Goal: Task Accomplishment & Management: Manage account settings

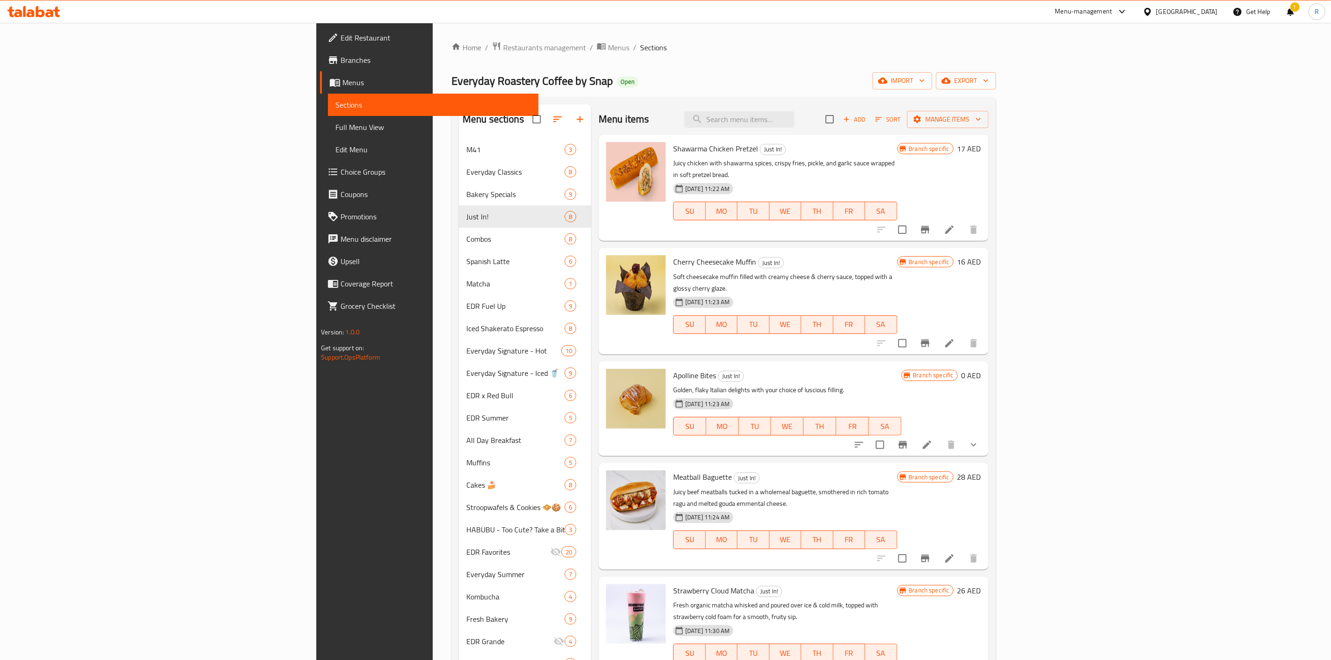
scroll to position [178, 0]
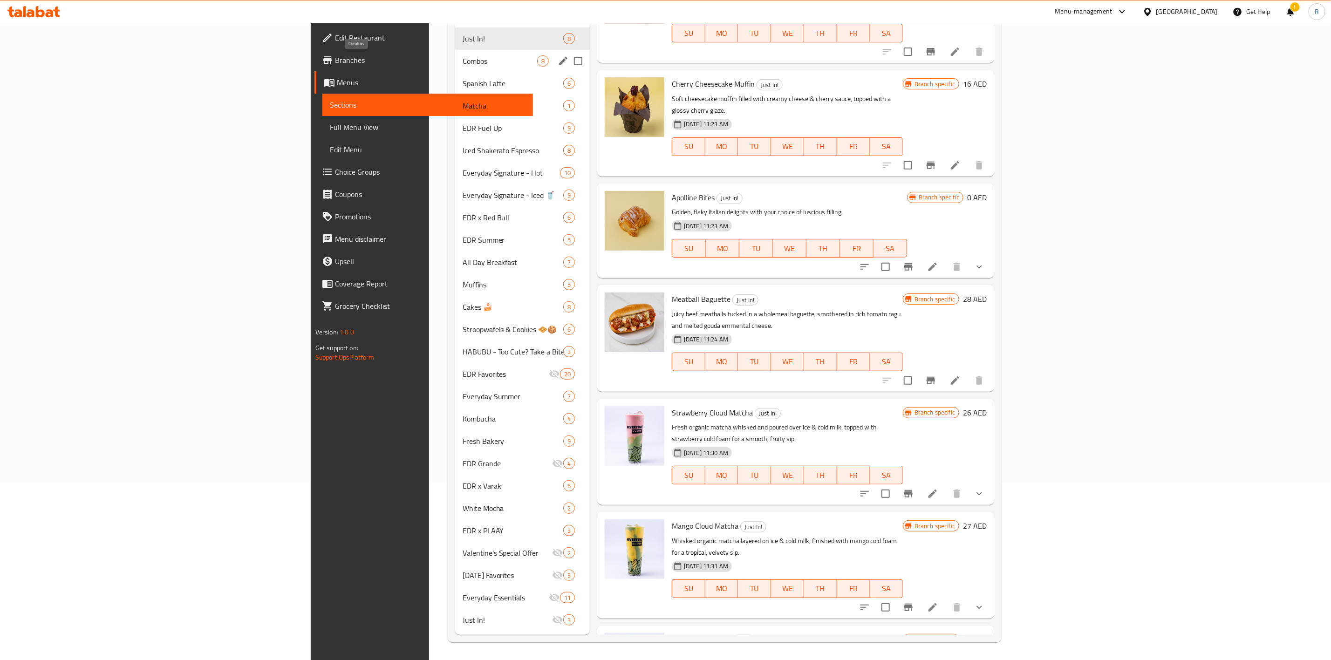
click at [463, 62] on span "Combos" at bounding box center [500, 60] width 75 height 11
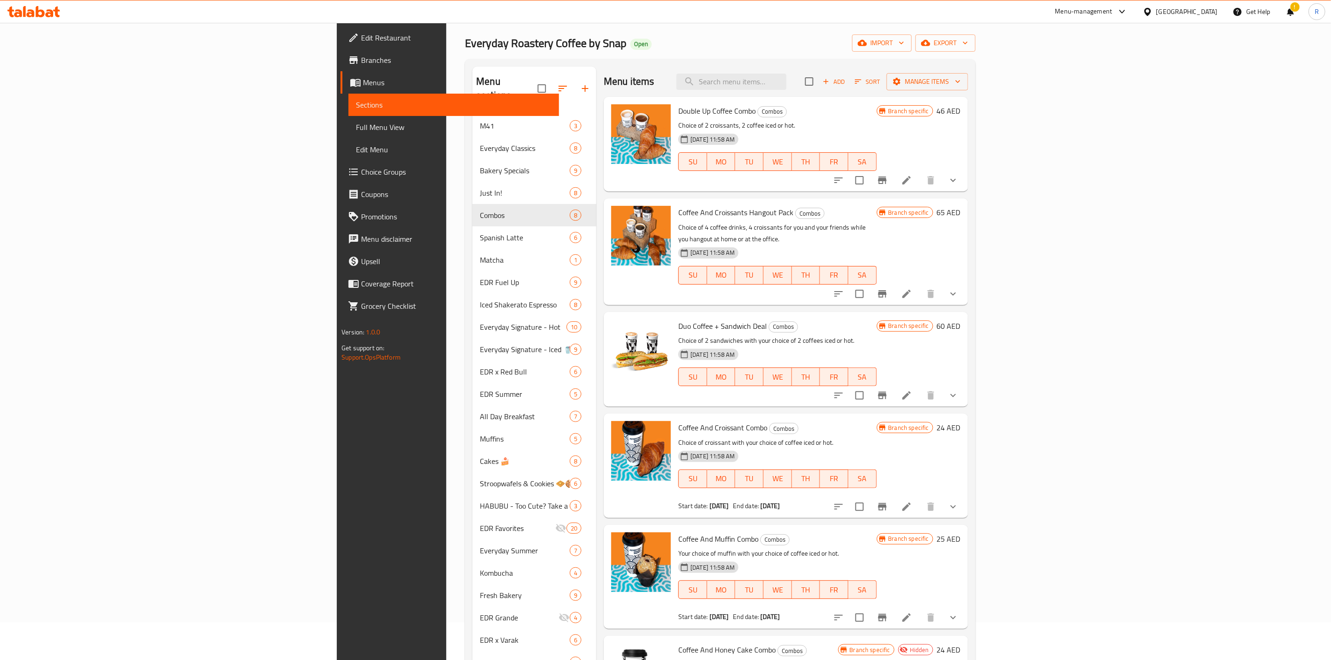
scroll to position [34, 0]
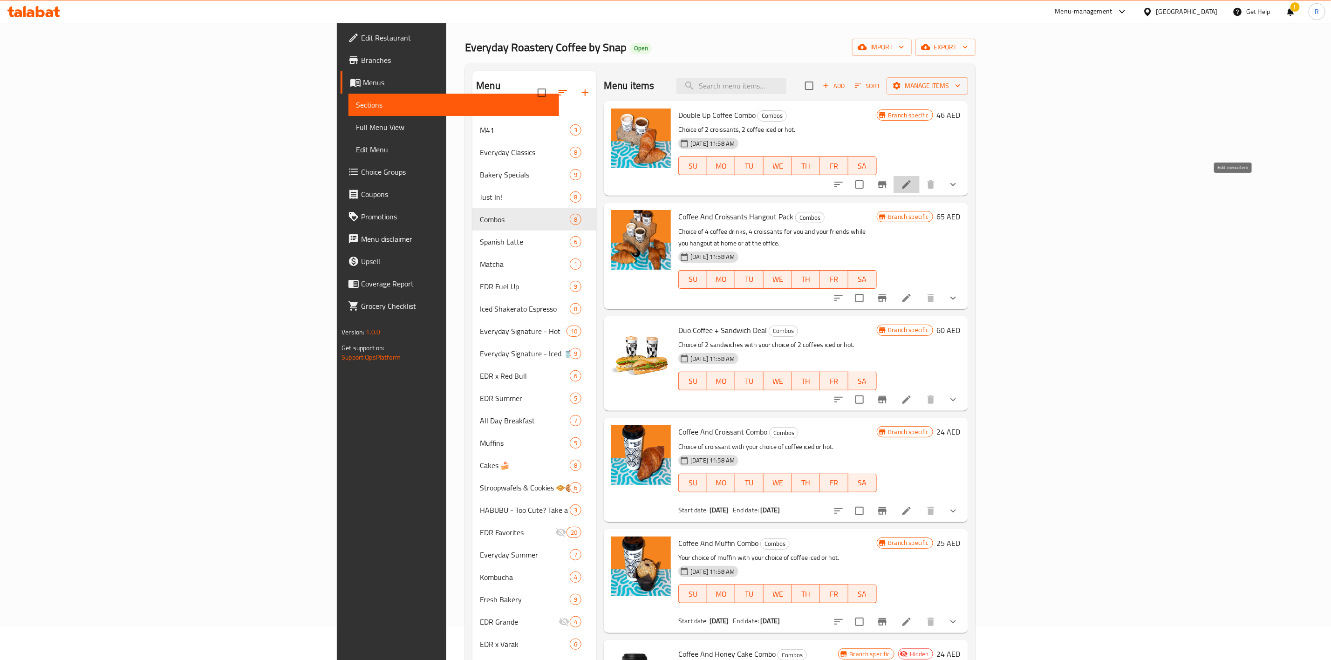
click at [911, 184] on icon at bounding box center [907, 184] width 8 height 8
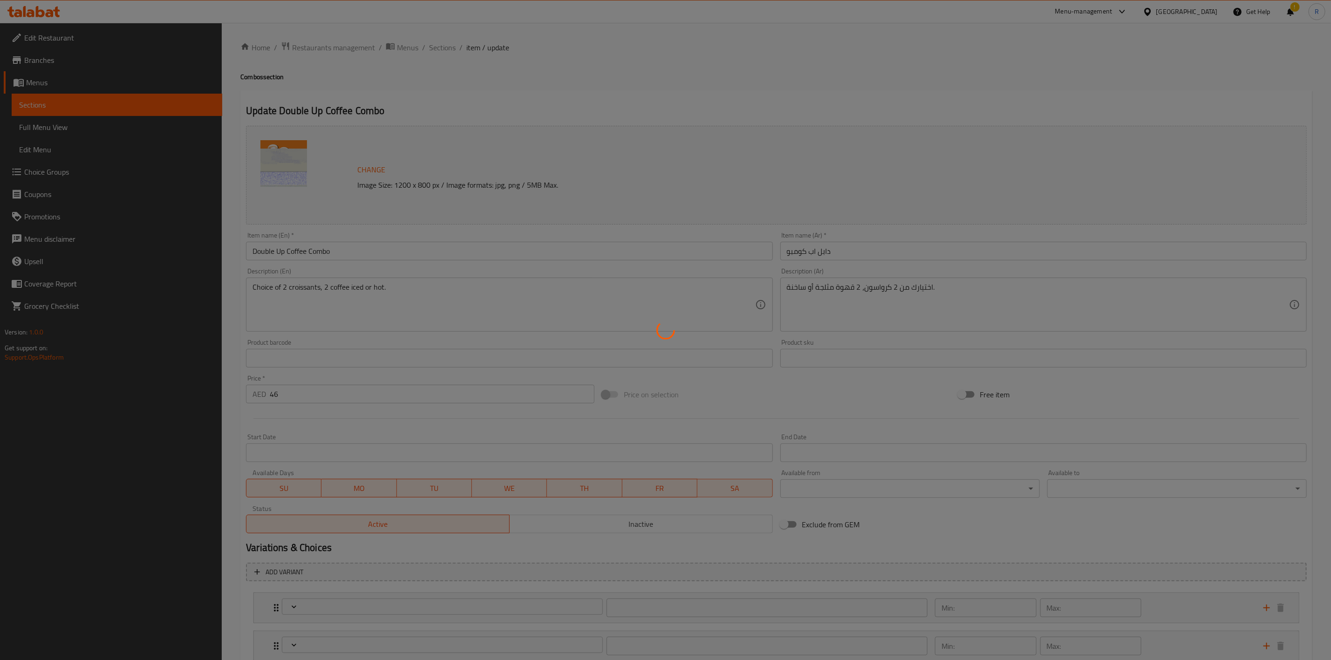
type input "اختيارك من الكرواسون الأول"
type input "1"
type input "اختيارك من الكرواسون الثاني"
type input "1"
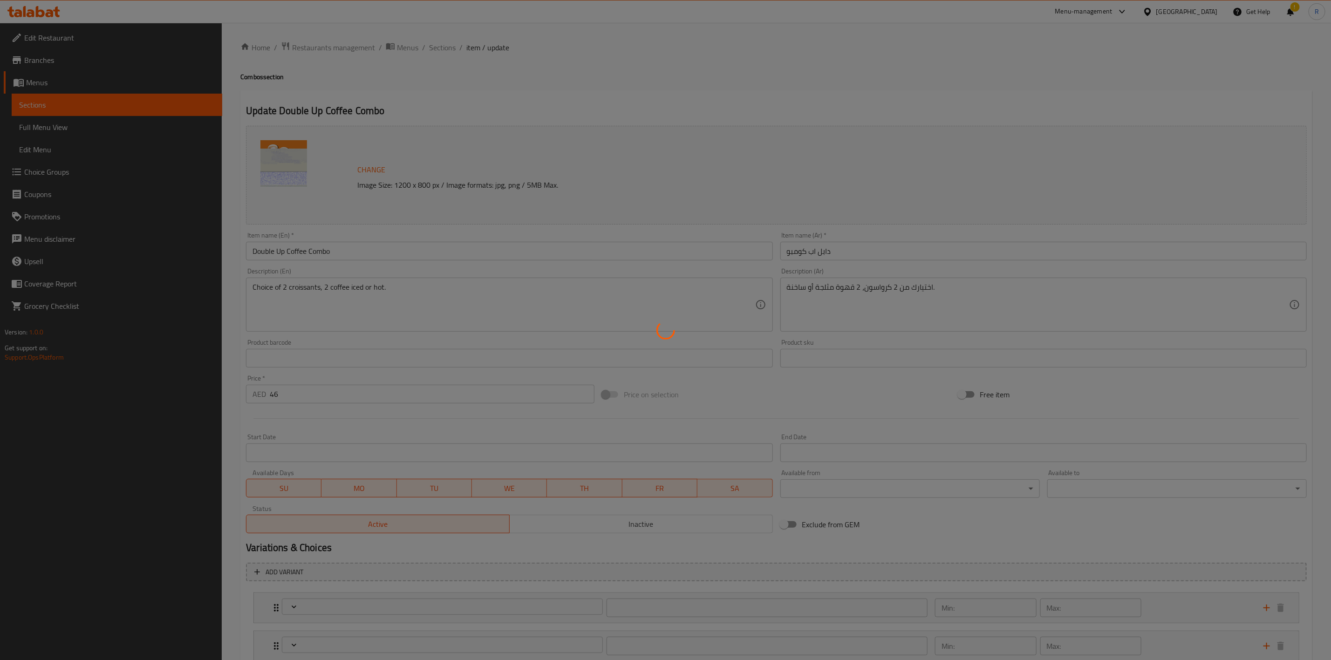
type input "1"
type input "اختيارك من القهوة الأولى"
type input "1"
type input "اختيارك من القهوة الثانية"
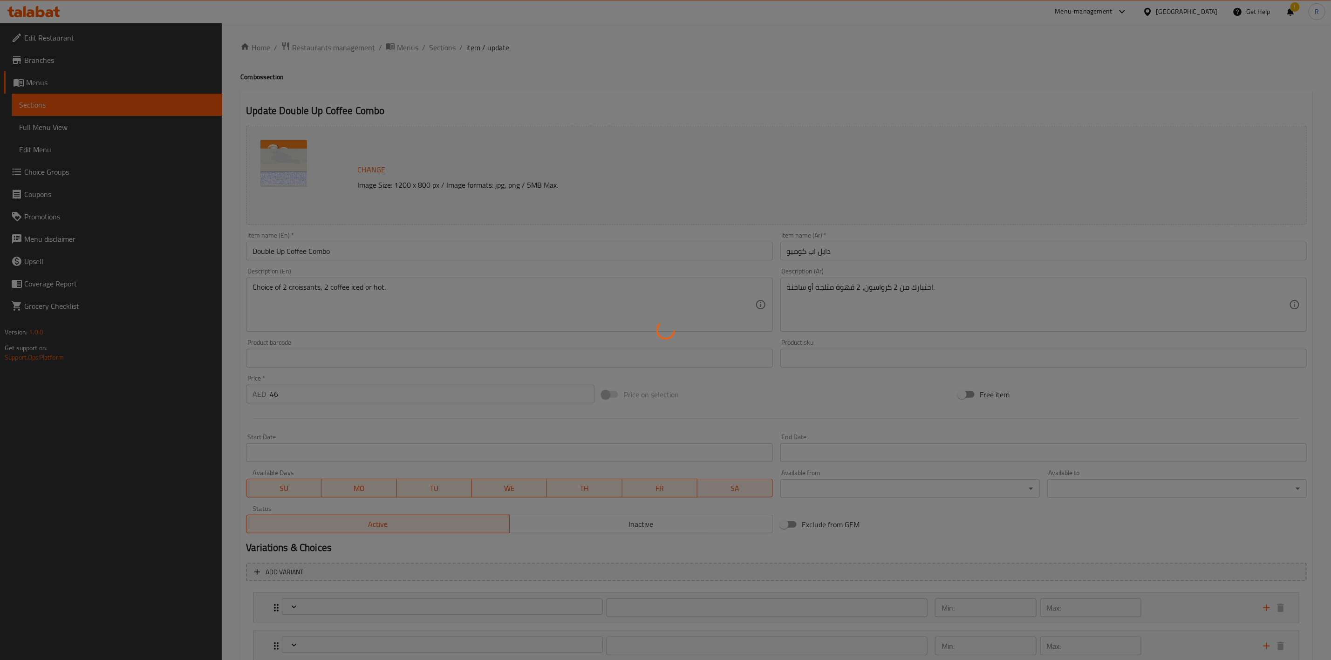
type input "1"
type input "اختيارك لنوع القهوة الأول"
type input "1"
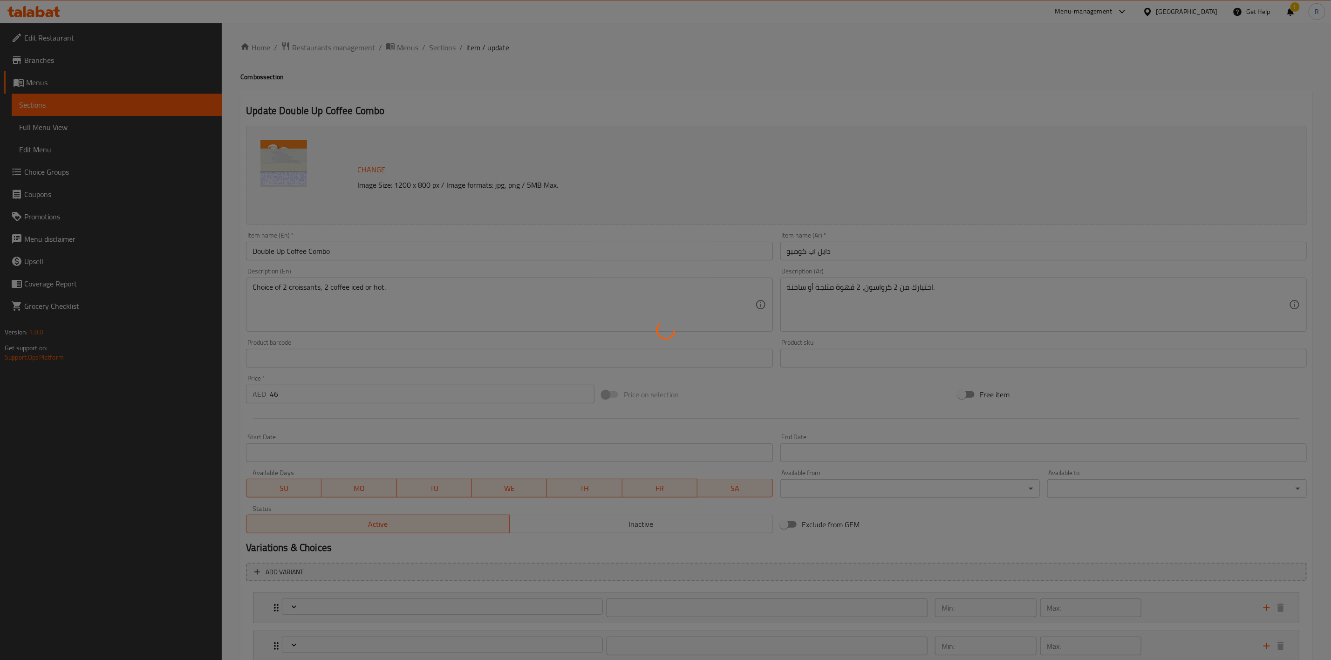
type input "اختيارك لنوع القهوة الثاني"
type input "1"
type input "إختيارك للحجم الأول"
type input "1"
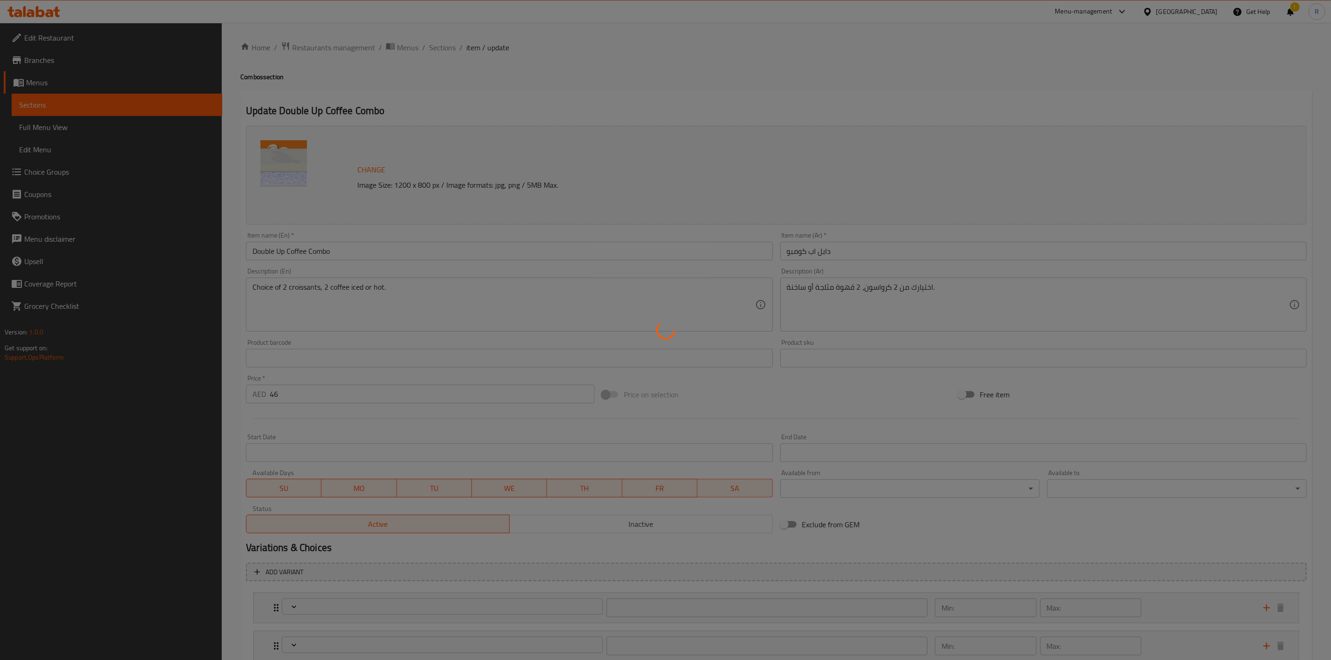
type input "1"
type input "اختيارك للحجم الثاني:"
type input "1"
type input "اختيارك للمزيج الأول"
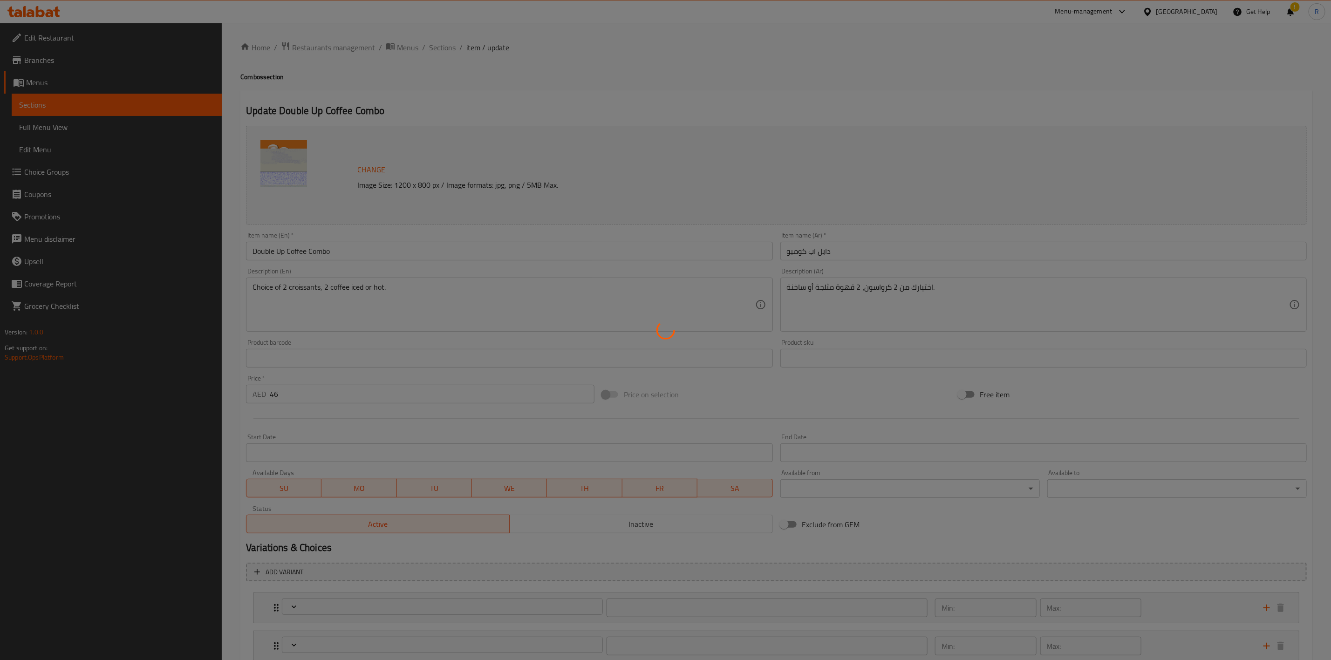
type input "0"
type input "2"
type input "اختيارك للمزيج الثاني"
type input "0"
type input "2"
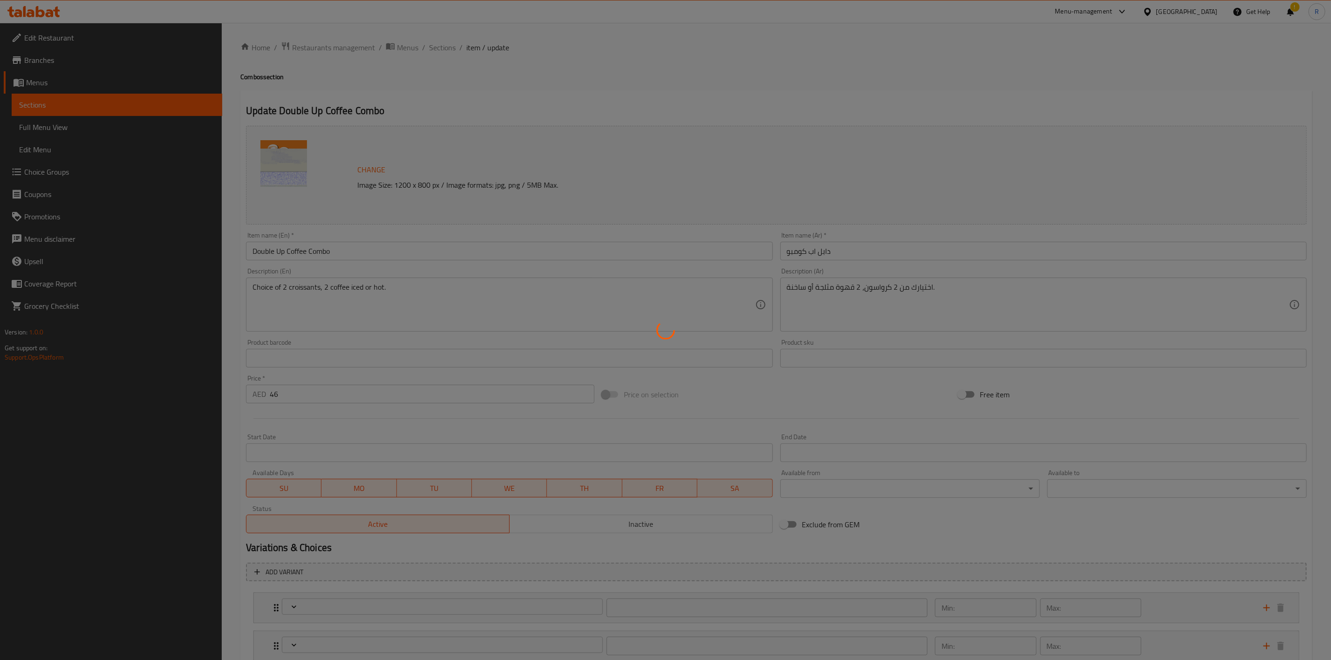
type input "اختيارك من الحليب الأول"
type input "0"
type input "1"
type input "اختيارك من الحليب الثاني"
type input "0"
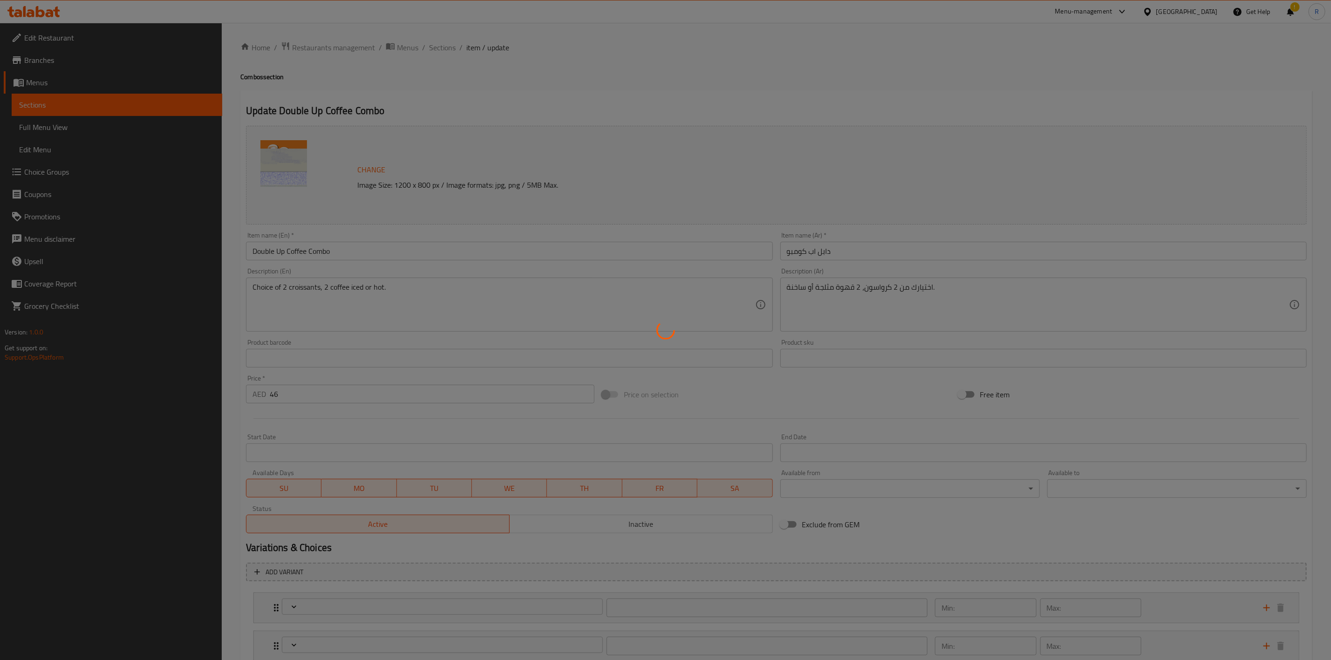
type input "1"
type input "اختيارك من السكر الأول"
type input "0"
type input "1"
type input "اختيارك [PERSON_NAME]"
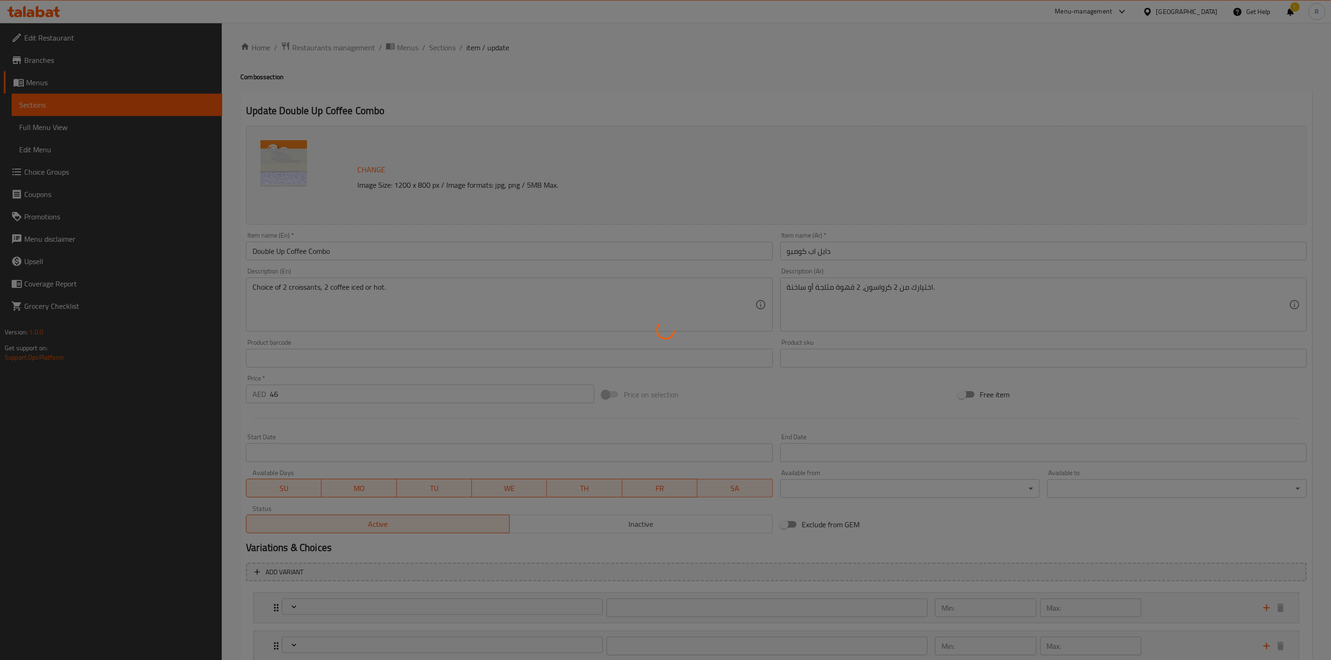
type input "0"
type input "1"
type input "[DEMOGRAPHIC_DATA] للأول"
type input "0"
type input "5"
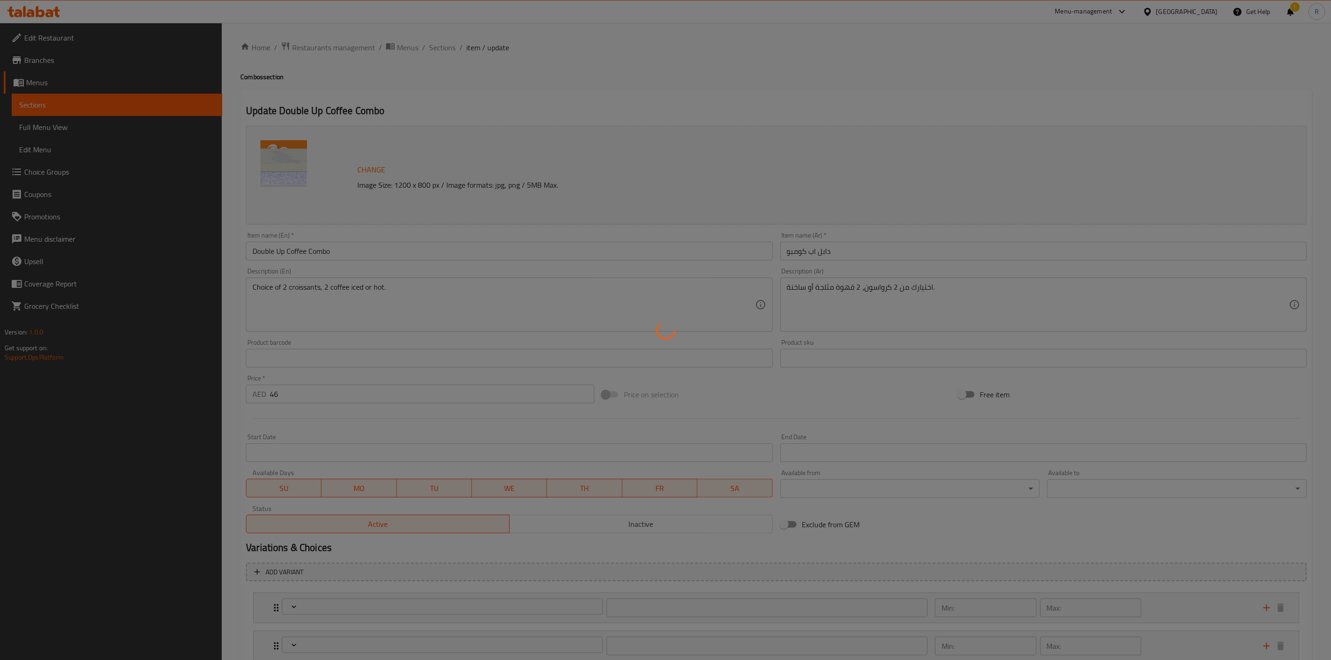
type input "لإضافات للثاني"
type input "0"
type input "5"
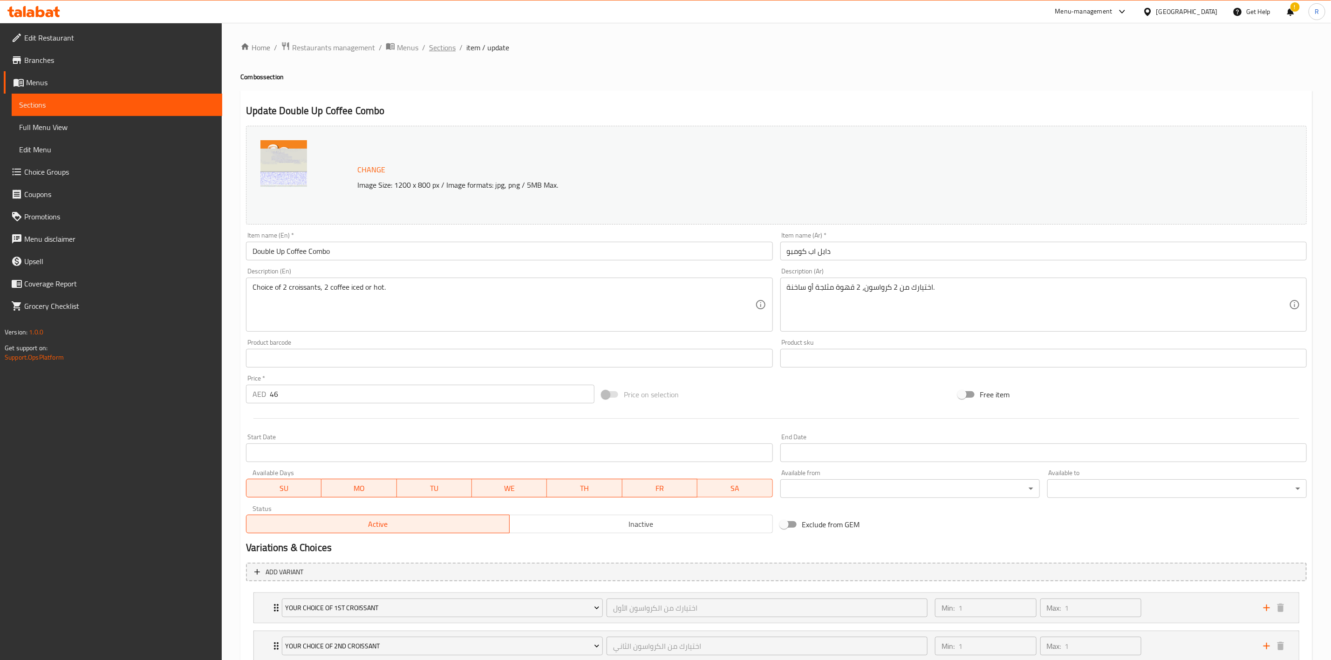
click at [444, 48] on span "Sections" at bounding box center [442, 47] width 27 height 11
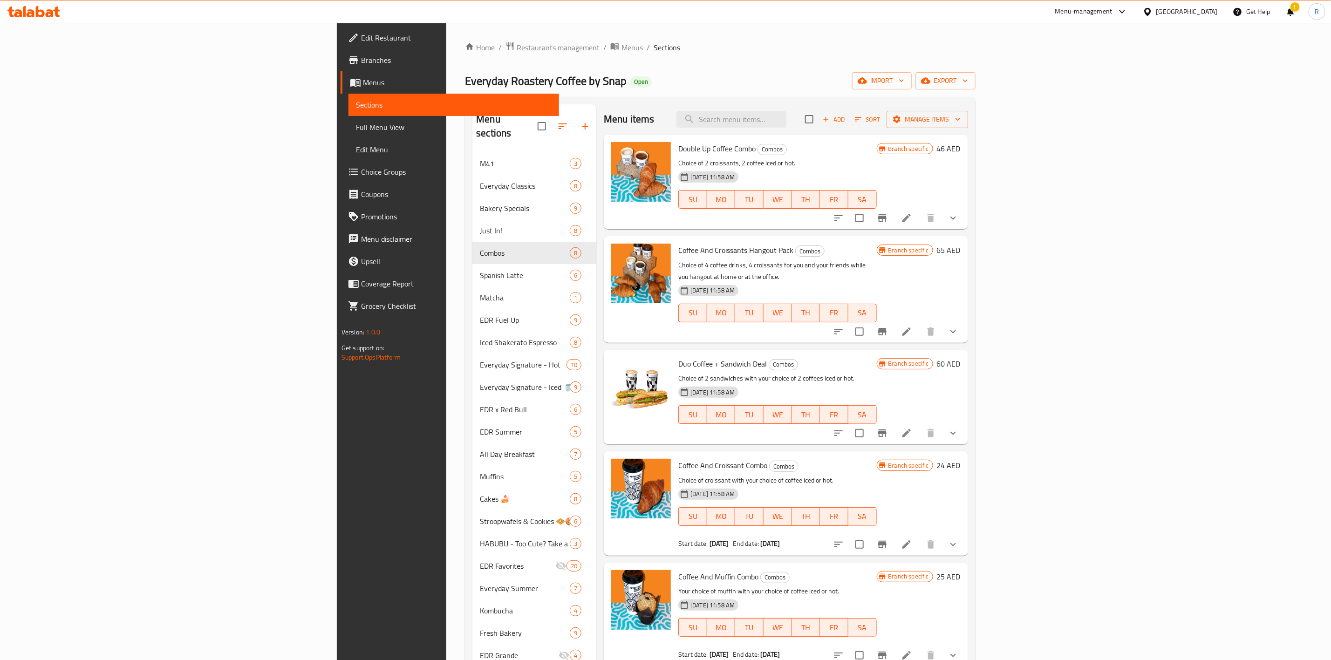
click at [517, 48] on span "Restaurants management" at bounding box center [558, 47] width 83 height 11
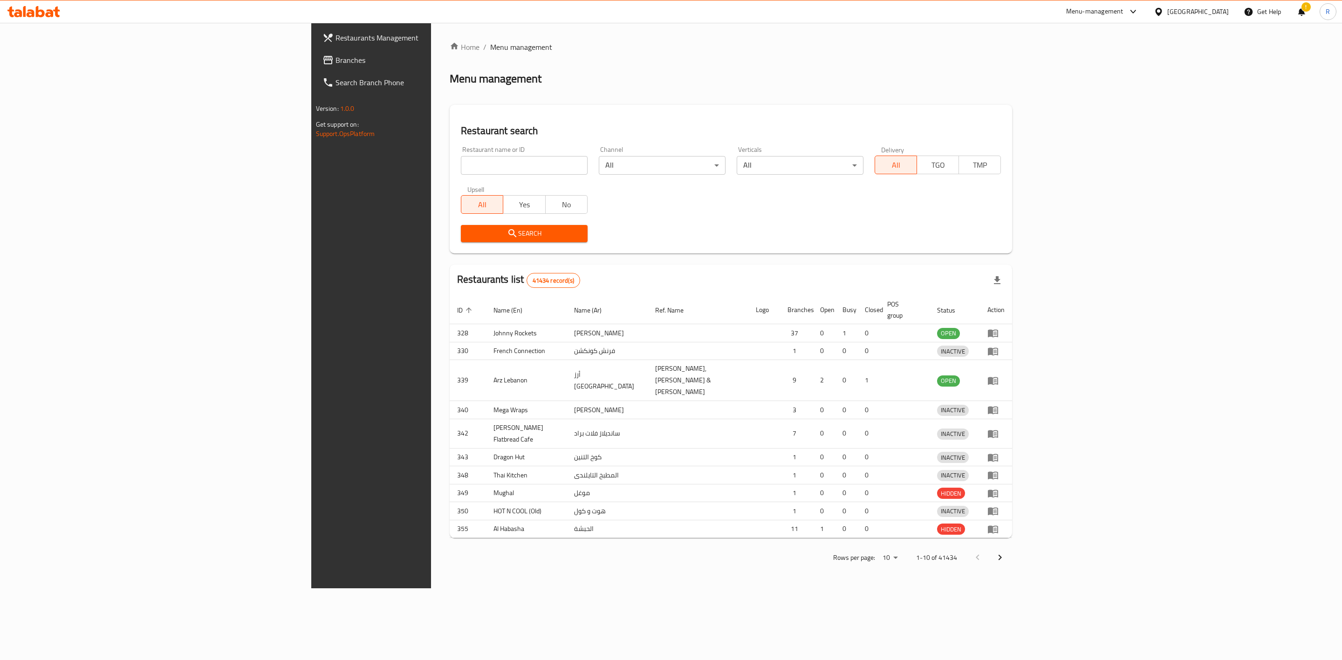
click at [346, 169] on div at bounding box center [671, 330] width 1342 height 660
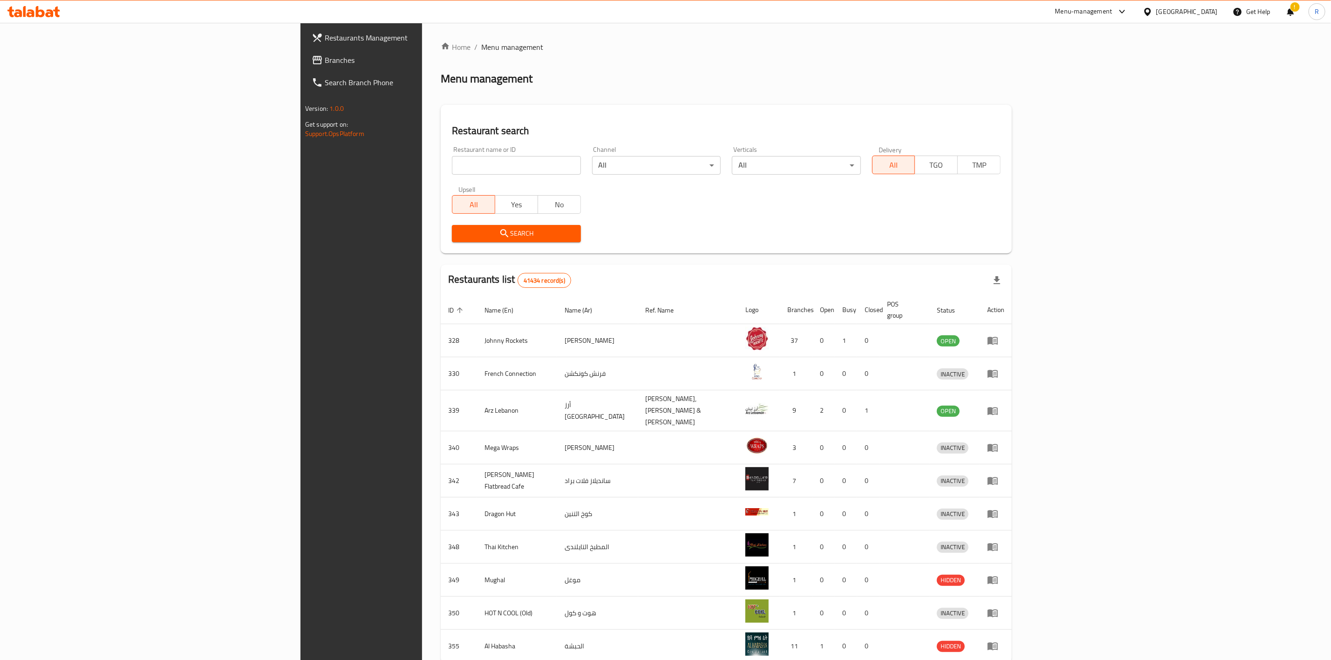
click at [452, 166] on input "search" at bounding box center [516, 165] width 129 height 19
type input "everyday roastery"
click button "Search" at bounding box center [516, 233] width 129 height 17
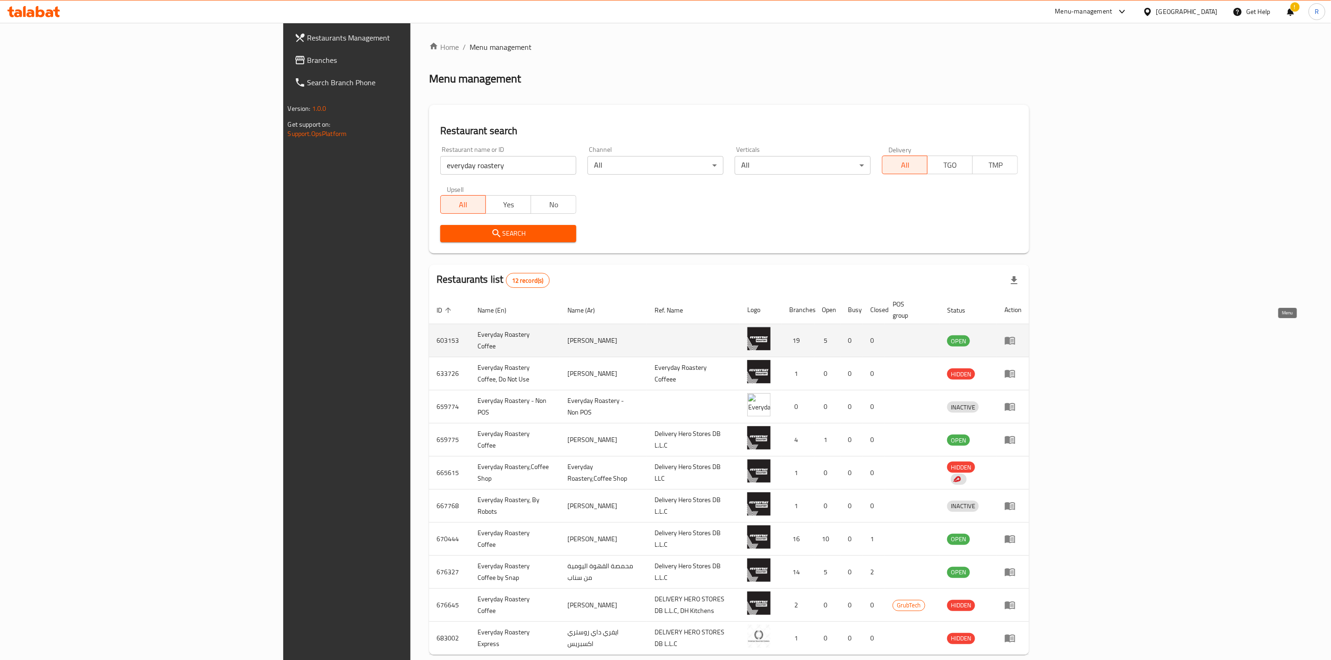
click at [1016, 335] on icon "enhanced table" at bounding box center [1010, 340] width 11 height 11
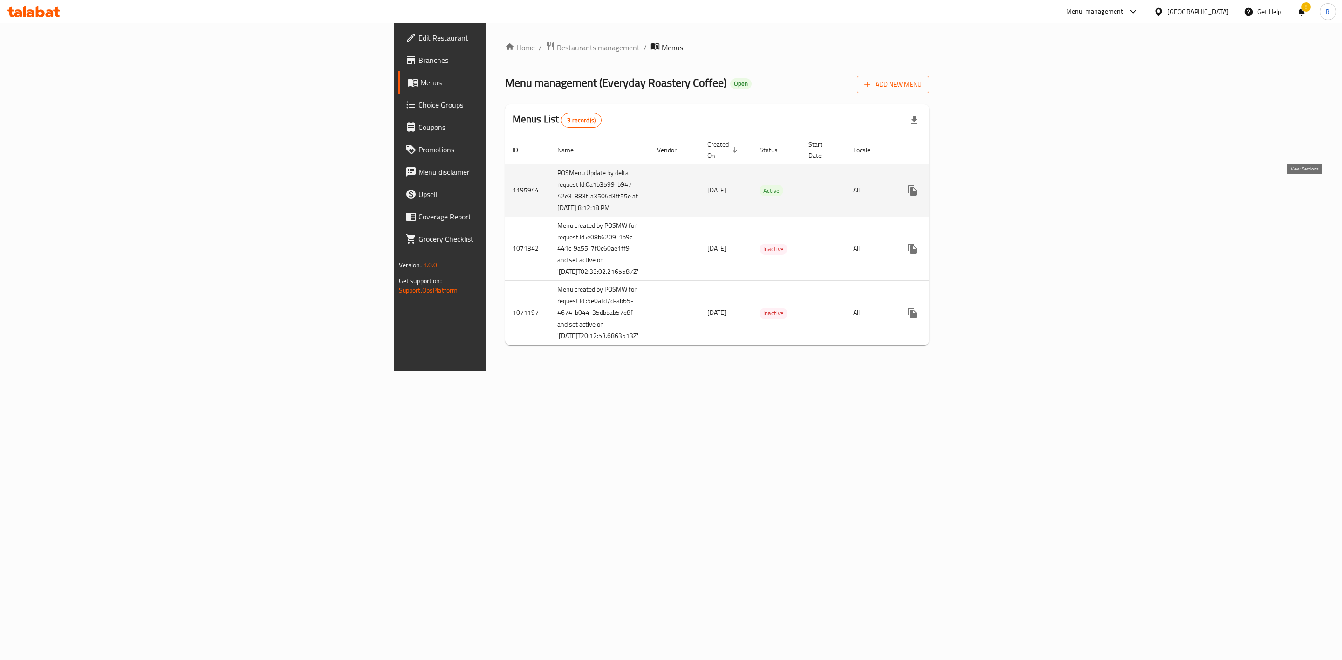
click at [985, 193] on icon "enhanced table" at bounding box center [979, 190] width 11 height 11
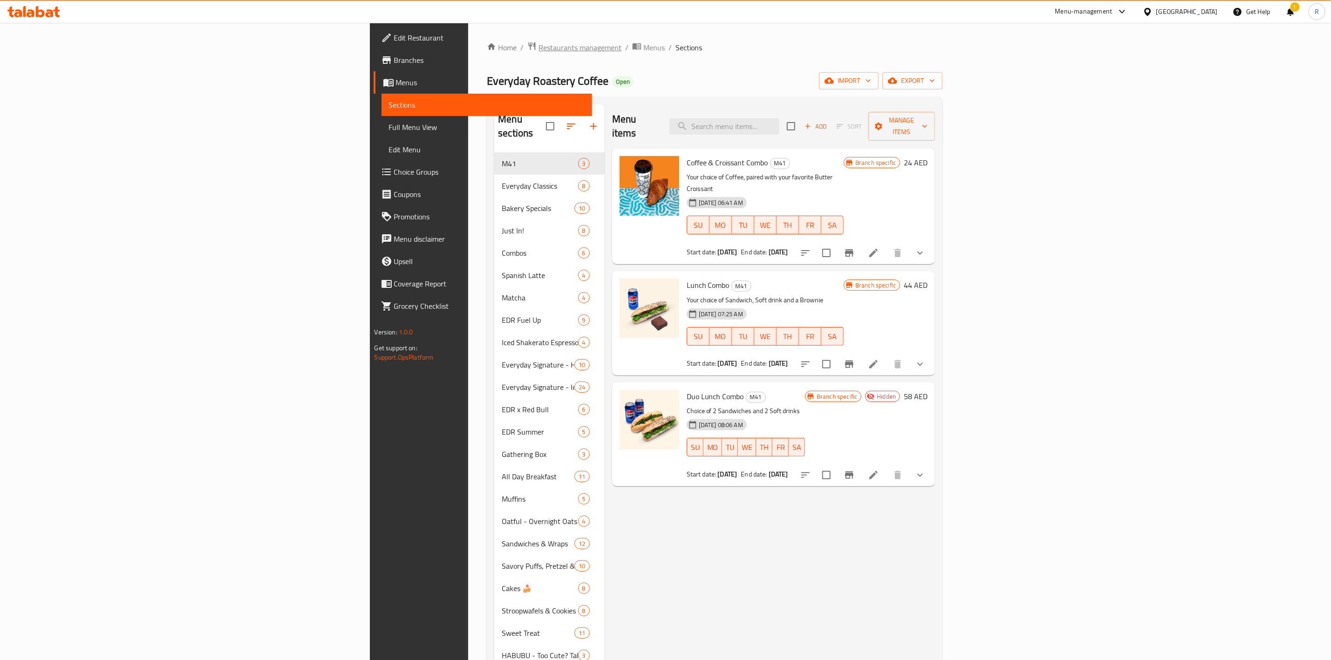
click at [539, 51] on span "Restaurants management" at bounding box center [580, 47] width 83 height 11
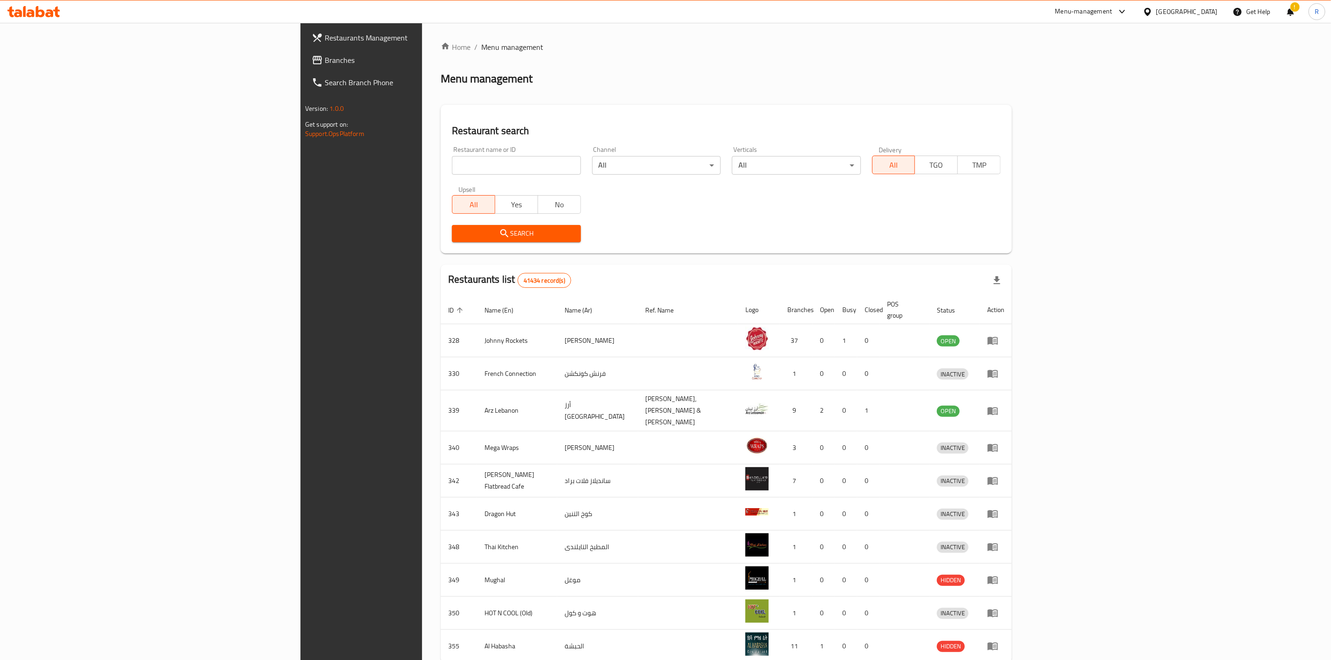
click at [452, 158] on input "search" at bounding box center [516, 165] width 129 height 19
type input "everyday roastery"
click button "Search" at bounding box center [516, 233] width 129 height 17
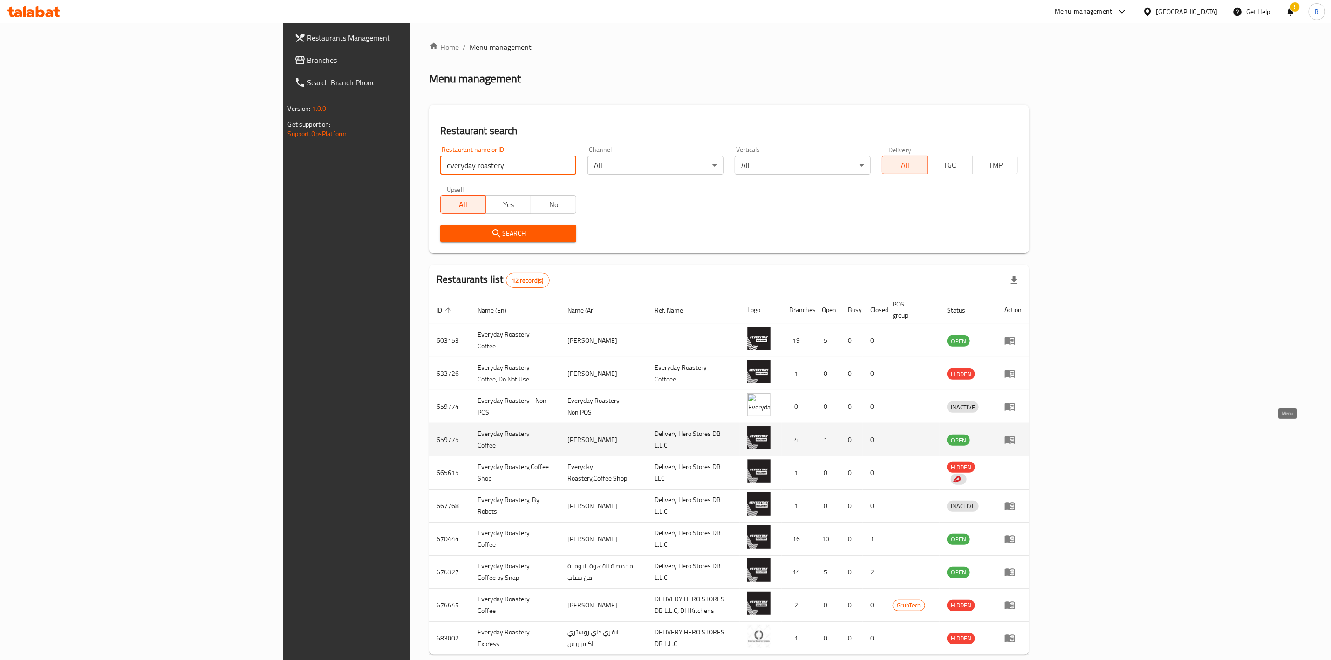
click at [1016, 437] on icon "enhanced table" at bounding box center [1010, 441] width 10 height 8
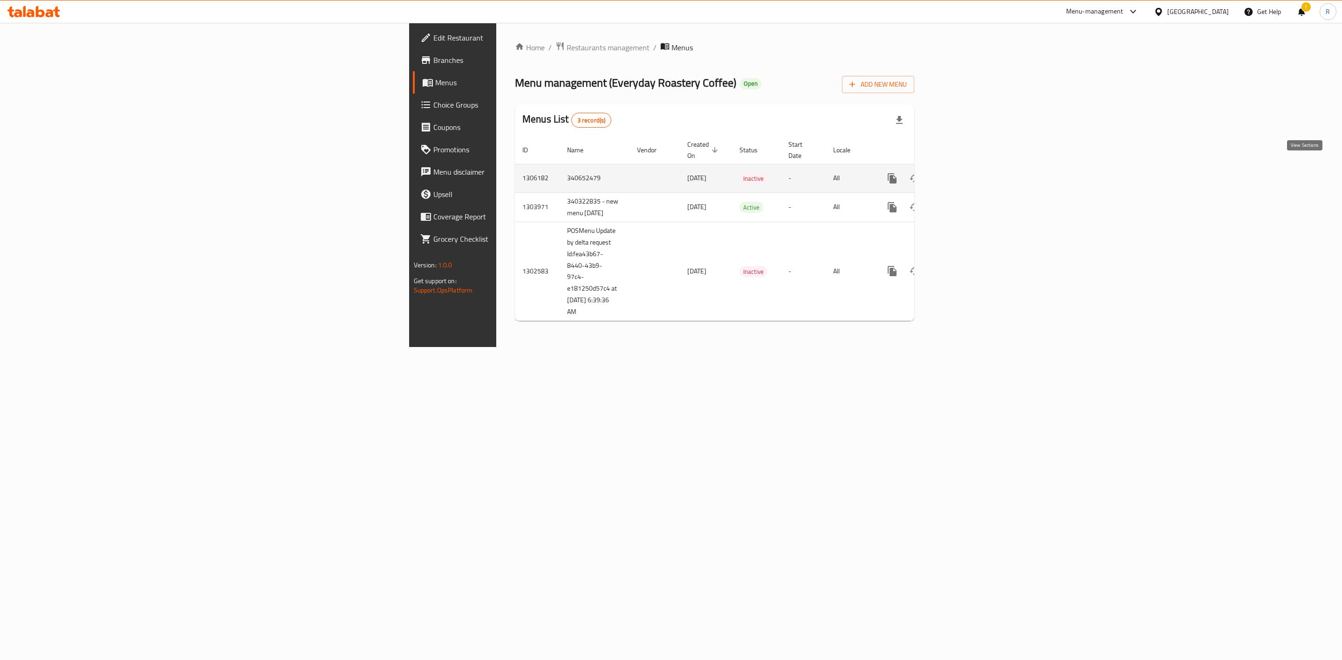
click at [964, 174] on icon "enhanced table" at bounding box center [959, 178] width 8 height 8
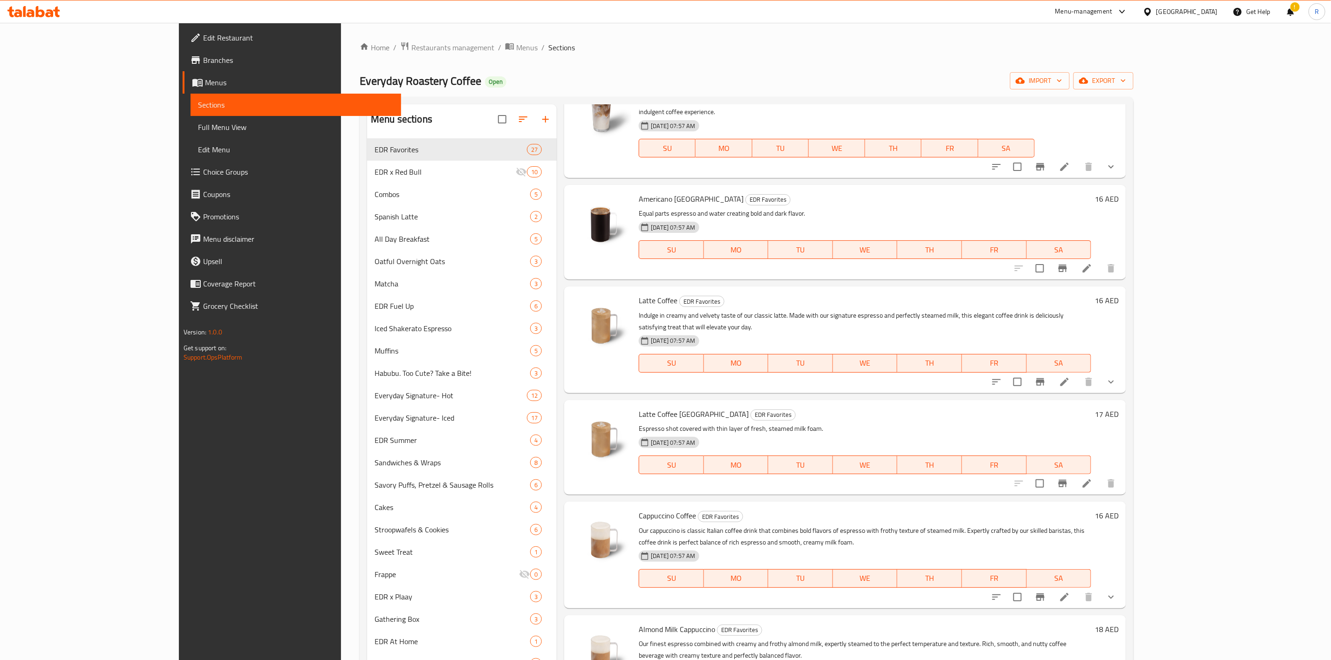
scroll to position [133, 0]
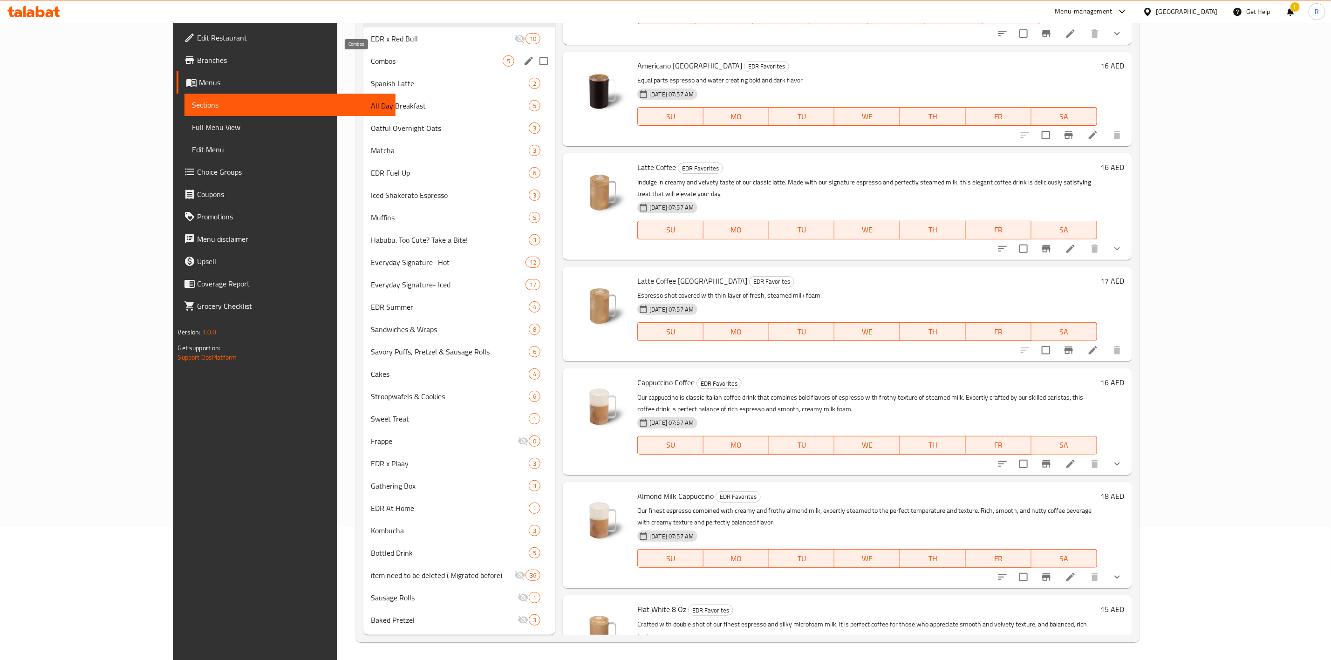
click at [371, 59] on span "Combos" at bounding box center [437, 60] width 132 height 11
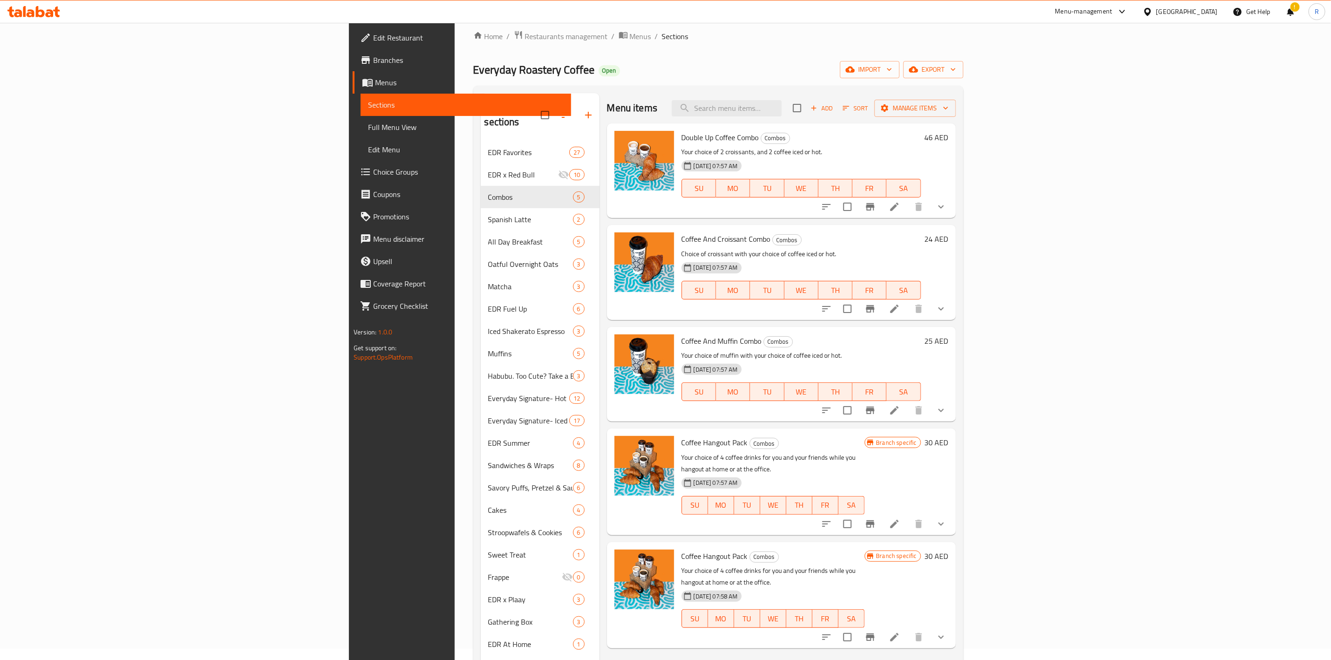
scroll to position [5, 0]
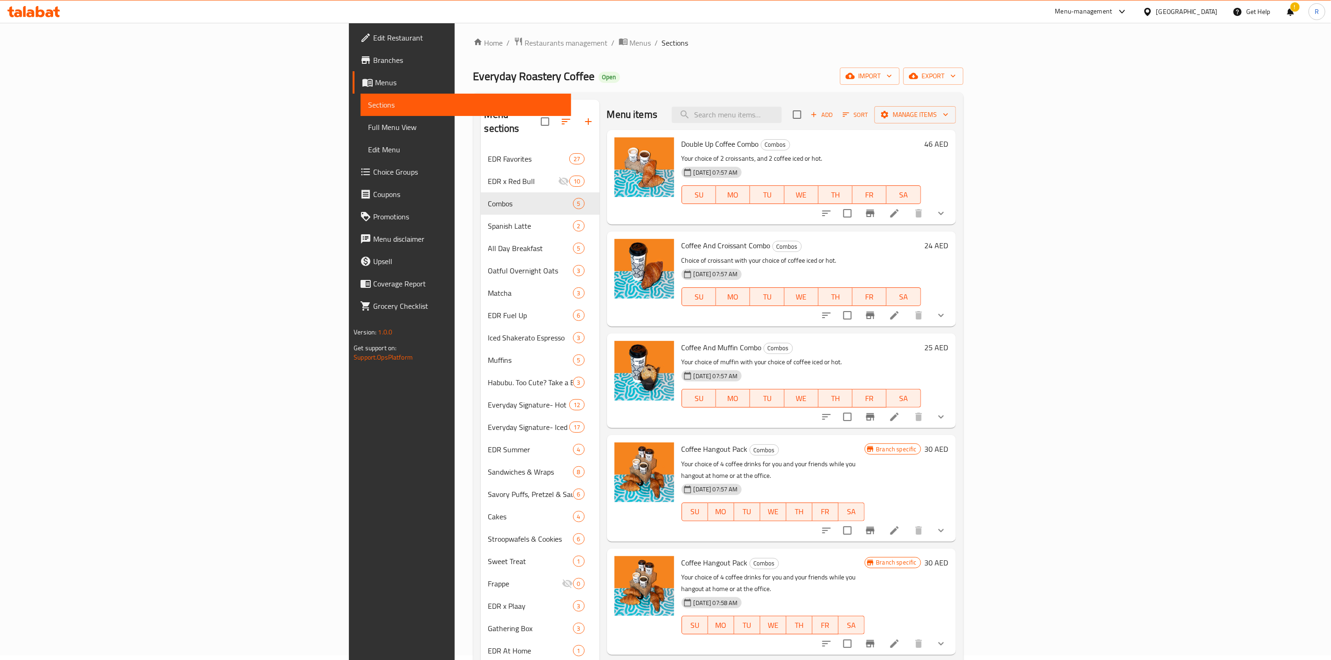
click at [875, 314] on icon "Branch-specific-item" at bounding box center [870, 315] width 8 height 7
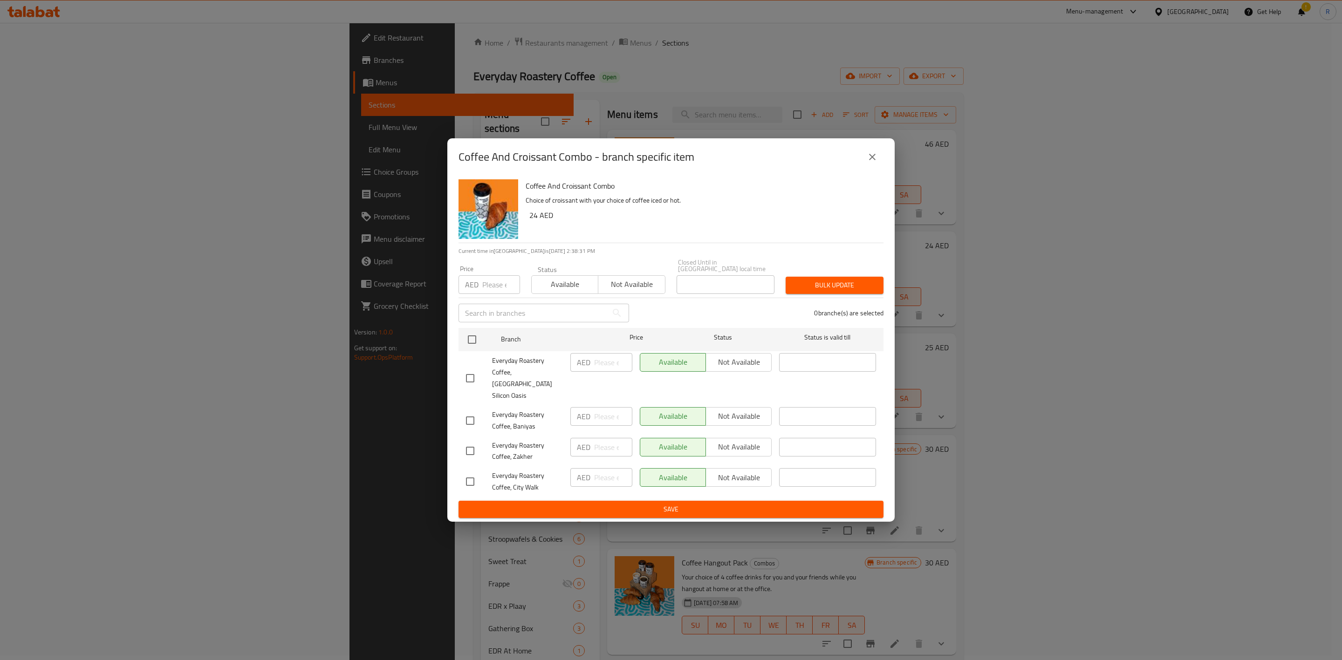
click at [874, 163] on icon "close" at bounding box center [872, 156] width 11 height 11
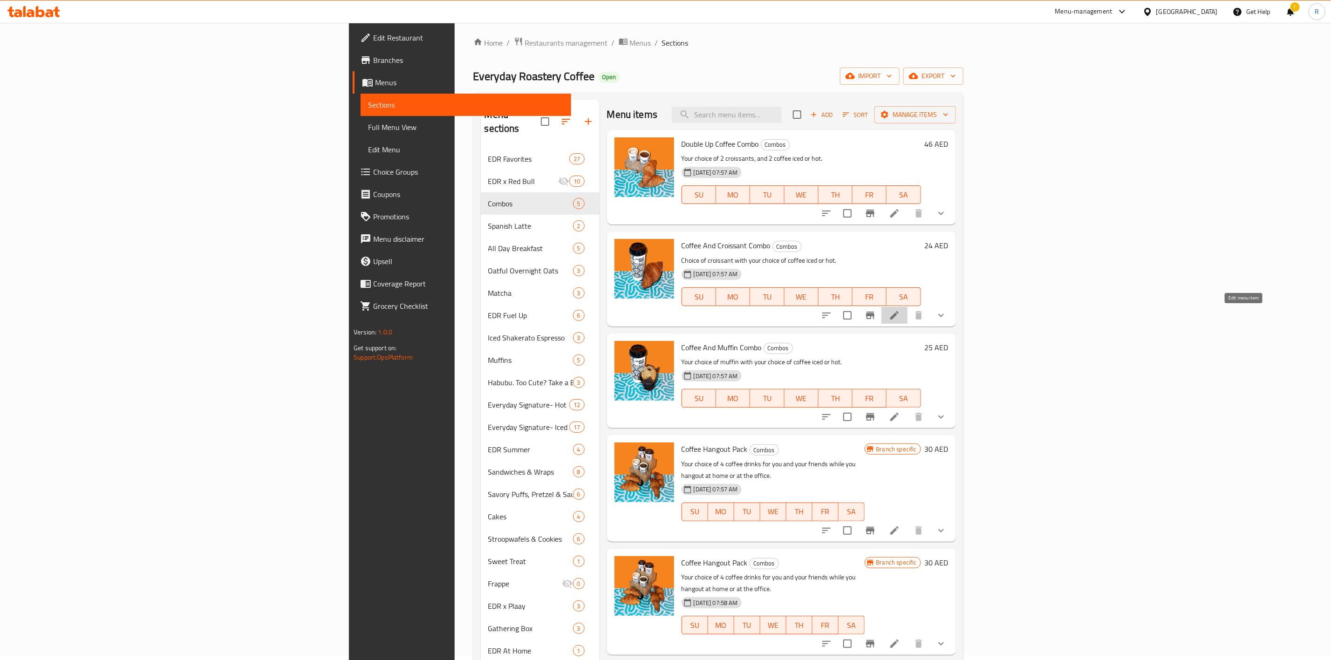
click at [899, 316] on icon at bounding box center [895, 315] width 8 height 8
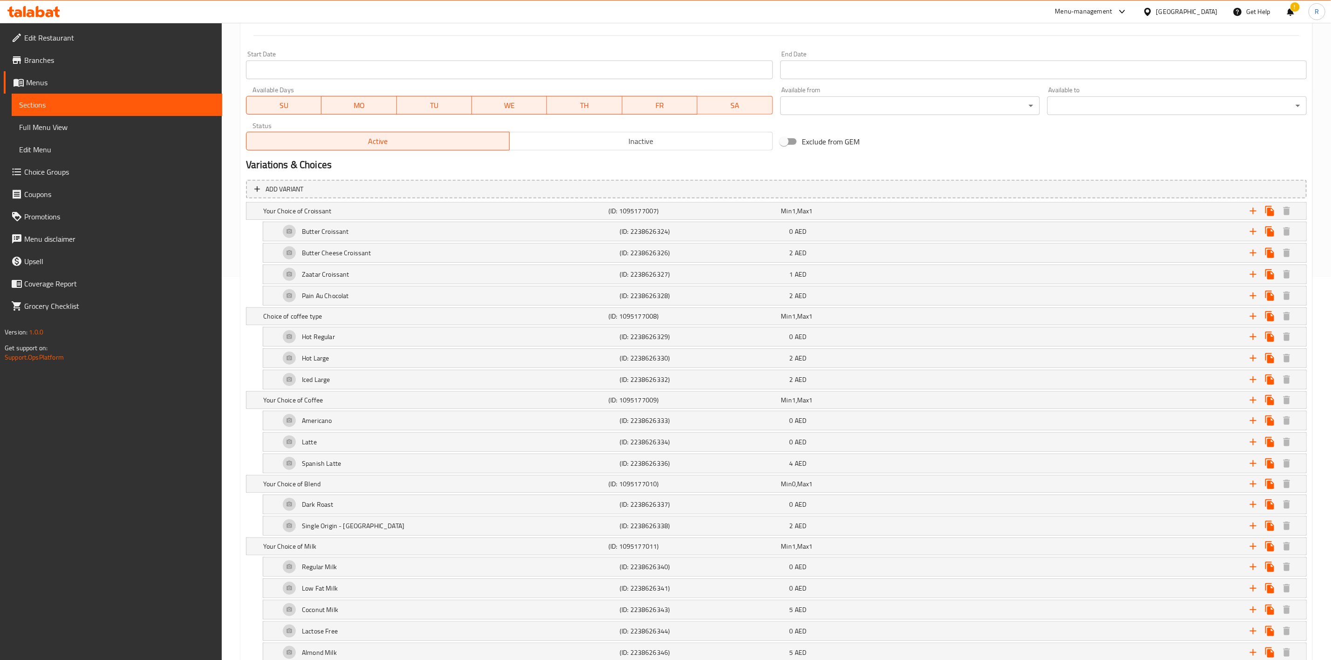
scroll to position [382, 0]
click at [414, 360] on div "Hot Large" at bounding box center [448, 360] width 340 height 22
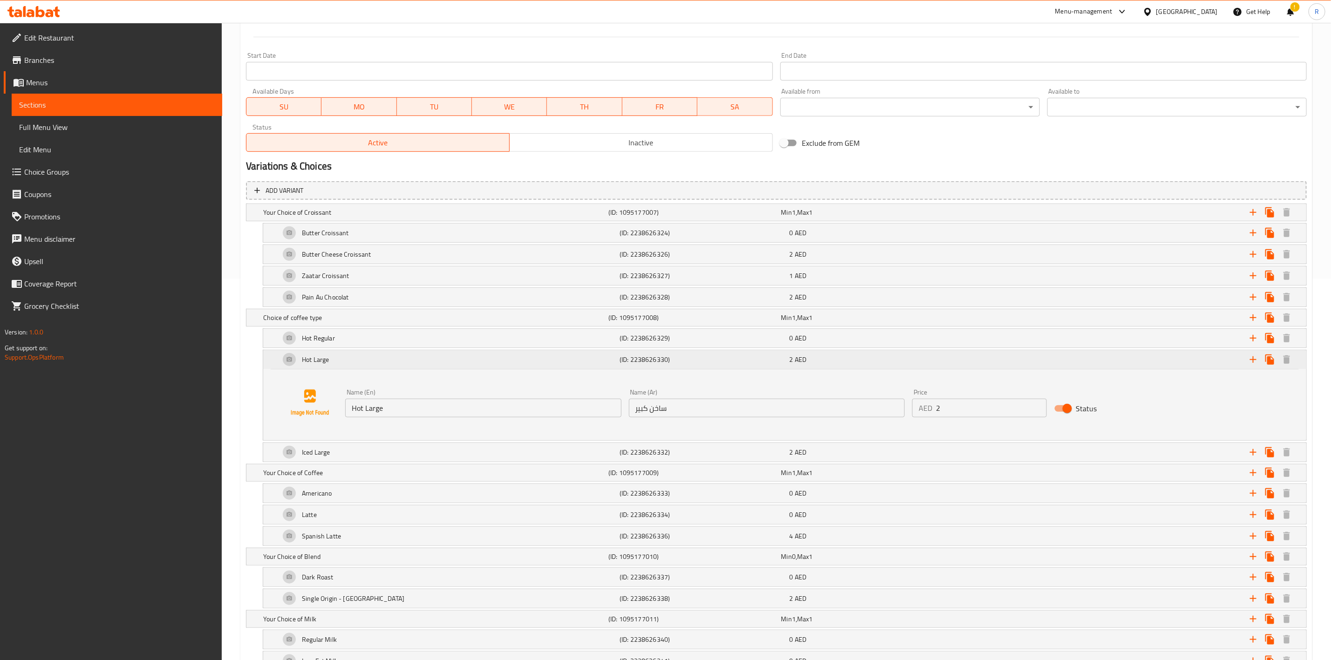
click at [393, 366] on div "Hot Large" at bounding box center [448, 360] width 340 height 22
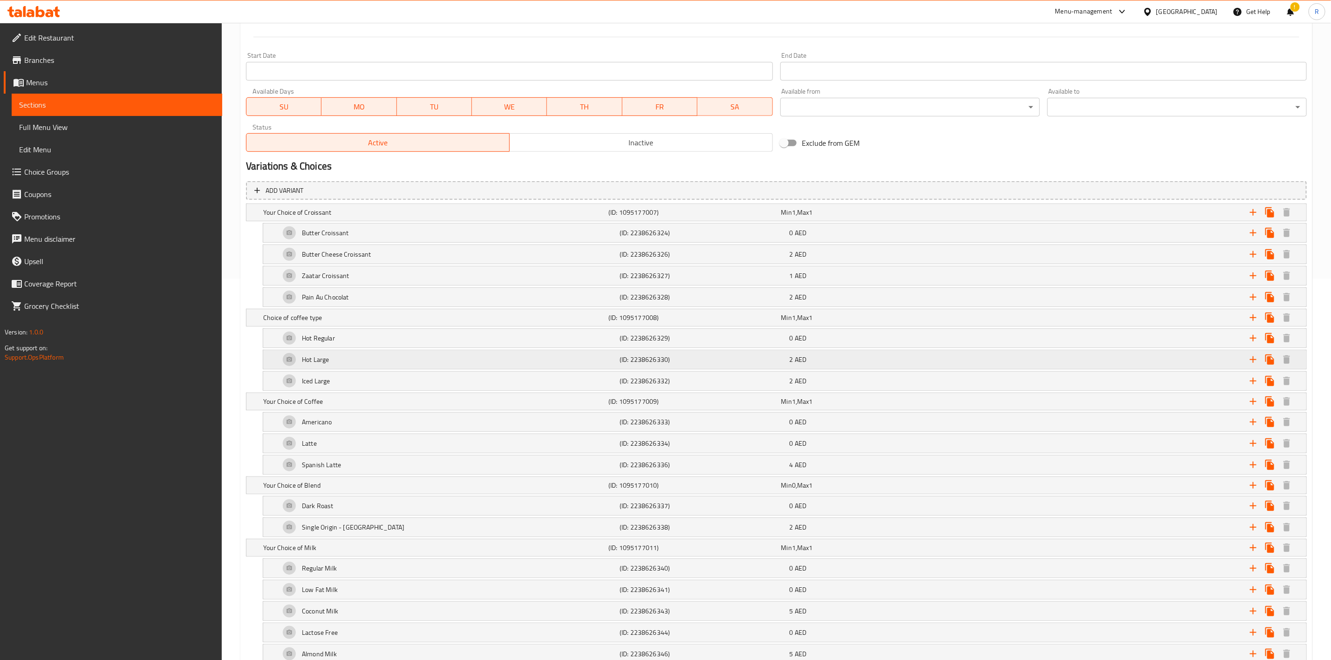
click at [403, 363] on div "Hot Large" at bounding box center [448, 360] width 340 height 22
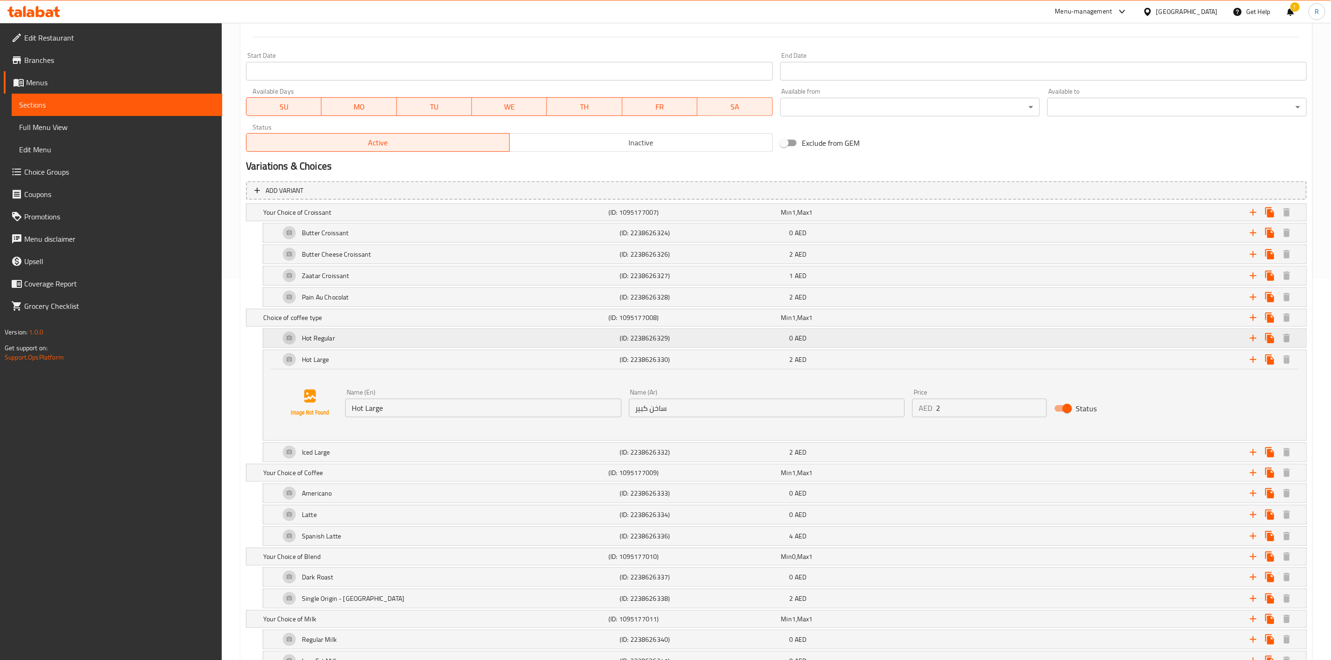
click at [377, 338] on div "Hot Regular" at bounding box center [448, 338] width 340 height 22
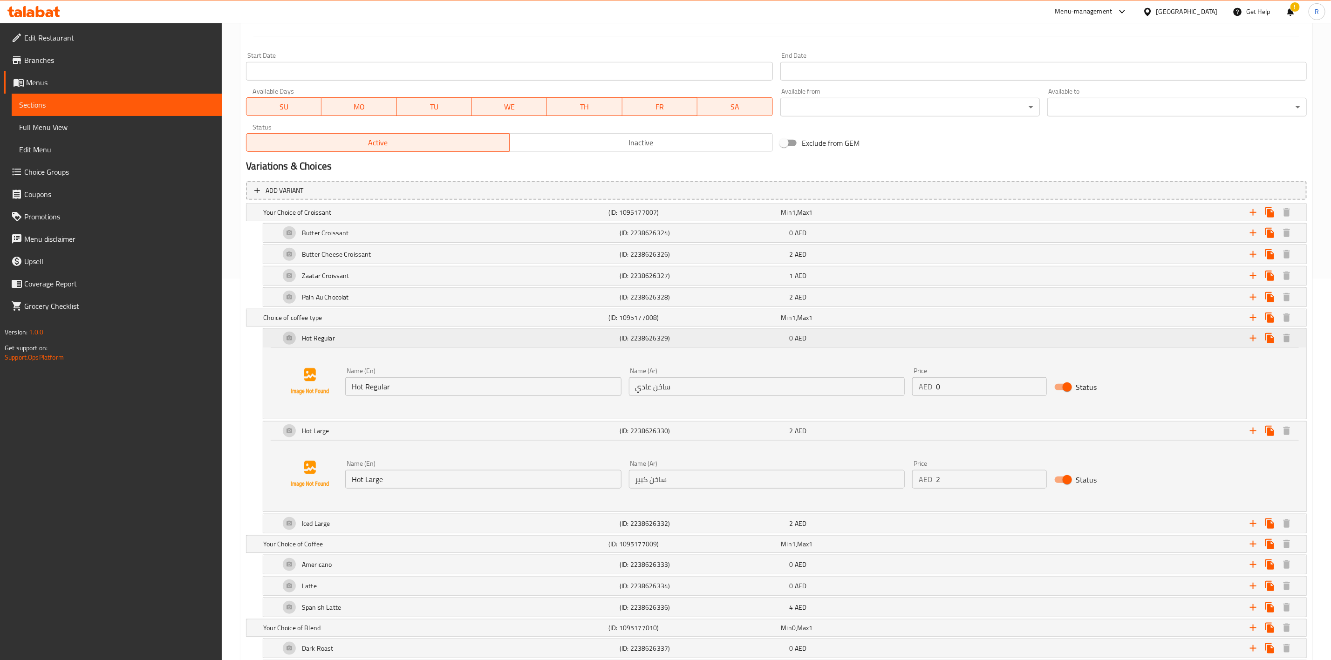
click at [377, 338] on div "Hot Regular" at bounding box center [448, 338] width 340 height 22
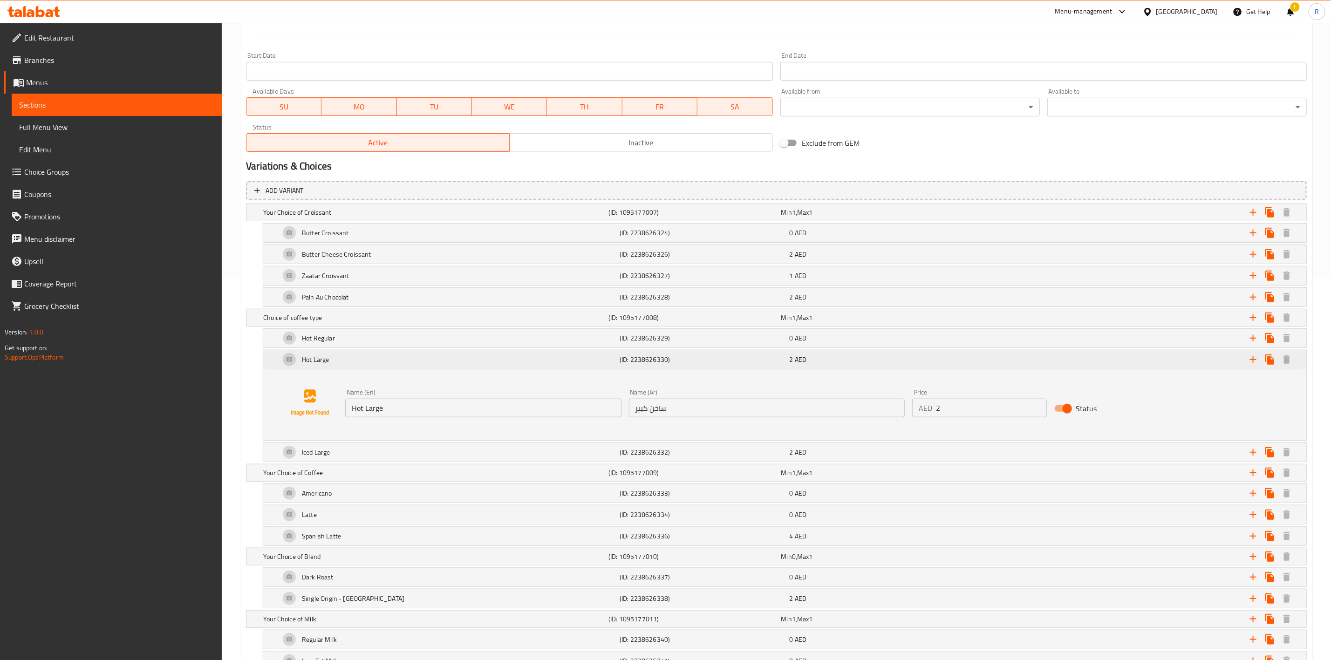
click at [374, 359] on div "Hot Large" at bounding box center [448, 360] width 340 height 22
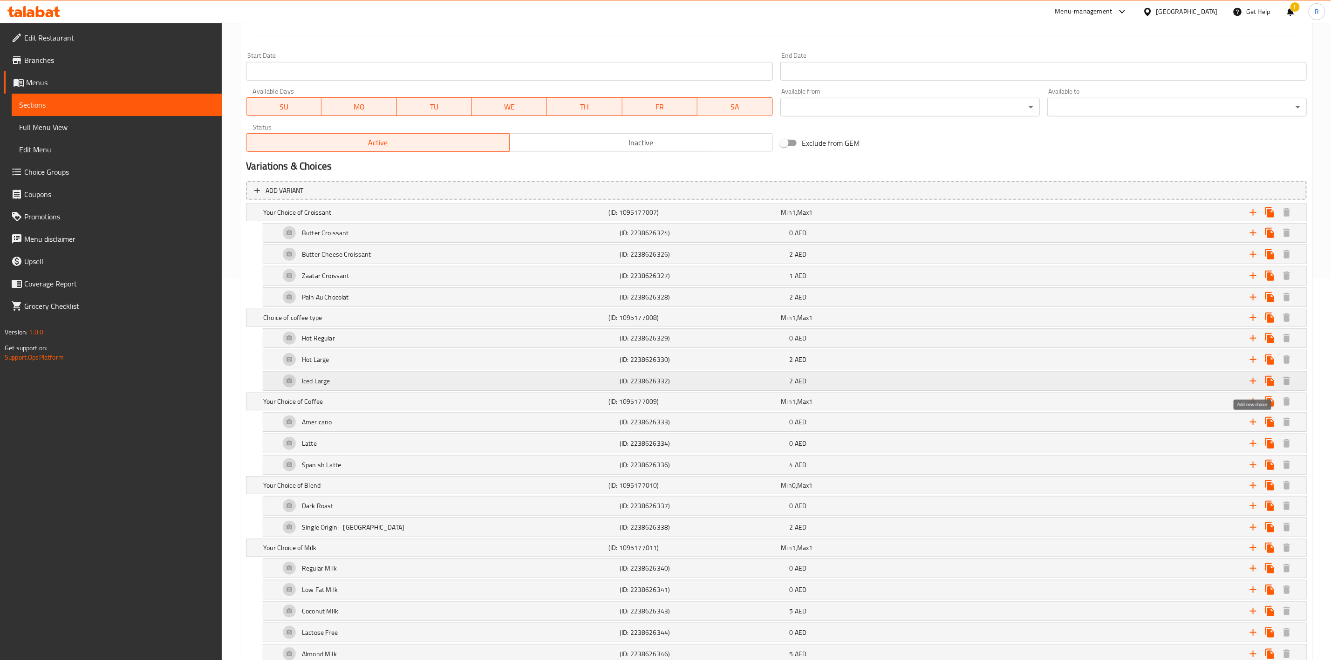
click at [1255, 387] on icon "Expand" at bounding box center [1253, 381] width 11 height 11
click at [377, 403] on div "Choice" at bounding box center [448, 402] width 340 height 22
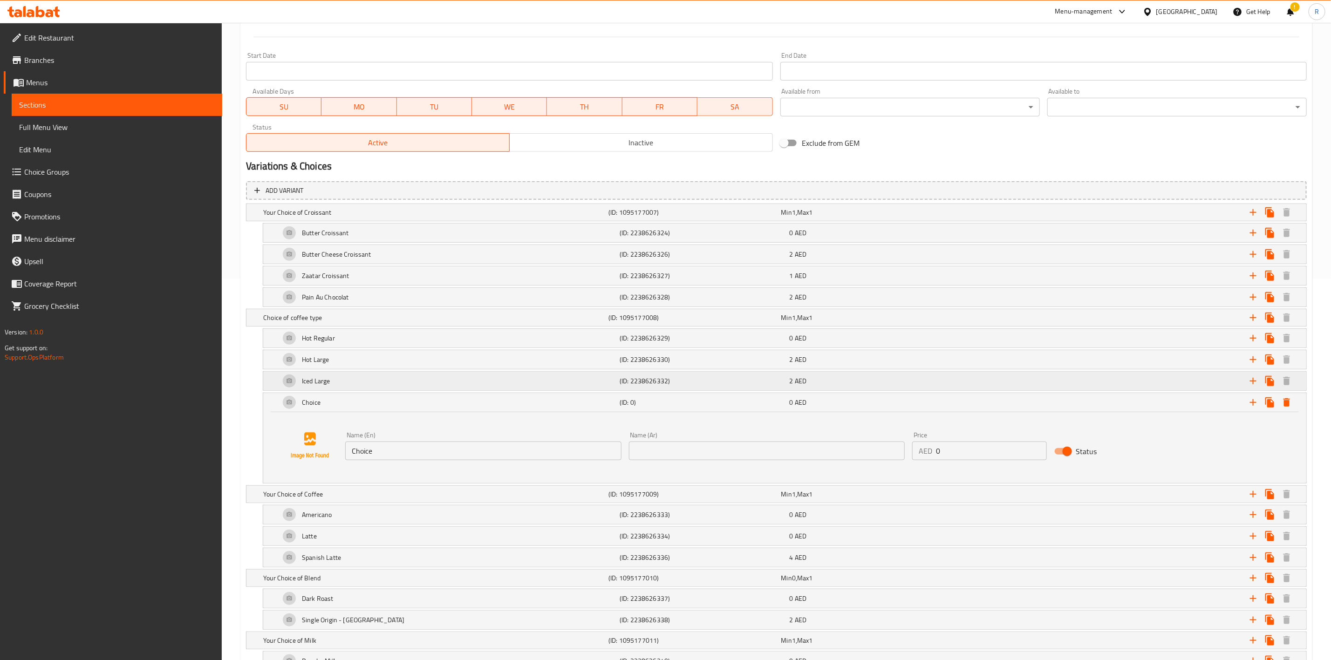
click at [339, 379] on div "Iced Large" at bounding box center [448, 381] width 340 height 22
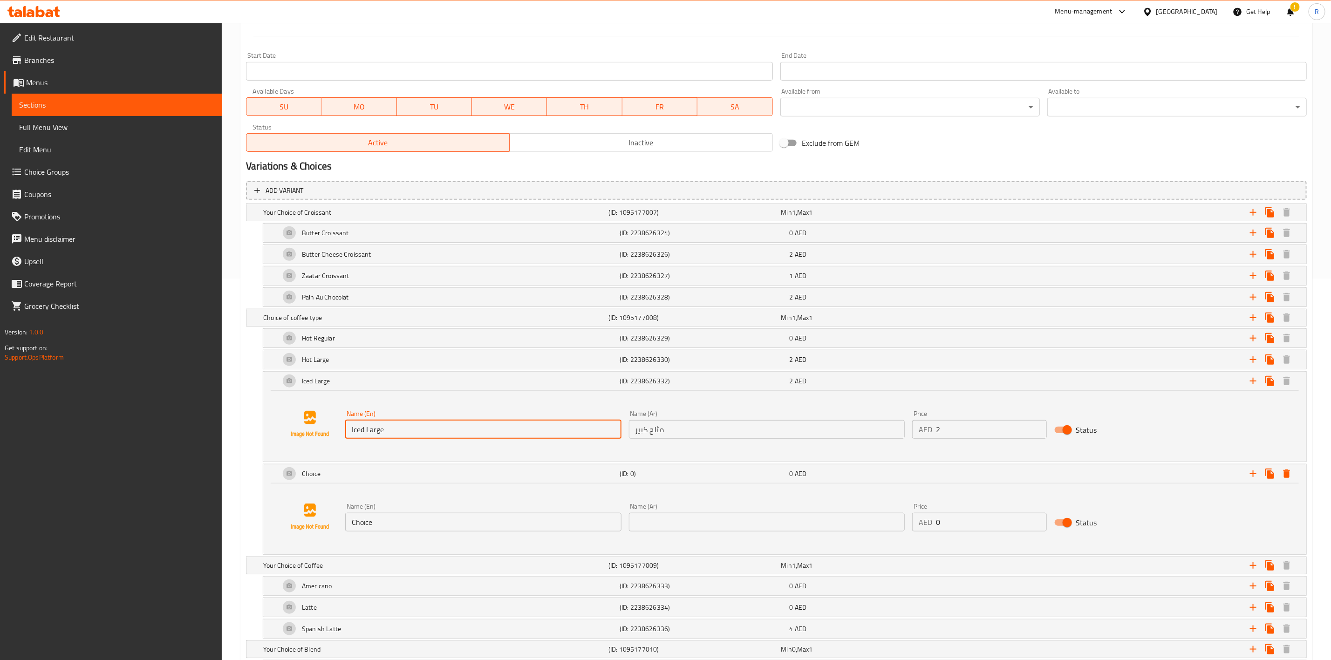
click at [410, 437] on input "Iced Large" at bounding box center [483, 429] width 276 height 19
type input "Iced Regular"
click at [389, 529] on input "Choice" at bounding box center [483, 522] width 276 height 19
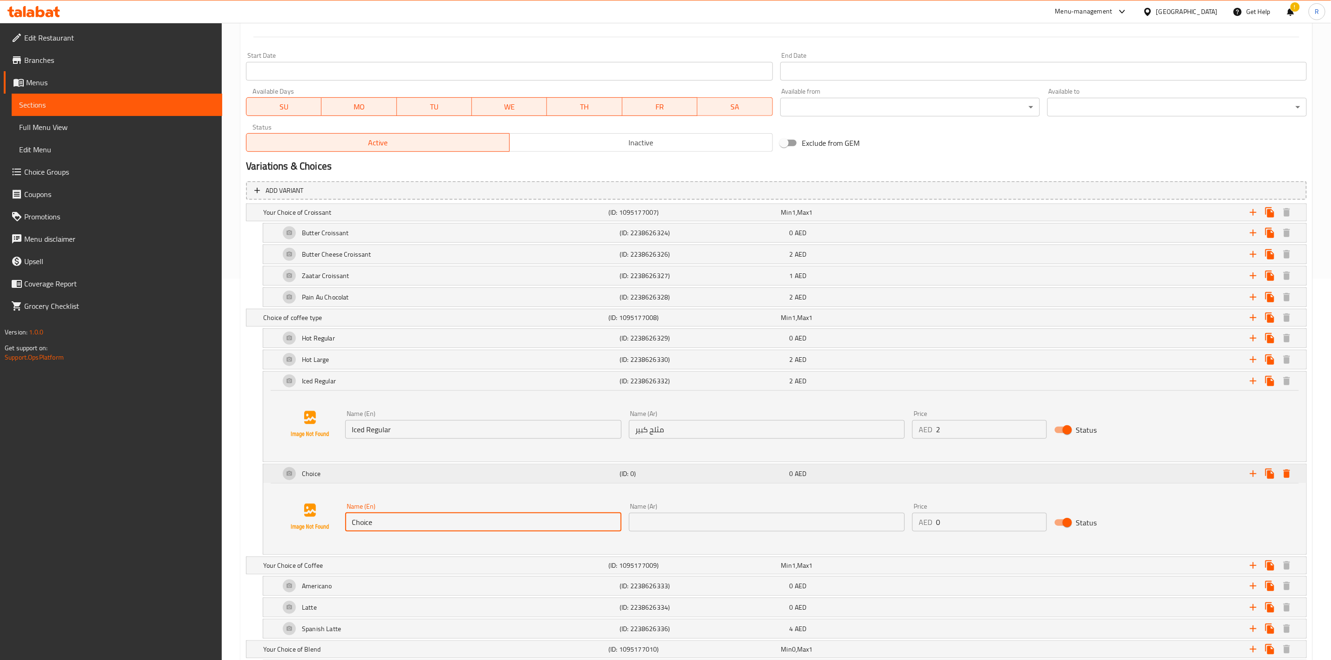
click at [1284, 477] on icon "Expand" at bounding box center [1287, 473] width 11 height 11
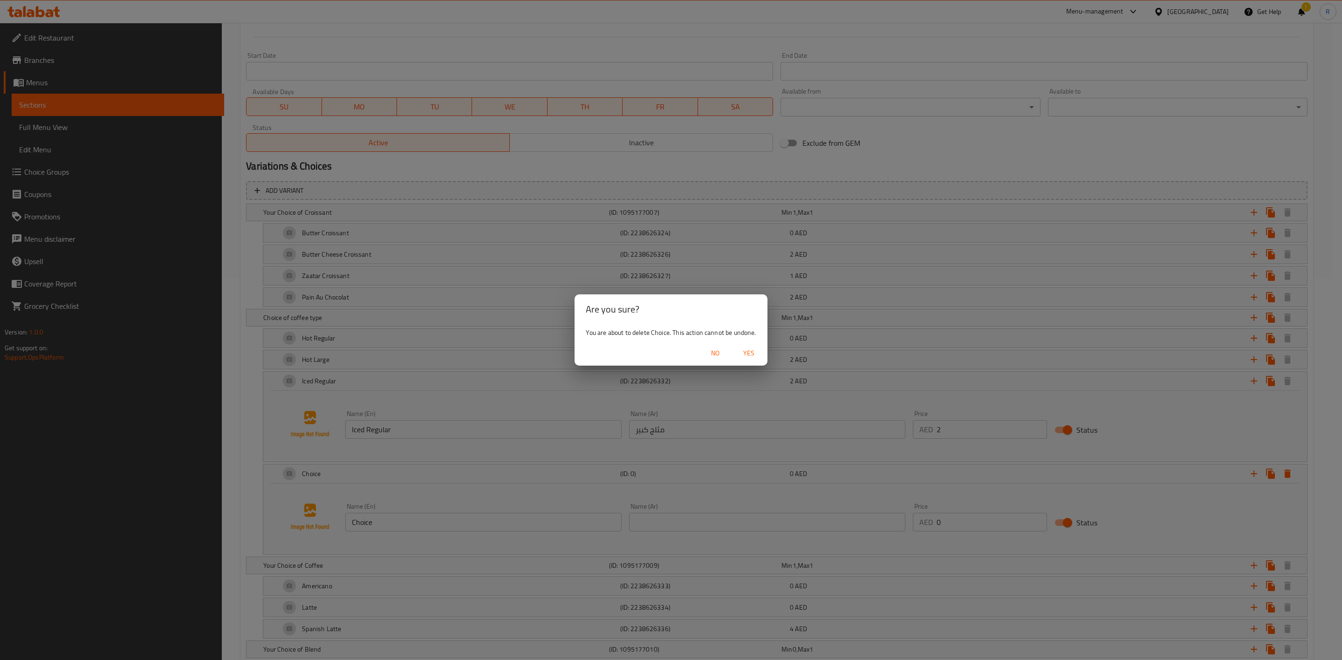
click at [751, 348] on span "Yes" at bounding box center [749, 354] width 22 height 12
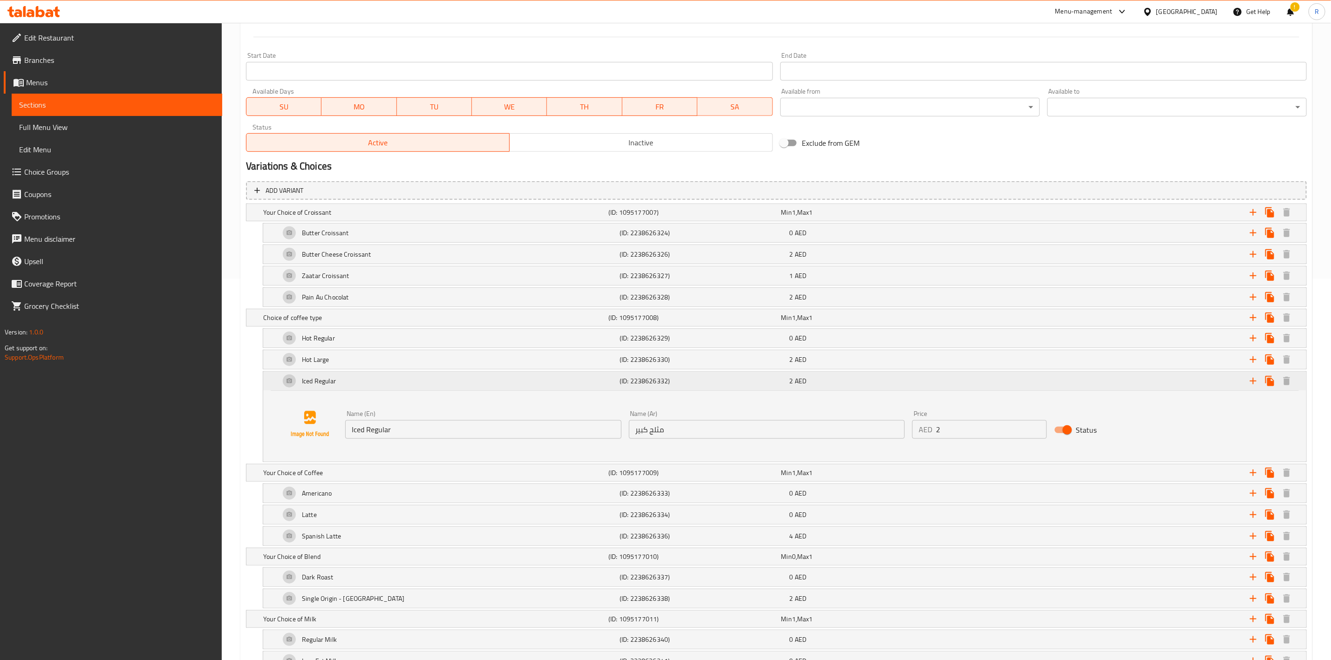
click at [277, 386] on div "Iced Regular (ID: 2238626332) 2 AED" at bounding box center [784, 381] width 1043 height 19
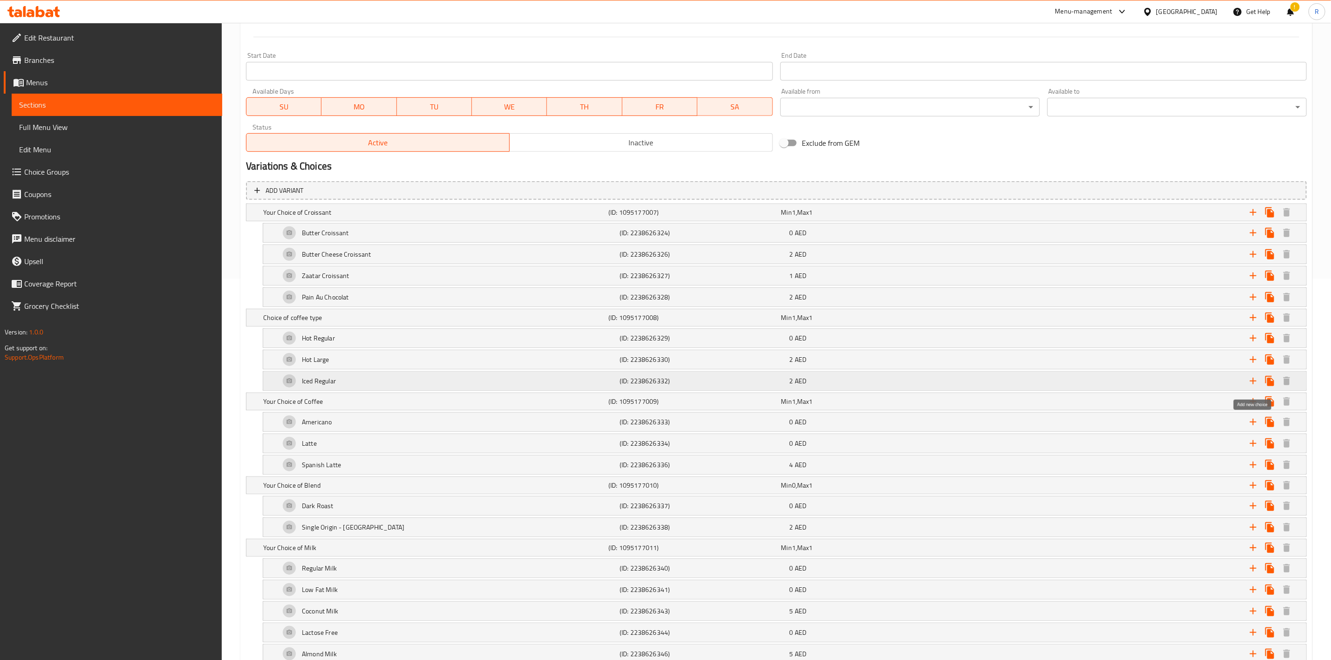
click at [1256, 384] on icon "Expand" at bounding box center [1253, 381] width 11 height 11
click at [375, 407] on div "Choice" at bounding box center [448, 402] width 340 height 22
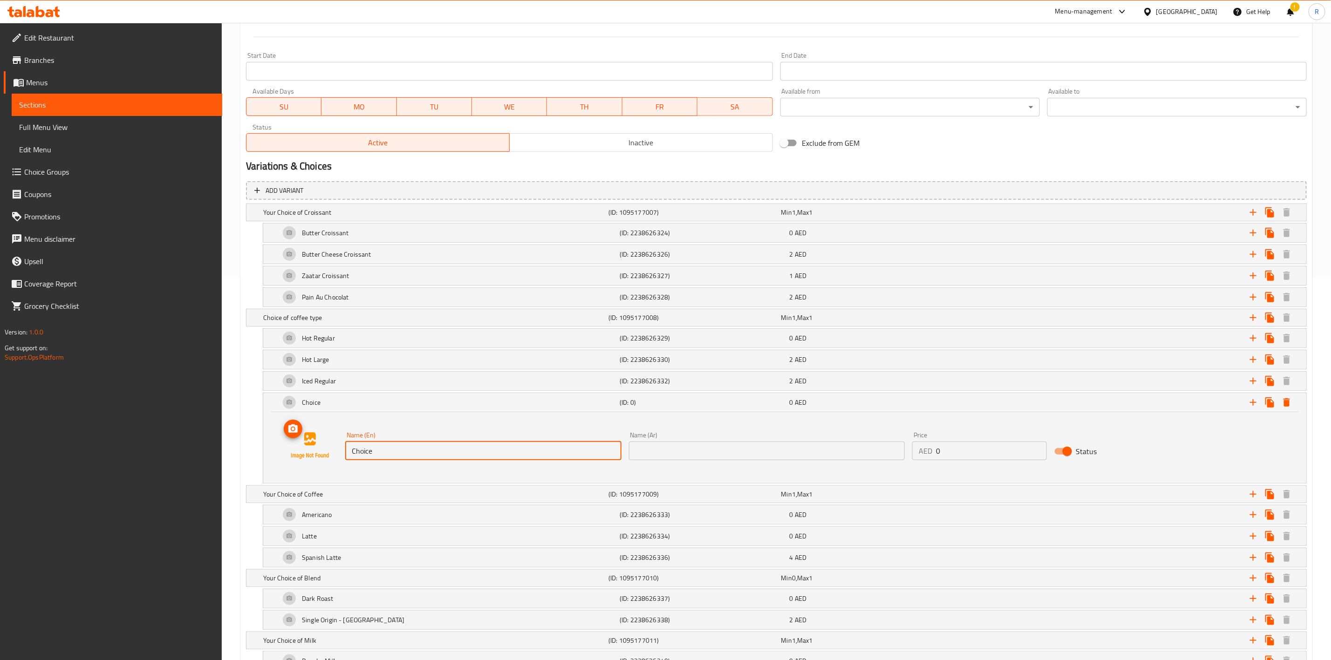
drag, startPoint x: 385, startPoint y: 454, endPoint x: 246, endPoint y: 432, distance: 140.7
click at [246, 432] on div "Choice (ID: 0) 0 AED Name (En) Choice Name (En) Name (Ar) Name (Ar) Price AED 0…" at bounding box center [776, 438] width 1061 height 91
type input "Iced Large"
click at [779, 384] on h5 "(ID: 2238626332)" at bounding box center [703, 381] width 166 height 9
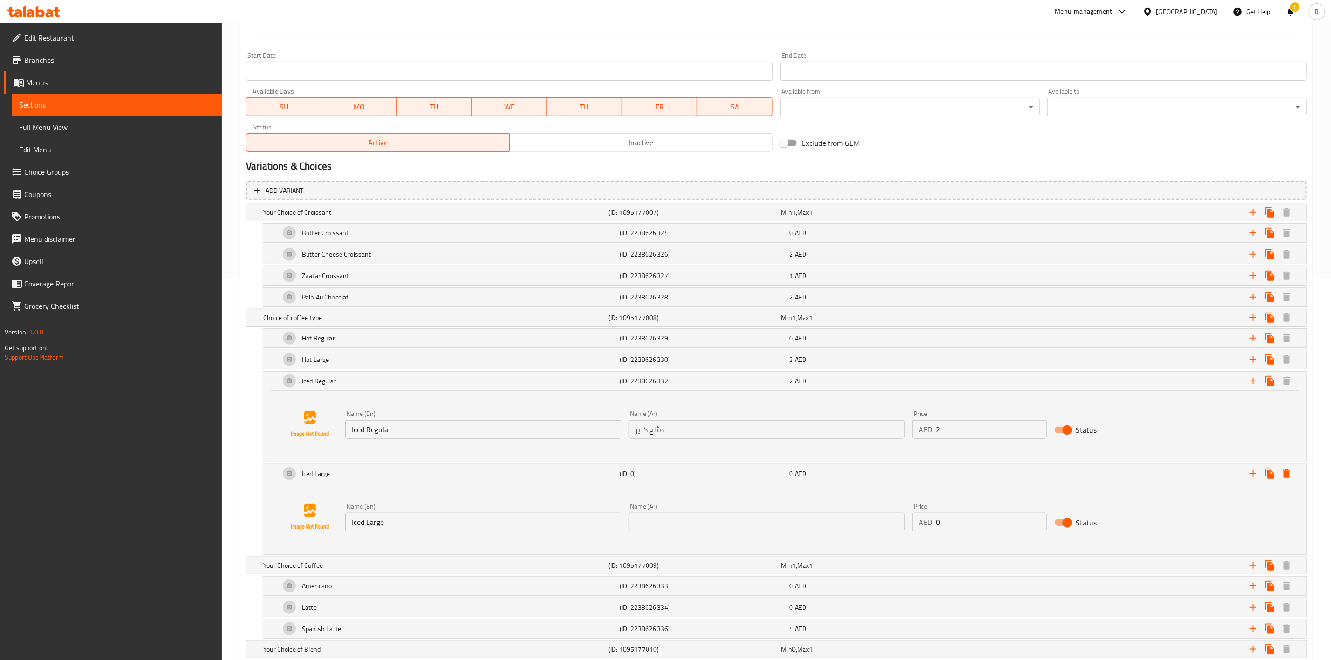
click at [957, 432] on input "2" at bounding box center [991, 429] width 110 height 19
type input "0"
drag, startPoint x: 689, startPoint y: 433, endPoint x: 582, endPoint y: 419, distance: 108.1
click at [582, 419] on div "Name (En) Iced Regular Name (En) Name (Ar) مثلج كبير Name (Ar) Price AED 0 Pric…" at bounding box center [767, 425] width 851 height 36
click at [645, 529] on input "text" at bounding box center [767, 522] width 276 height 19
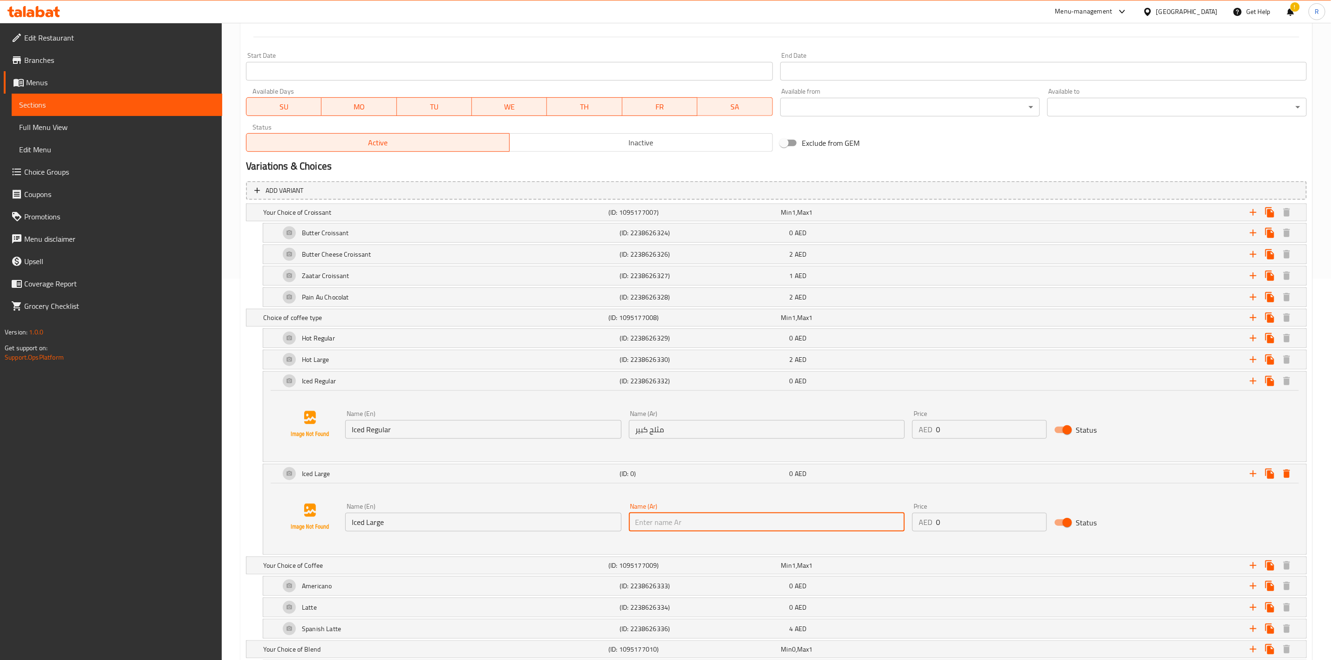
paste input "مثلج كبير"
type input "مثلج كبير"
click at [963, 527] on input "0" at bounding box center [991, 522] width 110 height 19
type input "3"
click at [272, 385] on div "Iced Regular (ID: 2238626332) 0 AED" at bounding box center [784, 381] width 1043 height 19
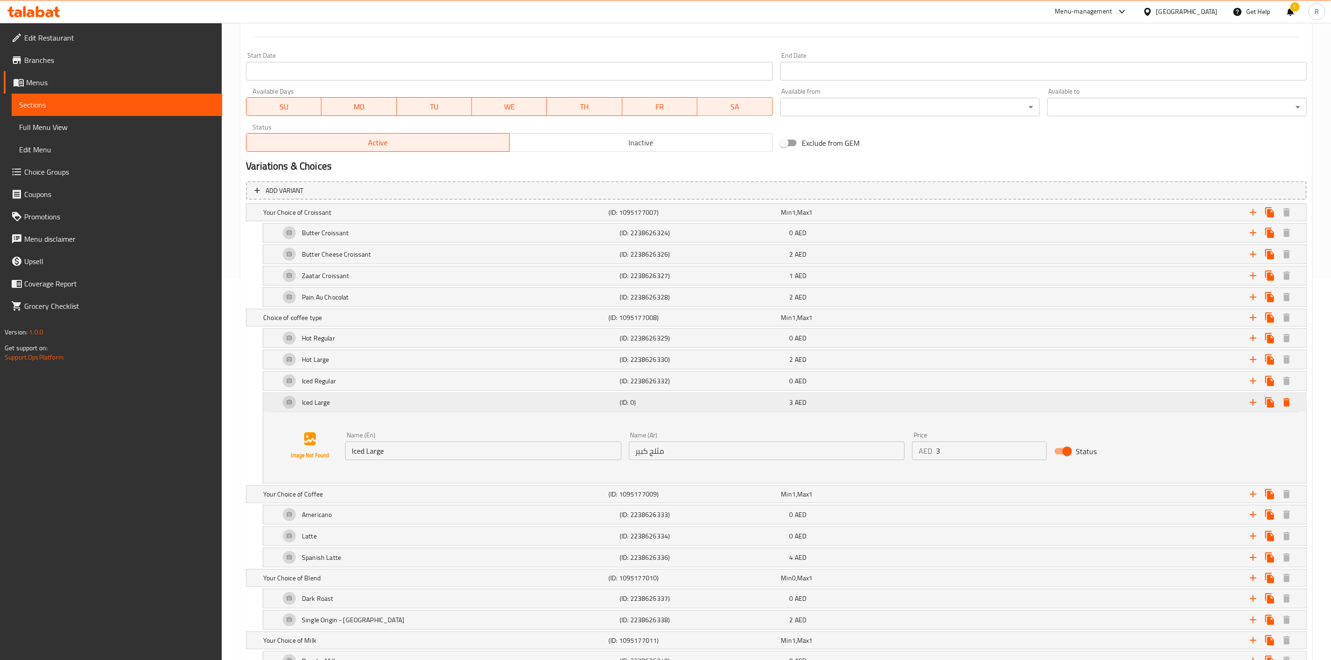
click at [272, 403] on div "Iced Large (ID: 0) 3 AED" at bounding box center [784, 402] width 1043 height 19
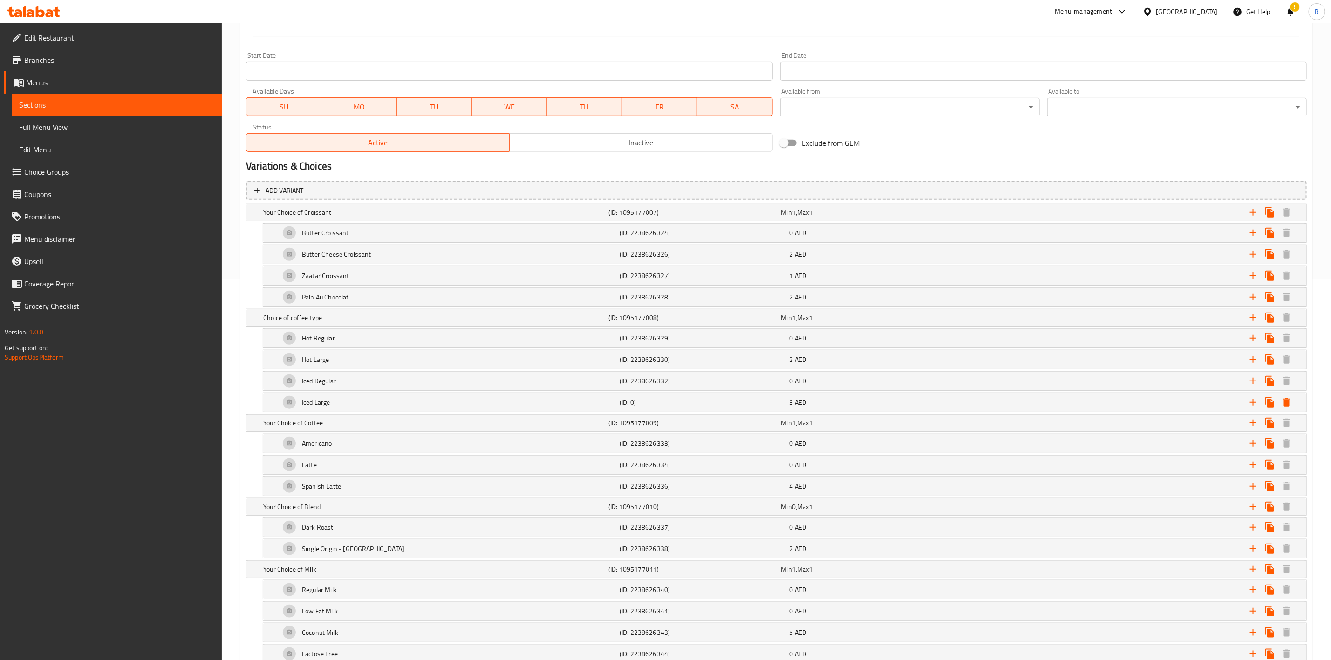
scroll to position [734, 0]
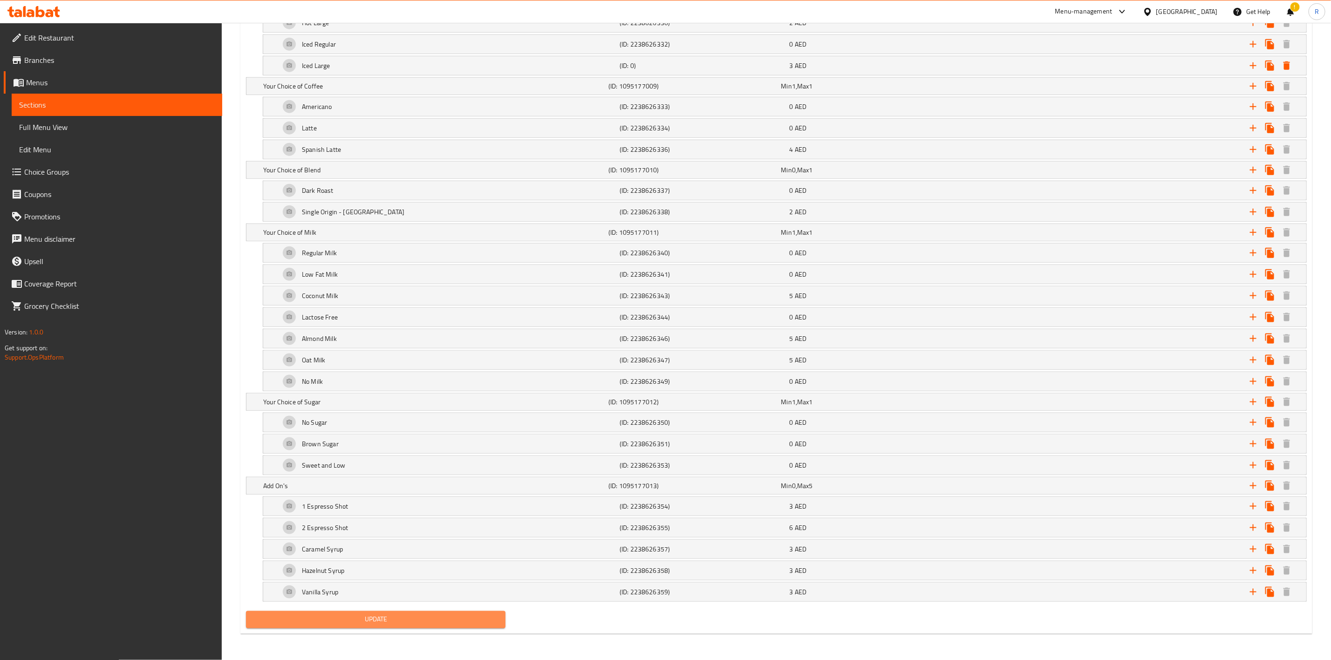
click at [357, 620] on span "Update" at bounding box center [376, 620] width 245 height 12
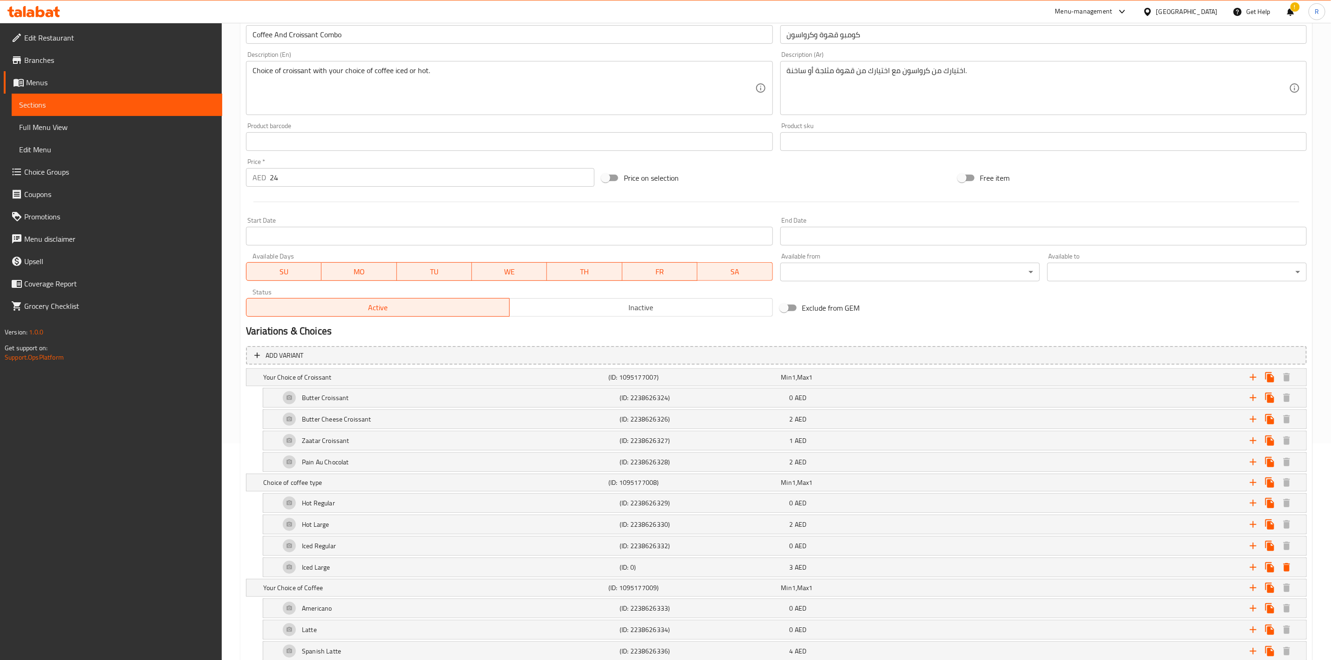
scroll to position [15, 0]
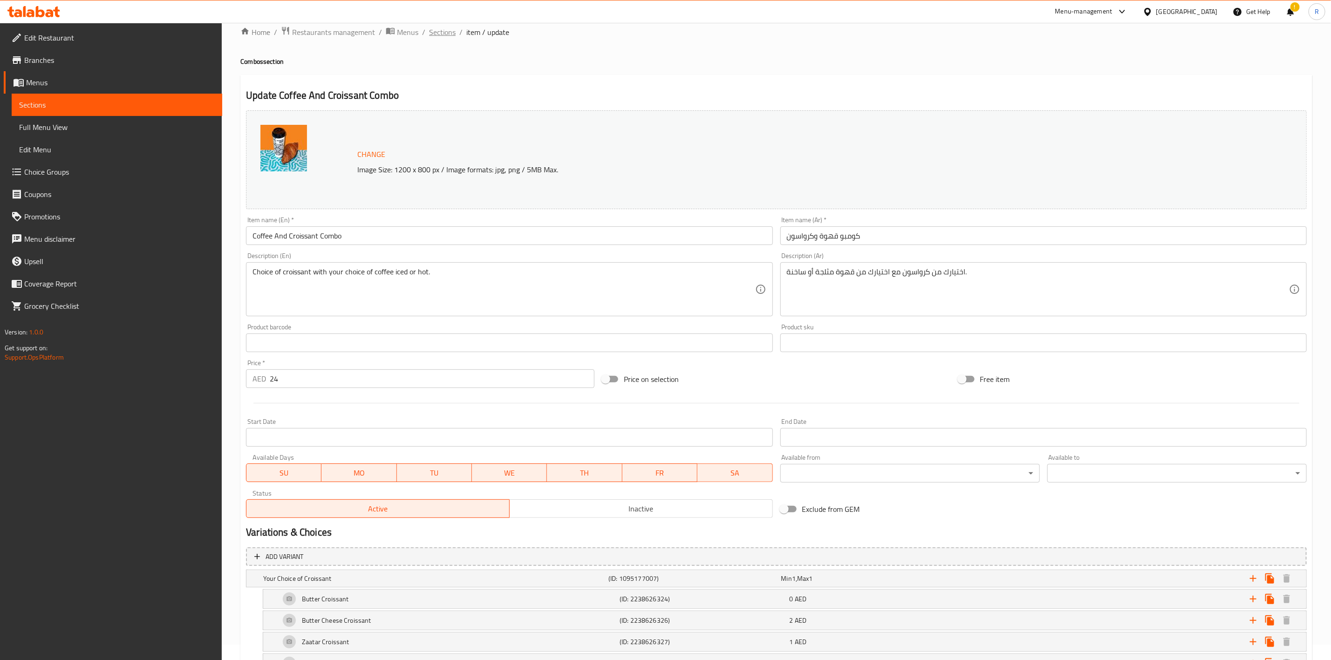
click at [442, 31] on span "Sections" at bounding box center [442, 32] width 27 height 11
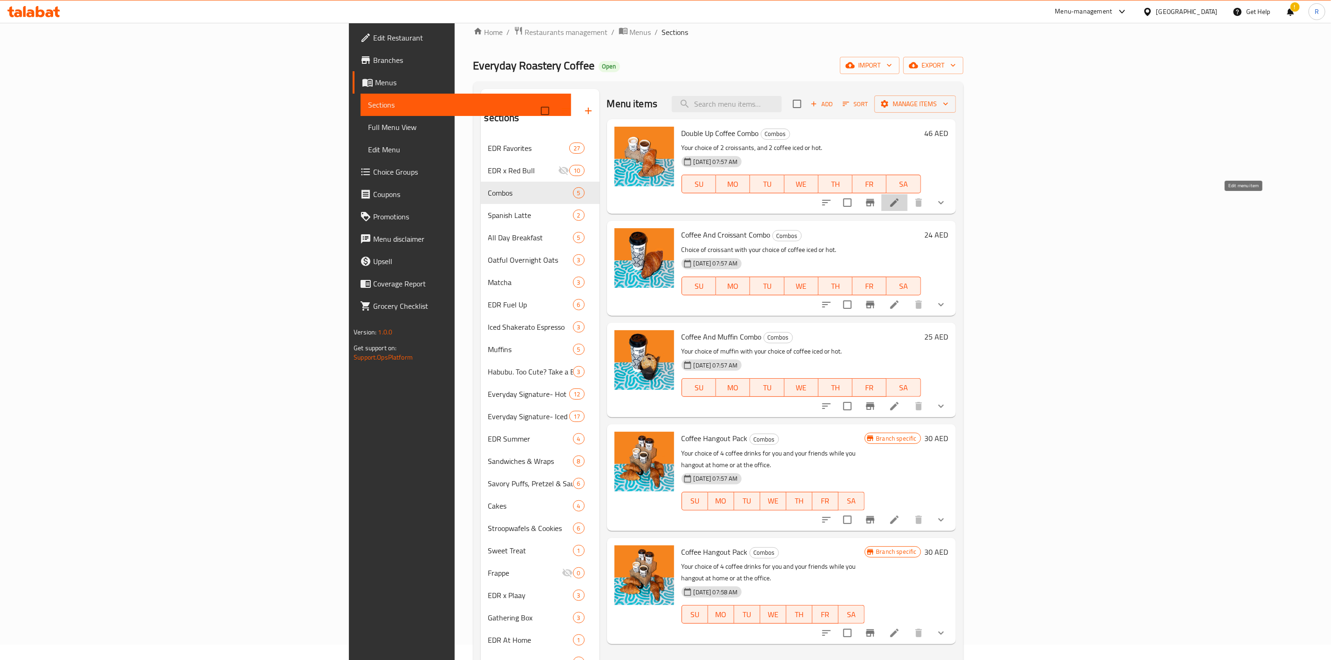
click at [900, 202] on icon at bounding box center [894, 202] width 11 height 11
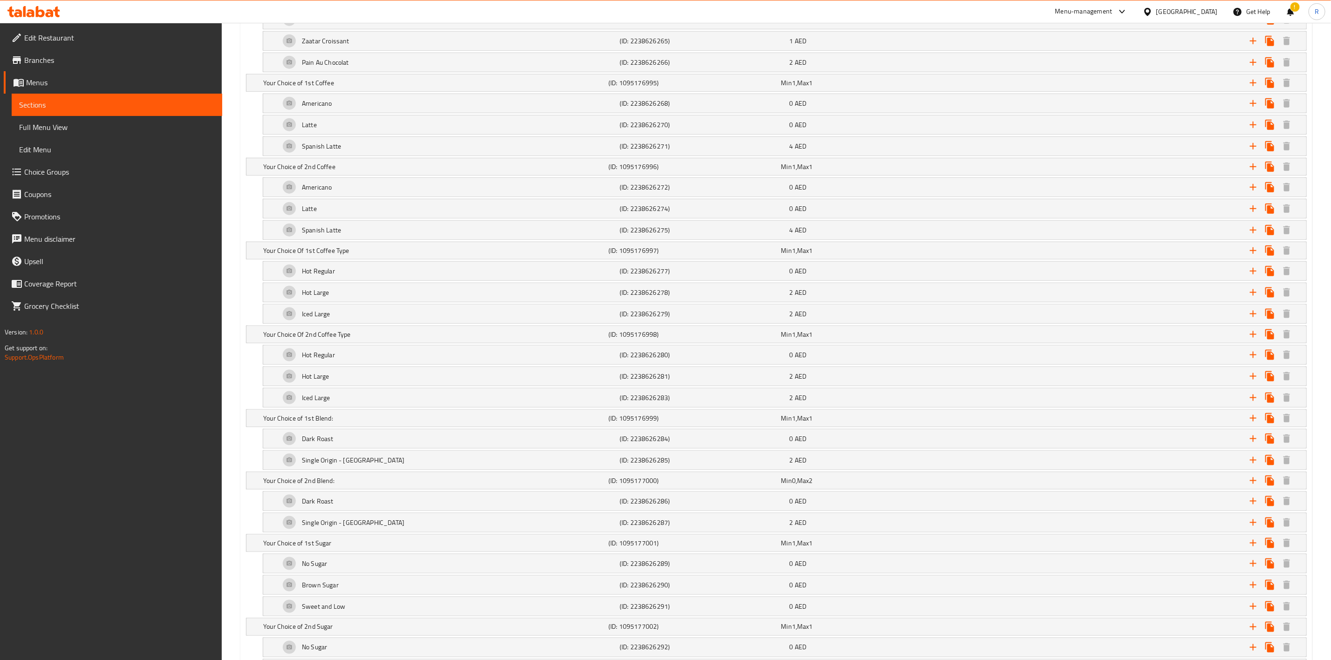
scroll to position [724, 0]
click at [844, 315] on div "2 AED" at bounding box center [873, 311] width 170 height 13
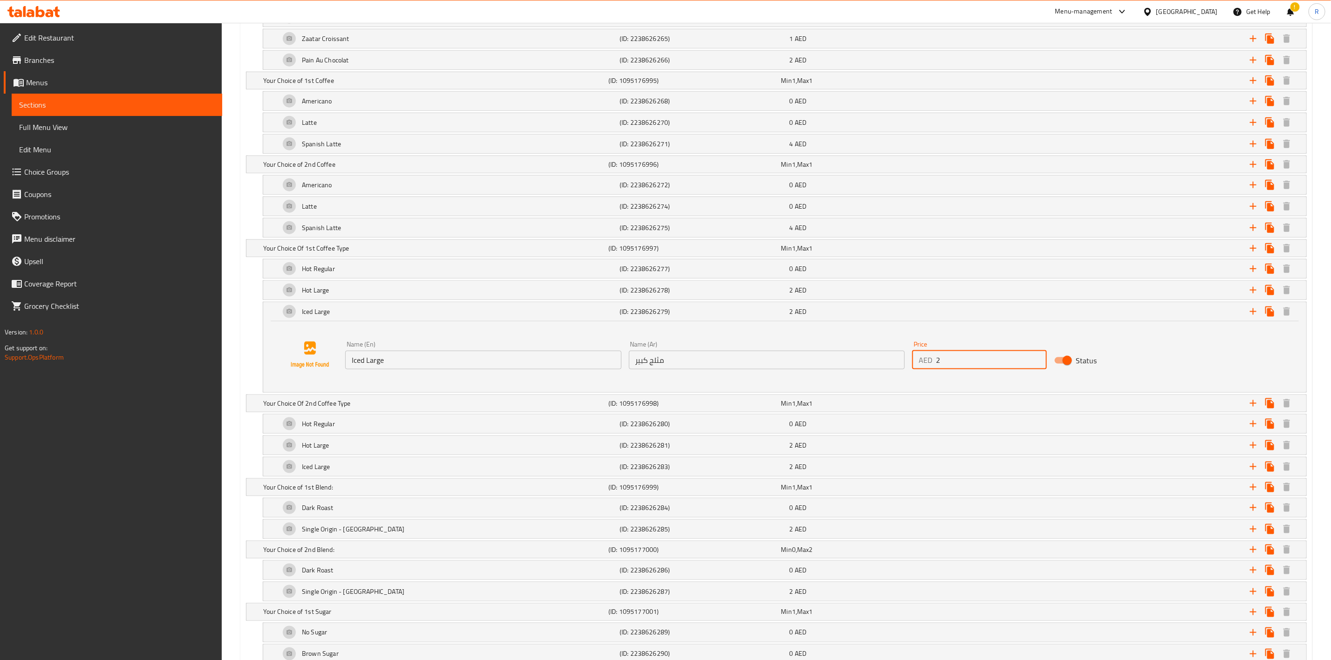
click at [958, 366] on input "2" at bounding box center [991, 360] width 110 height 19
type input "0"
click at [1250, 317] on icon "Expand" at bounding box center [1253, 311] width 11 height 11
click at [420, 410] on div "Choice" at bounding box center [448, 404] width 340 height 22
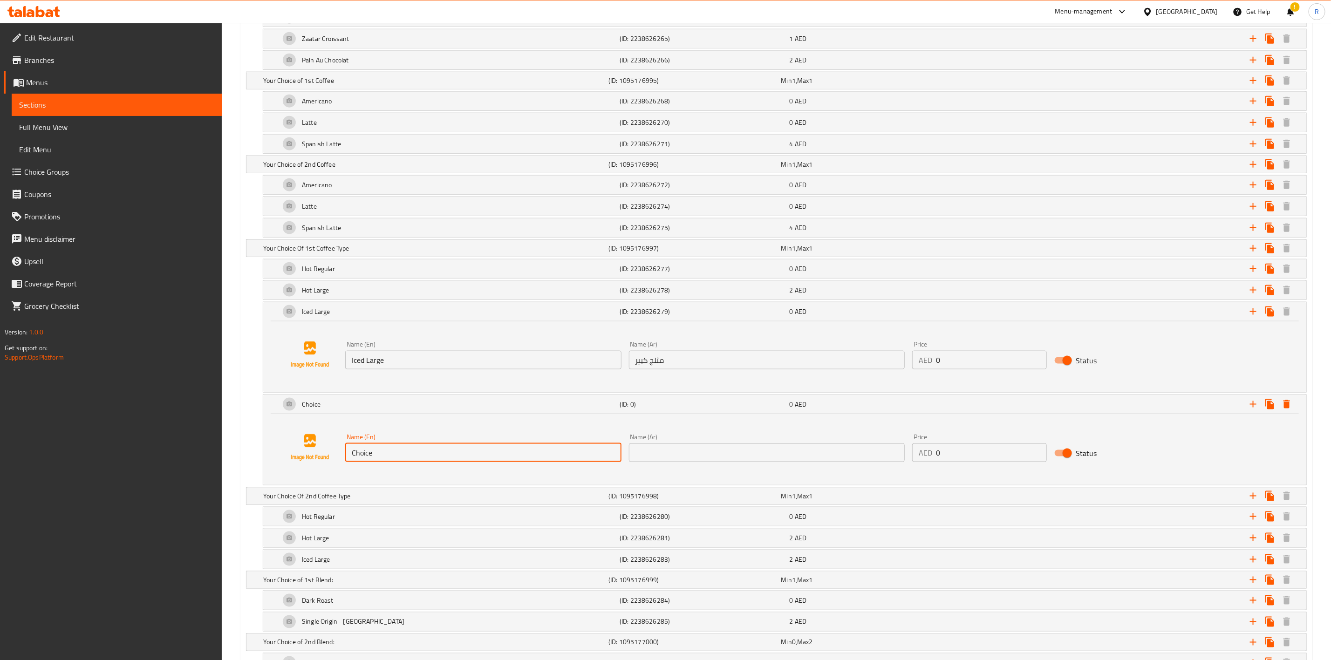
drag, startPoint x: 391, startPoint y: 460, endPoint x: 207, endPoint y: 453, distance: 184.2
click at [207, 453] on div "Edit Restaurant Branches Menus Sections Full Menu View Edit Menu Choice Groups …" at bounding box center [665, 406] width 1331 height 2215
type input "ICed"
click at [389, 370] on input "Iced Large" at bounding box center [483, 360] width 276 height 19
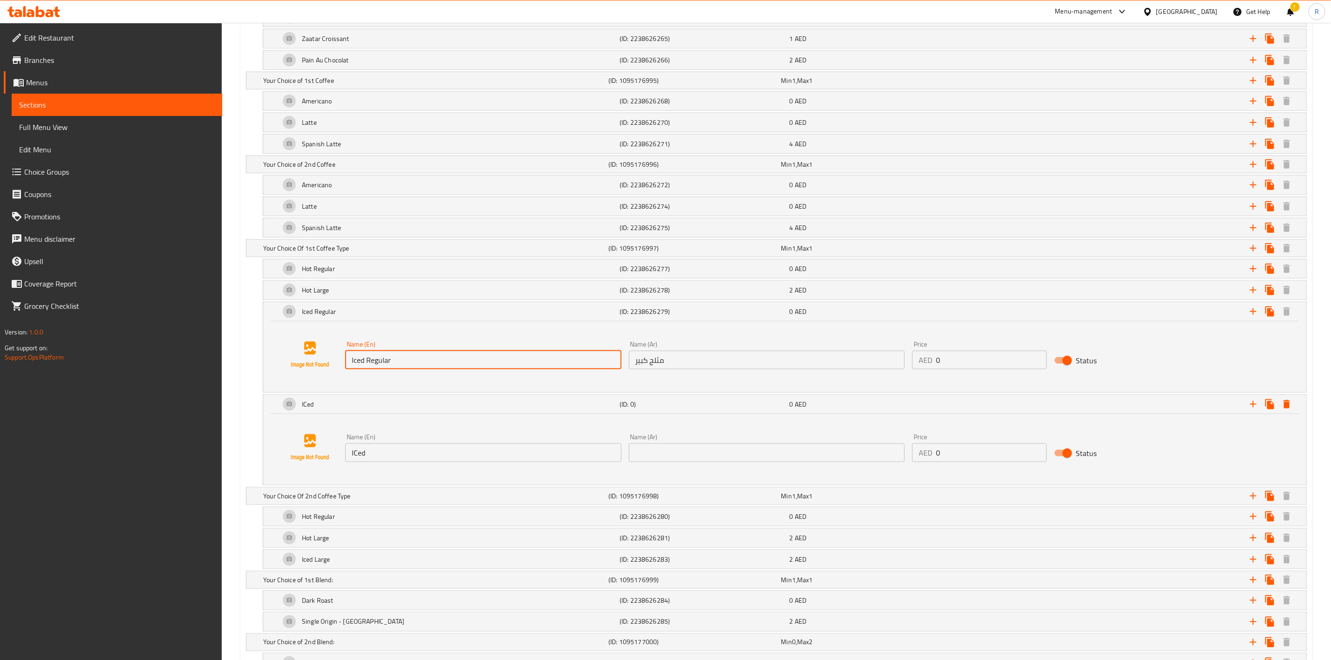
type input "Iced Regular"
click at [394, 462] on input "ICed" at bounding box center [483, 453] width 276 height 19
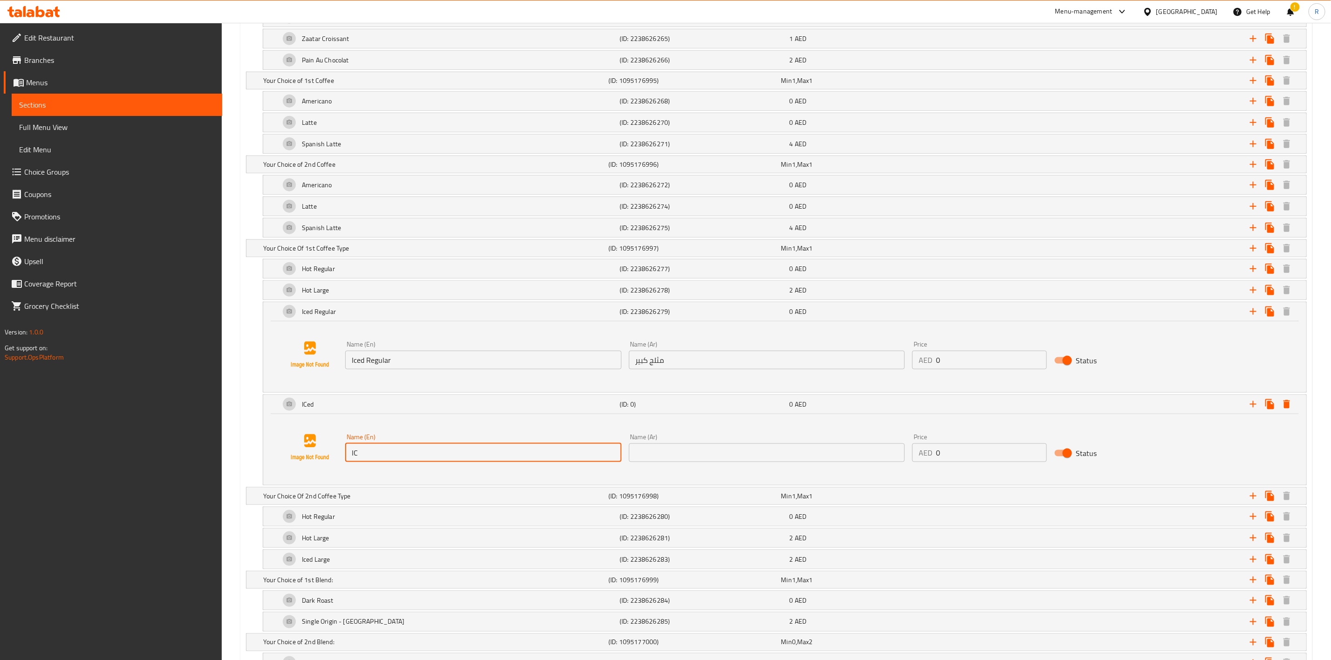
type input "I"
type input "Iced Large"
click at [967, 462] on input "0" at bounding box center [991, 453] width 110 height 19
type input "3"
click at [275, 321] on div "Iced Regular (ID: 2238626279) 0 AED" at bounding box center [784, 311] width 1043 height 19
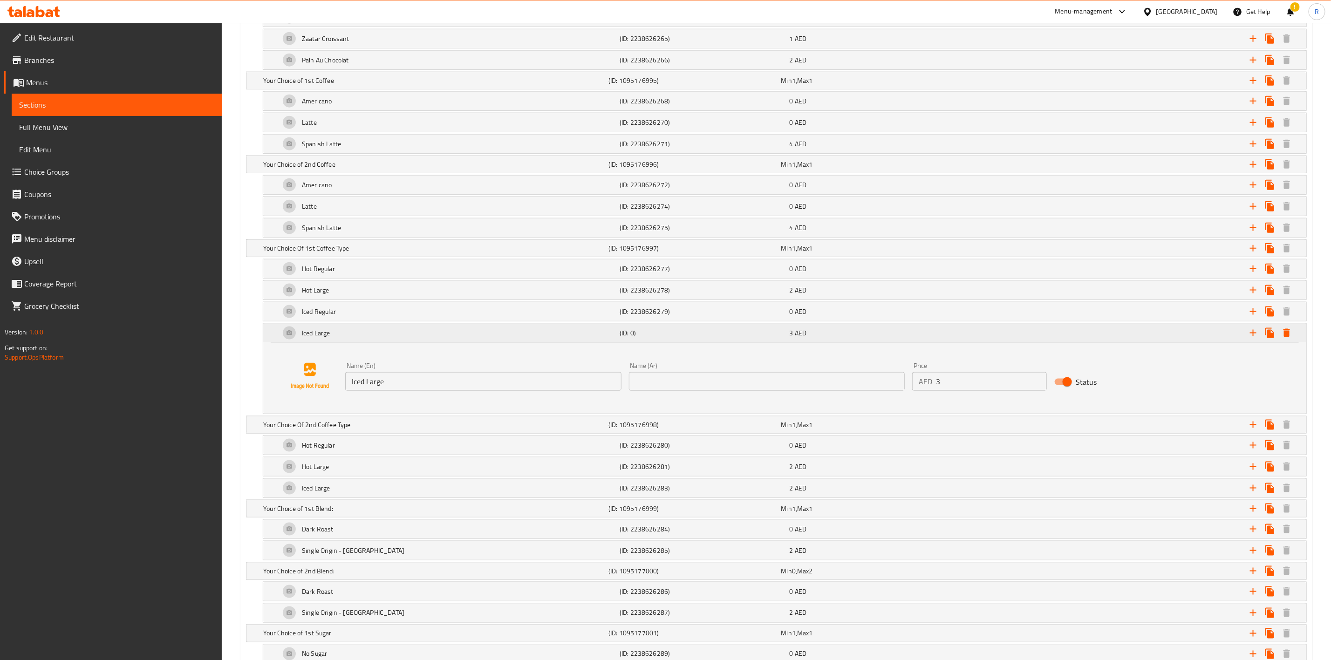
click at [275, 343] on div "Iced Large (ID: 0) 3 AED" at bounding box center [784, 333] width 1043 height 19
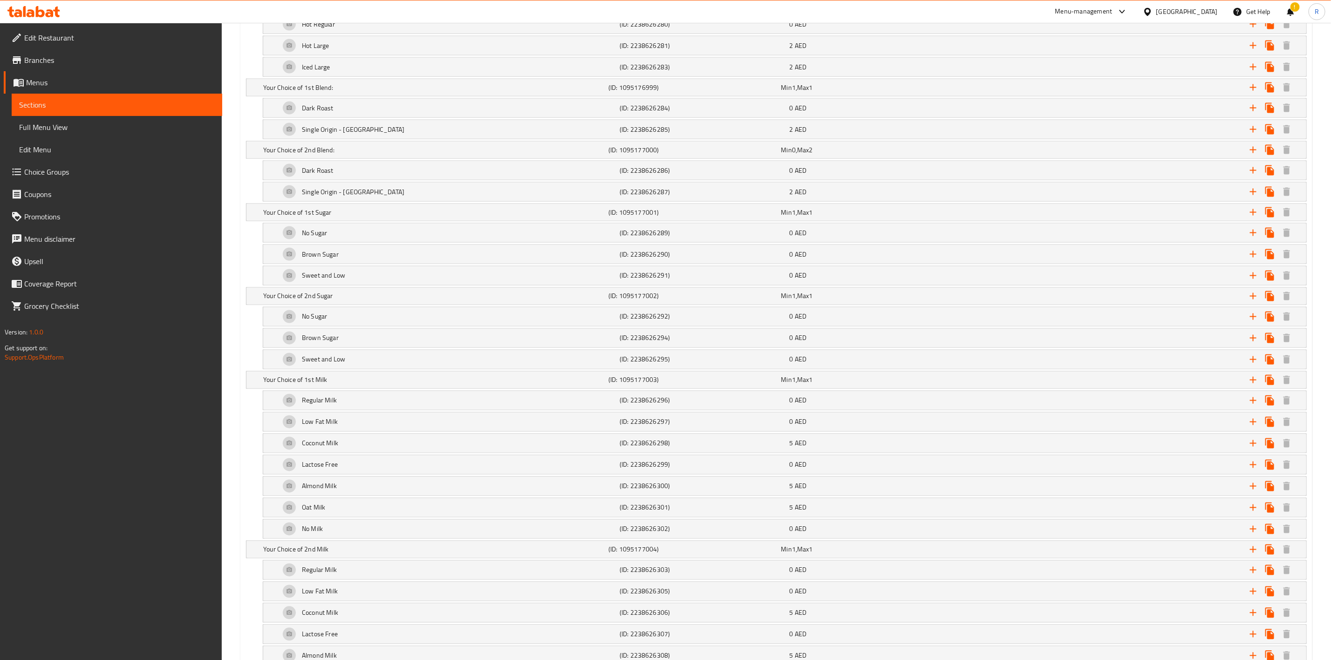
scroll to position [1465, 0]
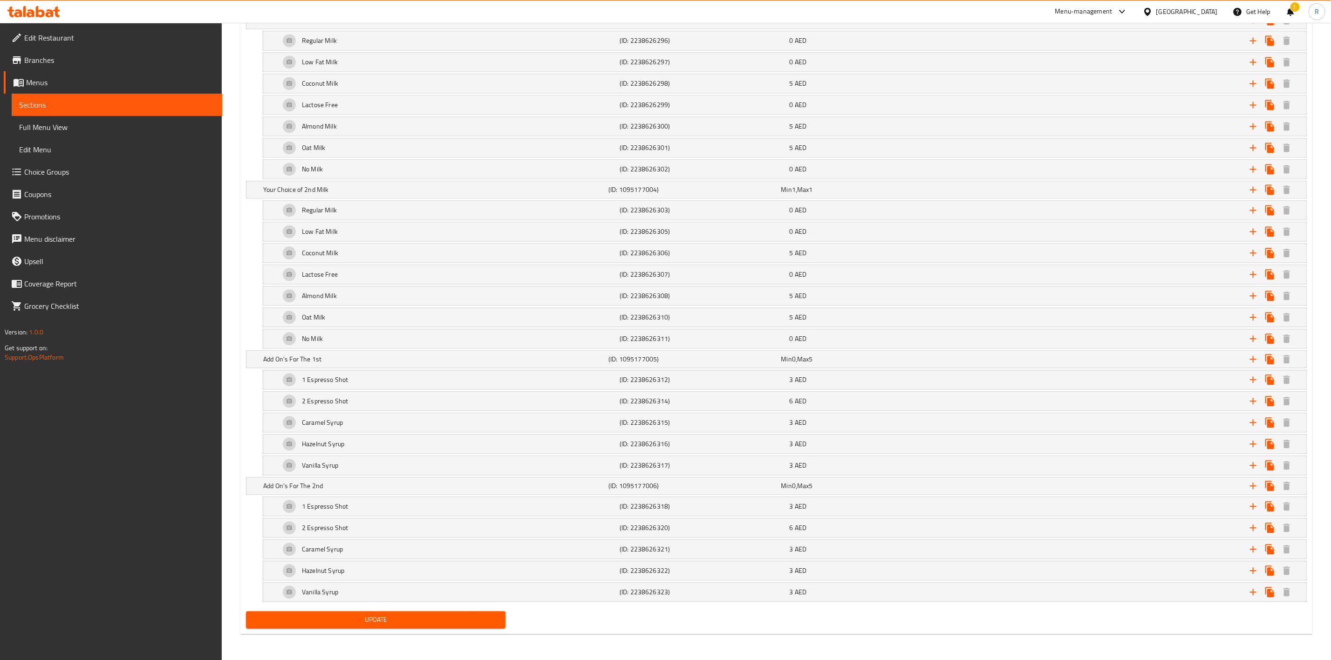
click at [483, 621] on span "Update" at bounding box center [376, 620] width 245 height 12
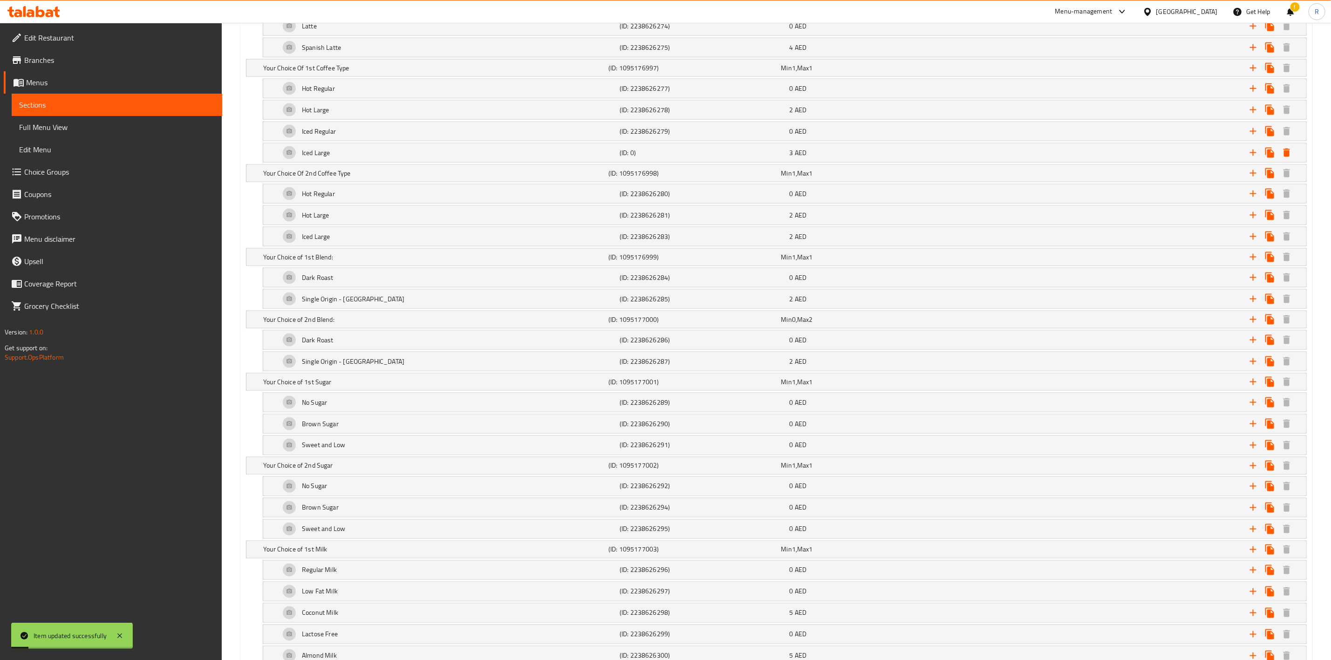
scroll to position [891, 0]
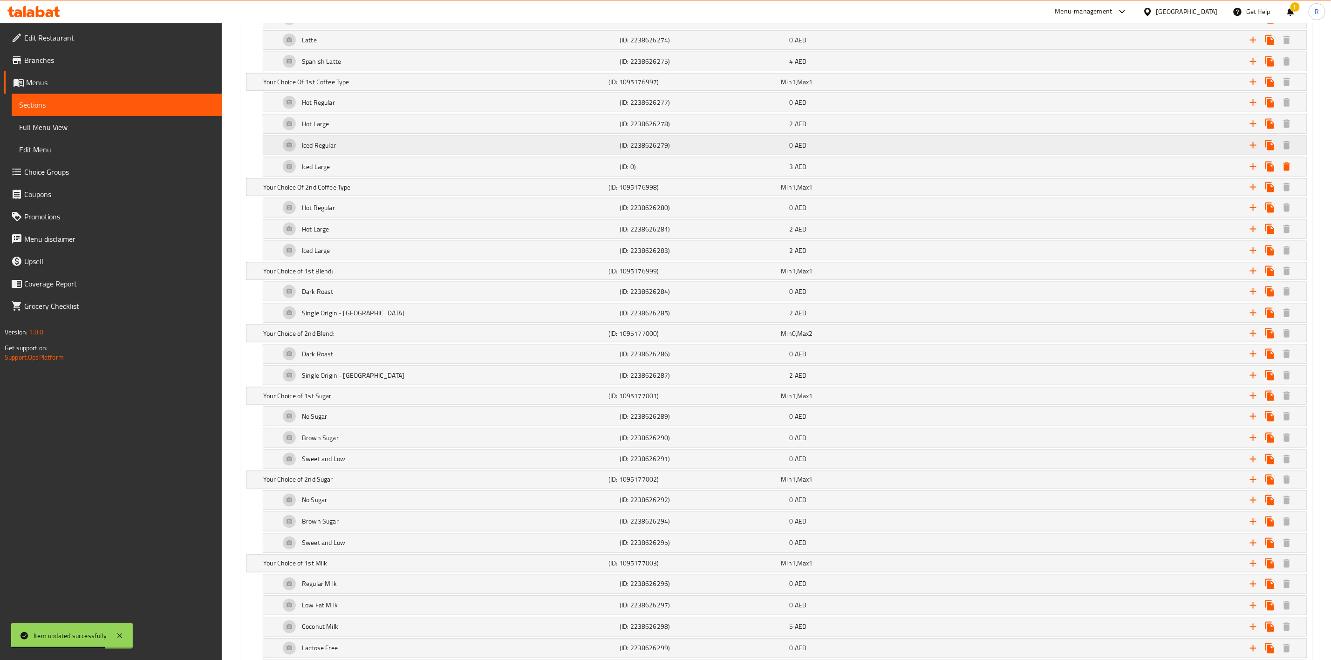
click at [418, 157] on div "Iced Regular" at bounding box center [448, 145] width 340 height 22
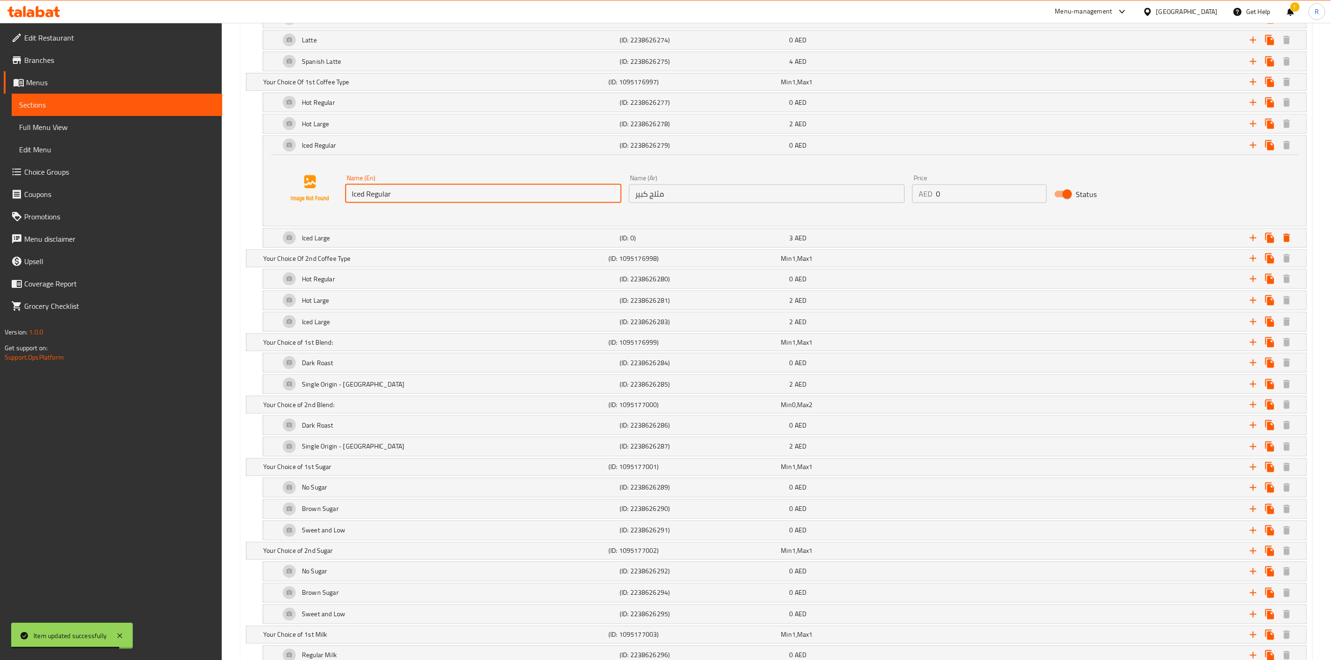
click at [424, 203] on input "Iced Regular" at bounding box center [483, 194] width 276 height 19
type input "Iced Regular 16oz"
click at [272, 151] on div "Iced Regular 16oz (ID: 2238626279) 0 AED" at bounding box center [784, 145] width 1043 height 19
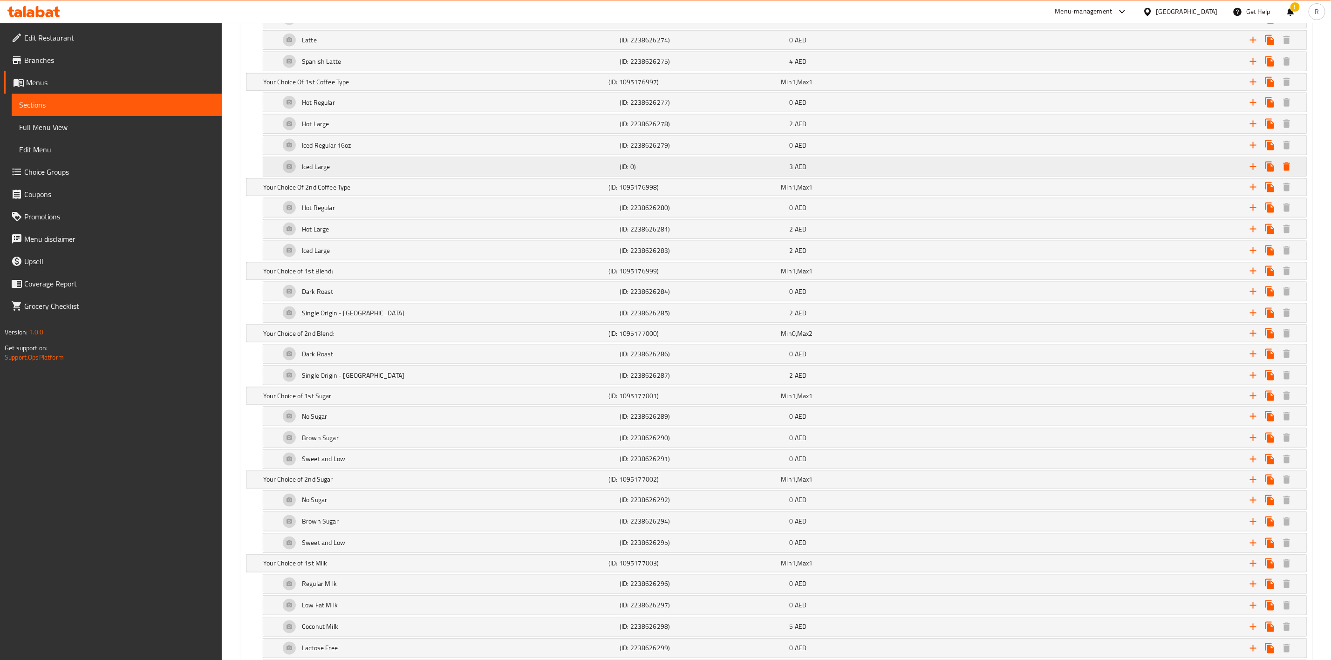
click at [270, 176] on div "Iced Large (ID: 0) 3 AED" at bounding box center [784, 167] width 1043 height 19
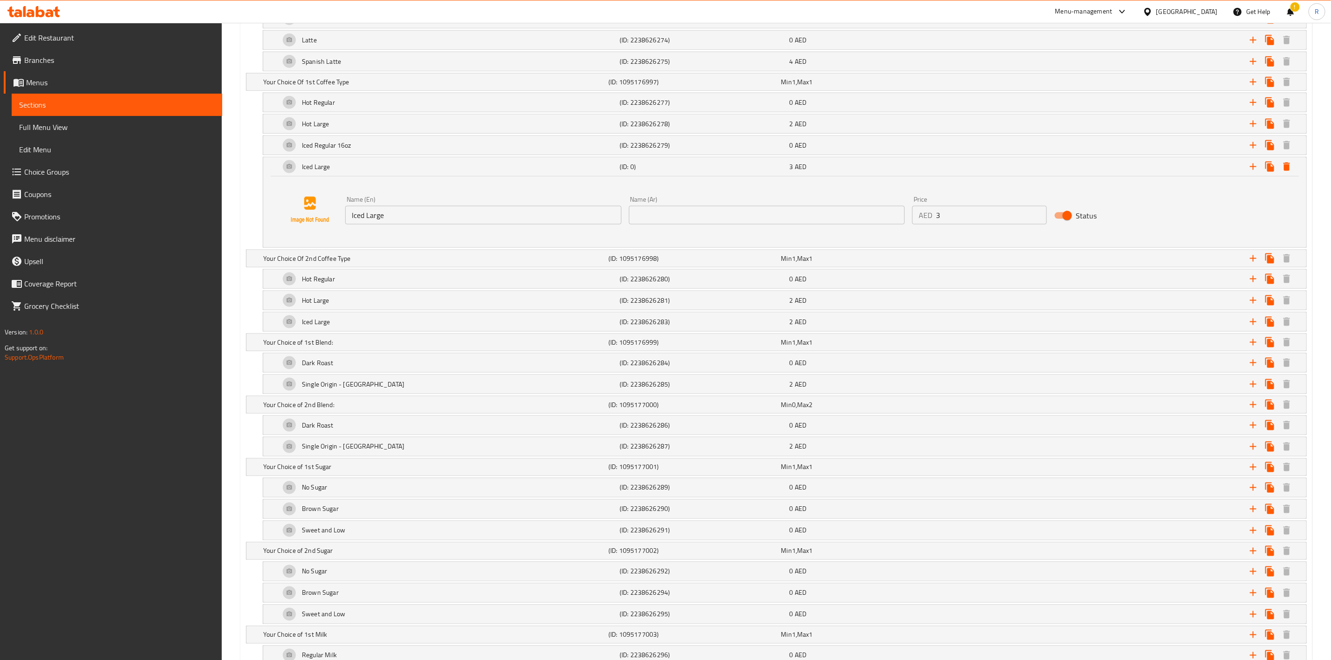
click at [401, 225] on input "Iced Large" at bounding box center [483, 215] width 276 height 19
click at [275, 176] on div "Iced Large 220z (ID: 0) 3 AED" at bounding box center [784, 167] width 1043 height 19
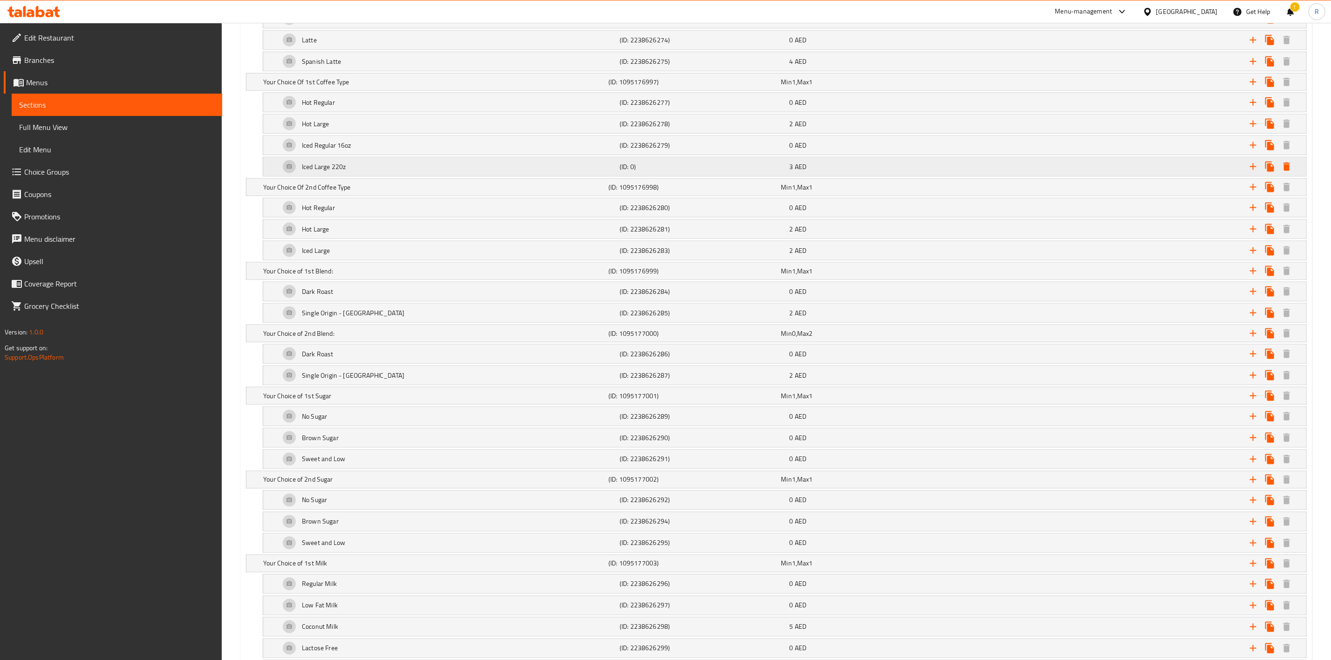
click at [376, 178] on div "Iced Large 220z" at bounding box center [448, 167] width 340 height 22
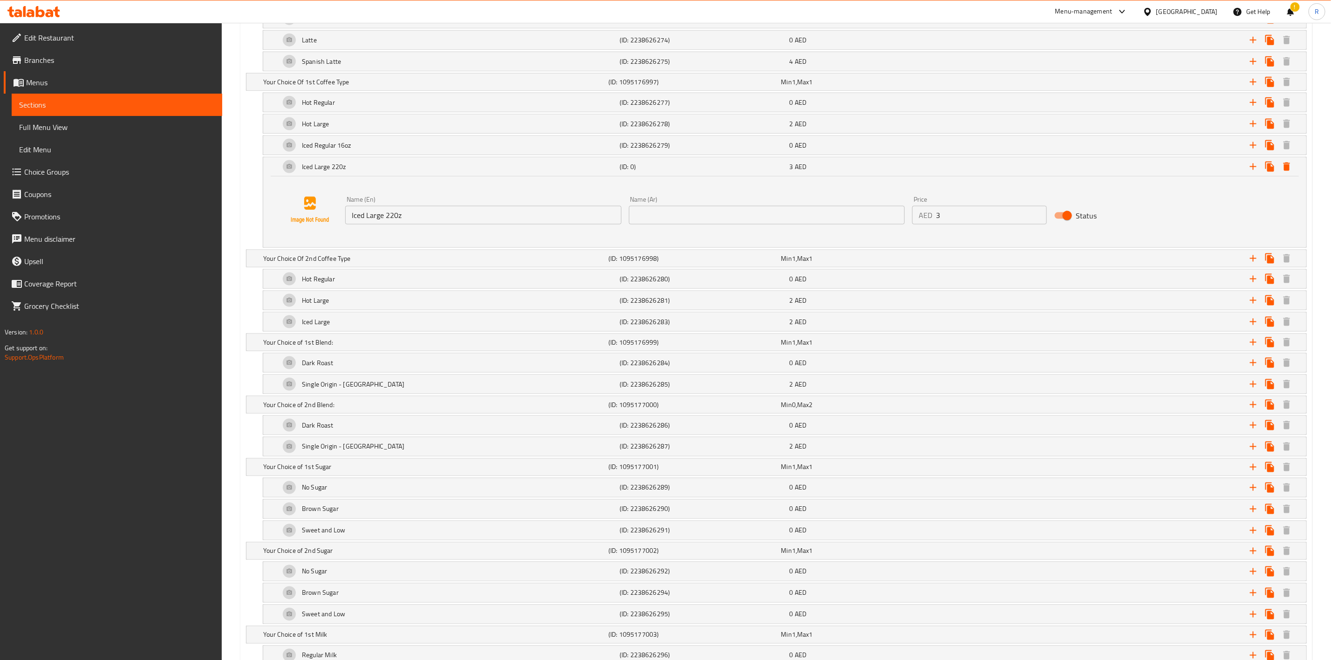
click at [398, 224] on input "Iced Large 220z" at bounding box center [483, 215] width 276 height 19
type input "Iced Large 22 oz"
click at [268, 176] on div "Iced Large 22 oz (ID: 0) 3 AED" at bounding box center [784, 167] width 1043 height 19
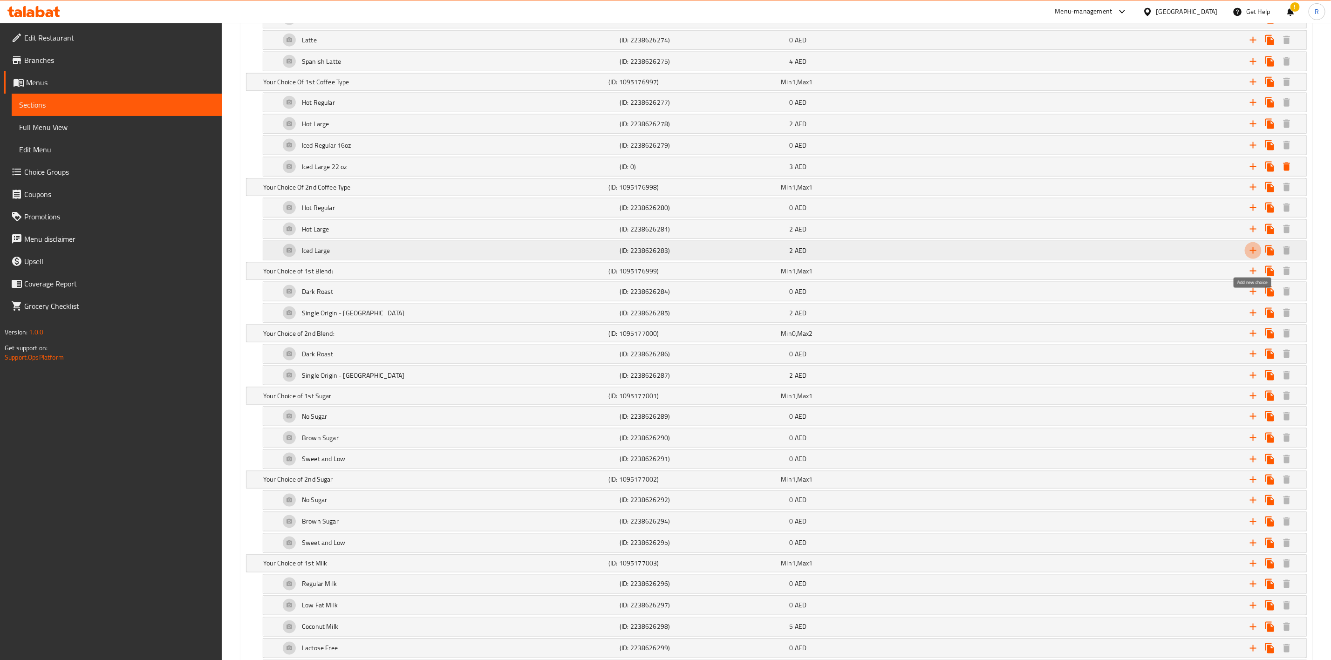
click at [1251, 256] on icon "Expand" at bounding box center [1253, 250] width 11 height 11
click at [484, 279] on div "Choice" at bounding box center [448, 272] width 340 height 22
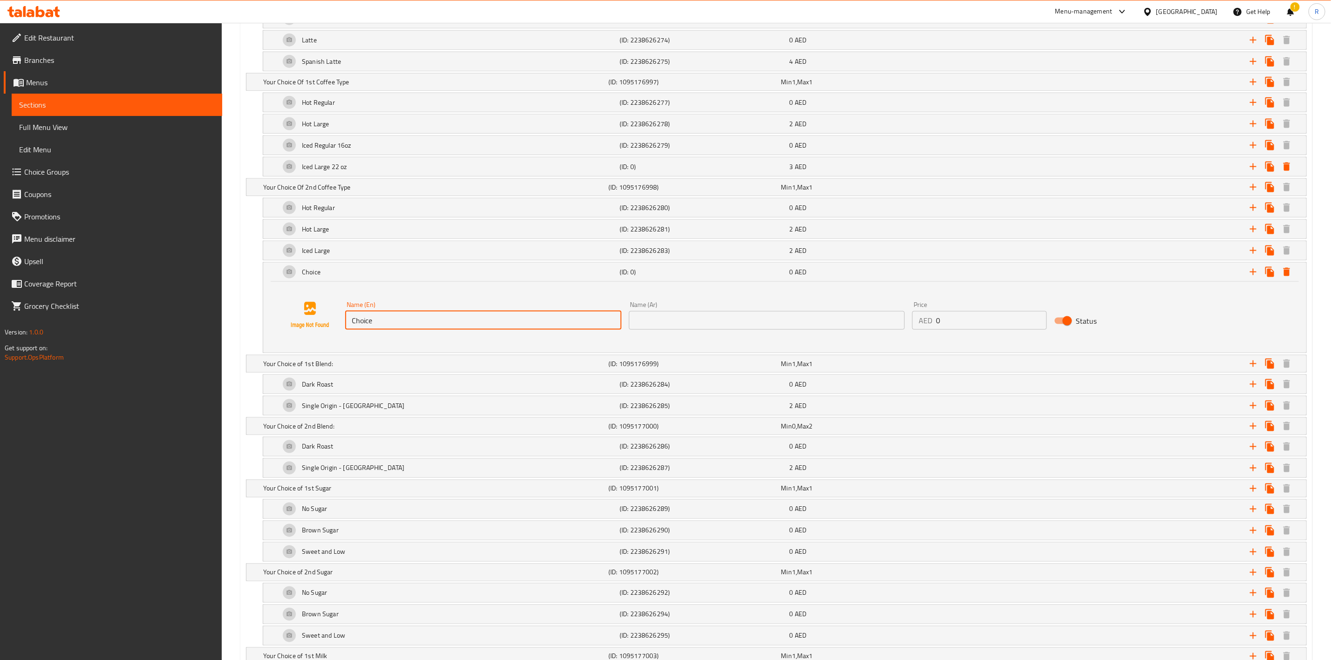
drag, startPoint x: 388, startPoint y: 333, endPoint x: 261, endPoint y: 335, distance: 127.2
click at [261, 335] on div "Choice (ID: 0) 0 AED Name (En) Choice Name (En) Name (Ar) Name (Ar) Price AED 0…" at bounding box center [776, 307] width 1061 height 91
type input "Iced Large"
click at [958, 329] on input "0" at bounding box center [991, 320] width 110 height 19
type input "3"
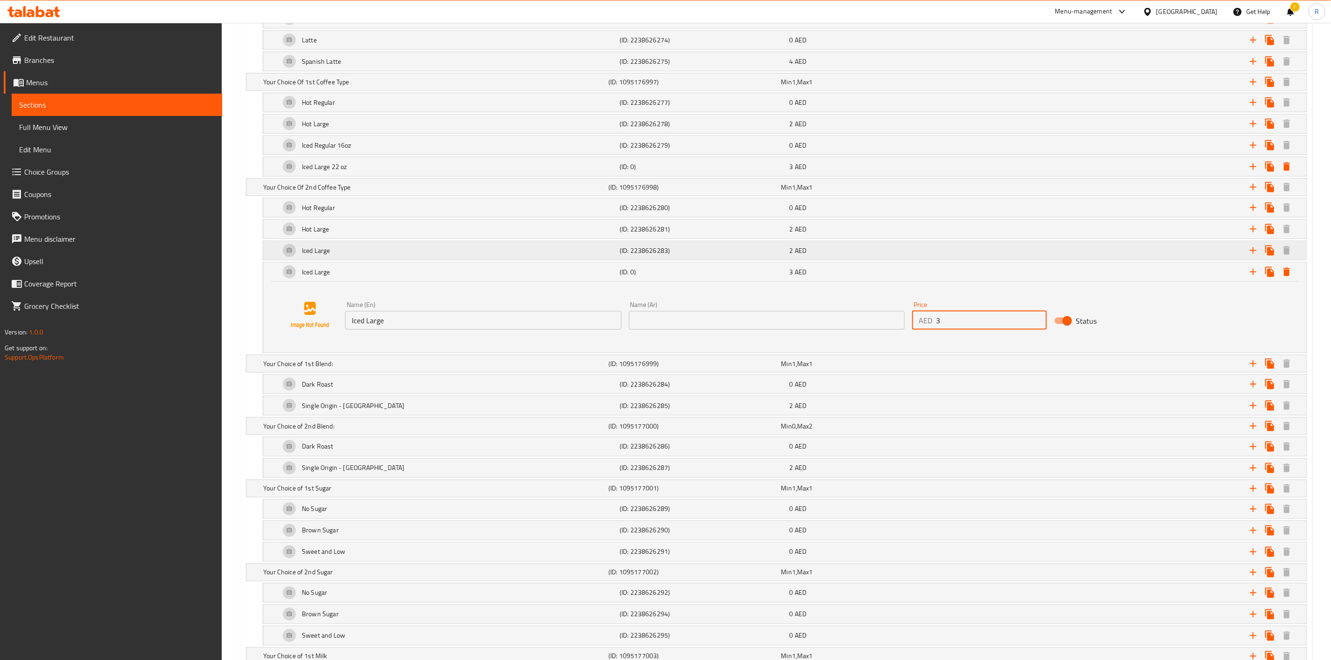
click at [362, 262] on div "Iced Large" at bounding box center [448, 251] width 340 height 22
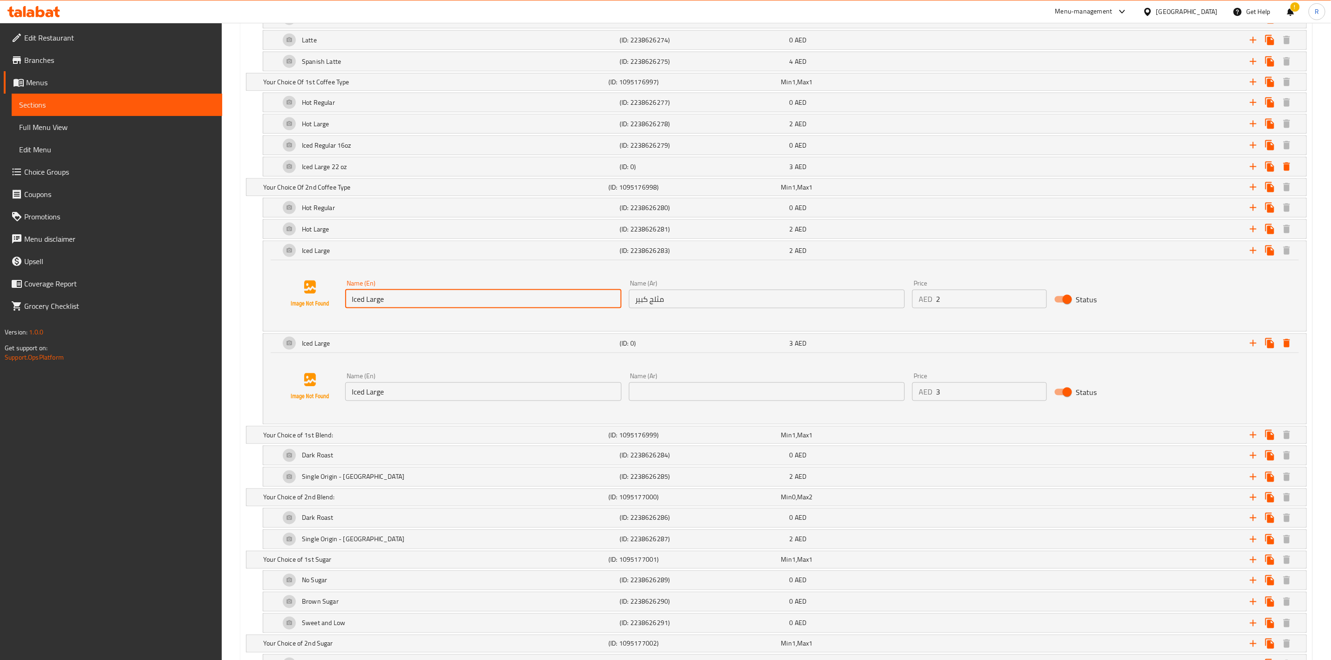
click at [393, 307] on input "Iced Large" at bounding box center [483, 299] width 276 height 19
type input "Iced Regular"
click at [952, 309] on input "2" at bounding box center [991, 299] width 110 height 19
type input "0"
click at [413, 308] on input "Iced Regular" at bounding box center [483, 299] width 276 height 19
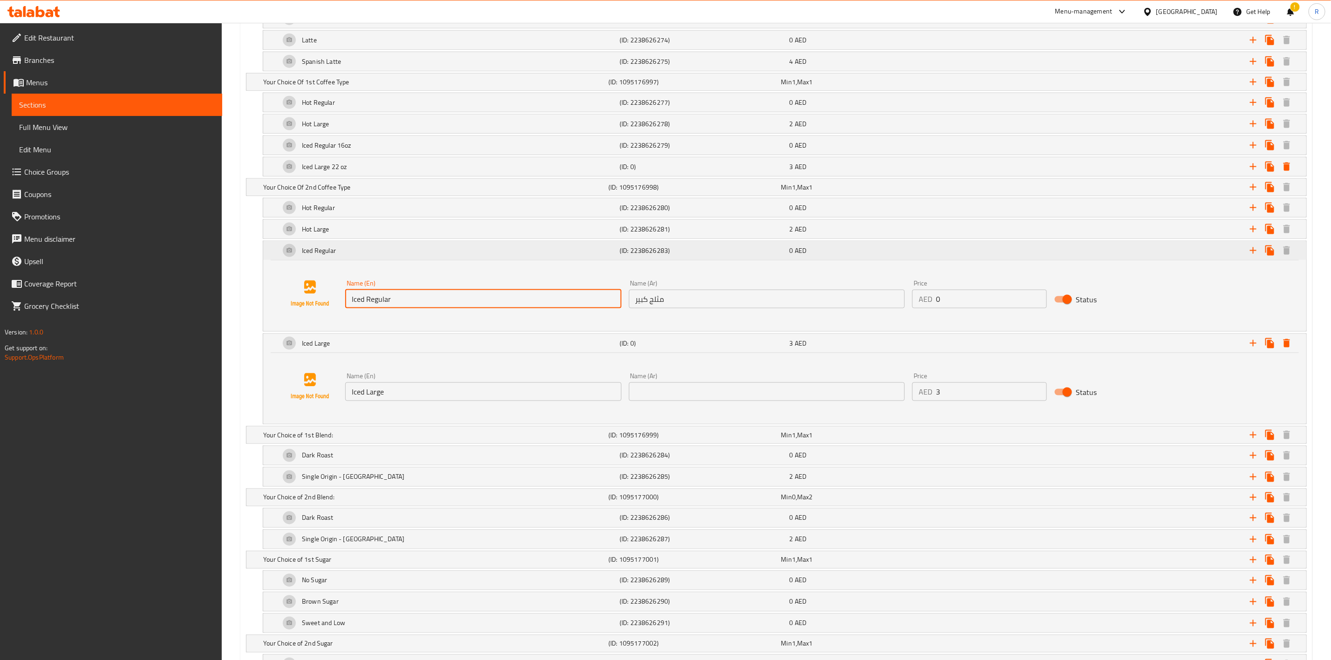
type input "Iced Regular"
click at [268, 260] on div "Iced Regular (ID: 2238626283) 0 AED" at bounding box center [784, 250] width 1043 height 19
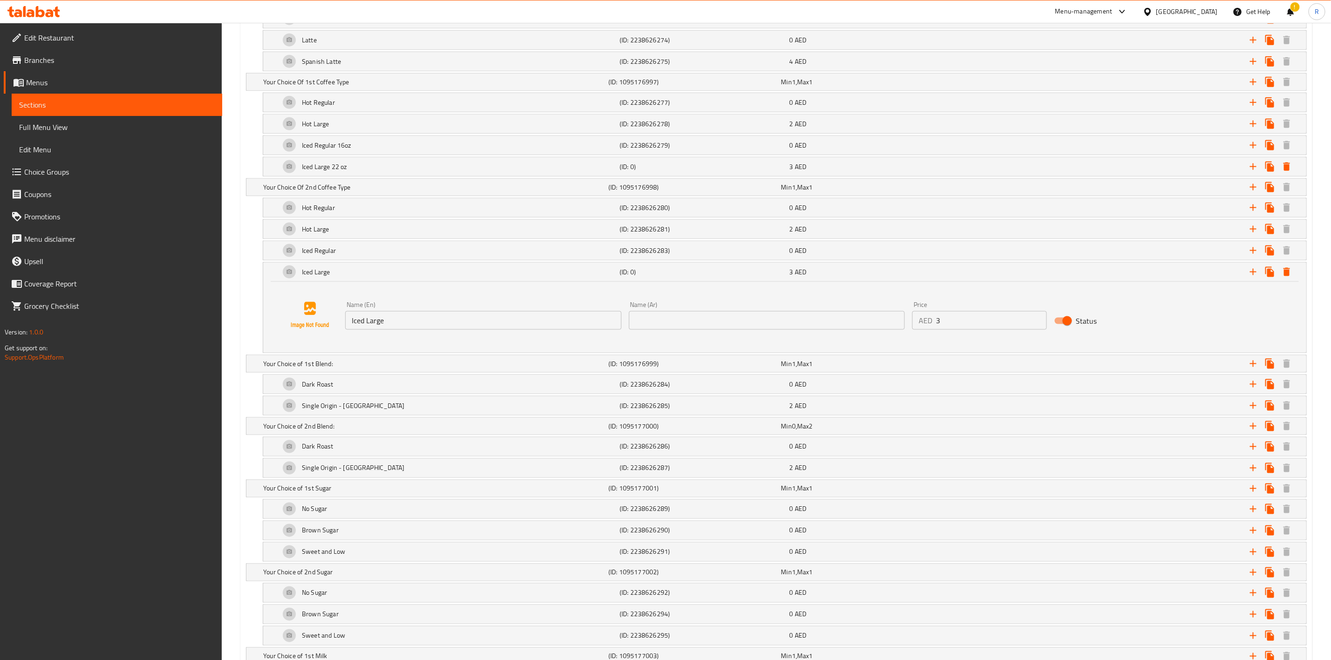
click at [275, 311] on div at bounding box center [310, 315] width 71 height 71
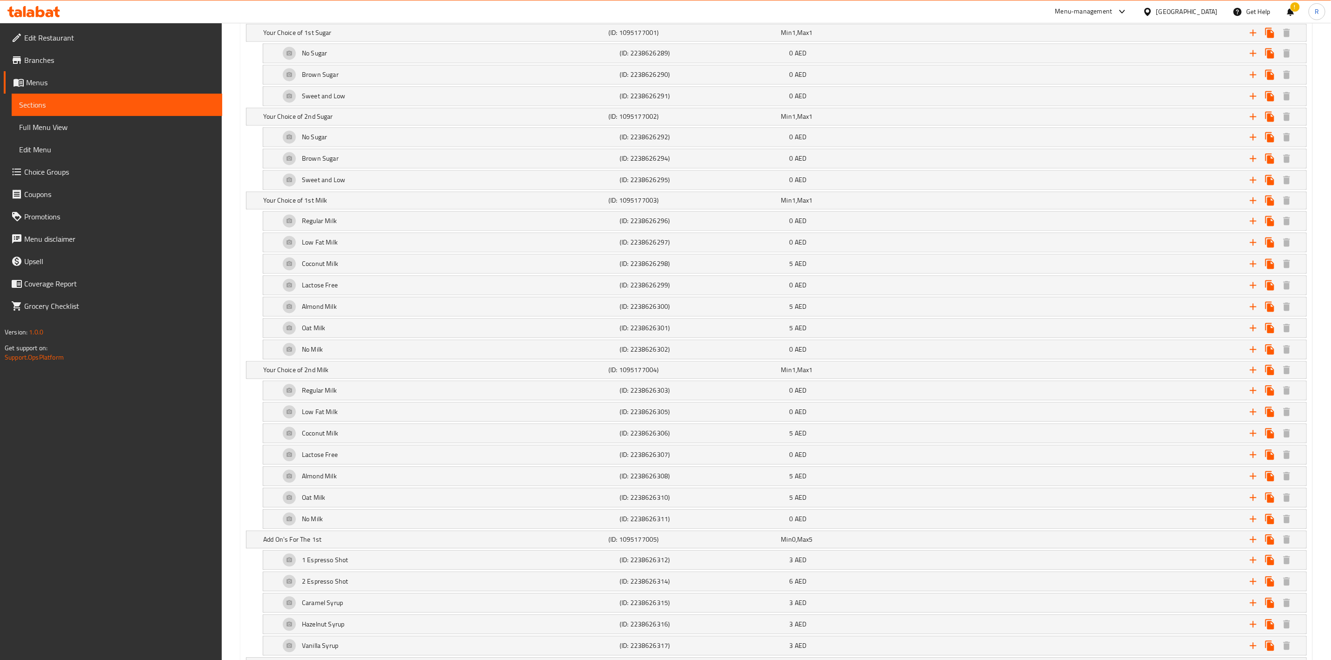
scroll to position [1559, 0]
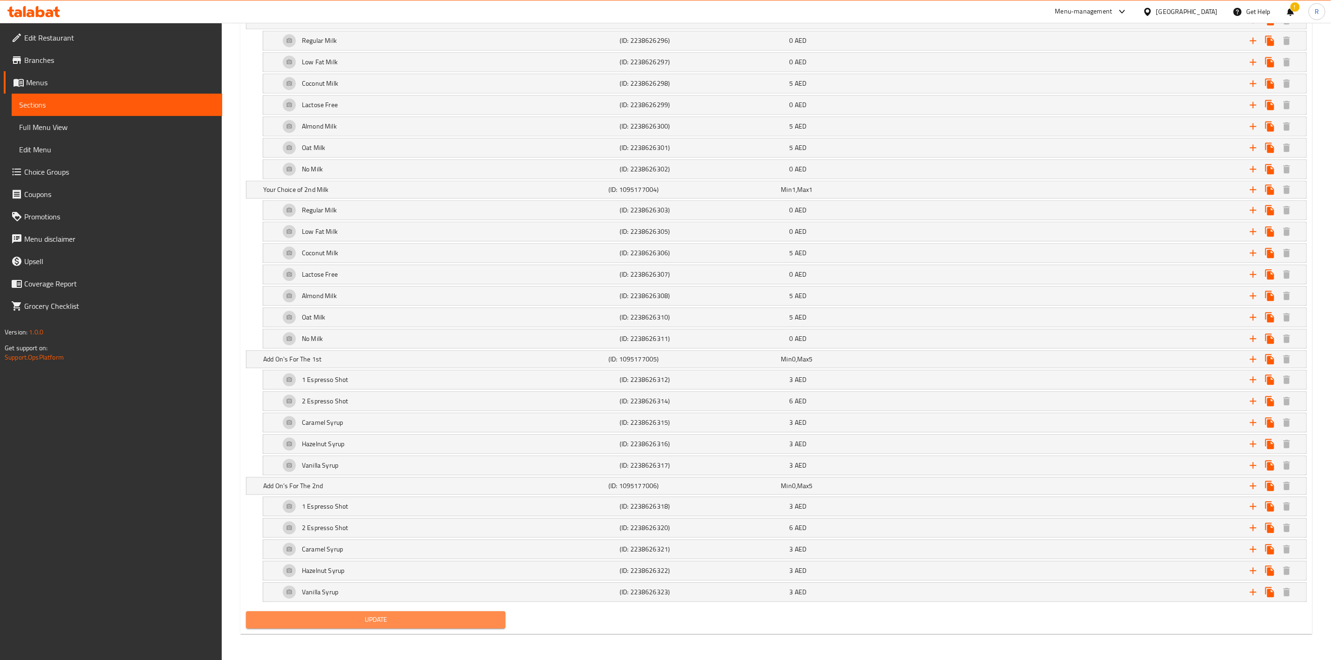
click at [489, 620] on span "Update" at bounding box center [376, 620] width 245 height 12
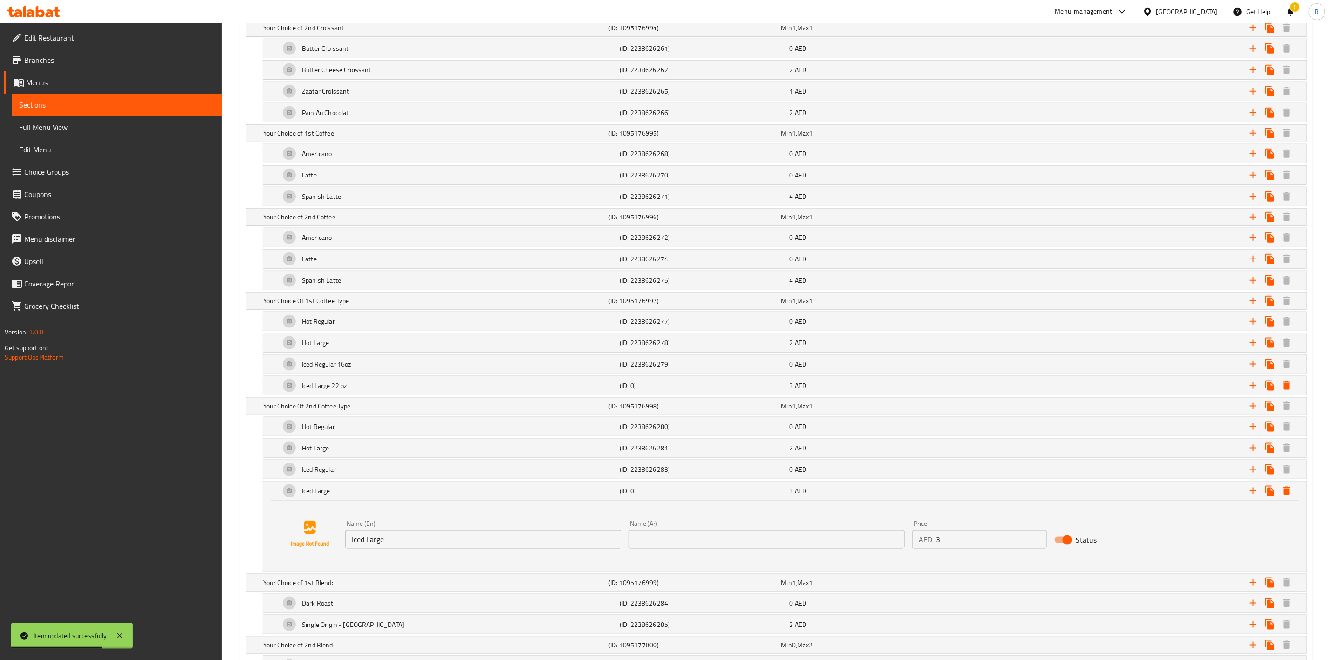
scroll to position [699, 0]
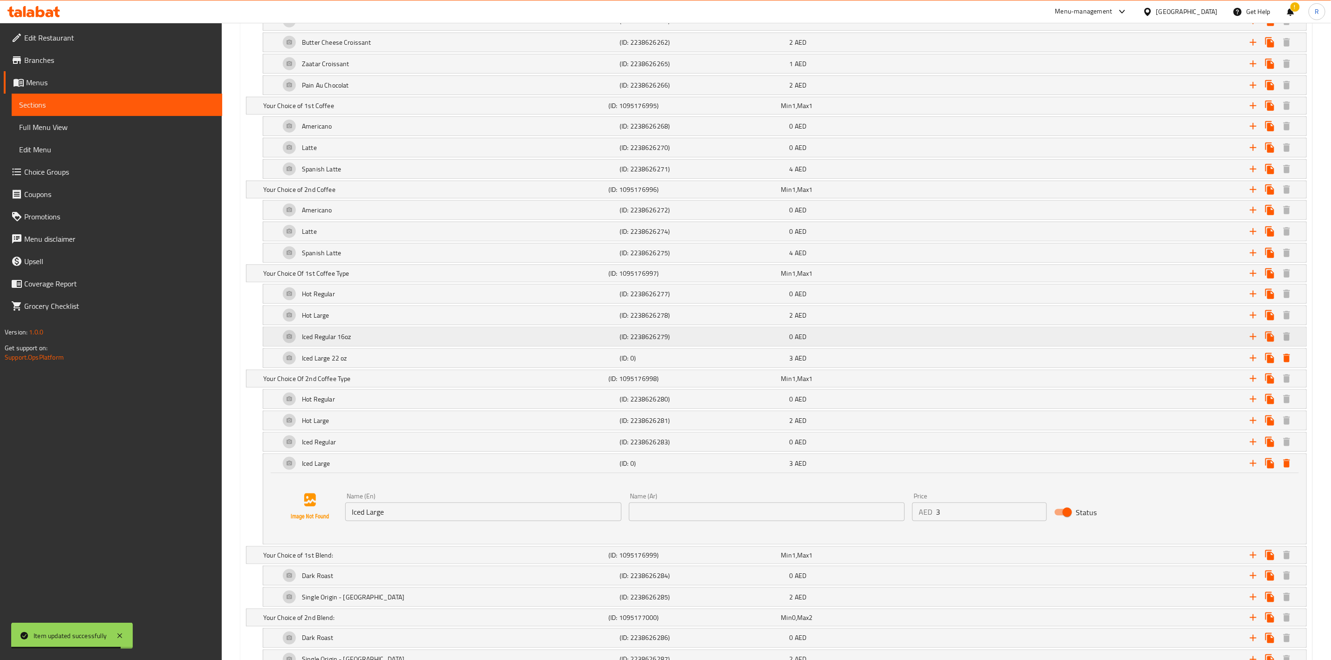
click at [441, 347] on div "Iced Regular 16oz" at bounding box center [448, 337] width 340 height 22
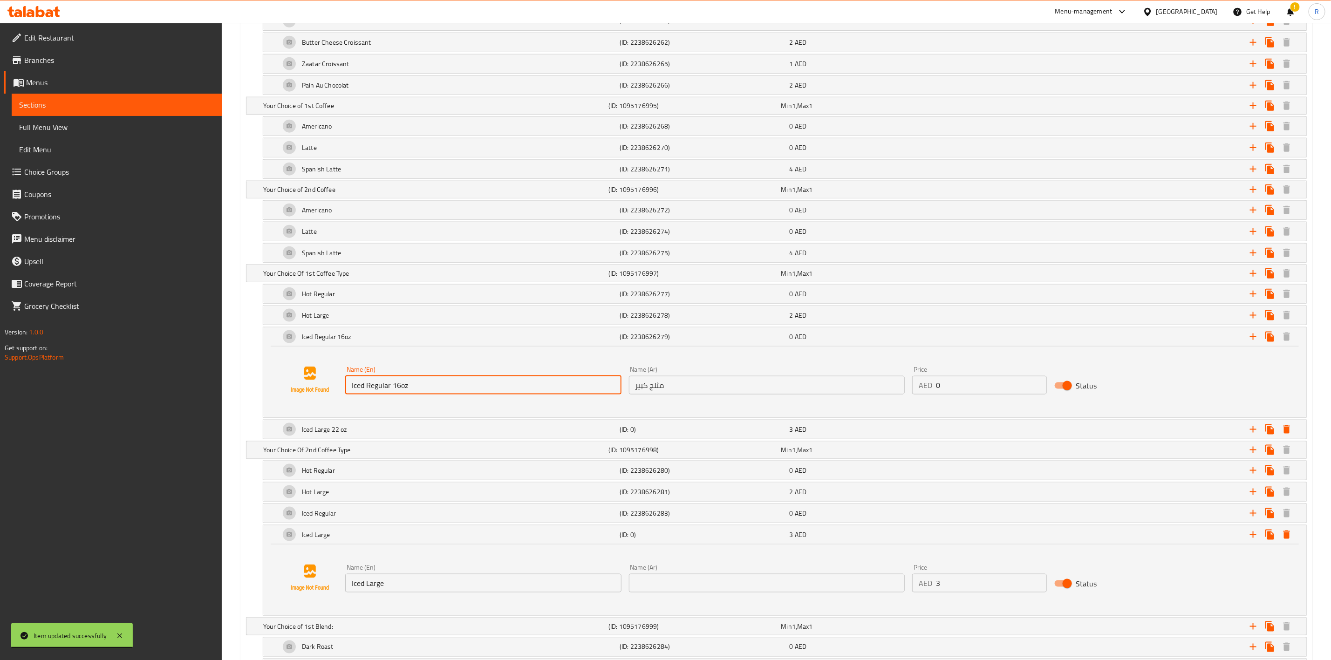
click at [421, 395] on input "Iced Regular 16oz" at bounding box center [483, 385] width 276 height 19
type input "Iced Regular"
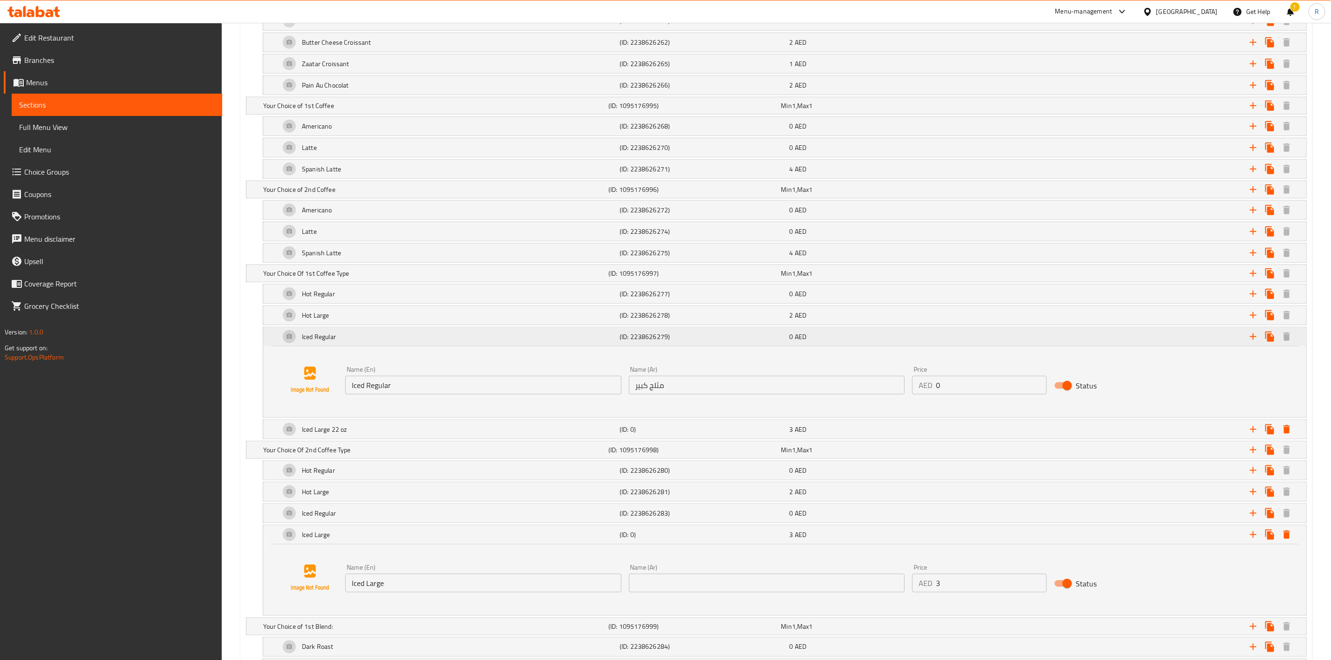
click at [272, 345] on div "Iced Regular (ID: 2238626279) 0 AED" at bounding box center [784, 337] width 1043 height 19
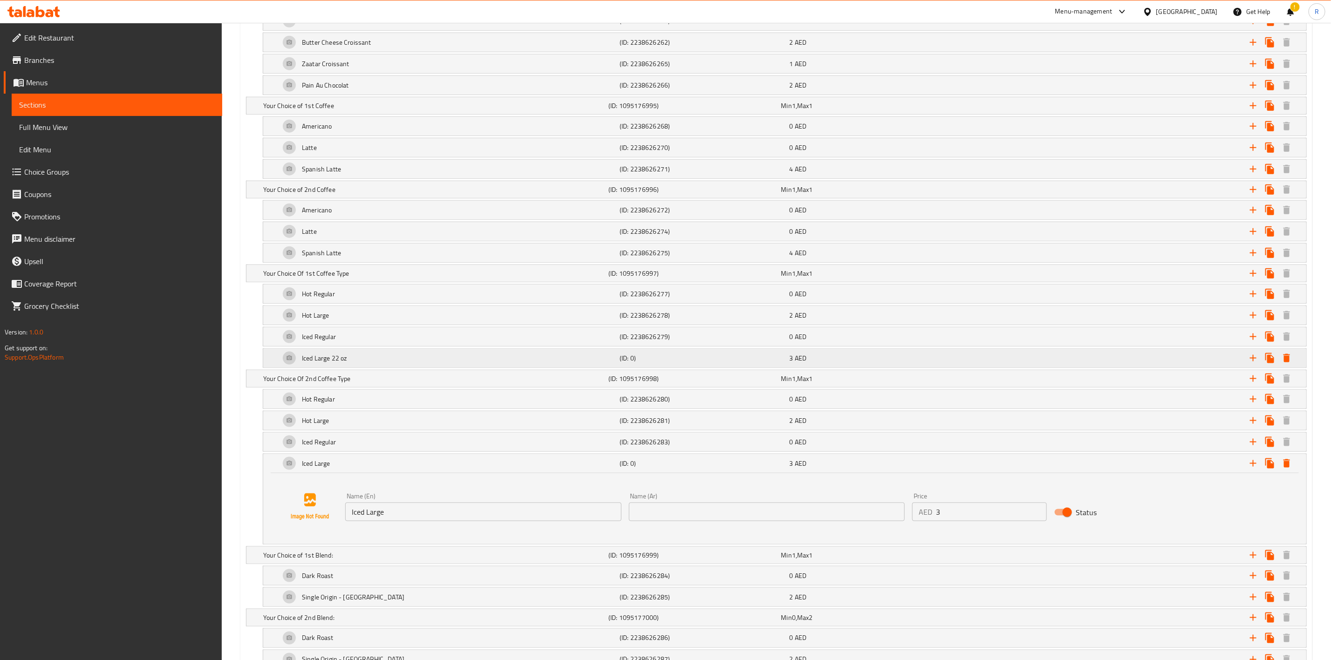
click at [364, 368] on div "Iced Large 22 oz" at bounding box center [448, 358] width 340 height 22
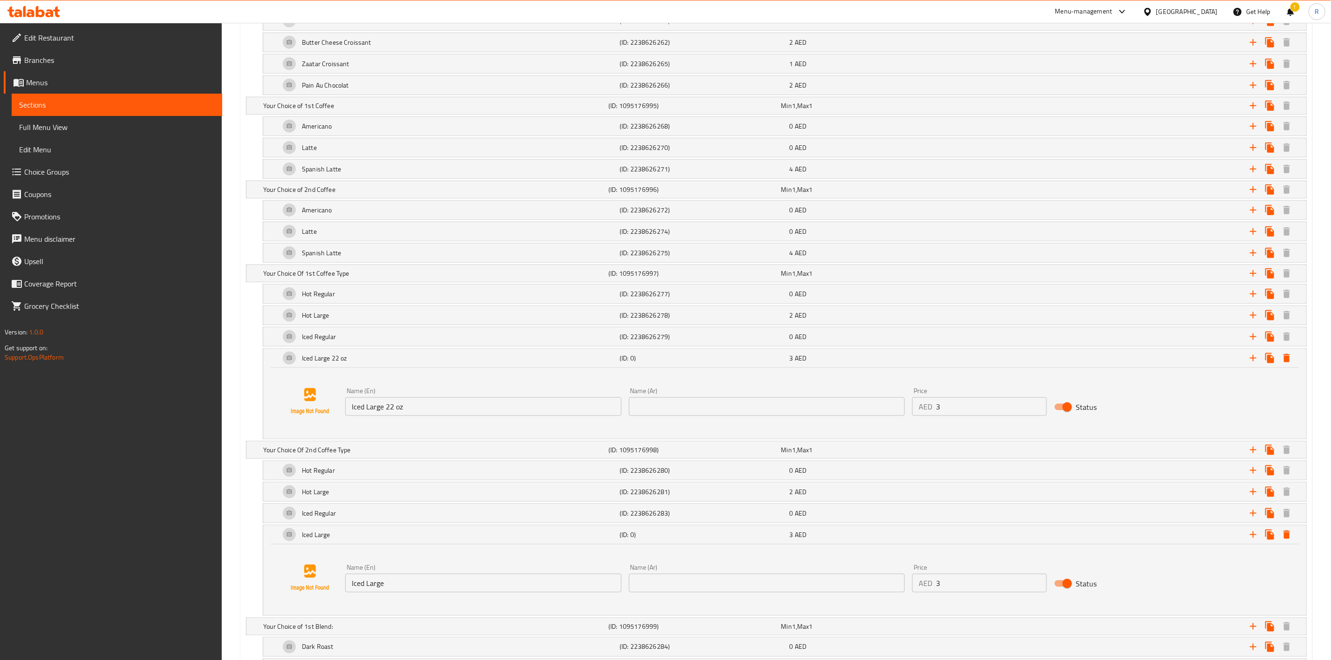
click at [422, 416] on input "Iced Large 22 oz" at bounding box center [483, 407] width 276 height 19
type input "Iced Large"
click at [270, 368] on div "Iced Large (ID: 0) 3 AED" at bounding box center [784, 358] width 1043 height 19
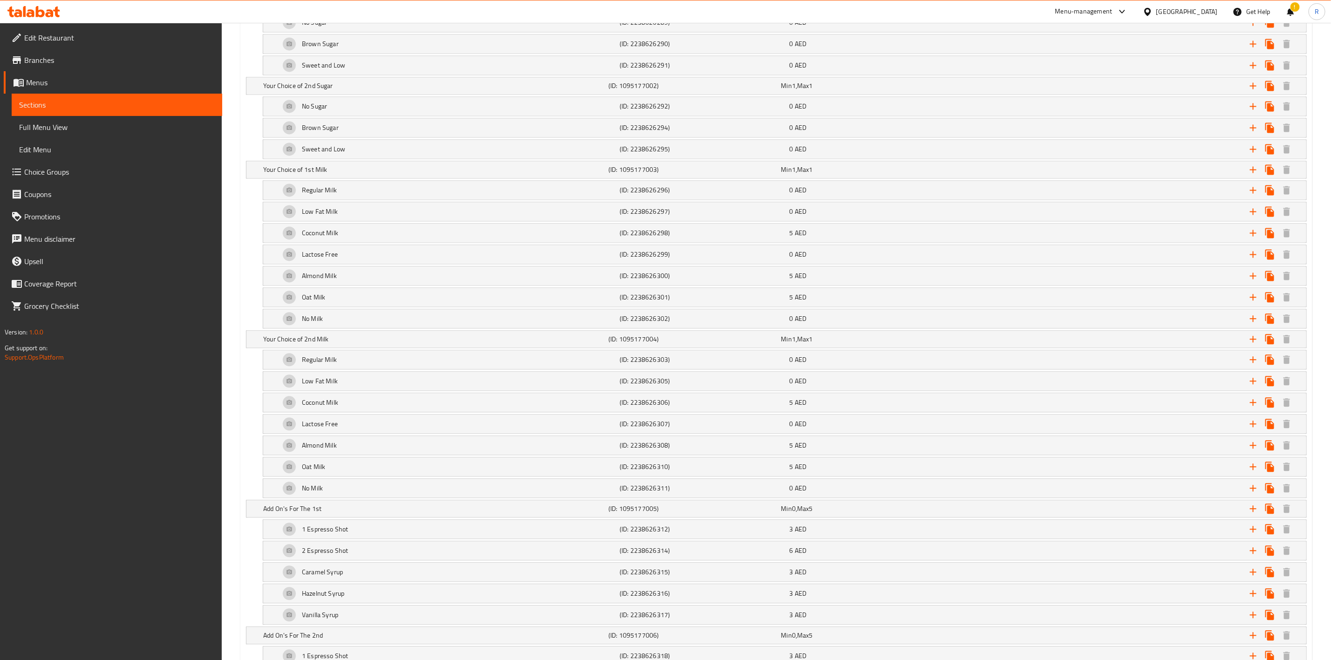
scroll to position [1559, 0]
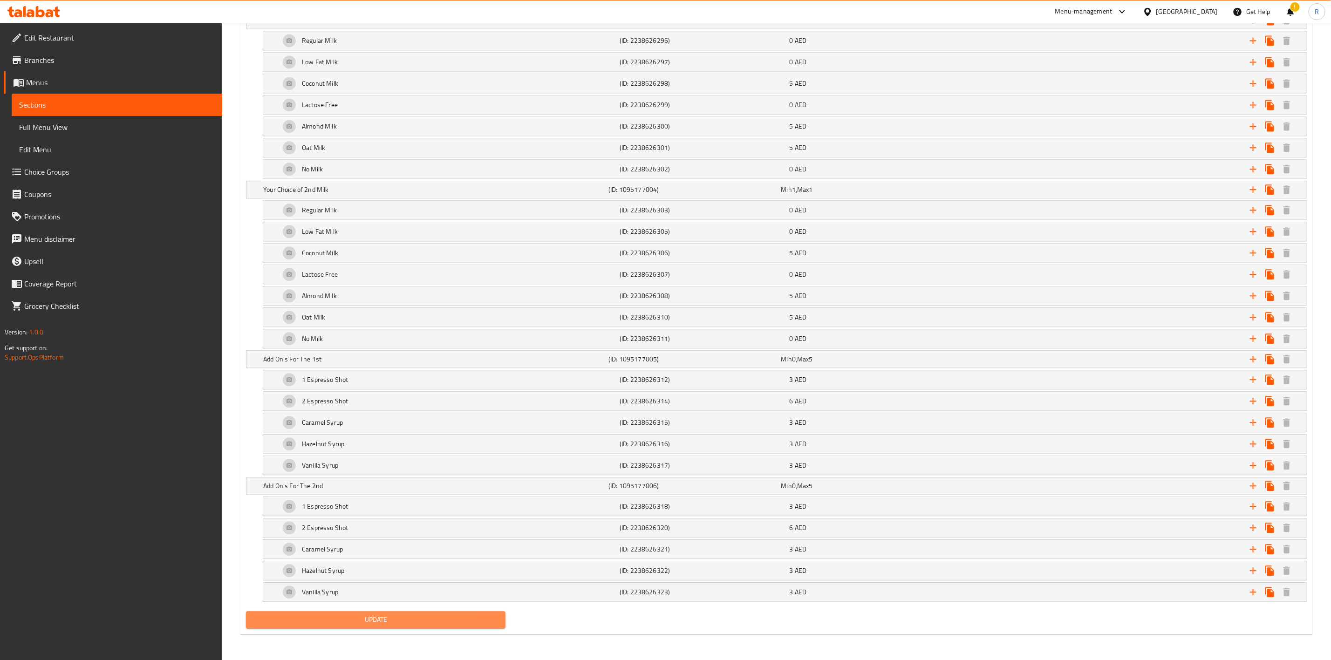
click at [482, 611] on button "Update" at bounding box center [376, 619] width 260 height 17
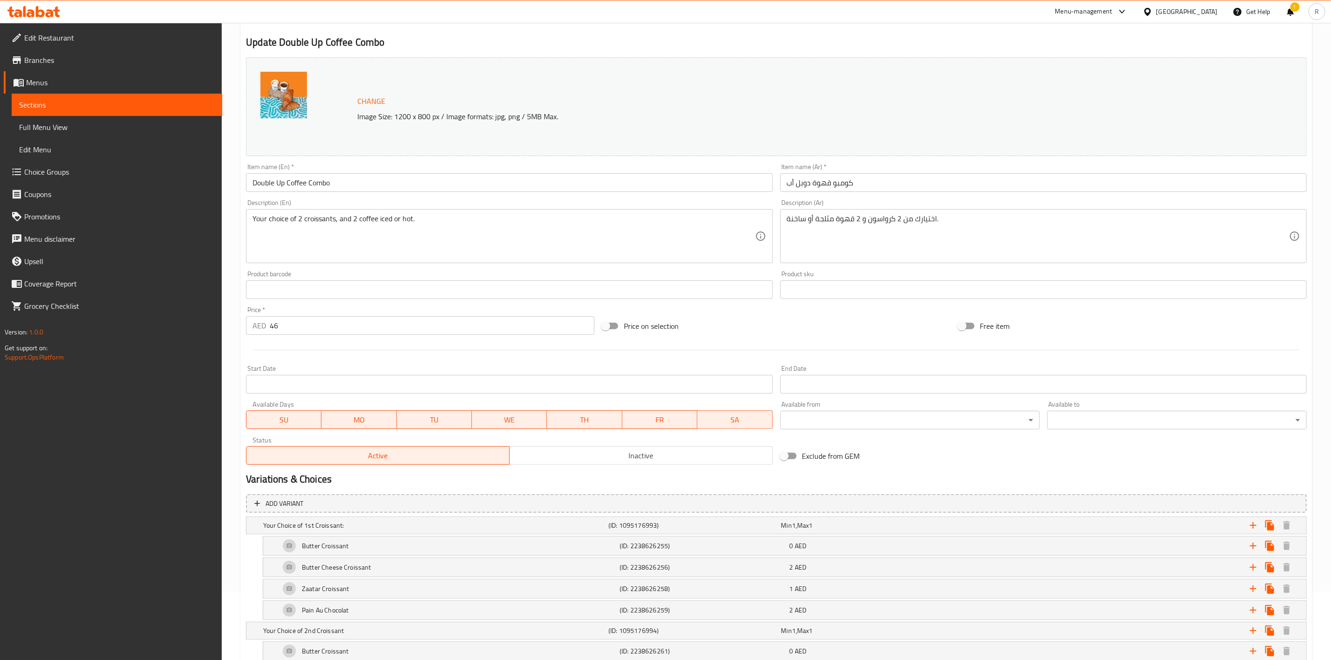
scroll to position [0, 0]
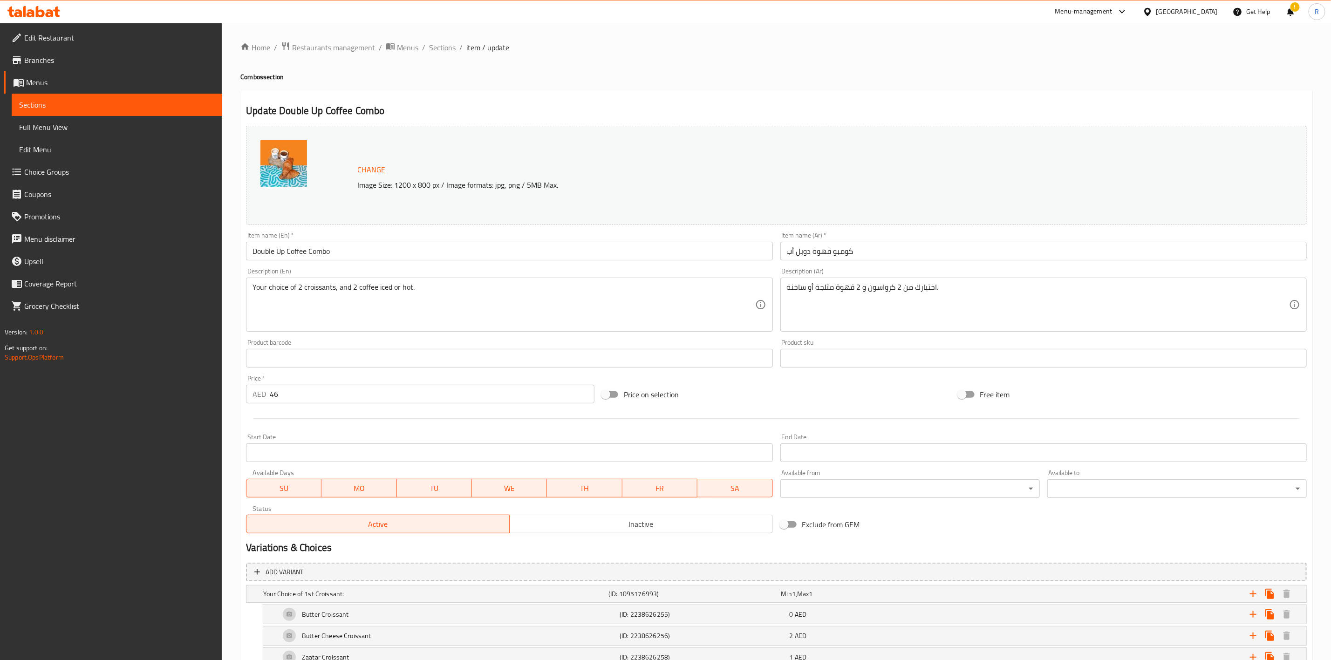
click at [440, 51] on span "Sections" at bounding box center [442, 47] width 27 height 11
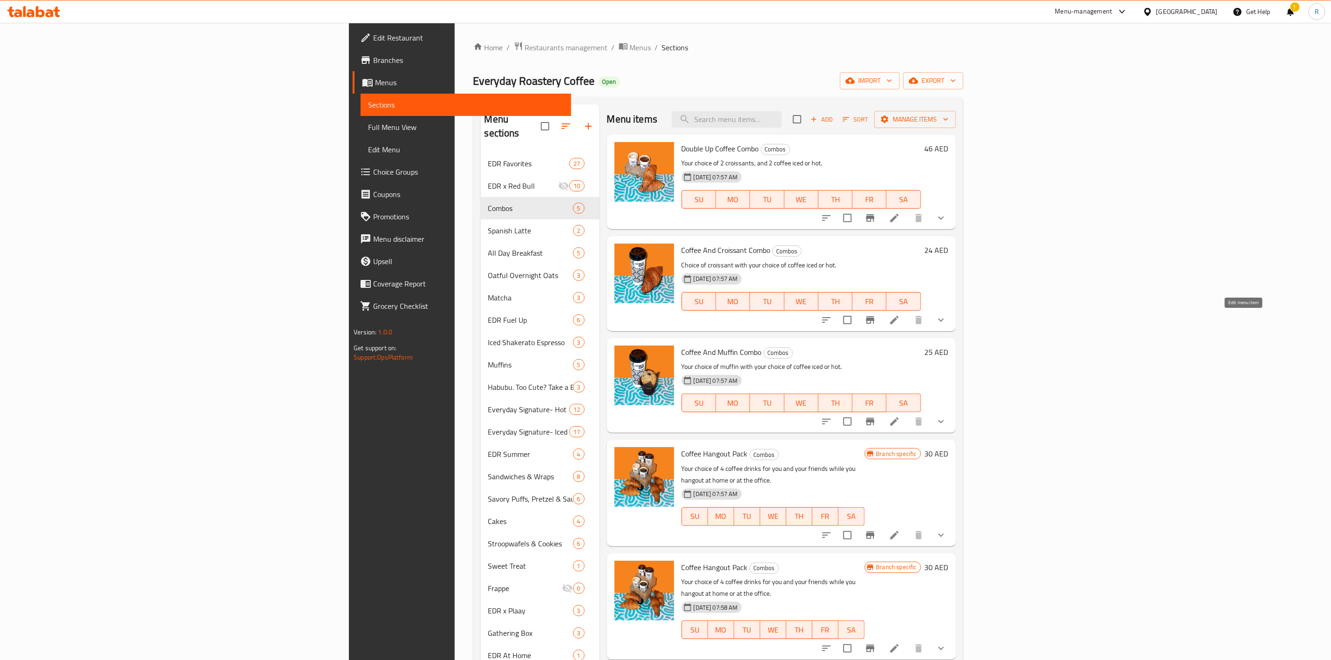
click at [900, 318] on icon at bounding box center [894, 320] width 11 height 11
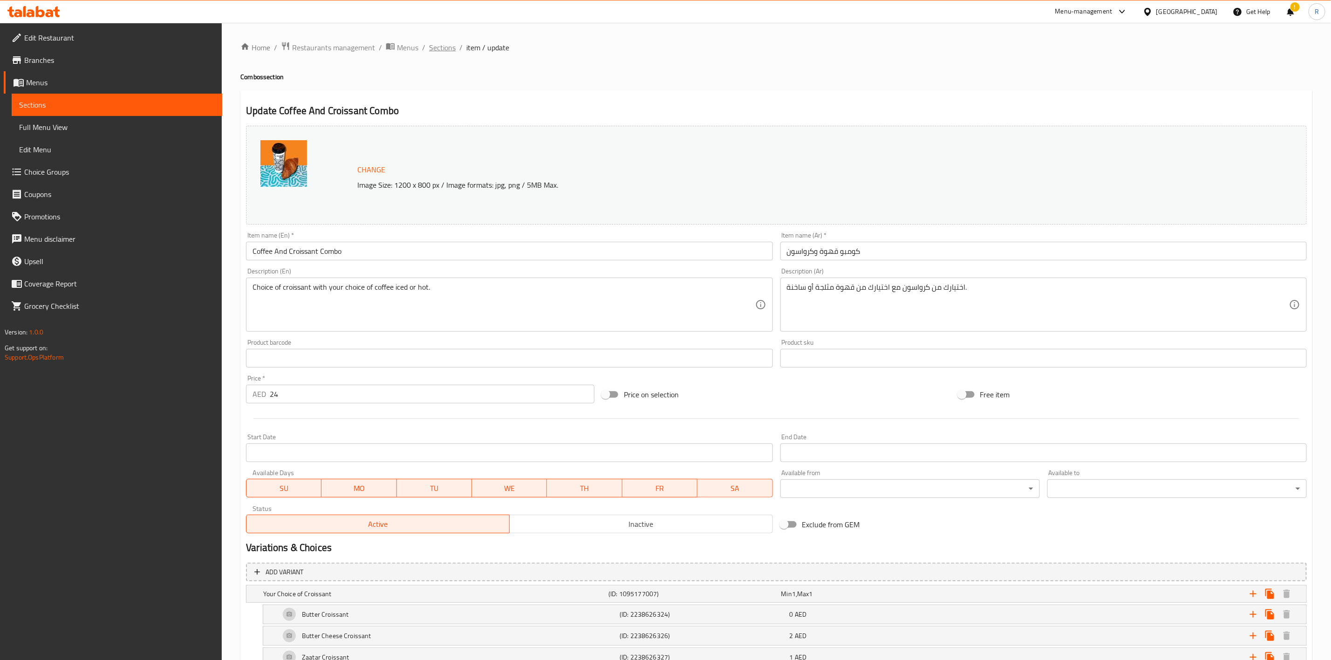
click at [435, 48] on span "Sections" at bounding box center [442, 47] width 27 height 11
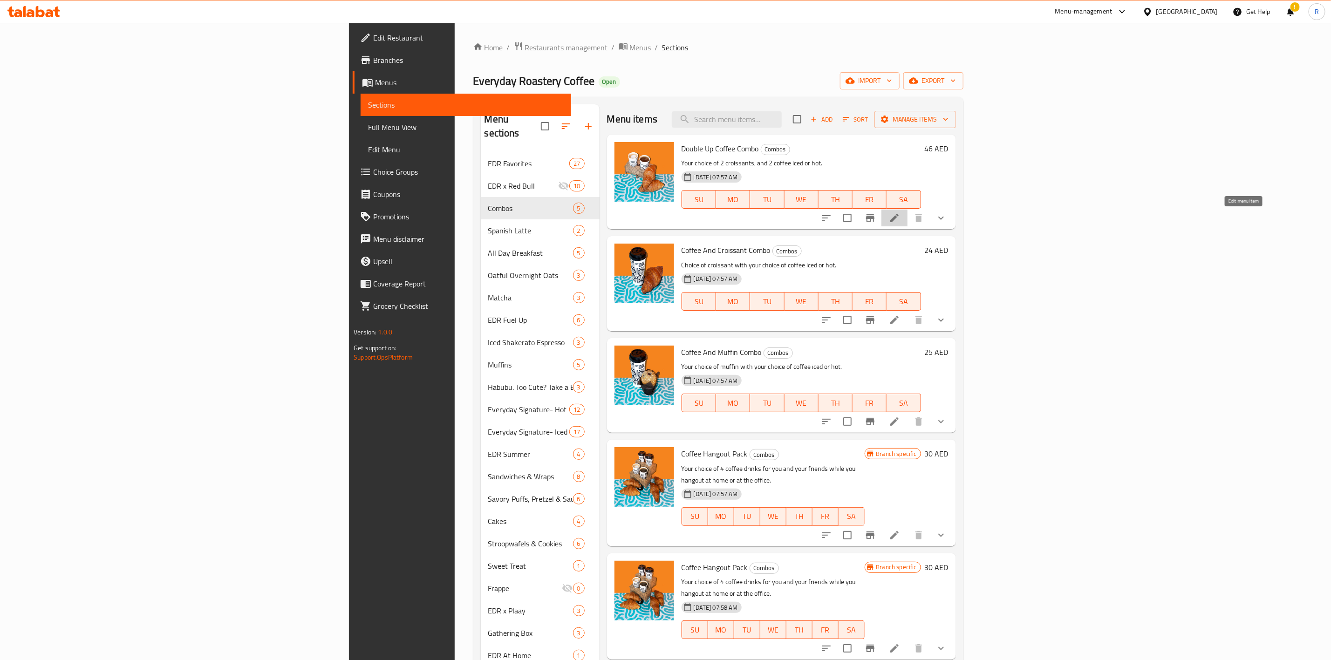
click at [900, 220] on icon at bounding box center [894, 218] width 11 height 11
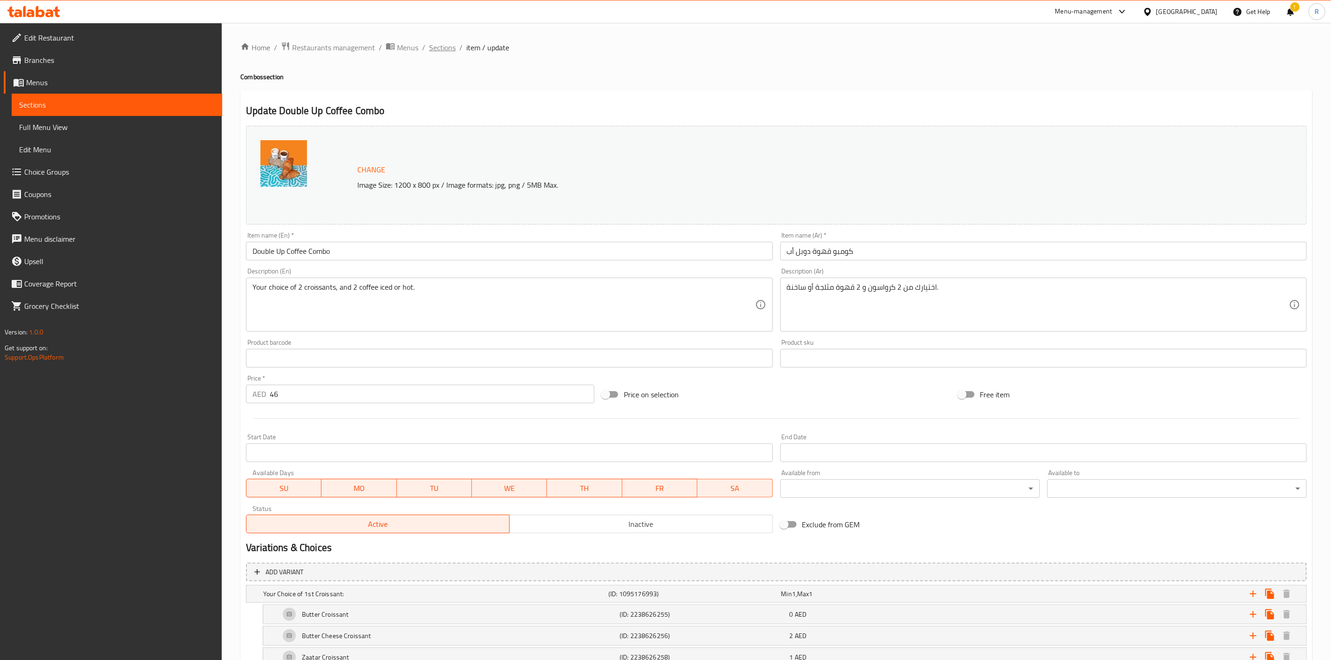
click at [436, 45] on span "Sections" at bounding box center [442, 47] width 27 height 11
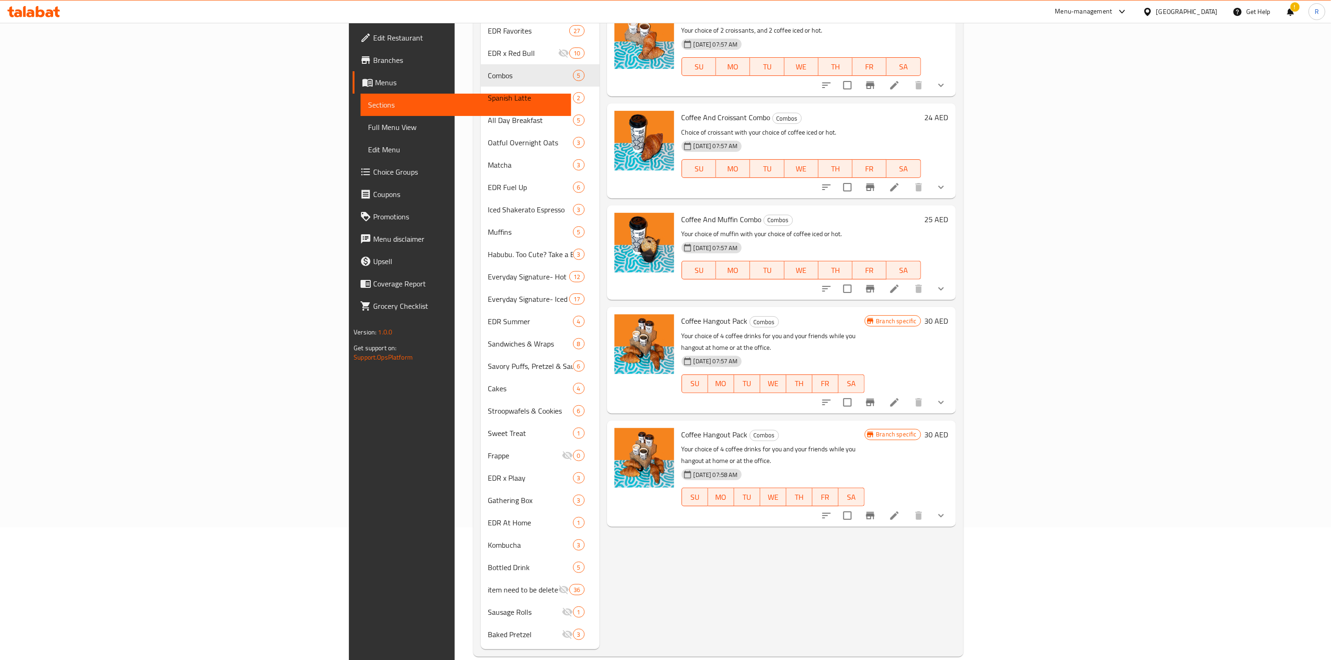
scroll to position [133, 0]
click at [623, 436] on icon "upload picture" at bounding box center [627, 440] width 9 height 8
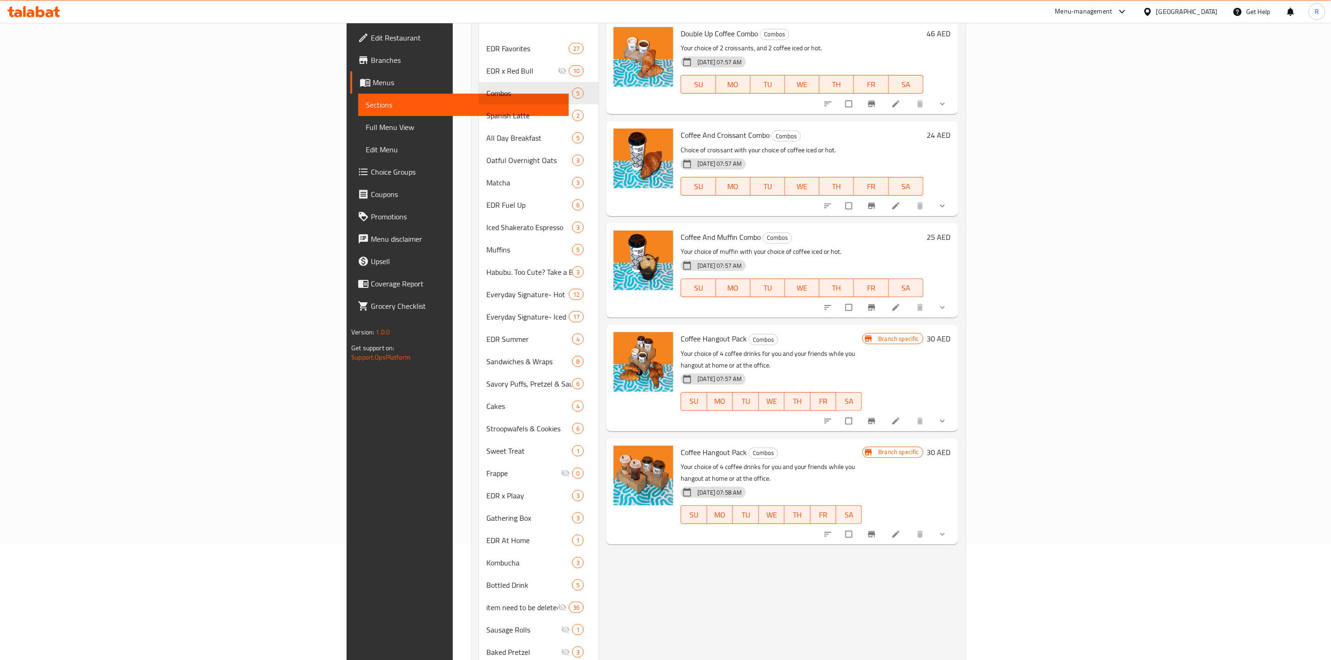
scroll to position [122, 0]
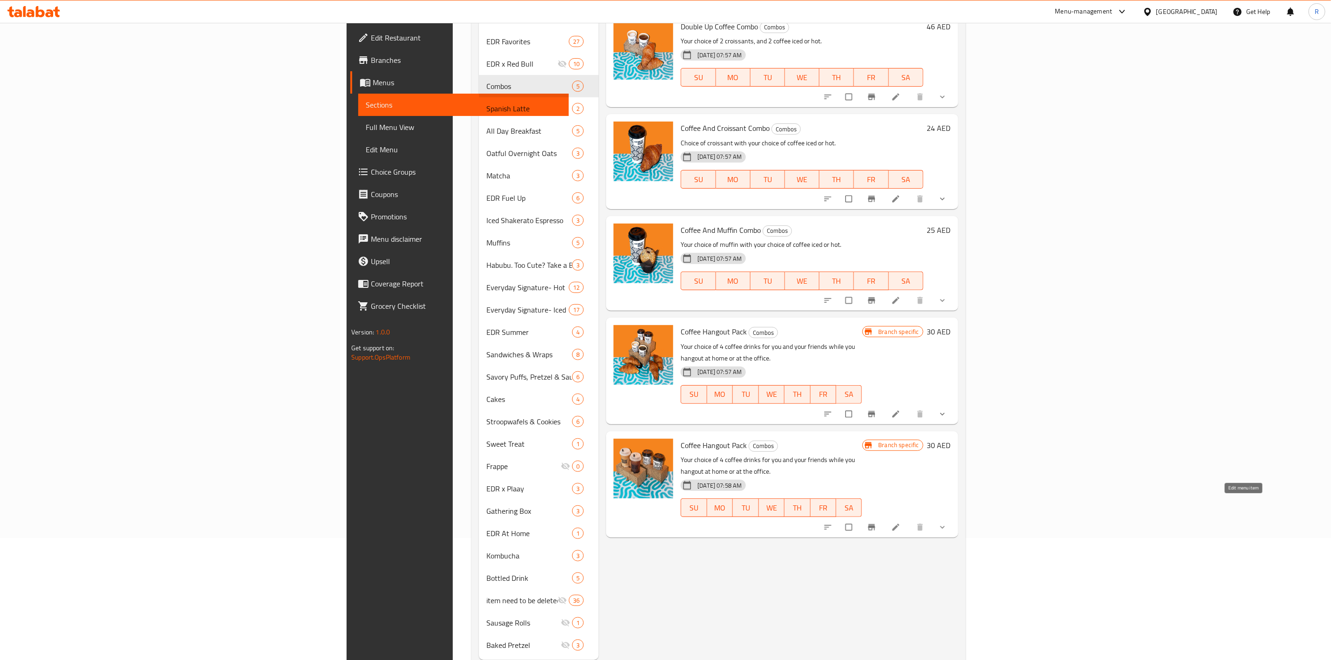
click at [901, 523] on icon at bounding box center [896, 527] width 9 height 9
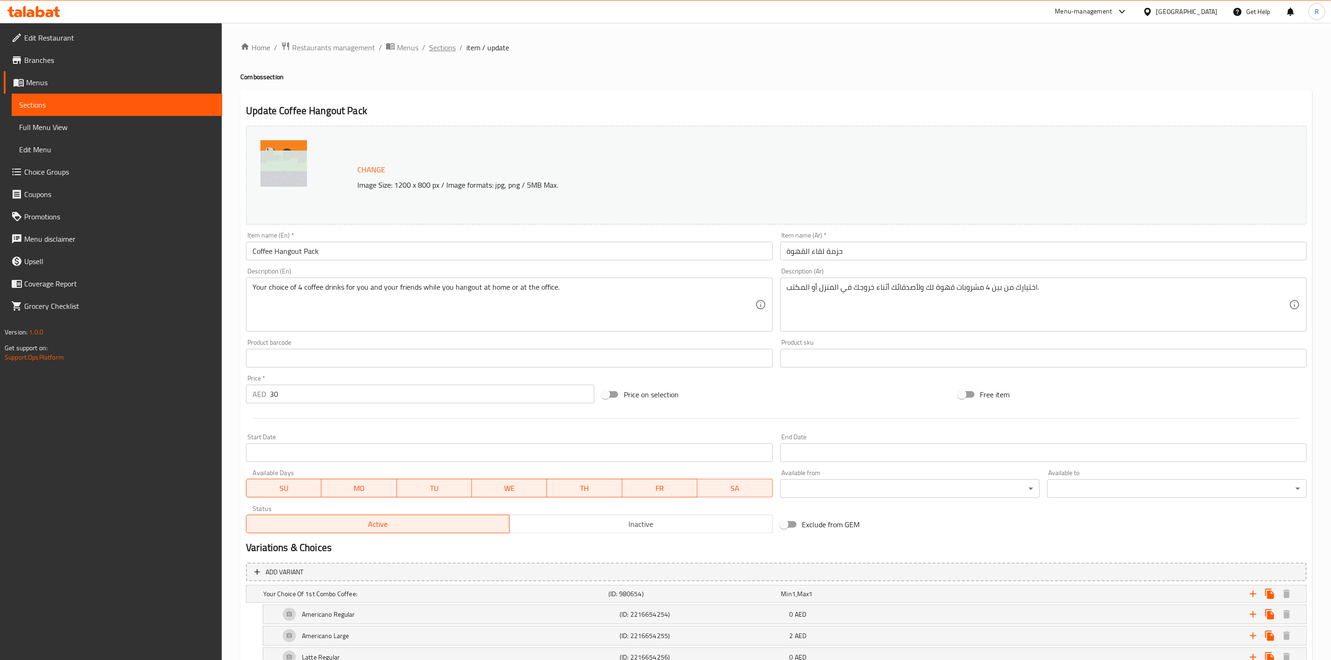
click at [443, 48] on span "Sections" at bounding box center [442, 47] width 27 height 11
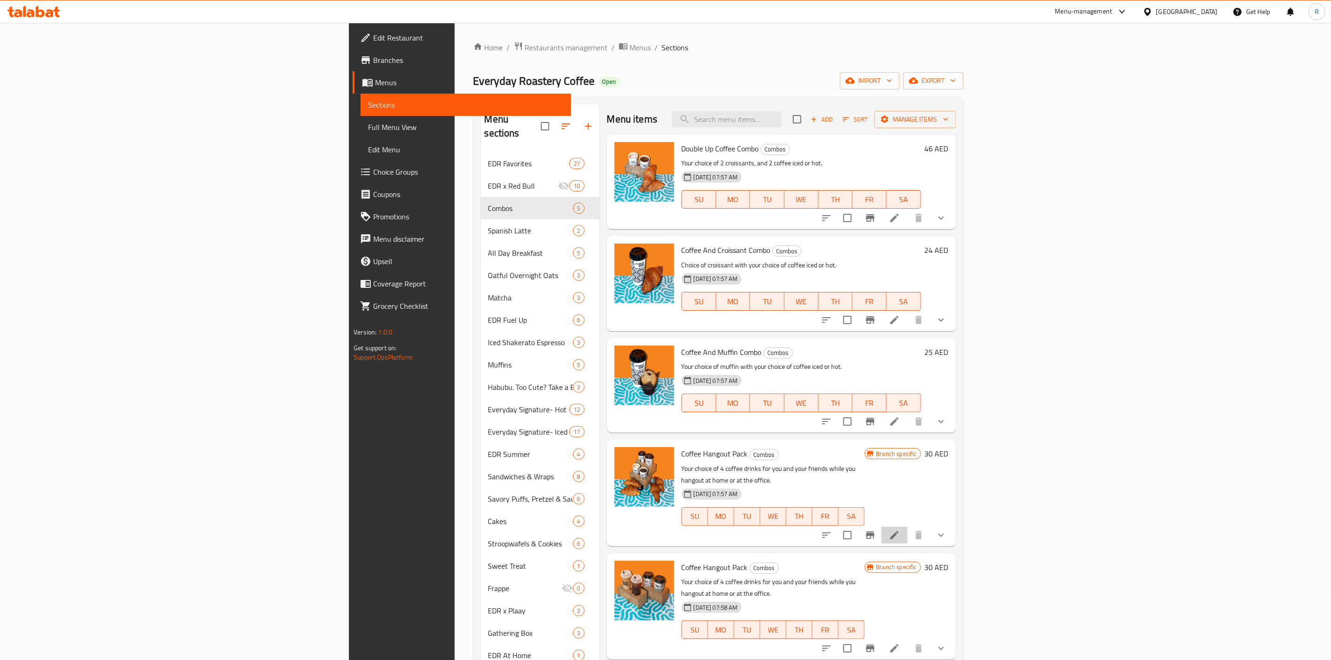
click at [908, 527] on li at bounding box center [895, 535] width 26 height 17
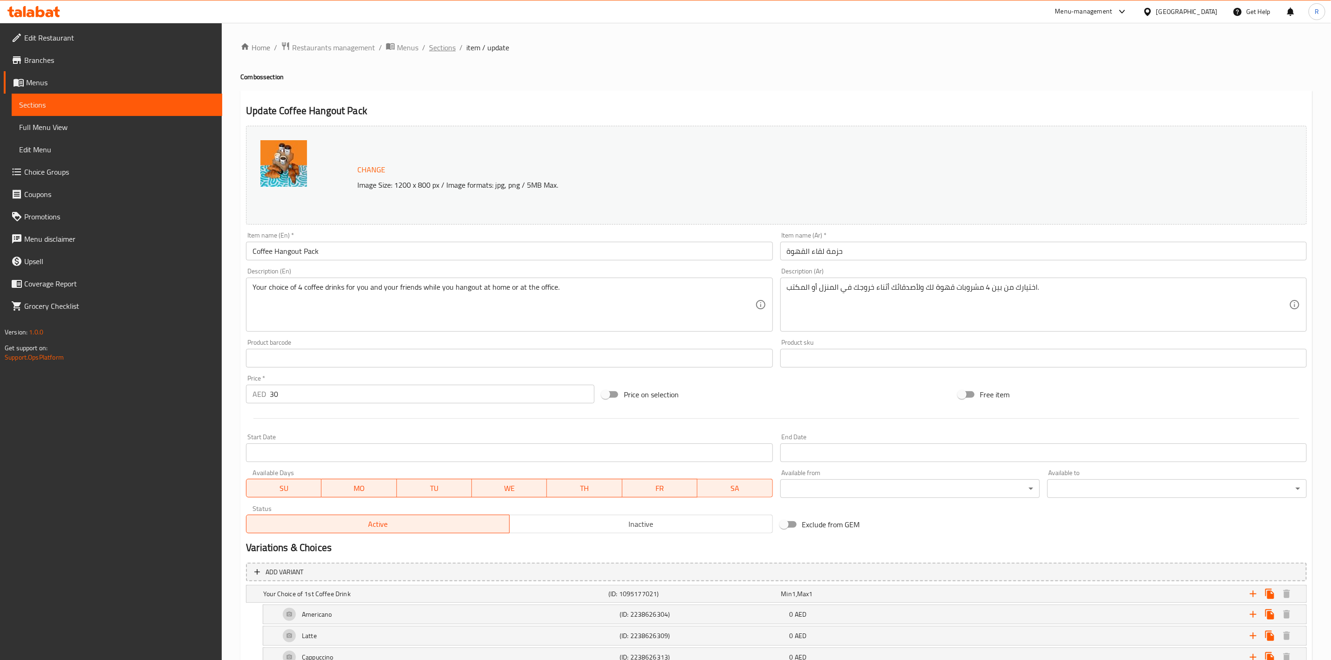
click at [445, 45] on span "Sections" at bounding box center [442, 47] width 27 height 11
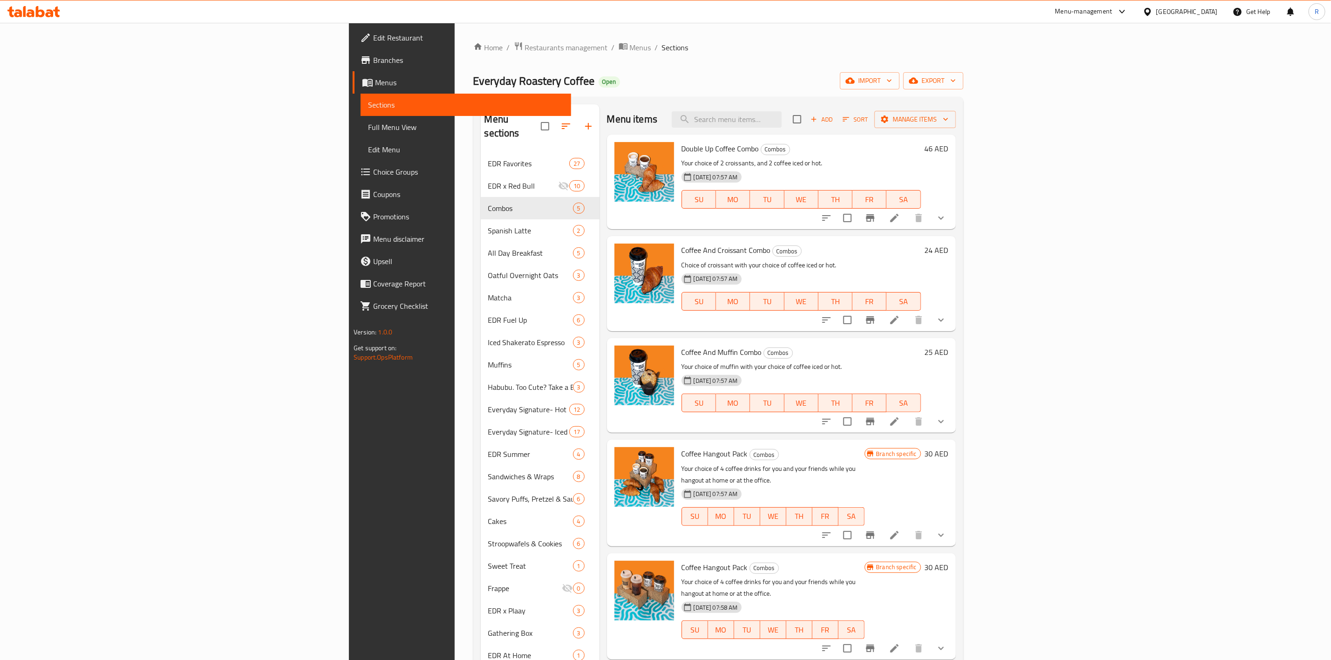
click at [900, 530] on icon at bounding box center [894, 535] width 11 height 11
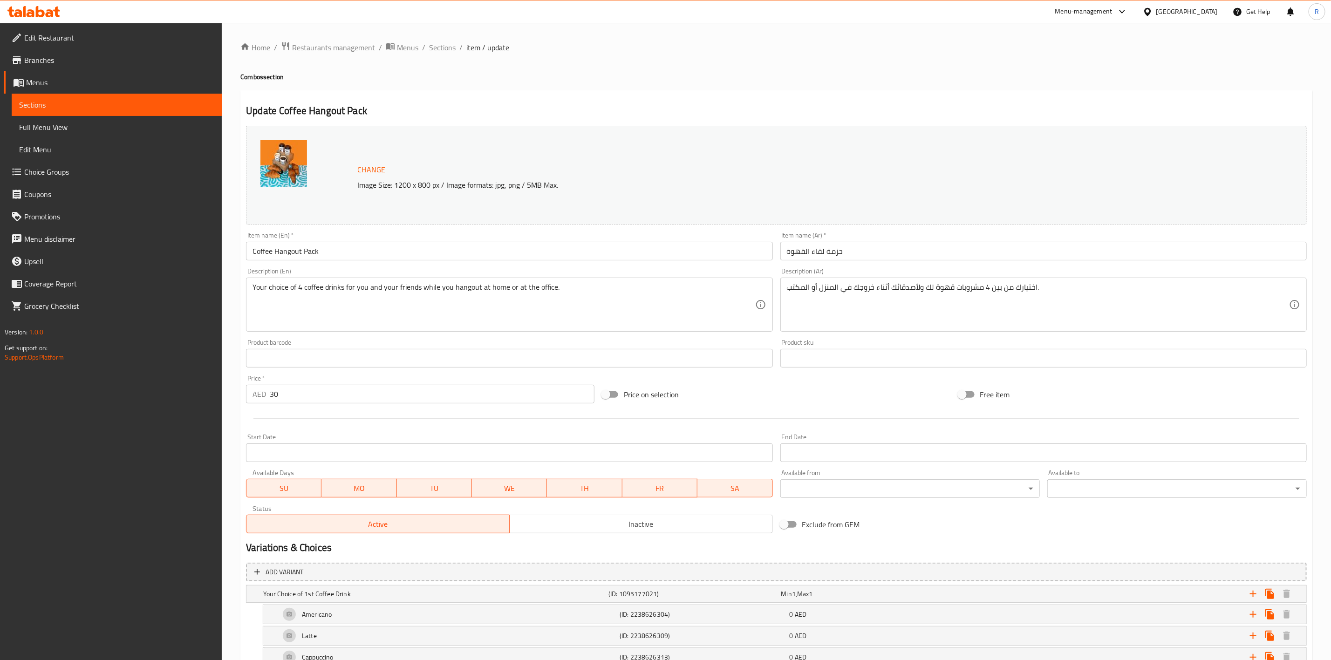
click at [710, 524] on span "Inactive" at bounding box center [642, 525] width 256 height 14
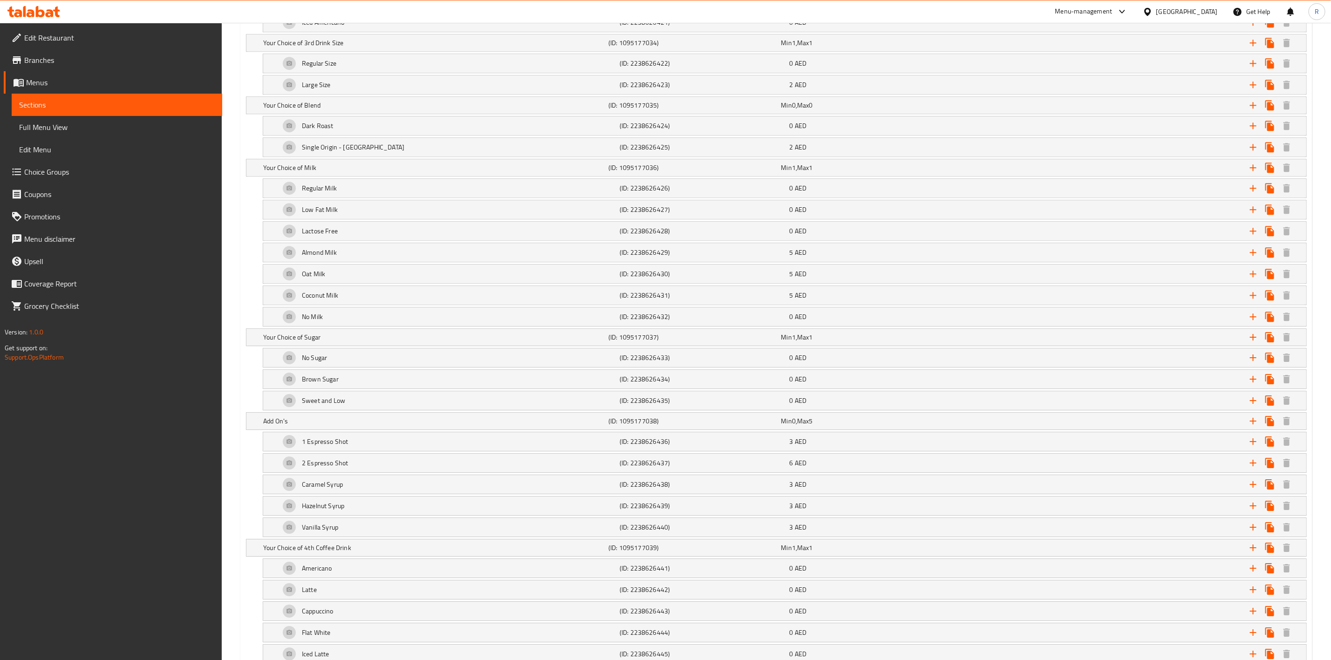
scroll to position [2651, 0]
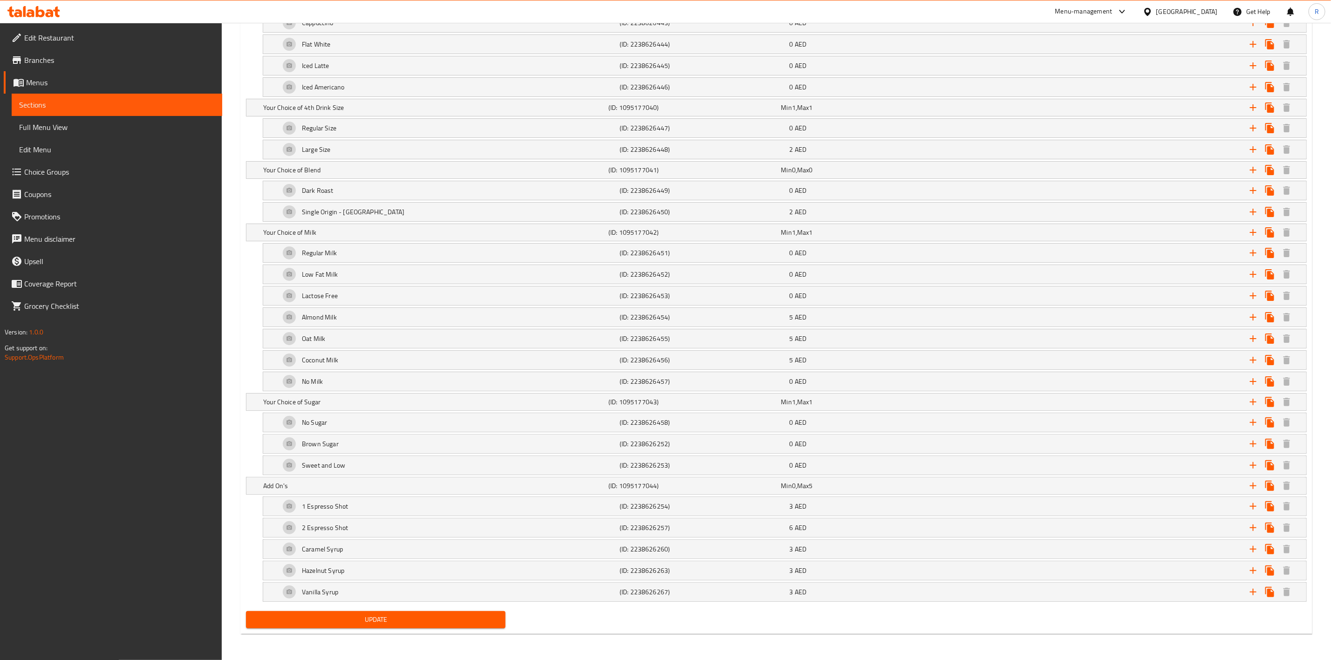
click at [383, 614] on span "Update" at bounding box center [376, 620] width 245 height 12
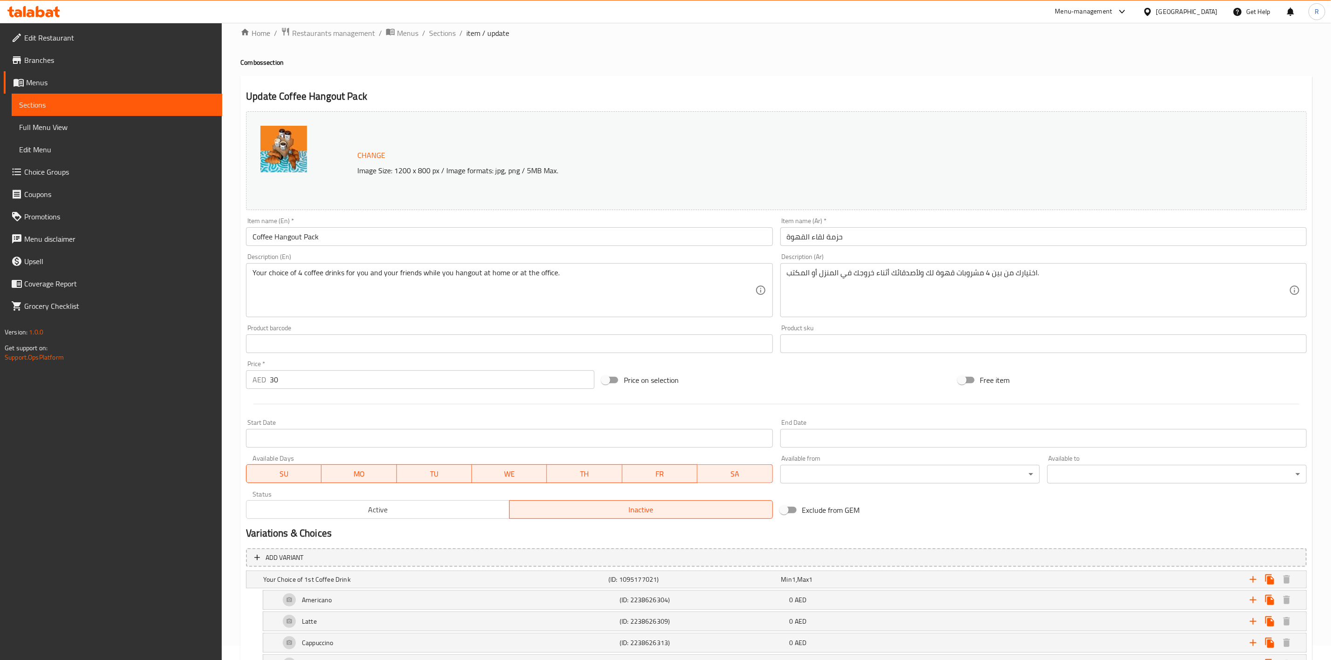
scroll to position [3, 0]
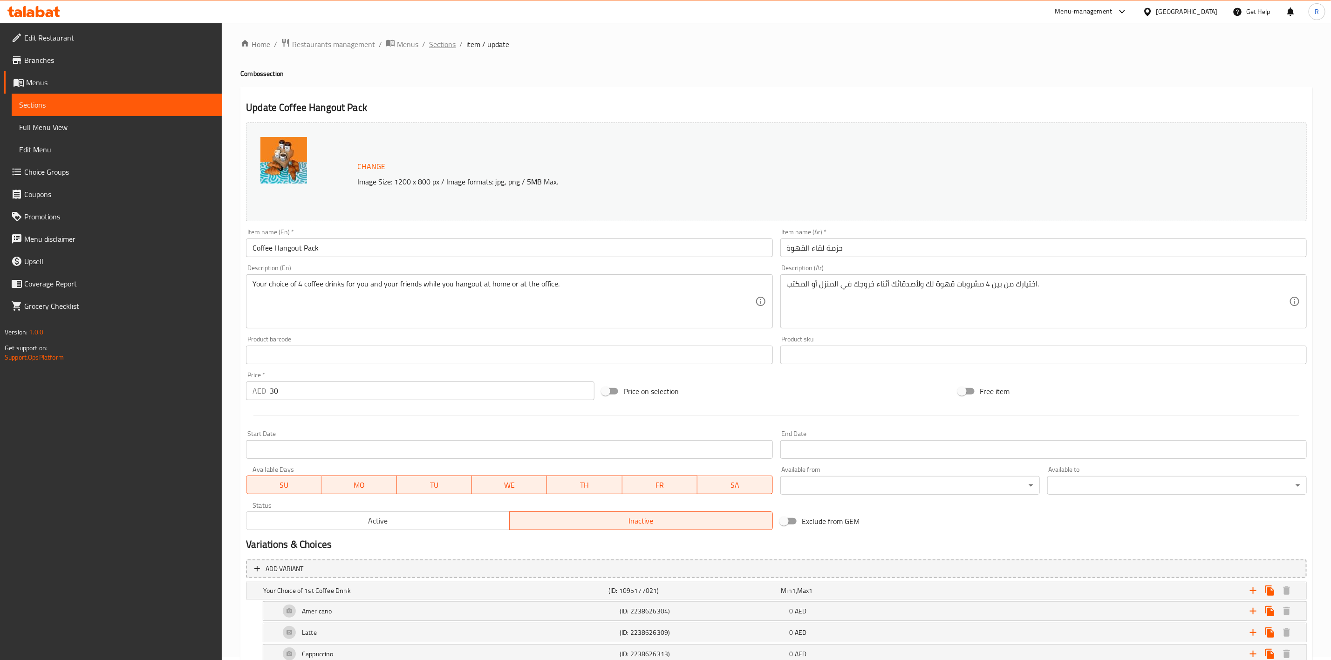
click at [439, 39] on span "Sections" at bounding box center [442, 44] width 27 height 11
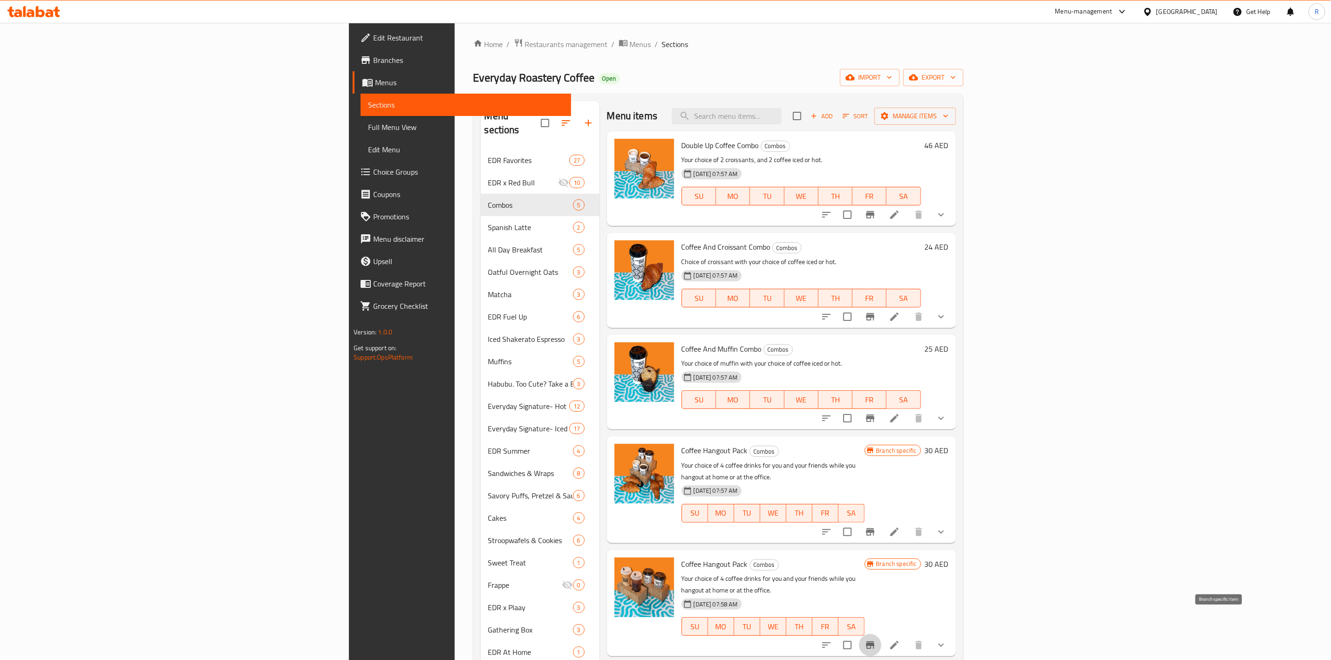
click at [882, 634] on button "Branch-specific-item" at bounding box center [870, 645] width 22 height 22
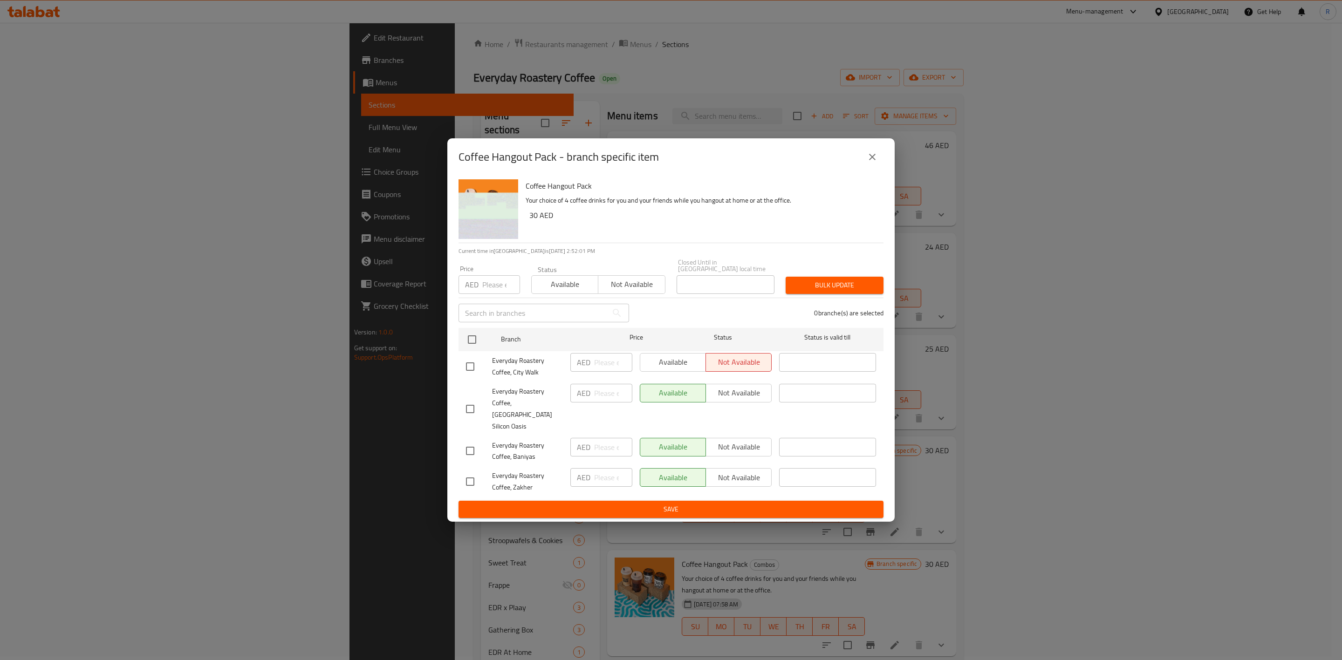
click at [652, 370] on div "Available Not available" at bounding box center [706, 362] width 132 height 19
click at [670, 368] on div "Available Not available" at bounding box center [706, 362] width 132 height 19
click at [471, 368] on input "checkbox" at bounding box center [470, 367] width 20 height 20
checkbox input "true"
click at [684, 368] on span "Available" at bounding box center [673, 363] width 58 height 14
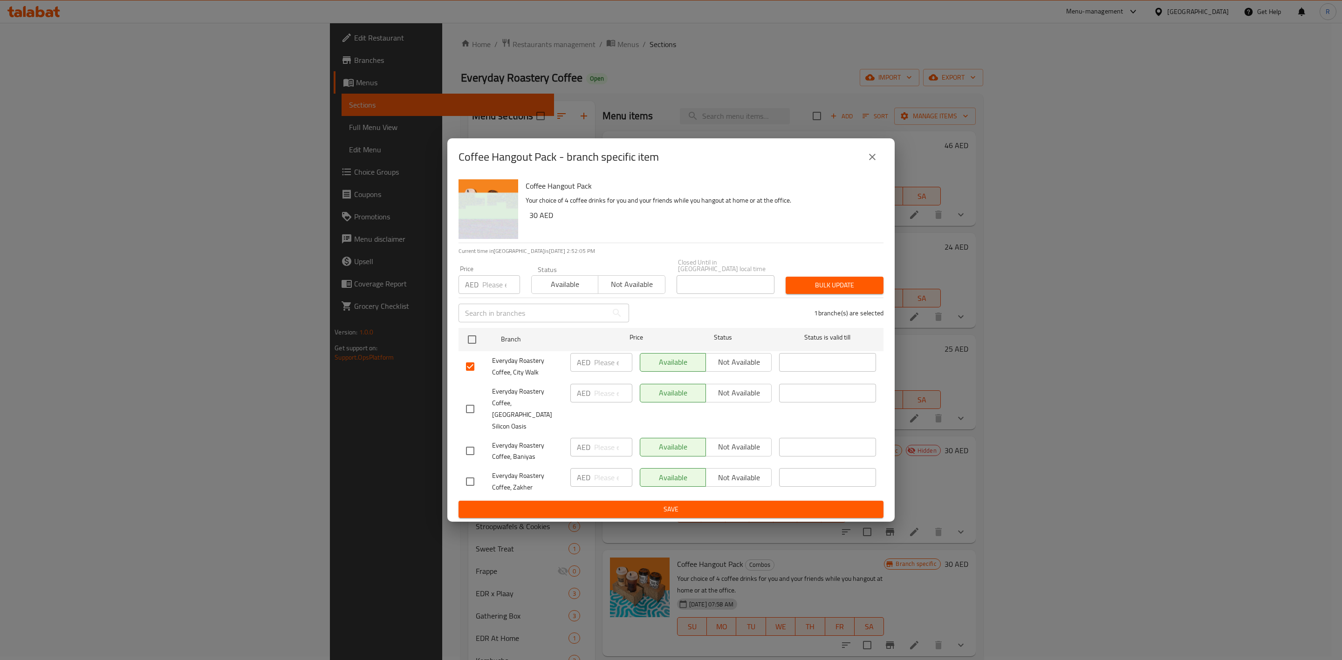
click at [843, 288] on span "Bulk update" at bounding box center [834, 286] width 83 height 12
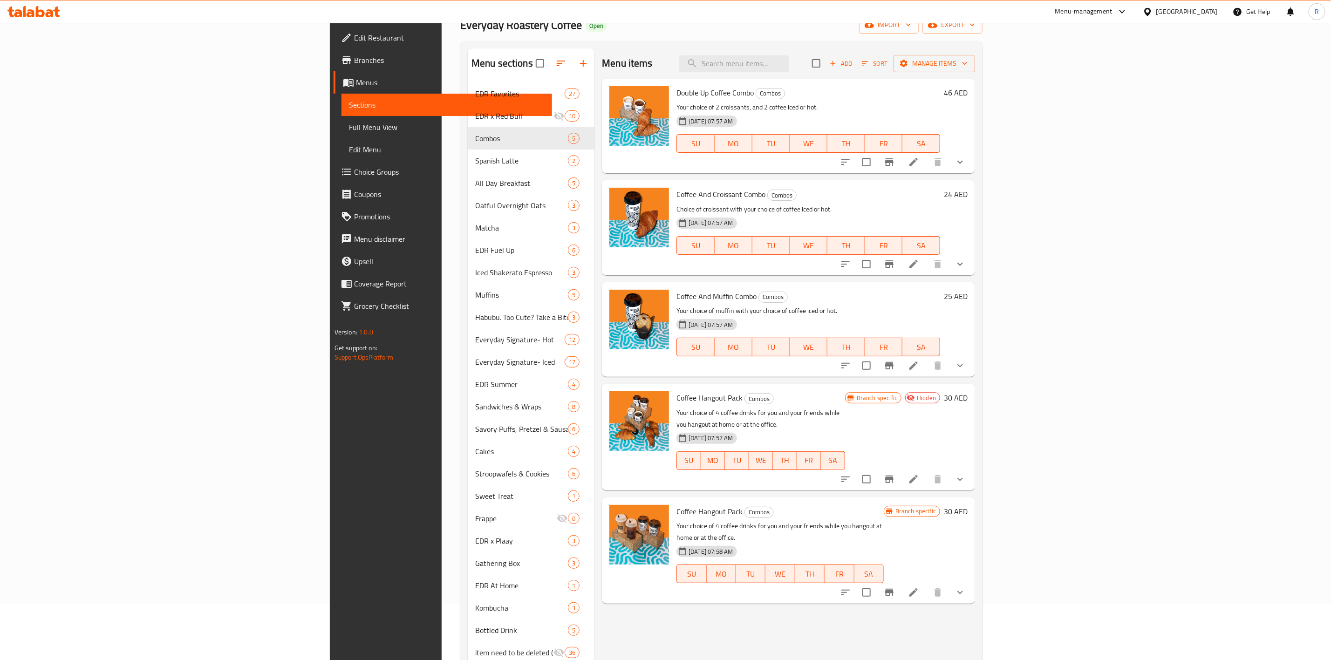
scroll to position [56, 0]
click at [927, 584] on li at bounding box center [914, 592] width 26 height 17
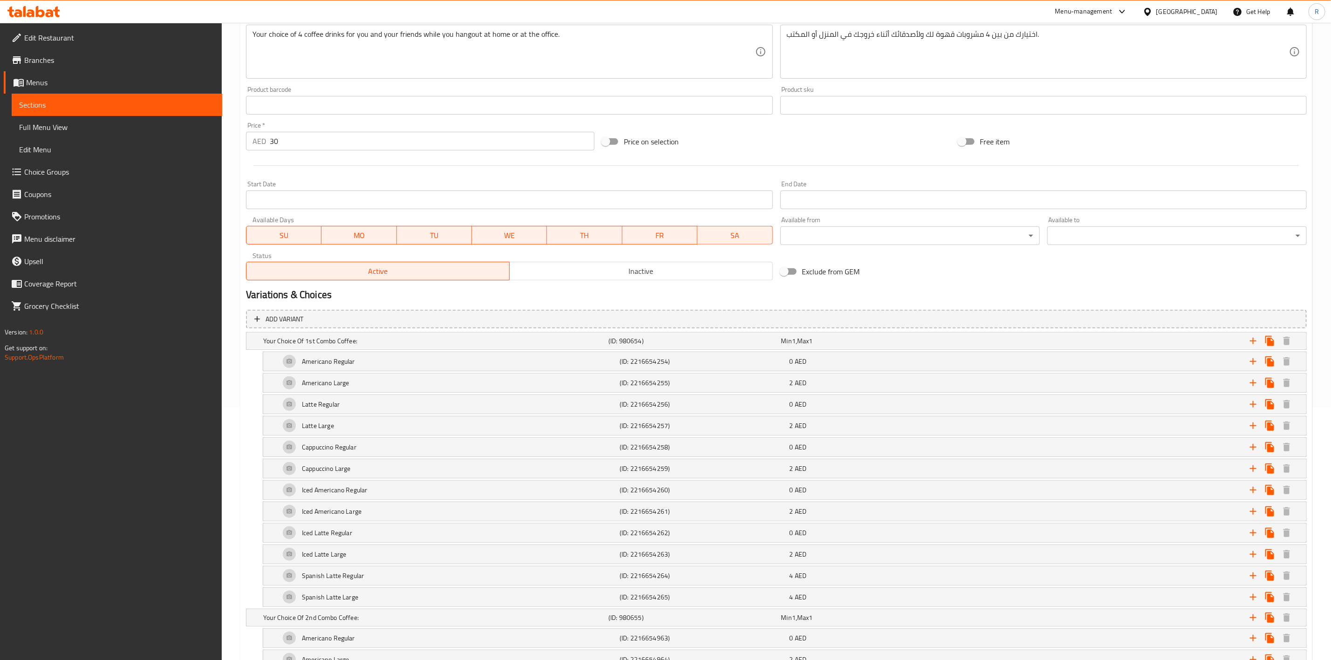
scroll to position [249, 0]
click at [826, 563] on div "2 AED" at bounding box center [873, 558] width 166 height 9
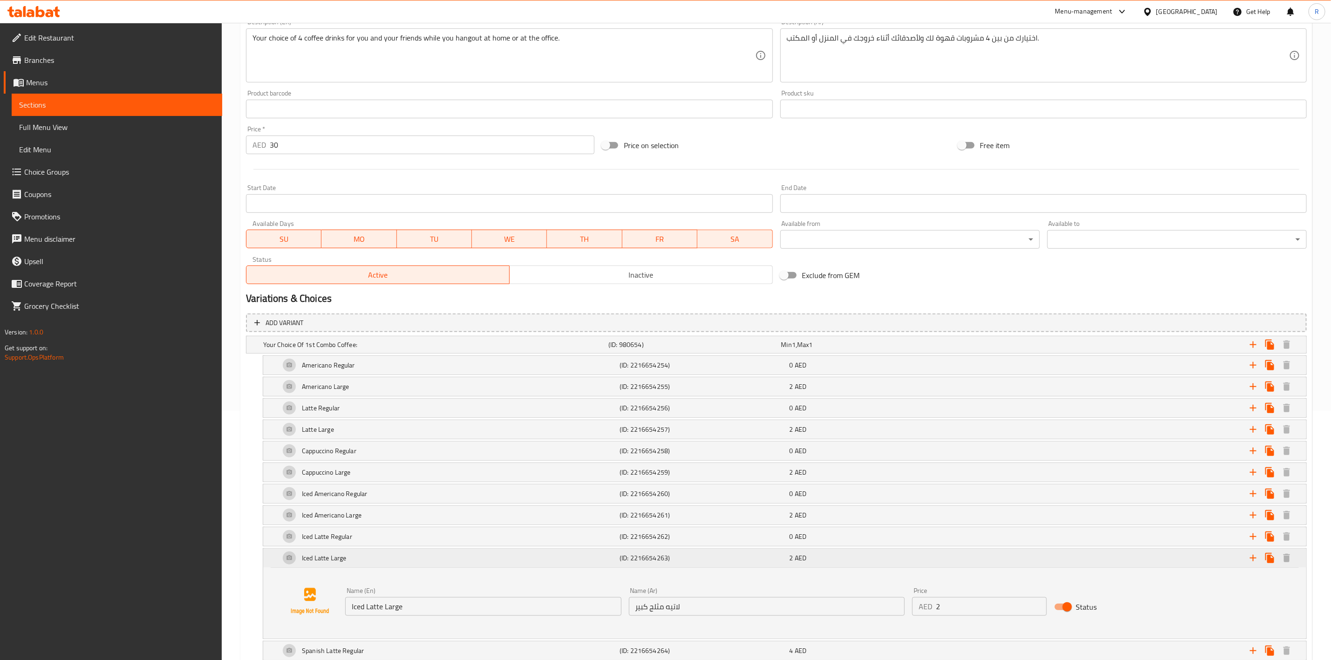
click at [826, 563] on div "2 AED" at bounding box center [873, 558] width 166 height 9
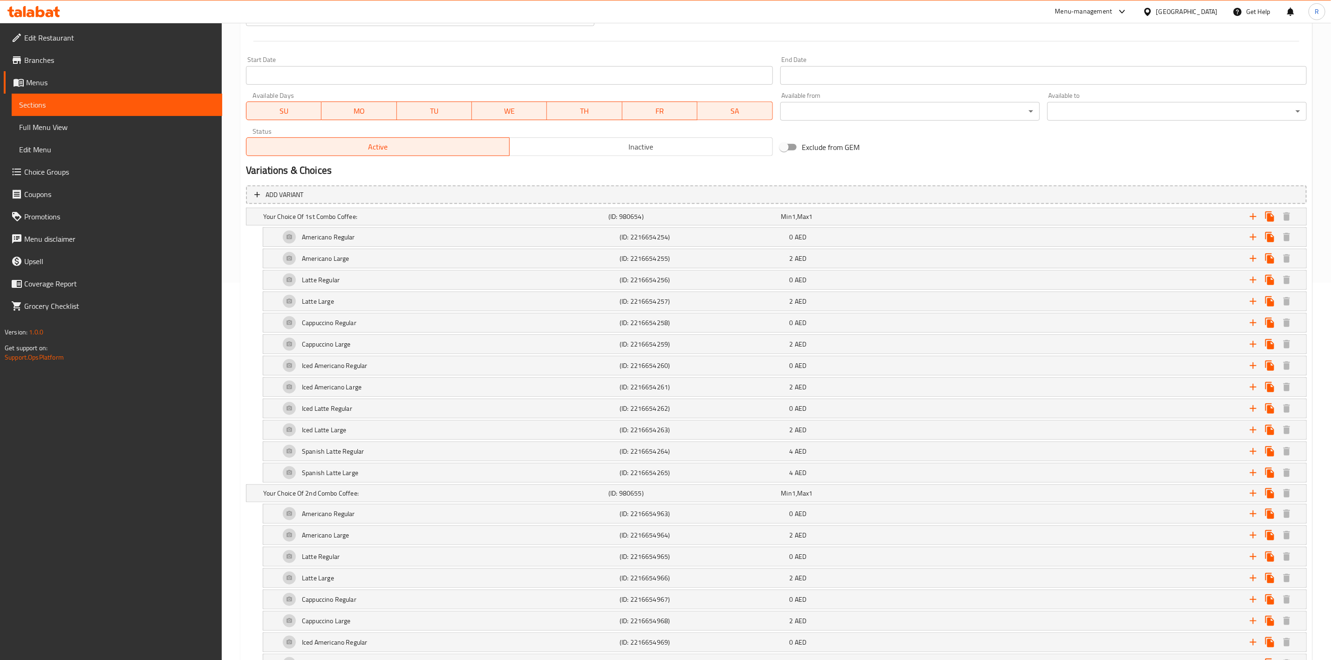
scroll to position [381, 0]
drag, startPoint x: 1339, startPoint y: 150, endPoint x: 1319, endPoint y: 126, distance: 31.0
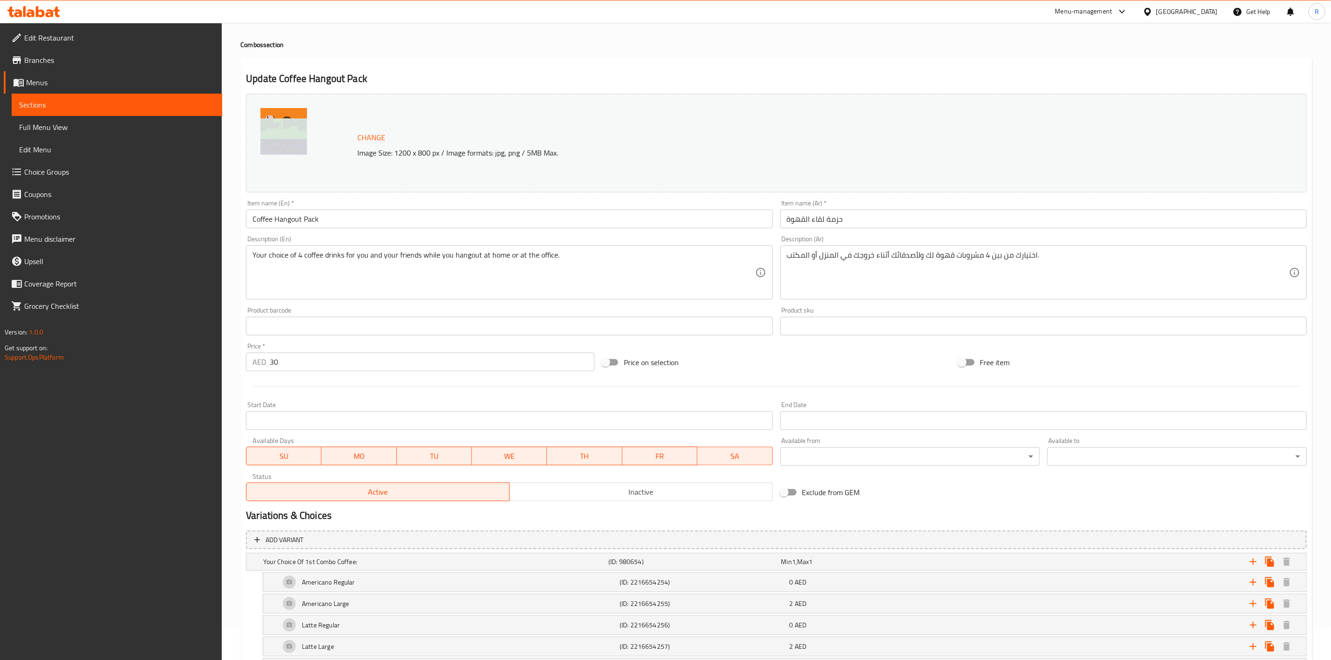
scroll to position [0, 0]
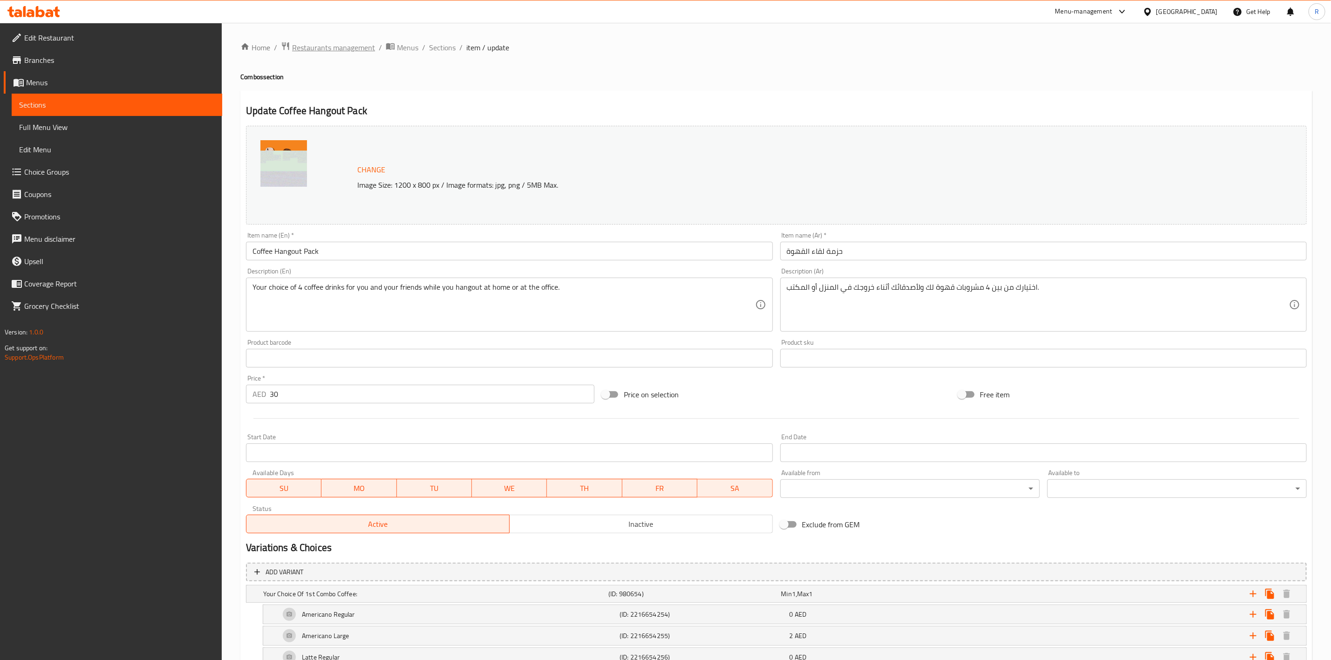
click at [340, 48] on span "Restaurants management" at bounding box center [333, 47] width 83 height 11
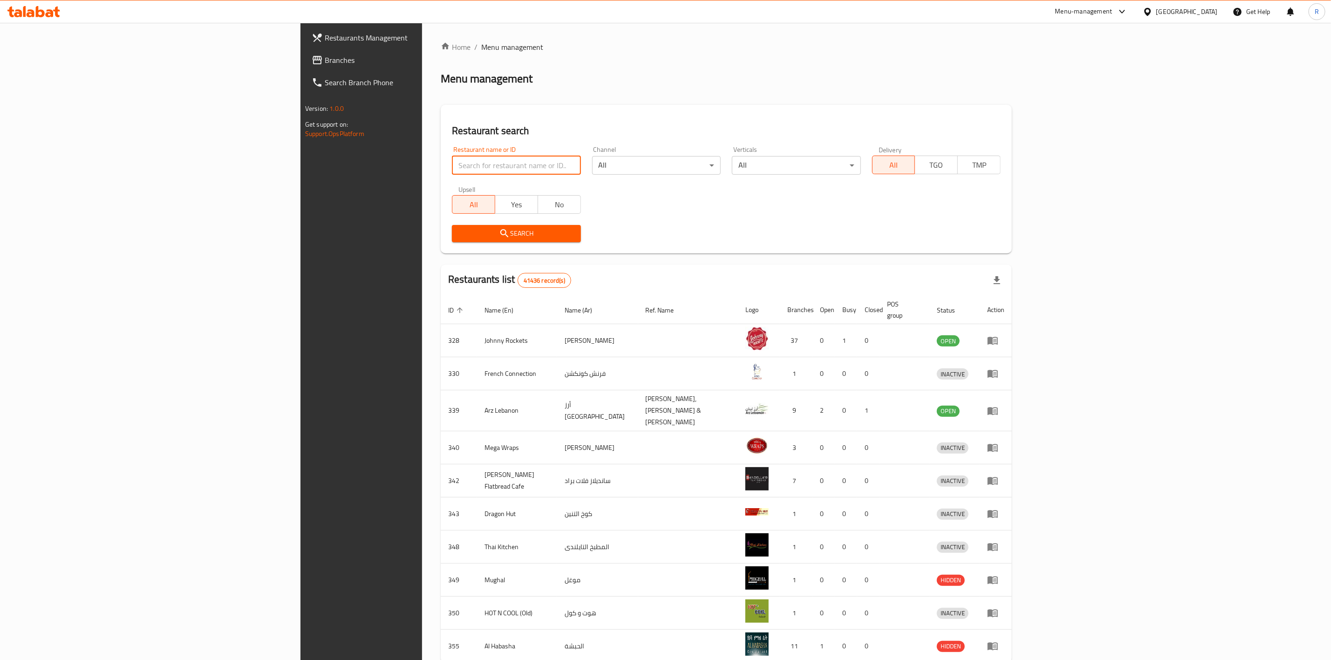
click at [452, 169] on input "search" at bounding box center [516, 165] width 129 height 19
type input "everyday roastery"
click button "Search" at bounding box center [516, 233] width 129 height 17
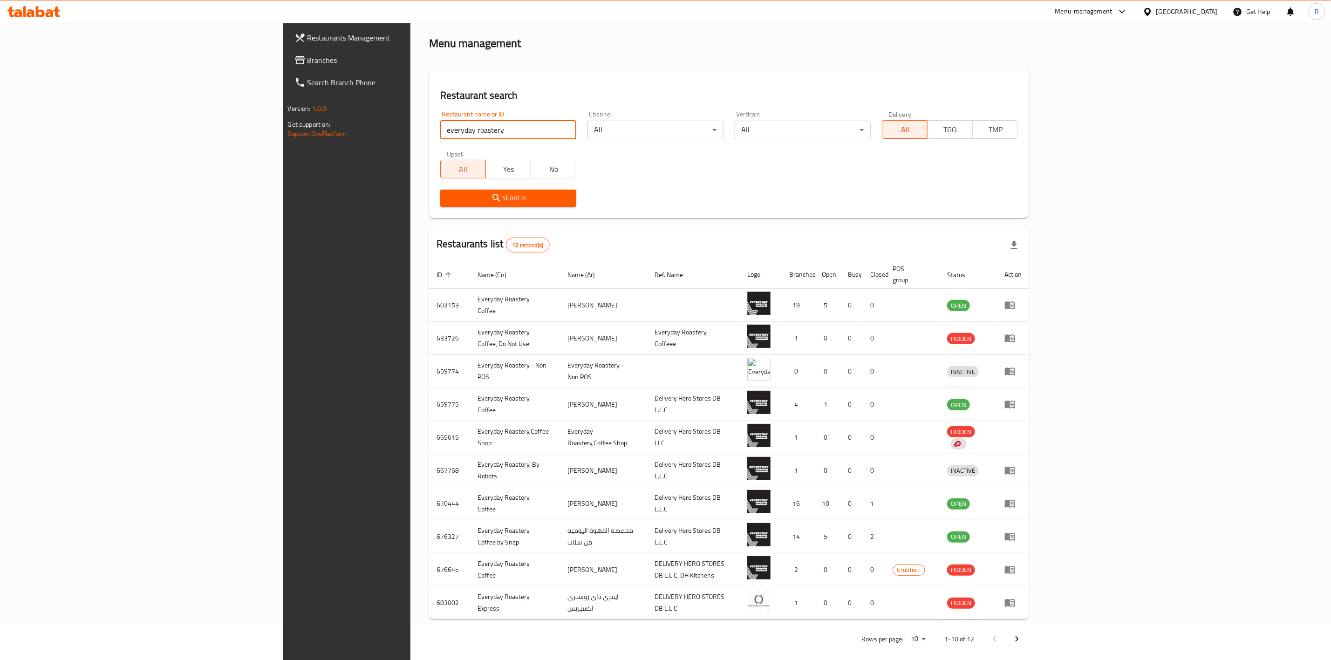
scroll to position [39, 0]
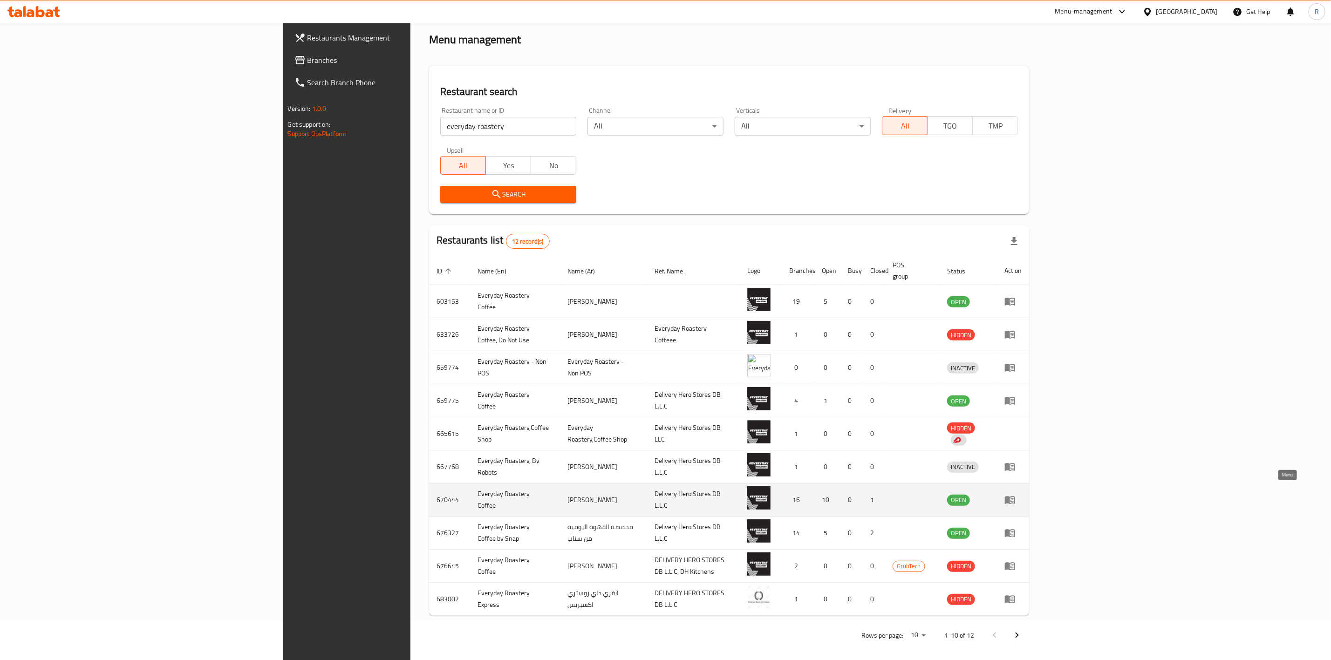
click at [1016, 497] on icon "enhanced table" at bounding box center [1010, 501] width 10 height 8
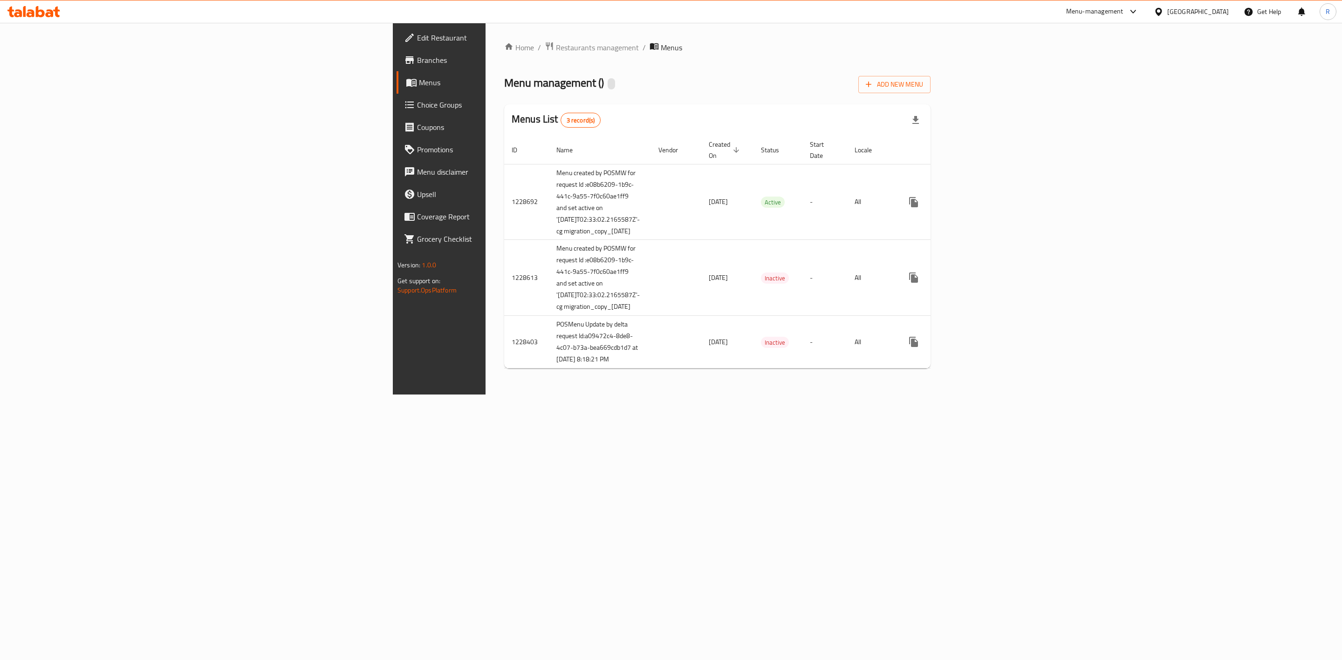
click at [417, 102] on span "Choice Groups" at bounding box center [513, 104] width 192 height 11
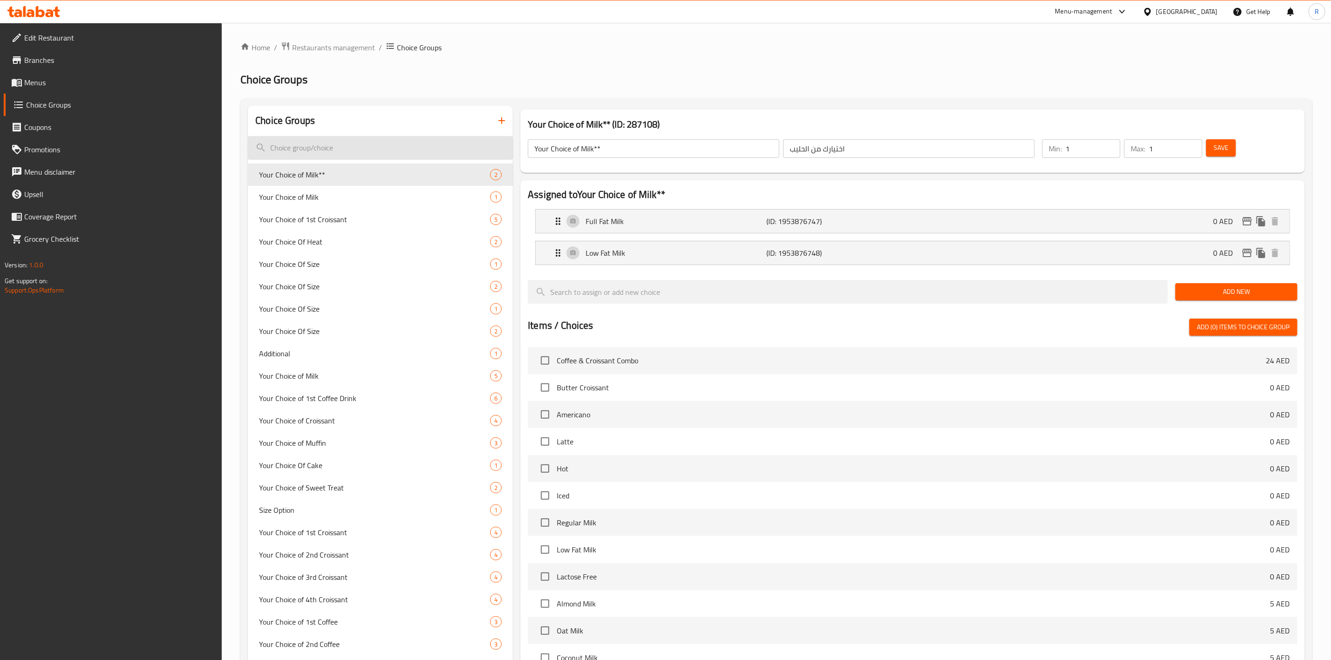
click at [293, 146] on input "search" at bounding box center [380, 148] width 265 height 24
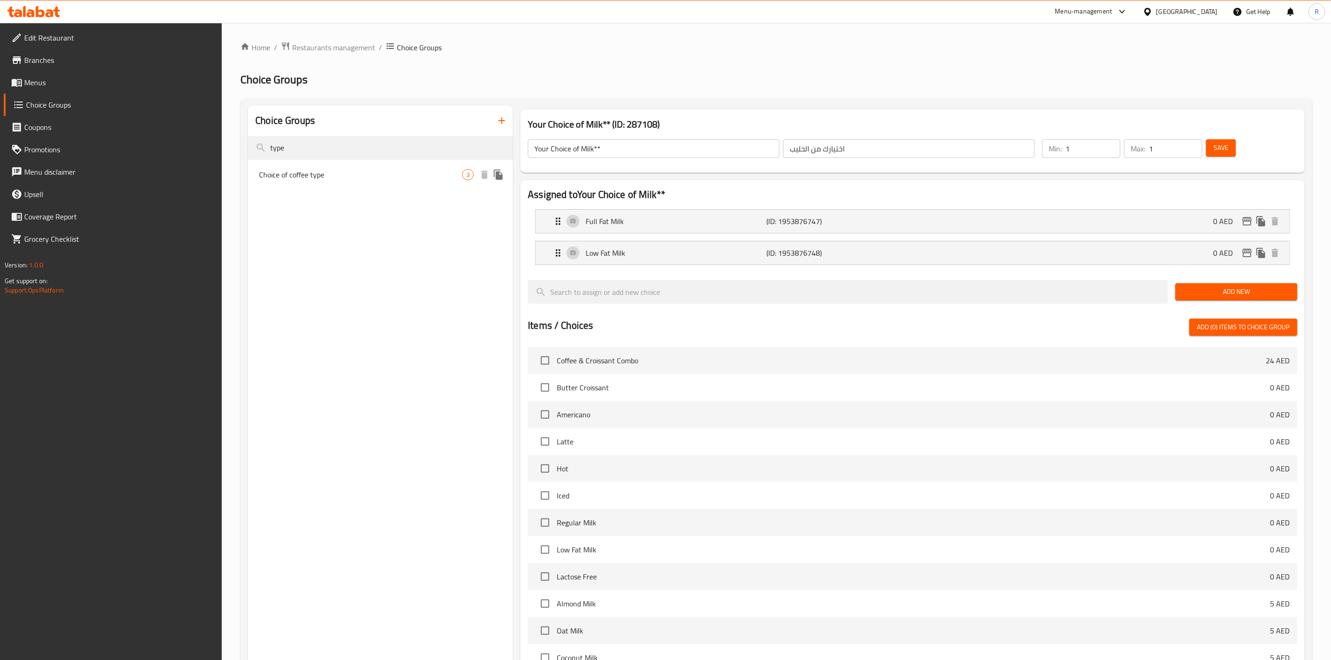
type input "type"
click at [310, 176] on span "Choice of coffee type" at bounding box center [360, 174] width 203 height 11
type input "Choice of coffee type"
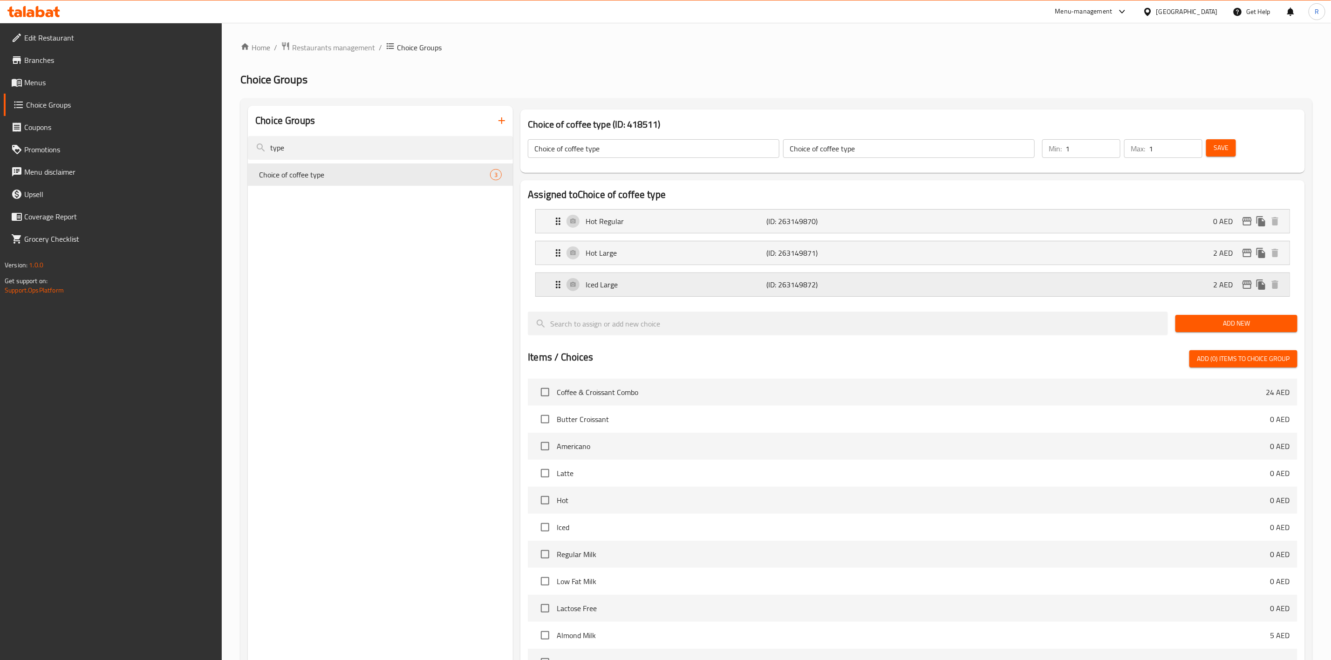
click at [730, 284] on p "Iced Large" at bounding box center [676, 284] width 181 height 11
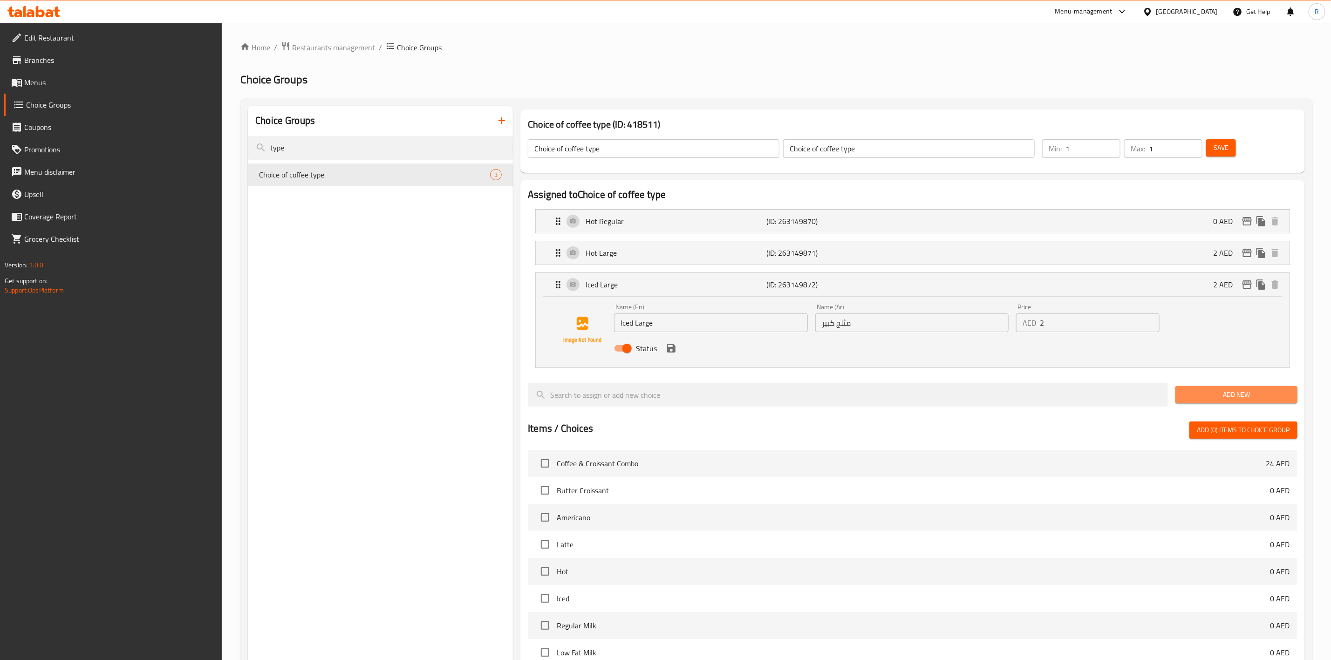
click at [1223, 390] on span "Add New" at bounding box center [1236, 395] width 107 height 12
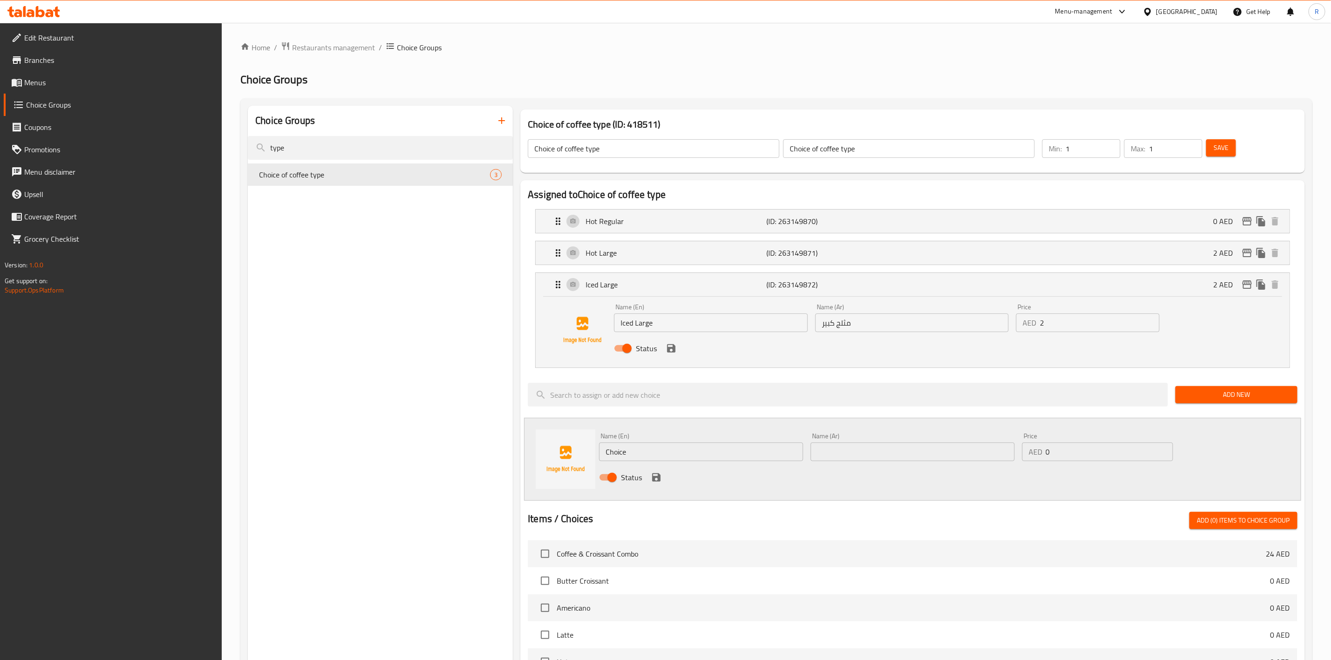
click at [658, 449] on input "Choice" at bounding box center [701, 452] width 204 height 19
type input "C"
type input "Iced Regular"
click at [716, 464] on div "Name (En) Iced Regular Name (En)" at bounding box center [702, 447] width 212 height 36
drag, startPoint x: 670, startPoint y: 453, endPoint x: 520, endPoint y: 466, distance: 150.6
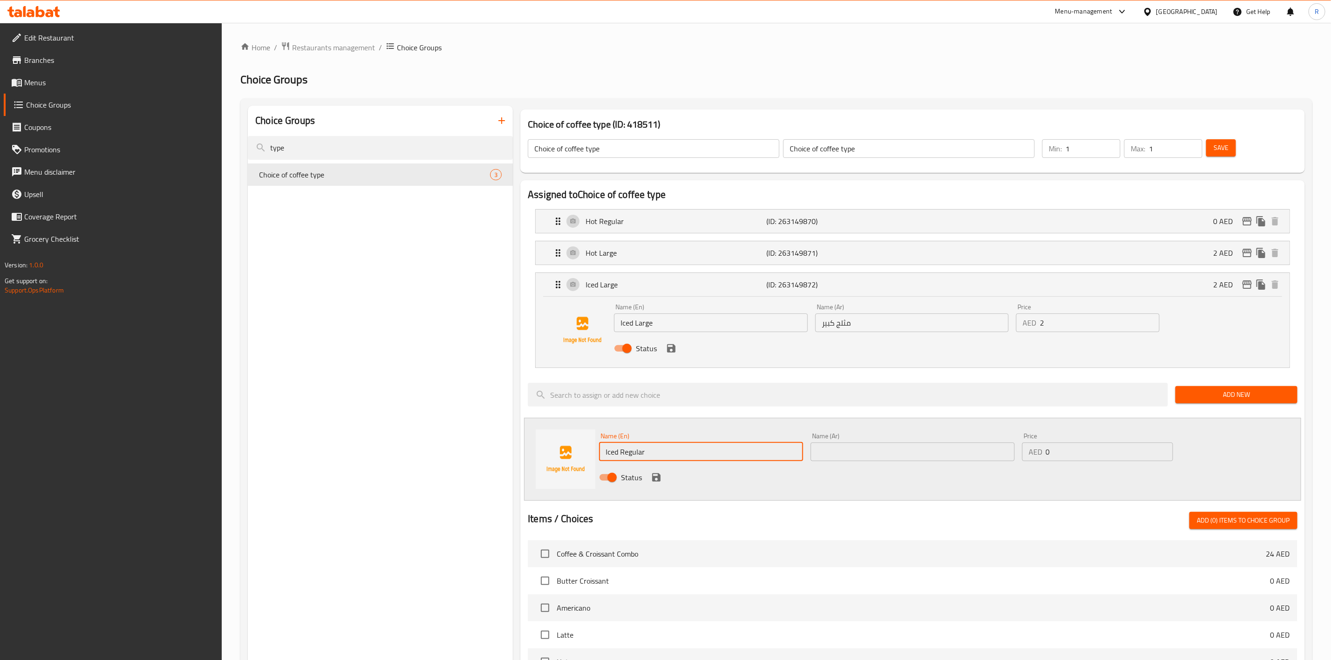
click at [520, 466] on div "Assigned to Choice of coffee type Hot Regular (ID: 263149870) 0 AED Name (En) H…" at bounding box center [913, 561] width 792 height 768
click at [551, 291] on div "Iced Large (ID: 263149872) 2 AED" at bounding box center [913, 284] width 754 height 23
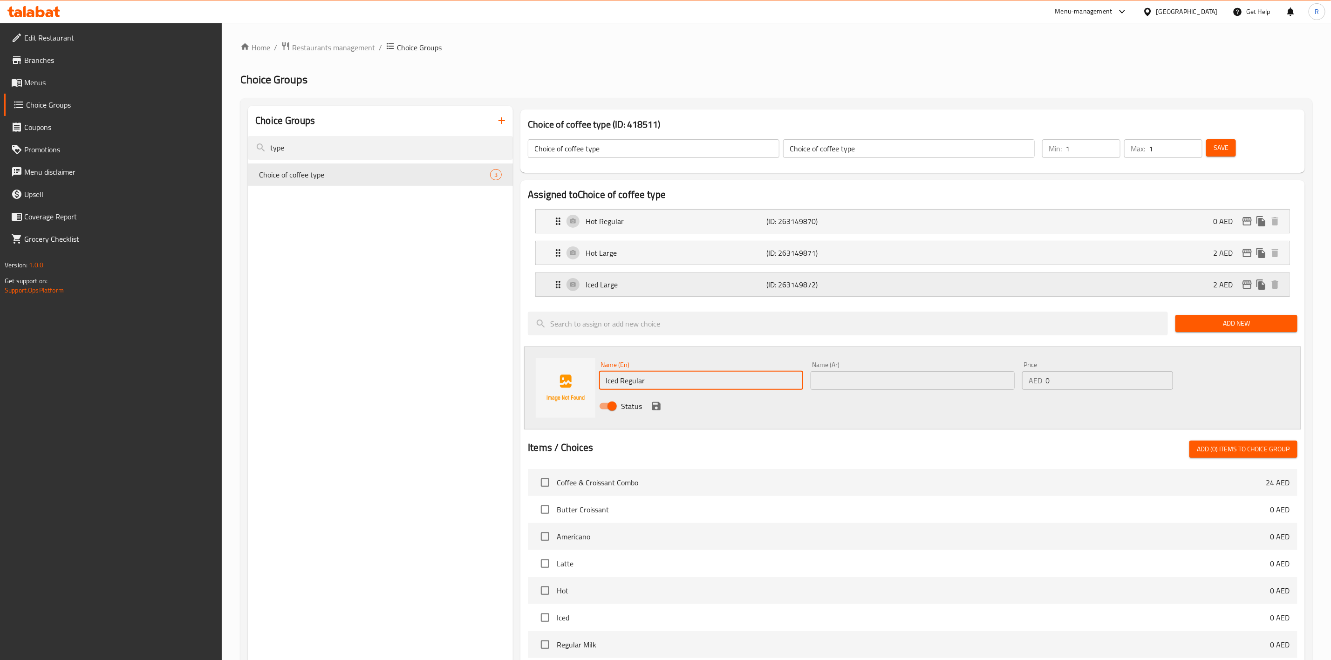
click at [695, 280] on p "Iced Large" at bounding box center [676, 284] width 181 height 11
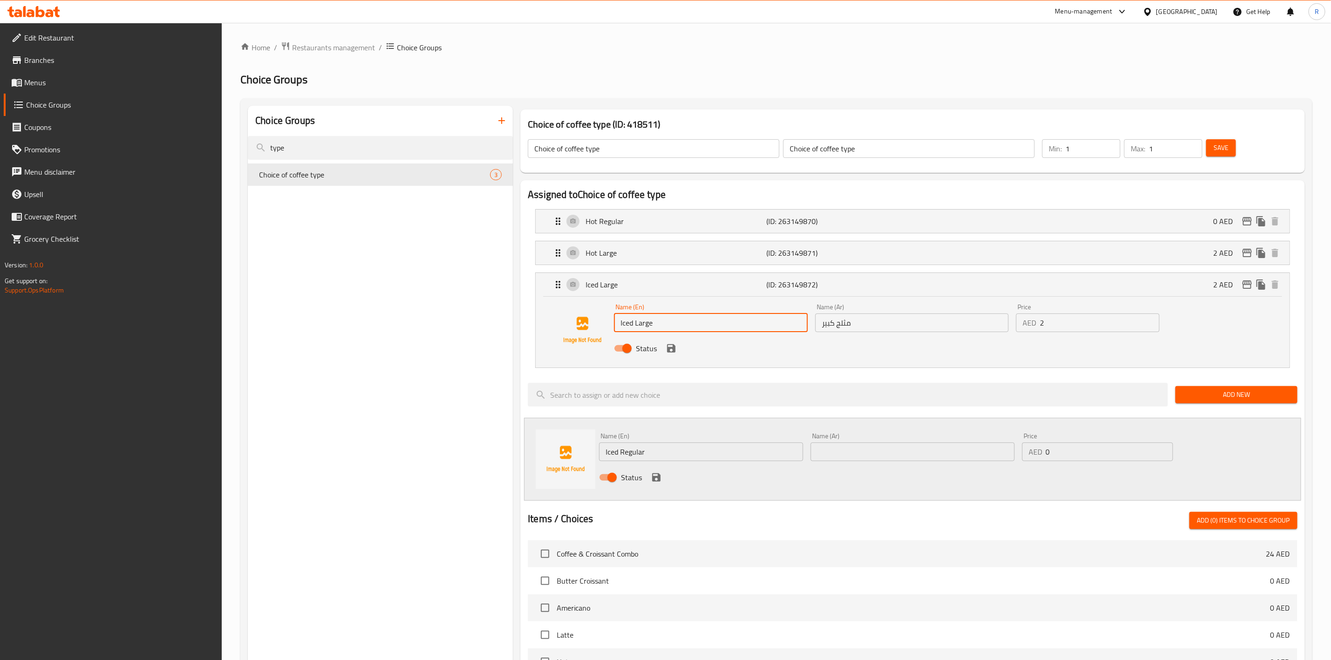
click at [656, 326] on input "Iced Large" at bounding box center [711, 323] width 194 height 19
type input "Iced Regular"
click at [654, 453] on input "Iced Regular" at bounding box center [701, 452] width 204 height 19
type input "I"
click at [673, 345] on icon "save" at bounding box center [671, 348] width 8 height 8
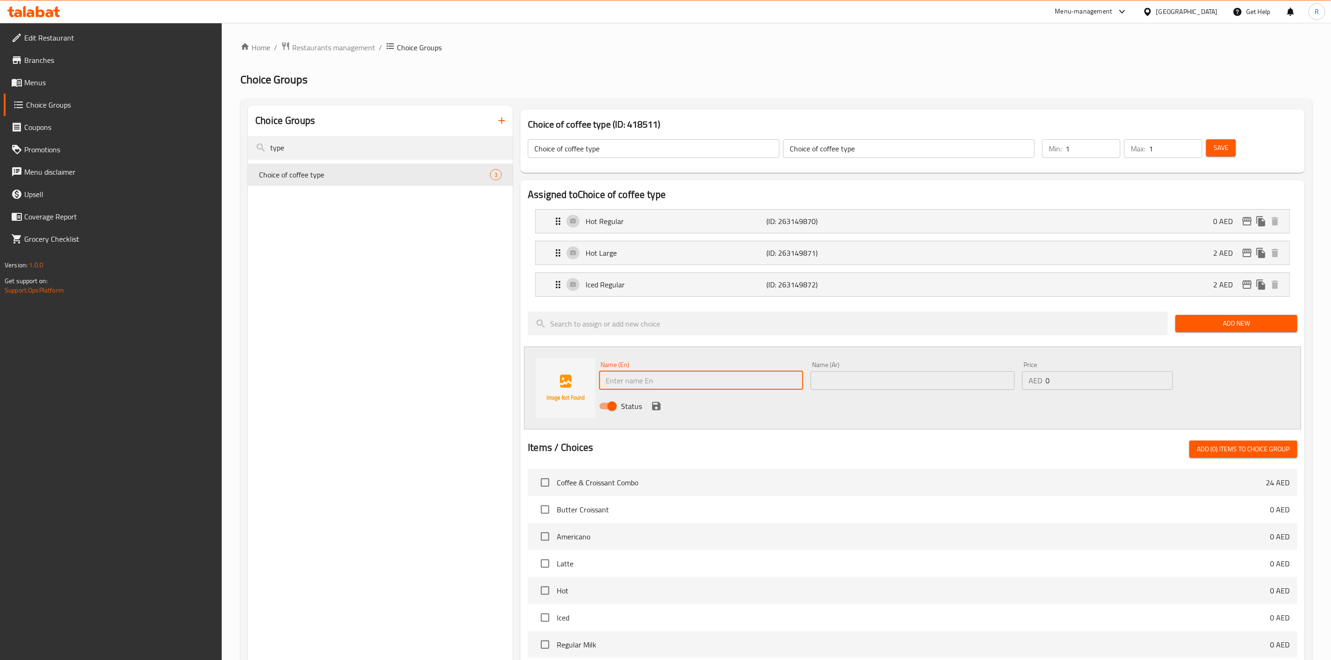
click at [1217, 143] on span "Save" at bounding box center [1221, 148] width 15 height 12
click at [318, 48] on span "Restaurants management" at bounding box center [333, 47] width 83 height 11
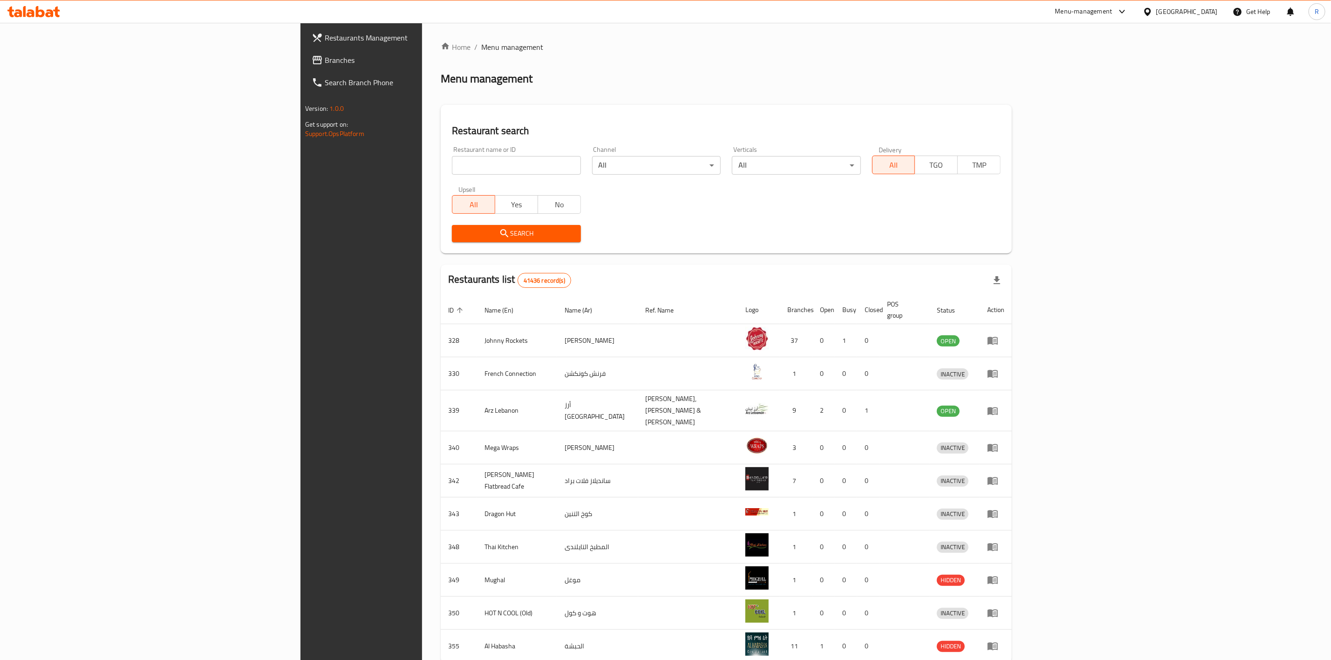
click at [452, 164] on input "search" at bounding box center [516, 165] width 129 height 19
click button "Search" at bounding box center [516, 233] width 129 height 17
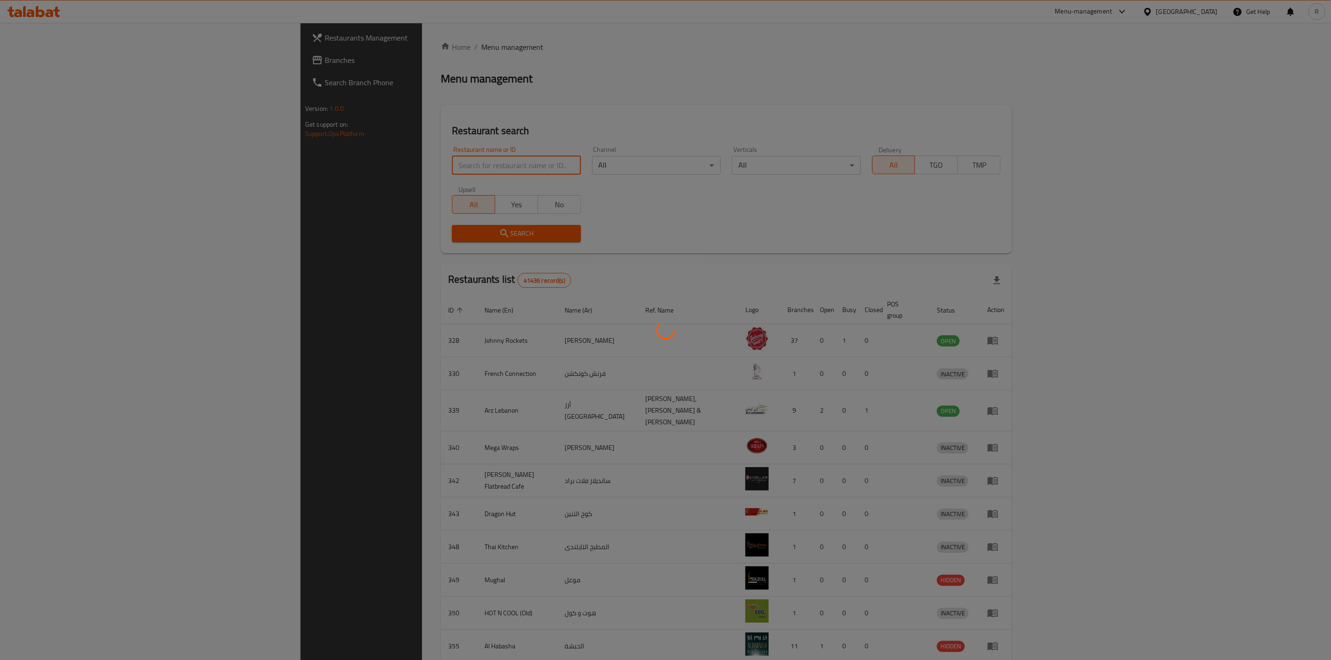
type input "everyday roastery"
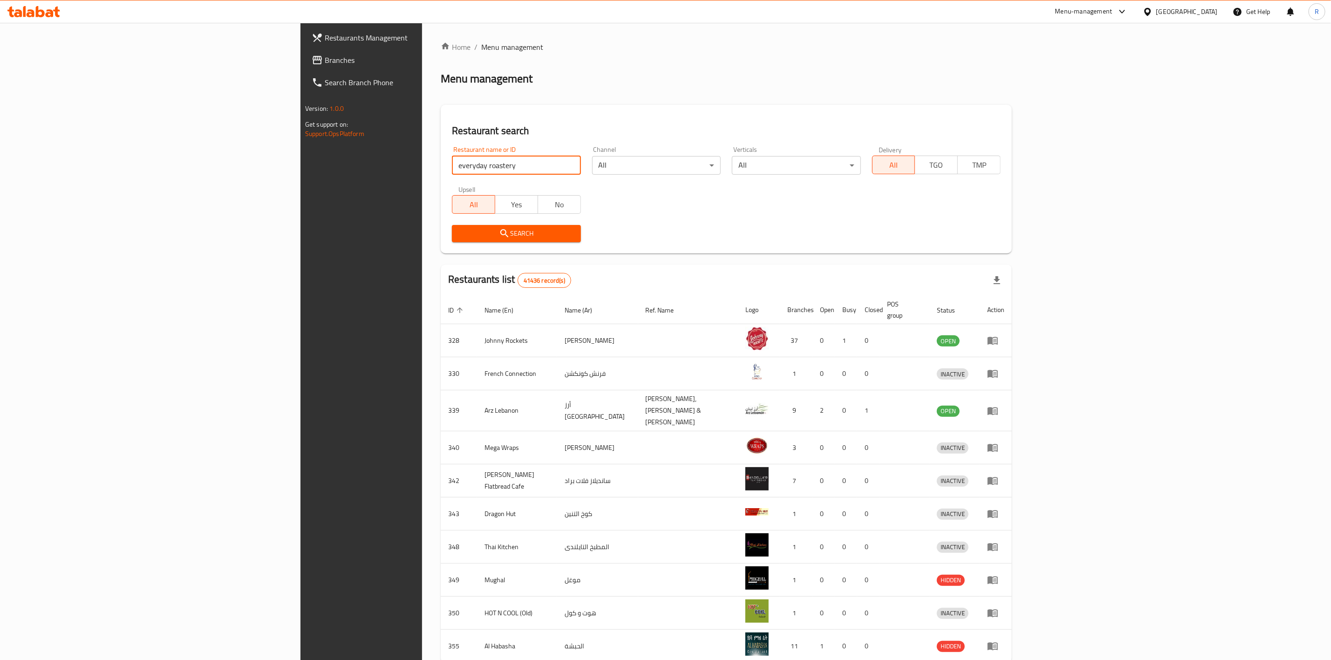
scroll to position [39, 0]
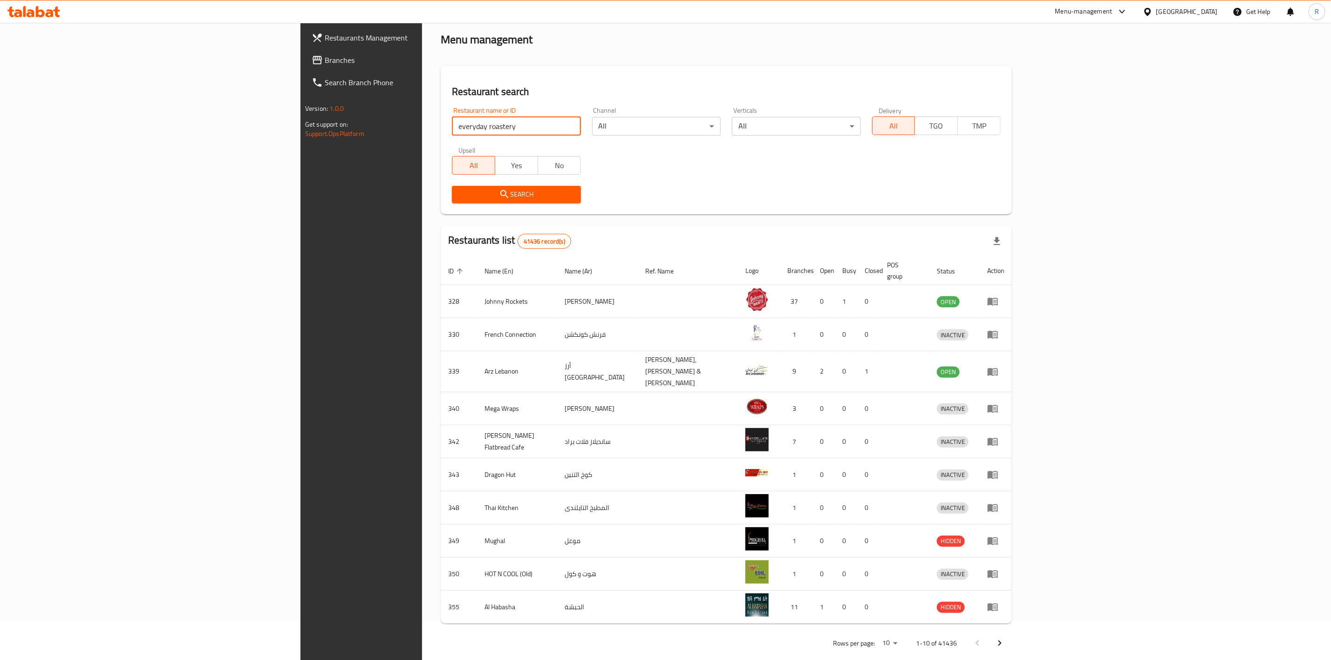
click button "Search" at bounding box center [516, 194] width 129 height 17
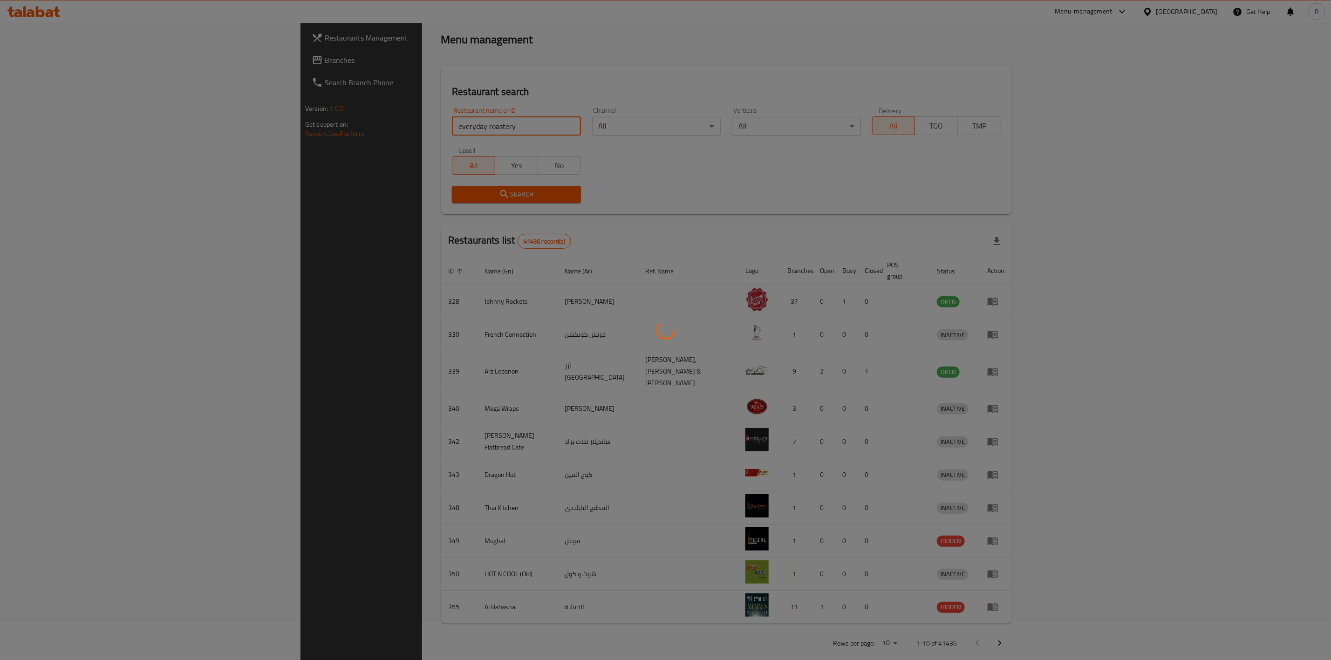
scroll to position [0, 0]
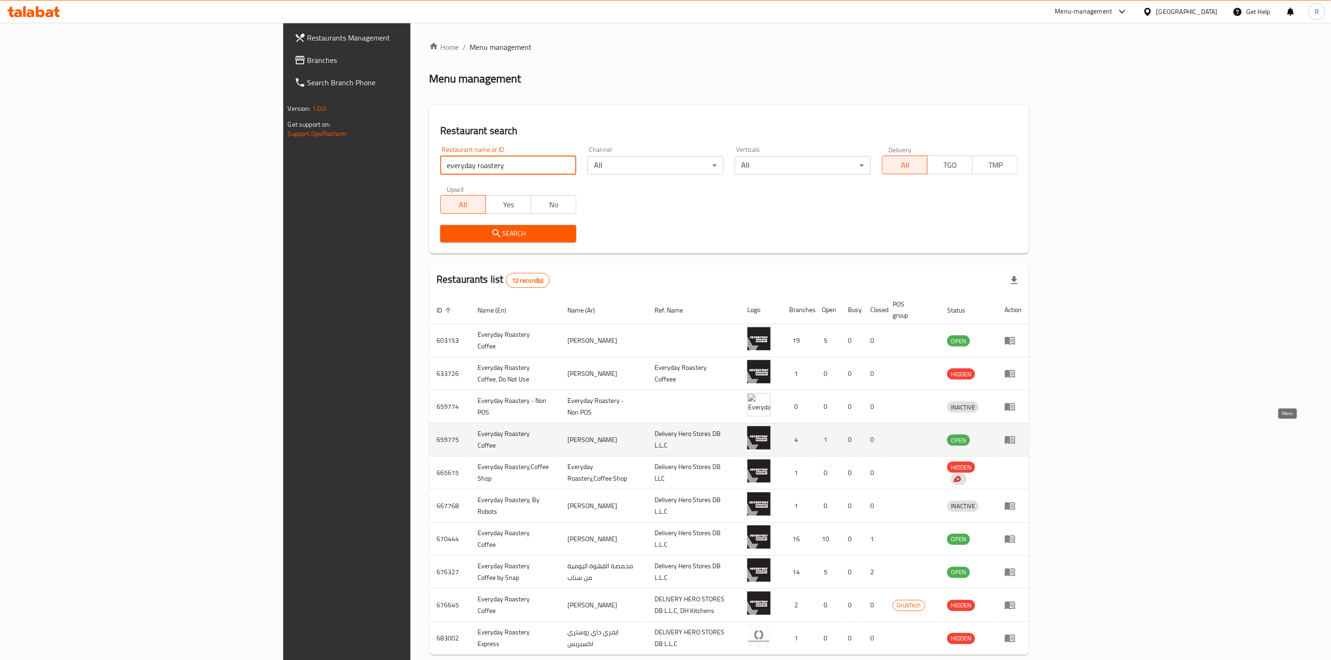
click at [1016, 434] on icon "enhanced table" at bounding box center [1010, 439] width 11 height 11
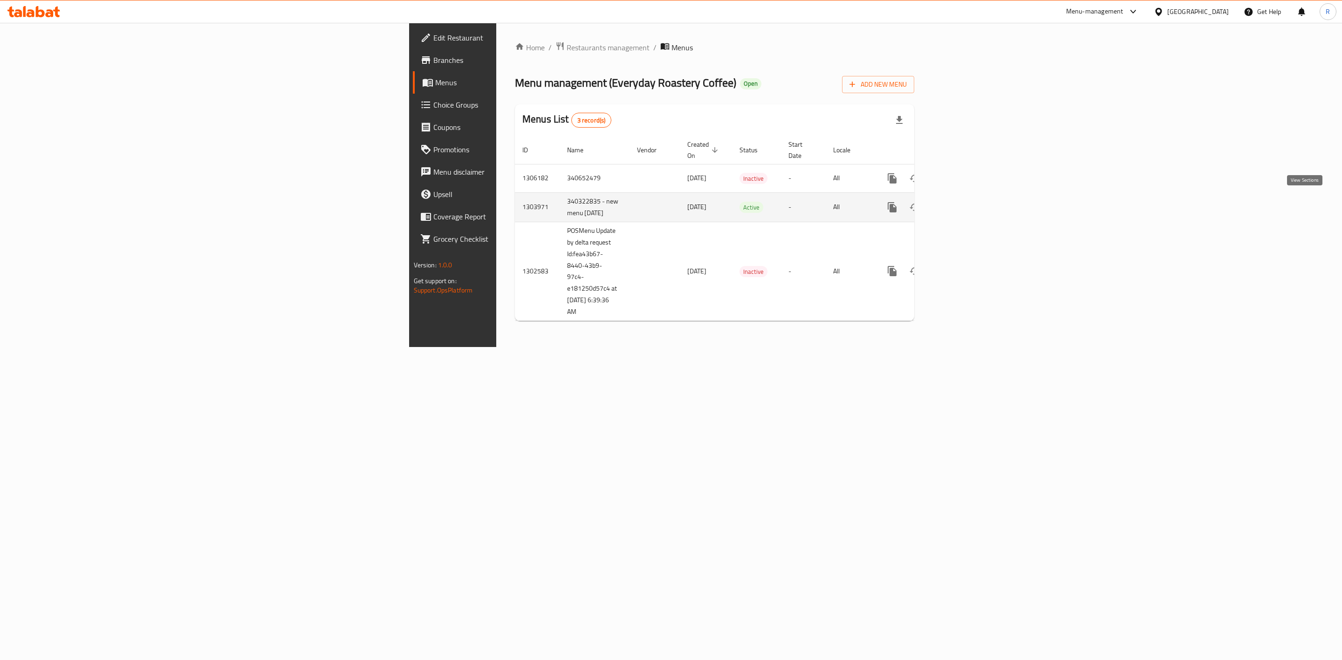
click at [965, 207] on icon "enhanced table" at bounding box center [959, 207] width 11 height 11
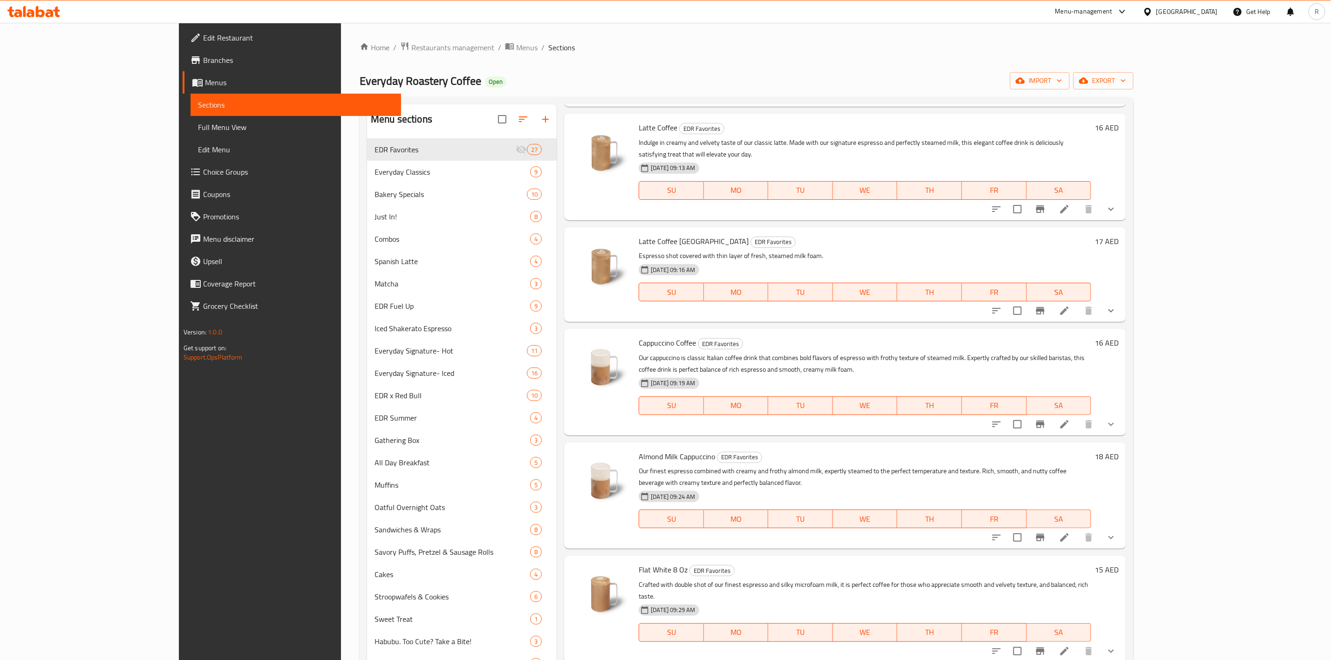
scroll to position [530, 0]
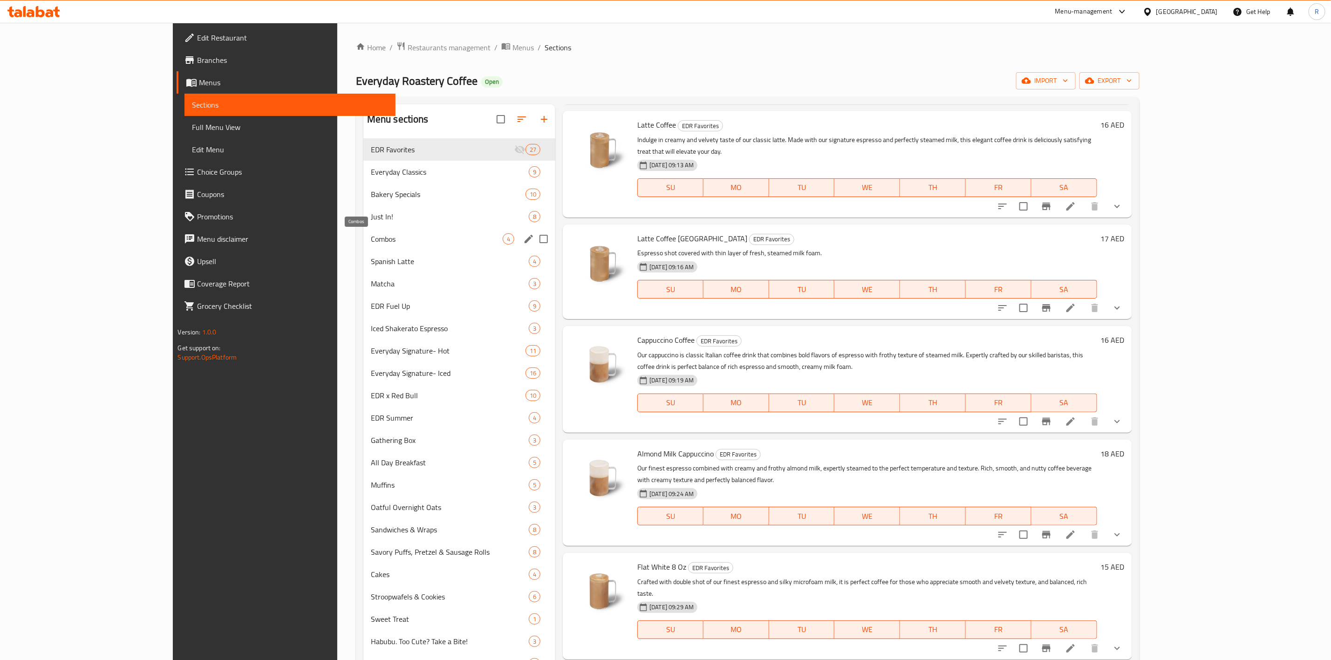
click at [371, 239] on span "Combos" at bounding box center [437, 238] width 132 height 11
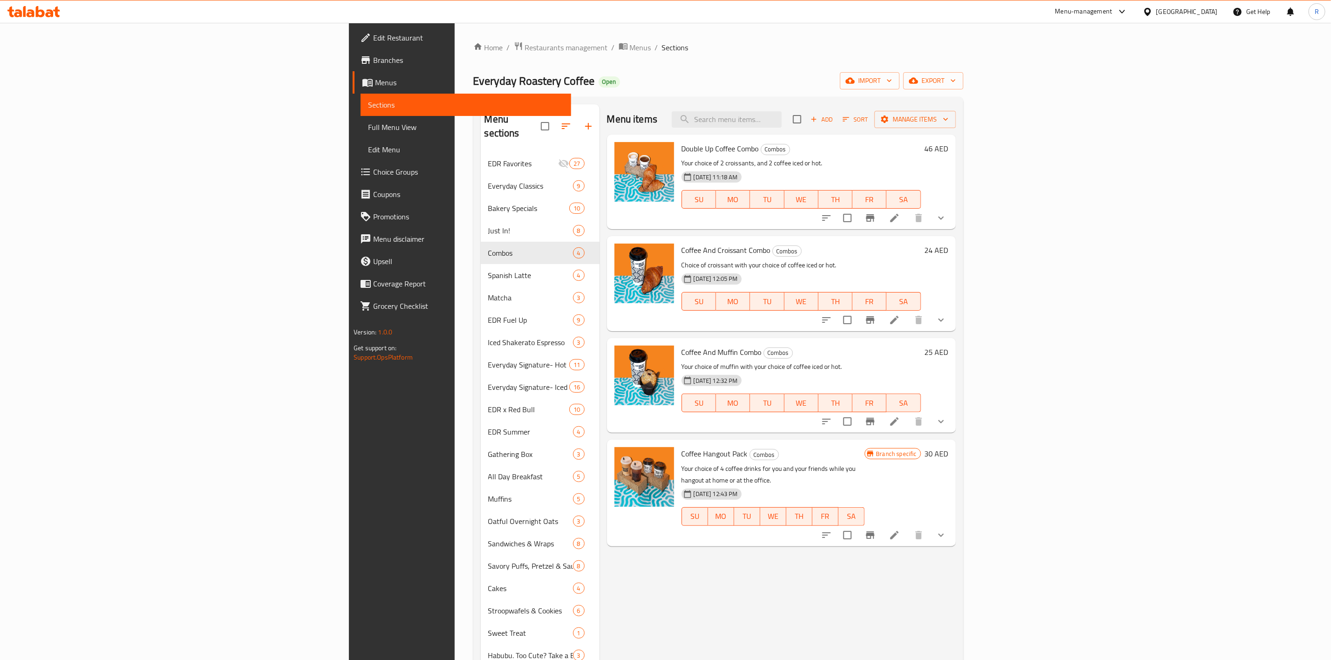
click at [900, 215] on icon at bounding box center [894, 218] width 11 height 11
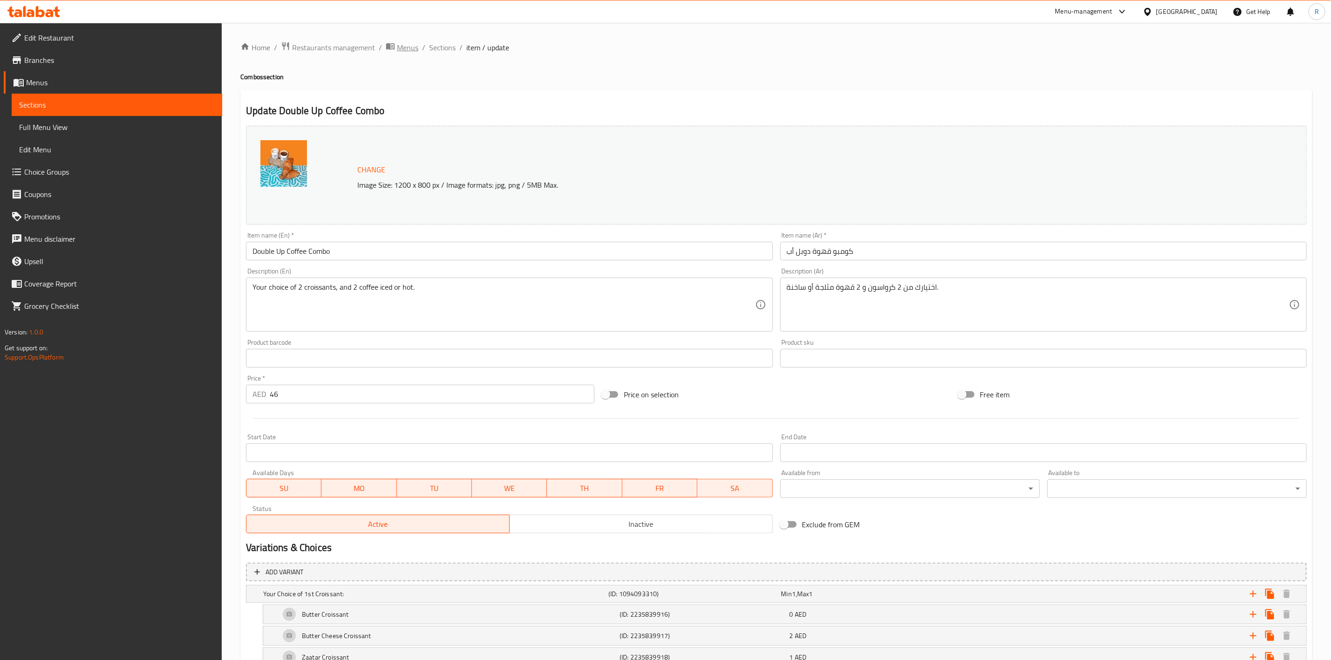
click at [410, 48] on span "Menus" at bounding box center [407, 47] width 21 height 11
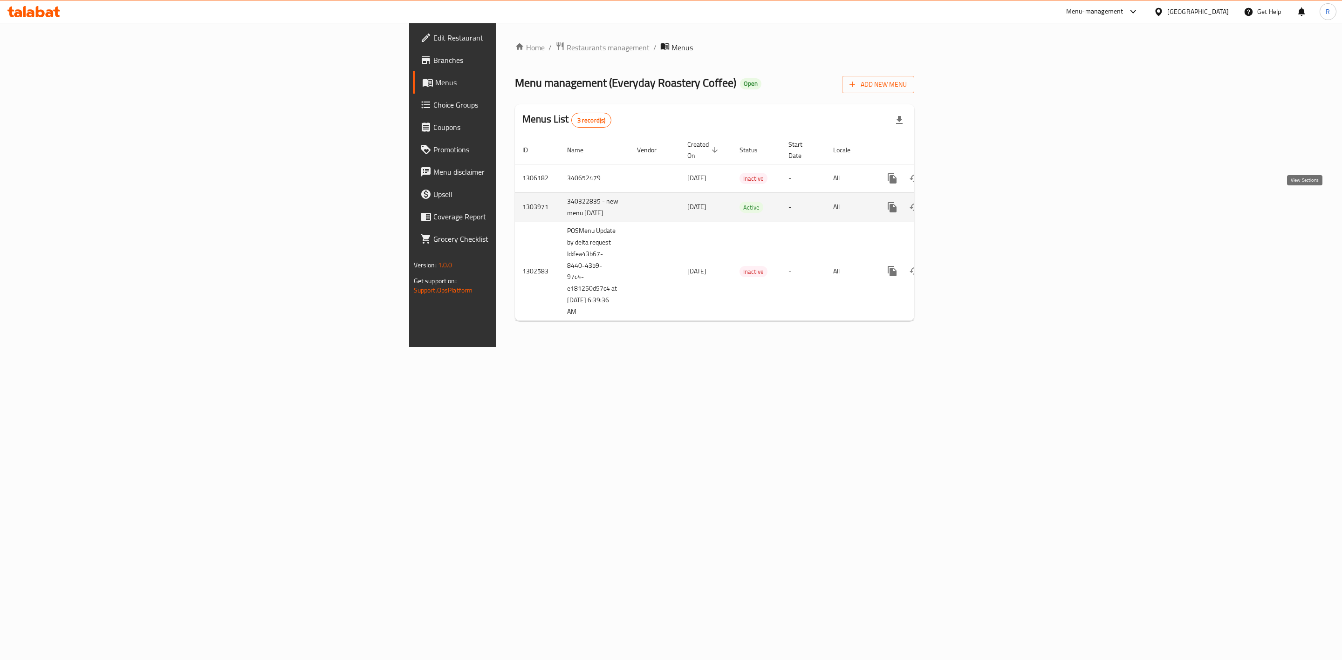
click at [971, 196] on link "enhanced table" at bounding box center [959, 207] width 22 height 22
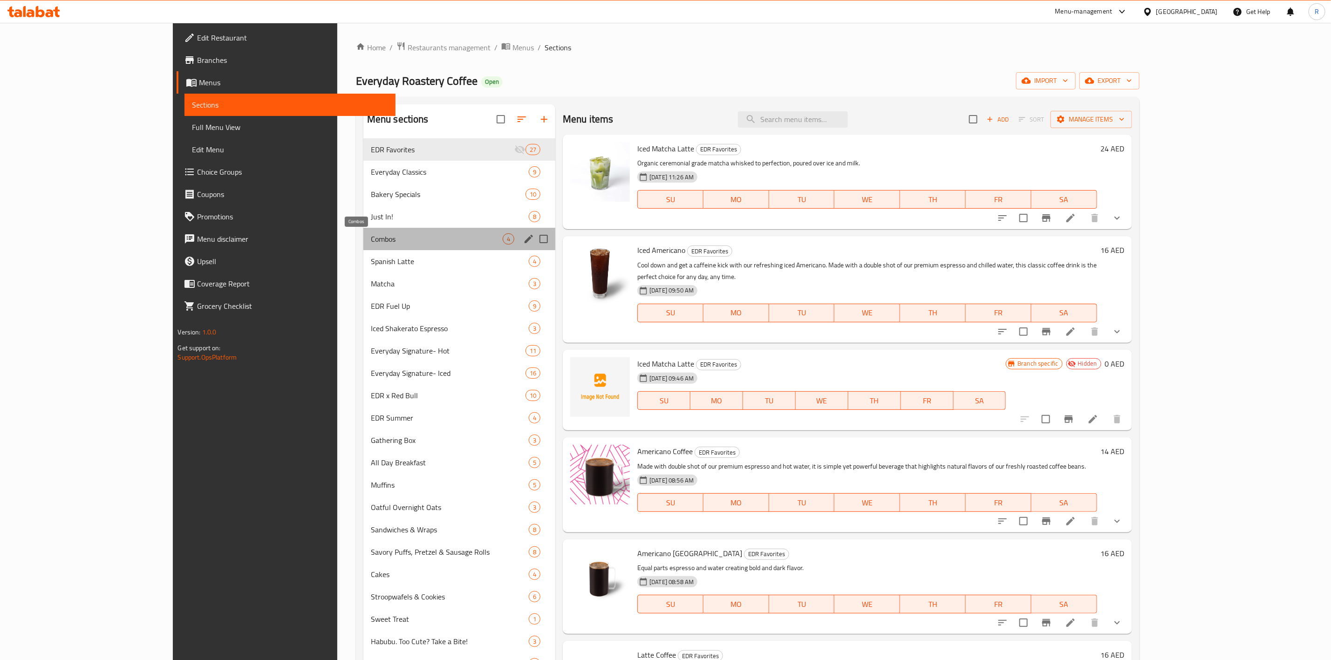
click at [390, 238] on span "Combos" at bounding box center [437, 238] width 132 height 11
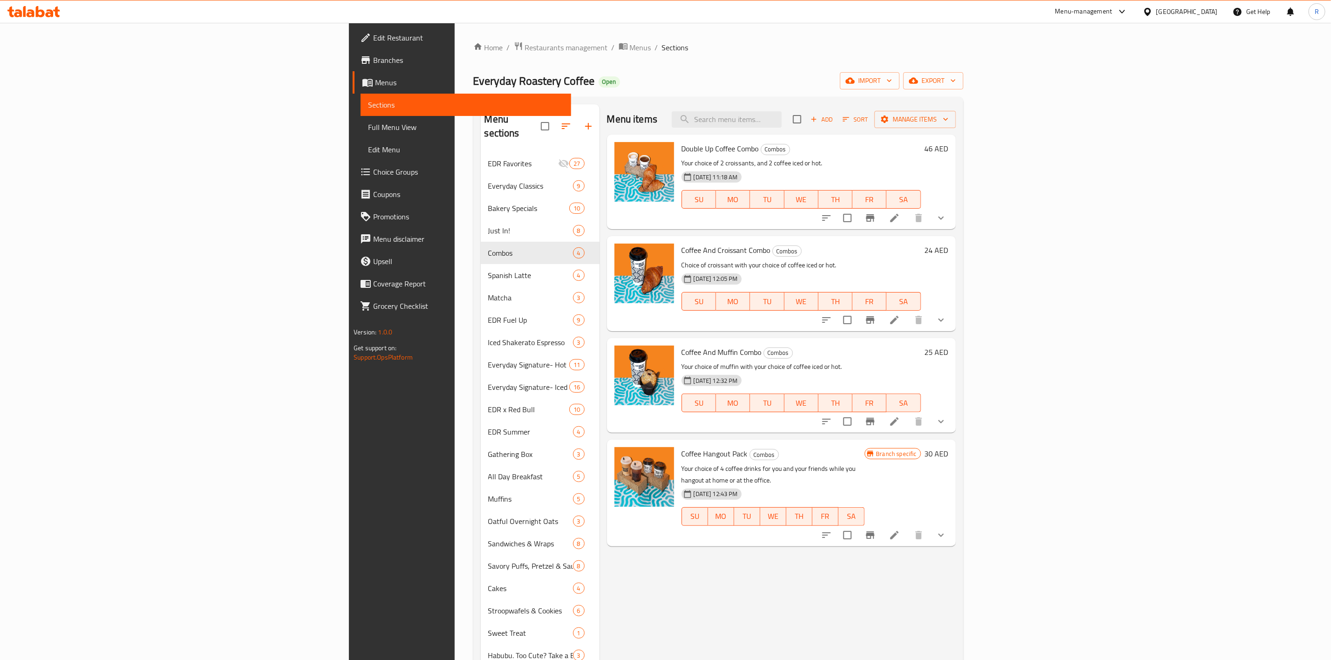
click at [900, 315] on icon at bounding box center [894, 320] width 11 height 11
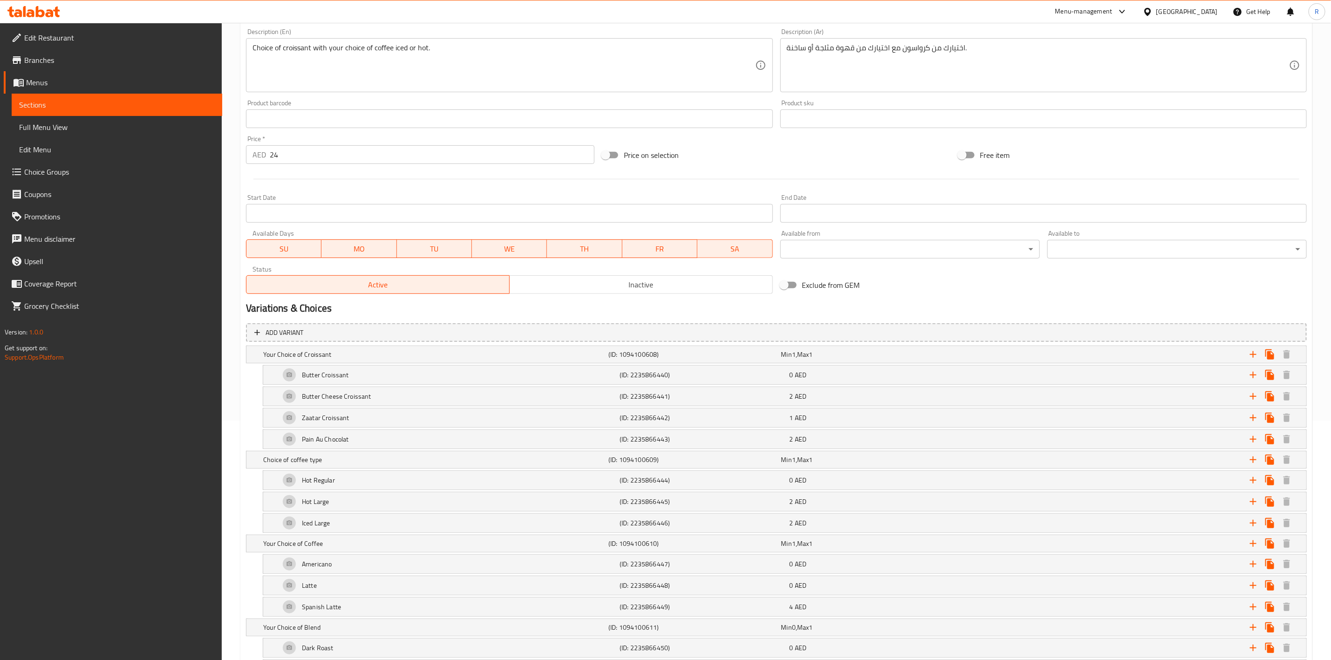
scroll to position [245, 0]
click at [396, 528] on div "Iced Large" at bounding box center [448, 518] width 340 height 22
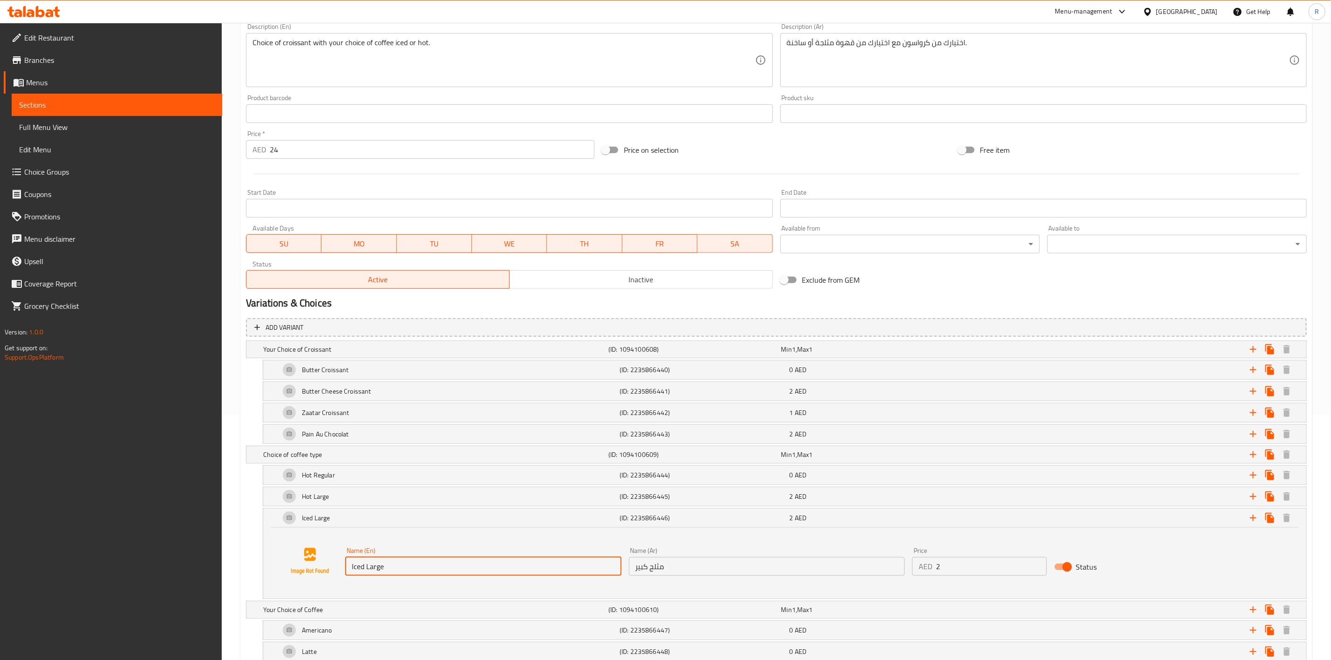
click at [440, 572] on input "Iced Large" at bounding box center [483, 566] width 276 height 19
click at [400, 522] on div "Iced Large" at bounding box center [448, 518] width 340 height 22
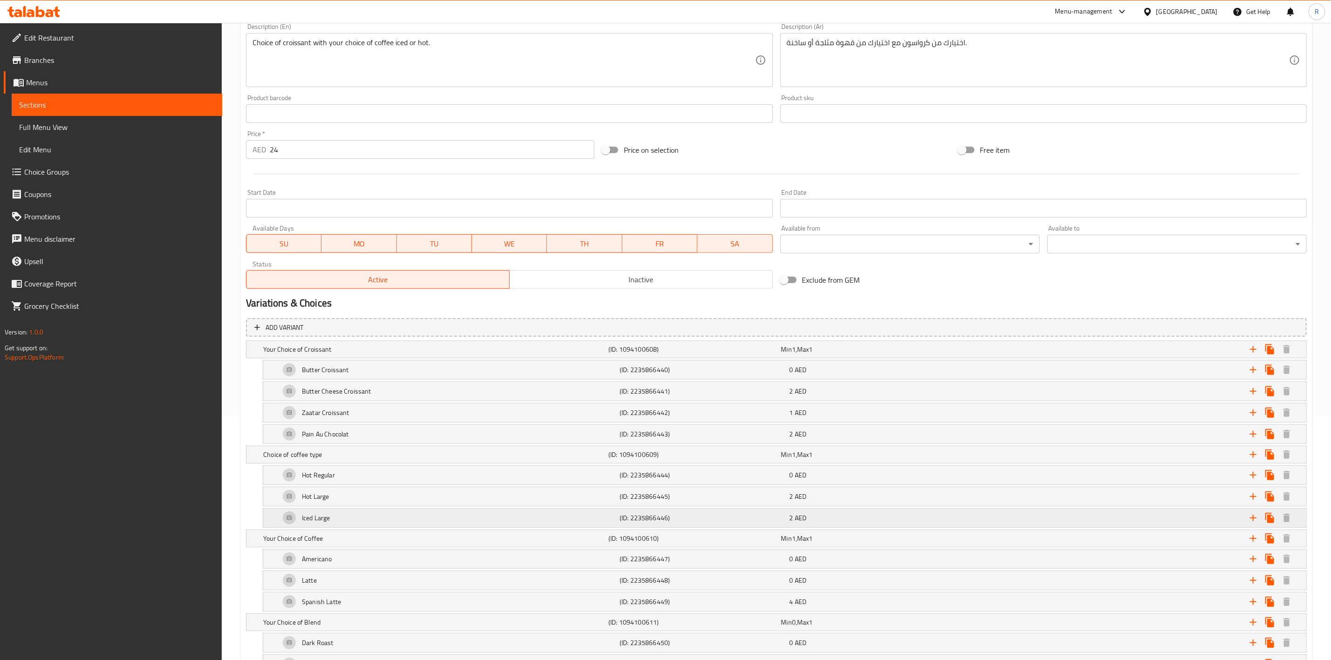
click at [699, 519] on h5 "(ID: 2235866446)" at bounding box center [703, 518] width 166 height 9
drag, startPoint x: 408, startPoint y: 498, endPoint x: 410, endPoint y: 572, distance: 74.1
click at [410, 572] on input "Iced Large" at bounding box center [483, 566] width 276 height 19
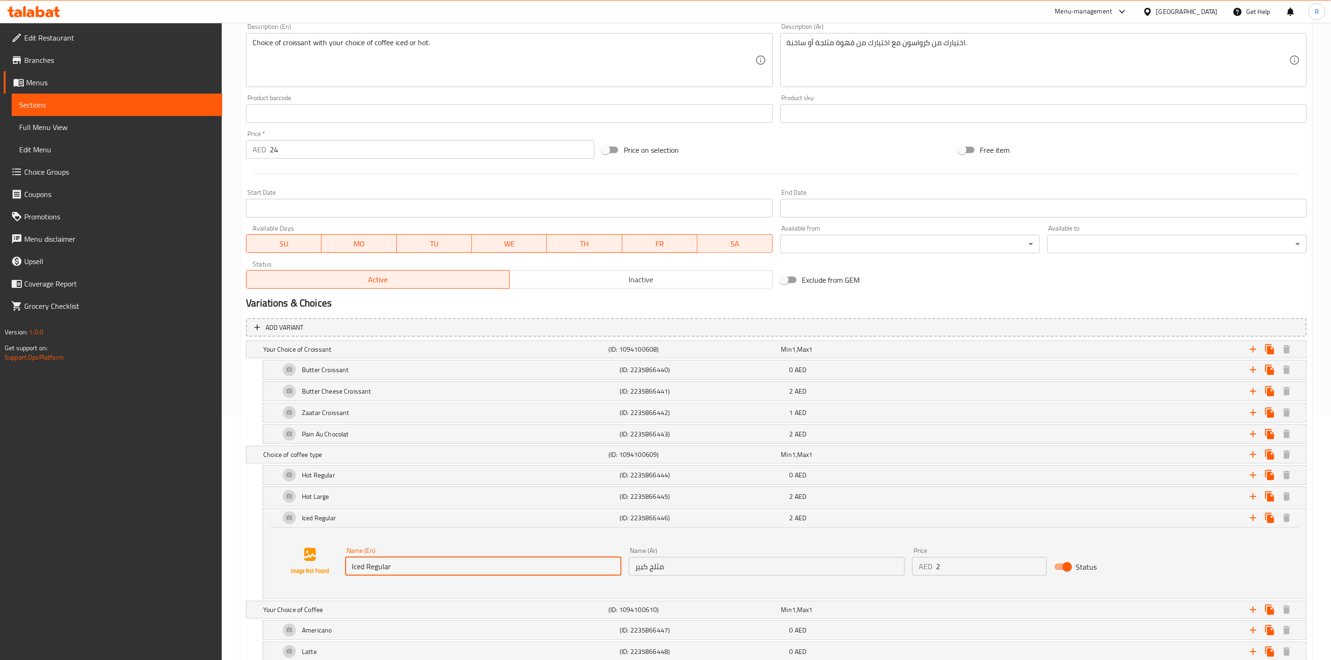
type input "Iced Regular"
click at [1186, 568] on div "Status" at bounding box center [1122, 567] width 142 height 25
click at [268, 564] on div "Name (En) Iced Regular Name (En) Name (Ar) مثلج كبير Name (Ar) Price AED 2 Pric…" at bounding box center [784, 563] width 1043 height 71
click at [269, 526] on div "Iced Regular (ID: 2235866446) 2 AED" at bounding box center [784, 518] width 1043 height 19
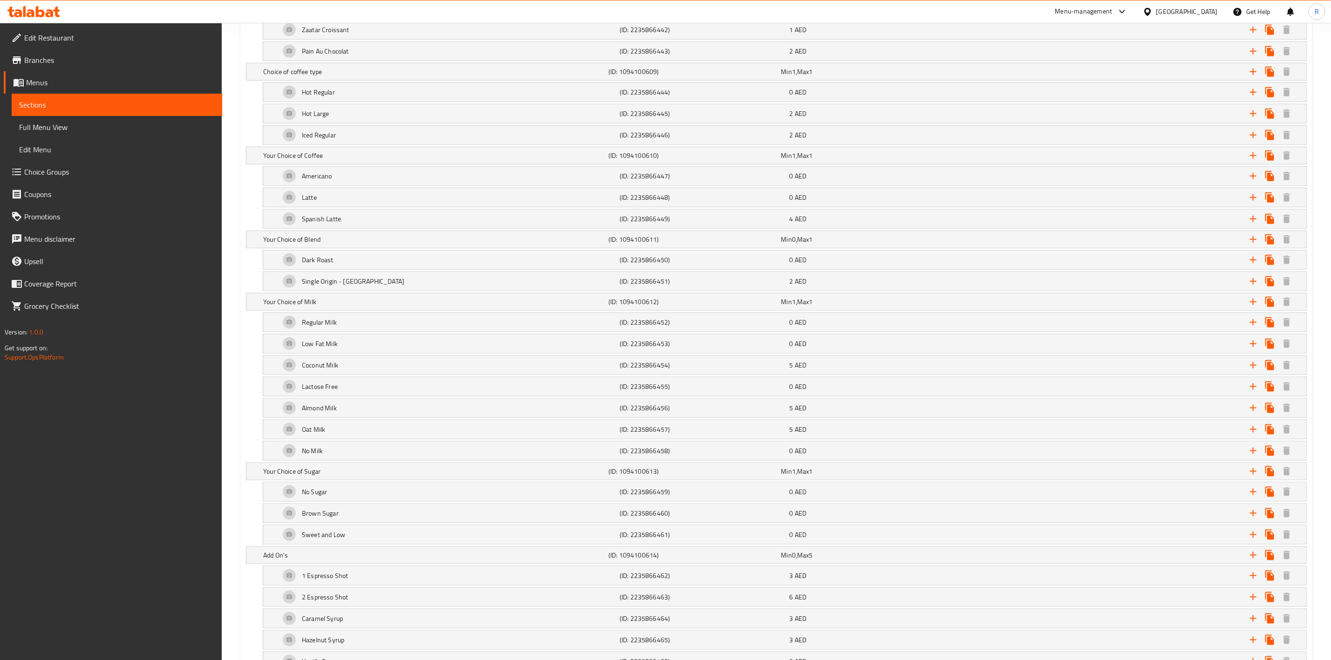
scroll to position [712, 0]
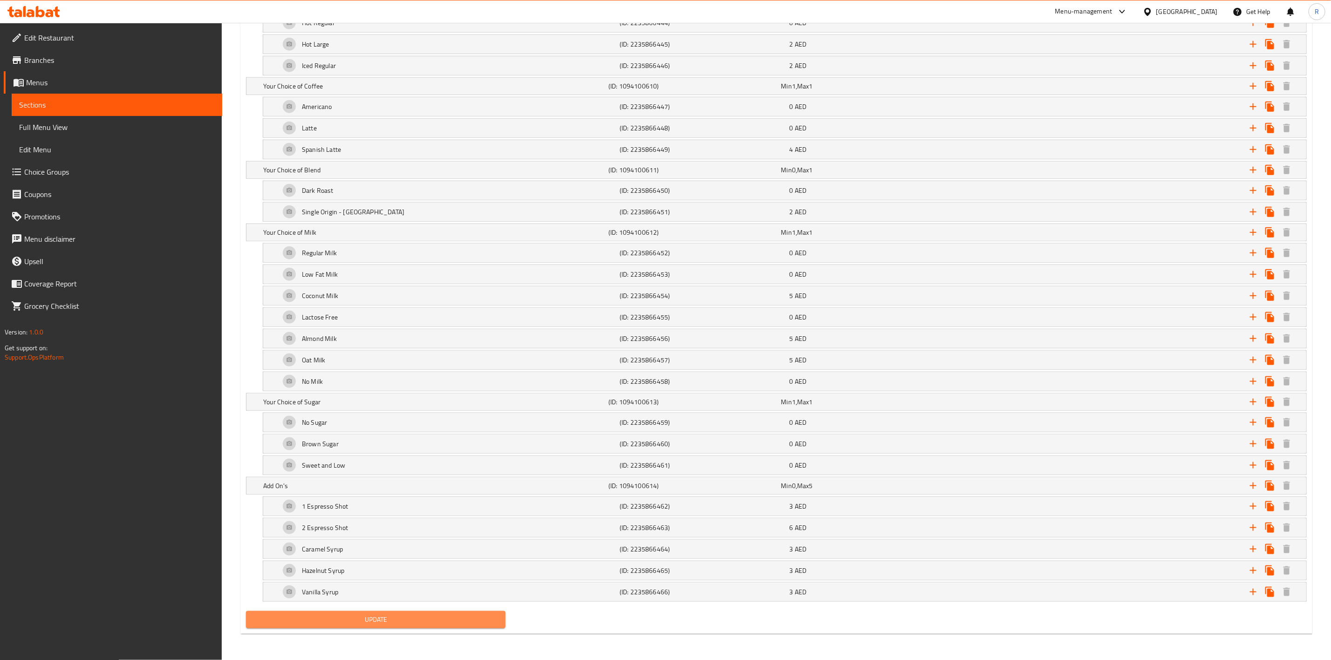
click at [421, 617] on span "Update" at bounding box center [376, 620] width 245 height 12
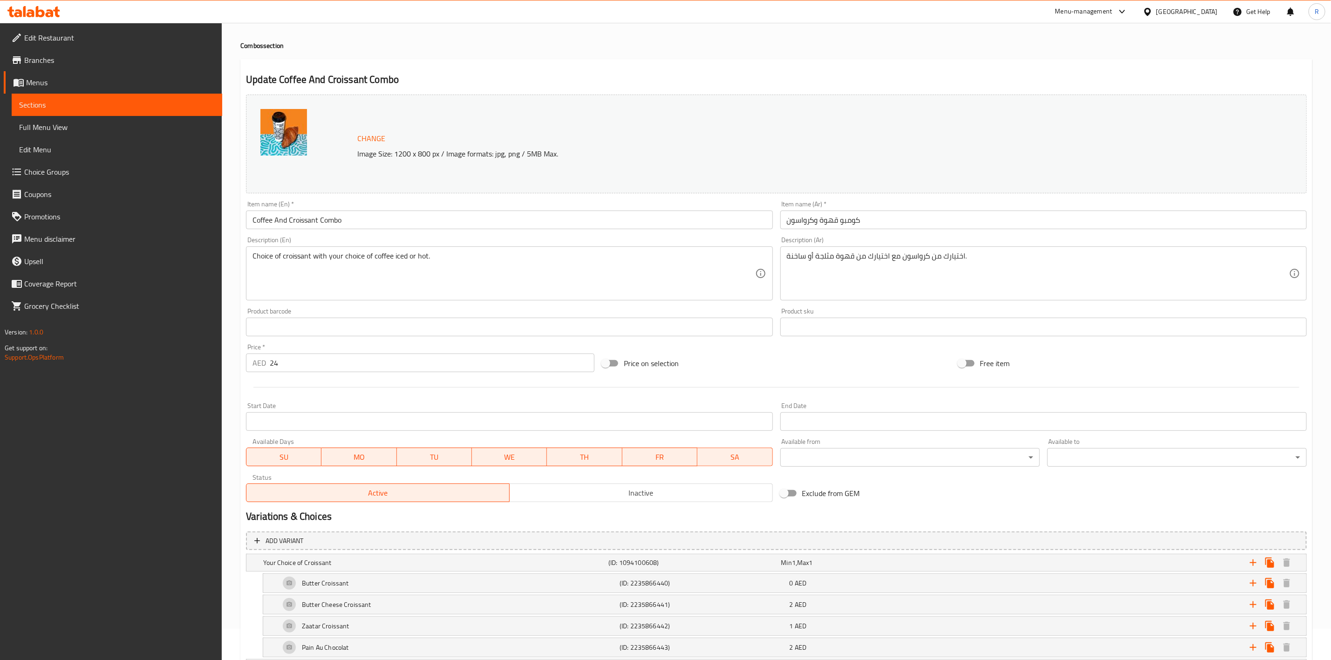
scroll to position [28, 0]
click at [77, 172] on span "Choice Groups" at bounding box center [119, 171] width 191 height 11
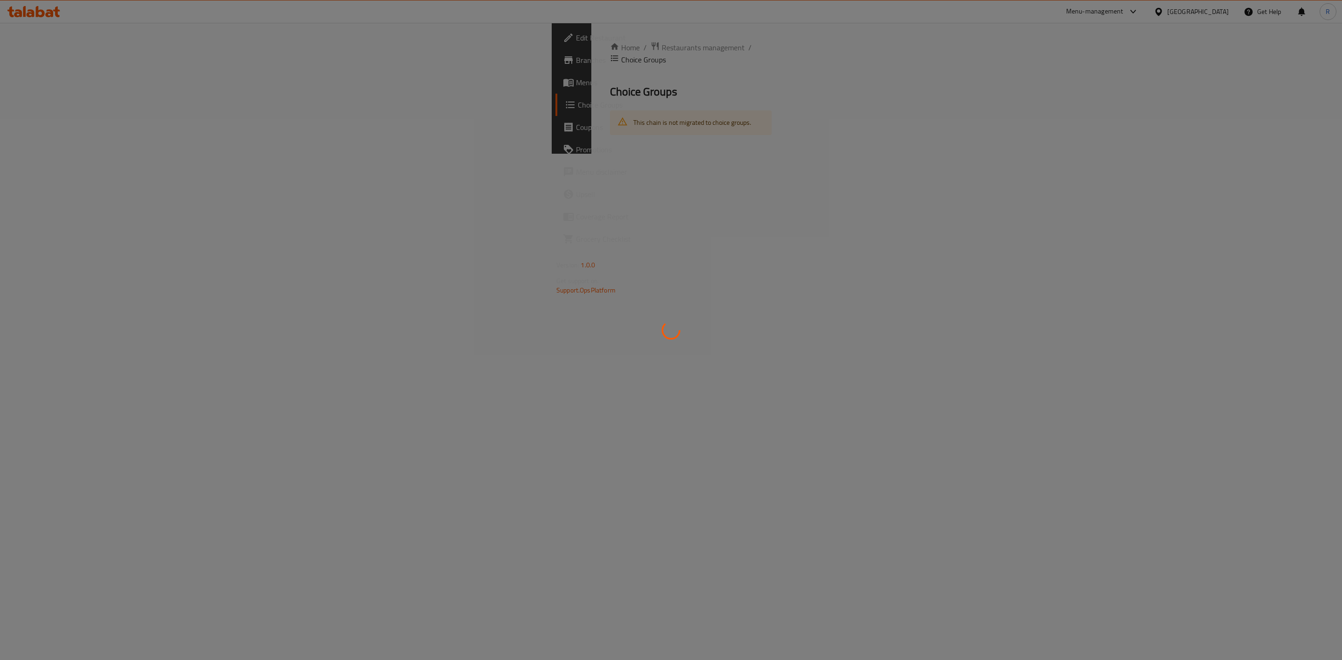
click at [340, 48] on div at bounding box center [671, 330] width 1342 height 660
click at [351, 53] on div at bounding box center [671, 330] width 1342 height 660
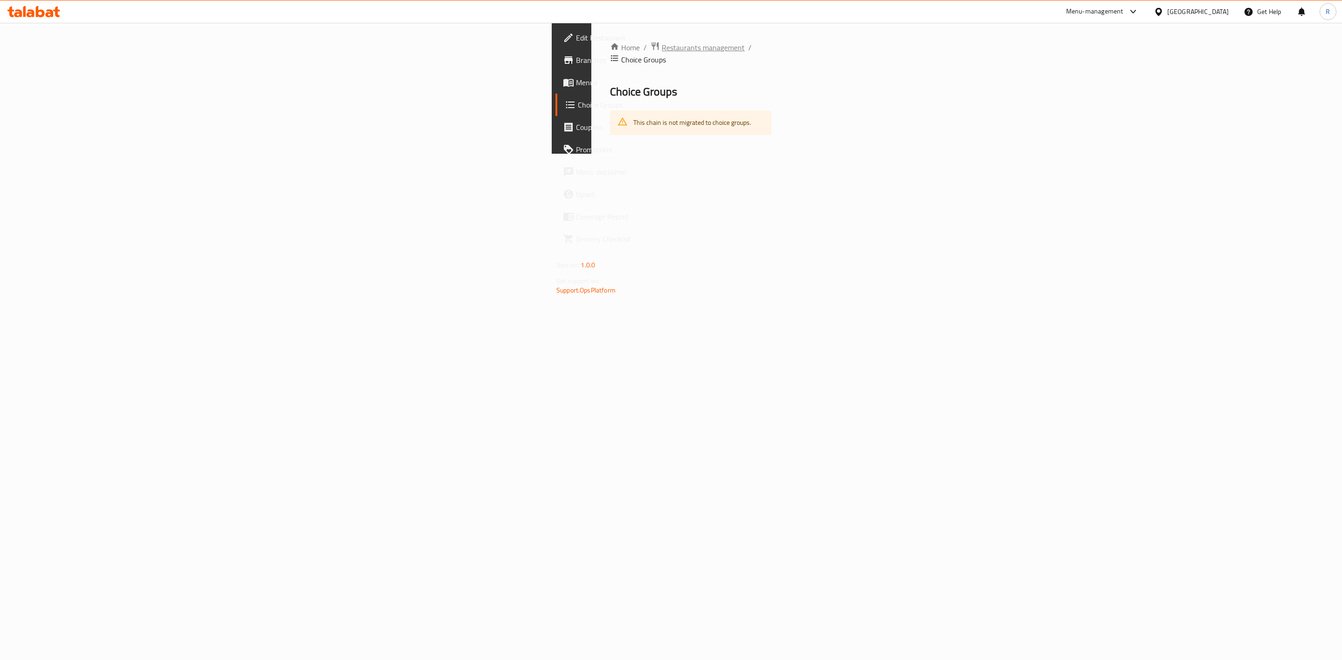
click at [662, 49] on span "Restaurants management" at bounding box center [703, 47] width 83 height 11
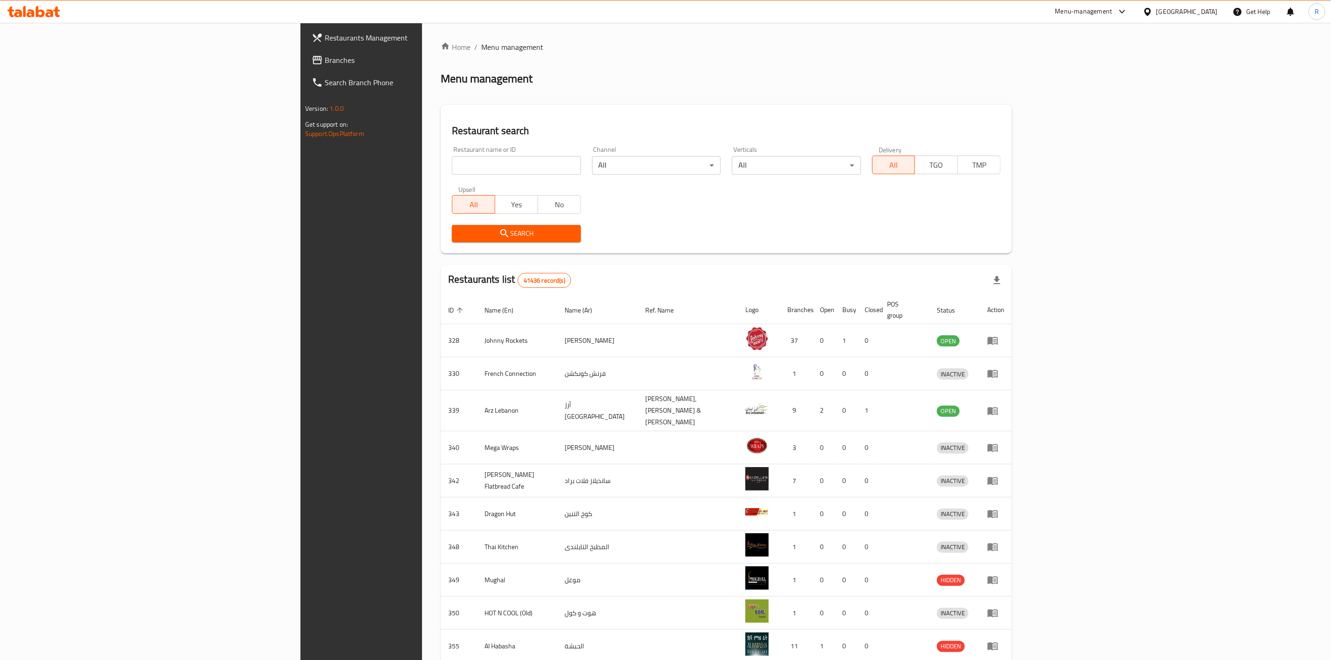
click at [452, 171] on input "search" at bounding box center [516, 165] width 129 height 19
type input "everyday roastery"
click button "Search" at bounding box center [516, 233] width 129 height 17
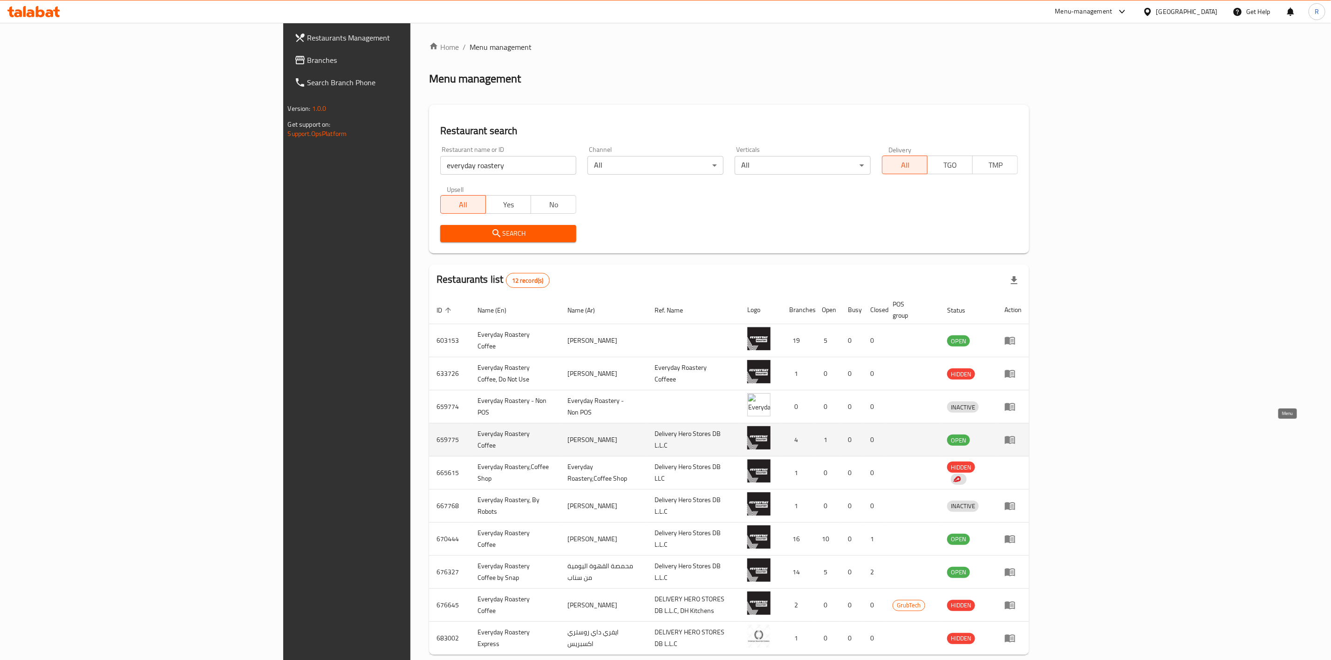
click at [1016, 437] on icon "enhanced table" at bounding box center [1010, 441] width 10 height 8
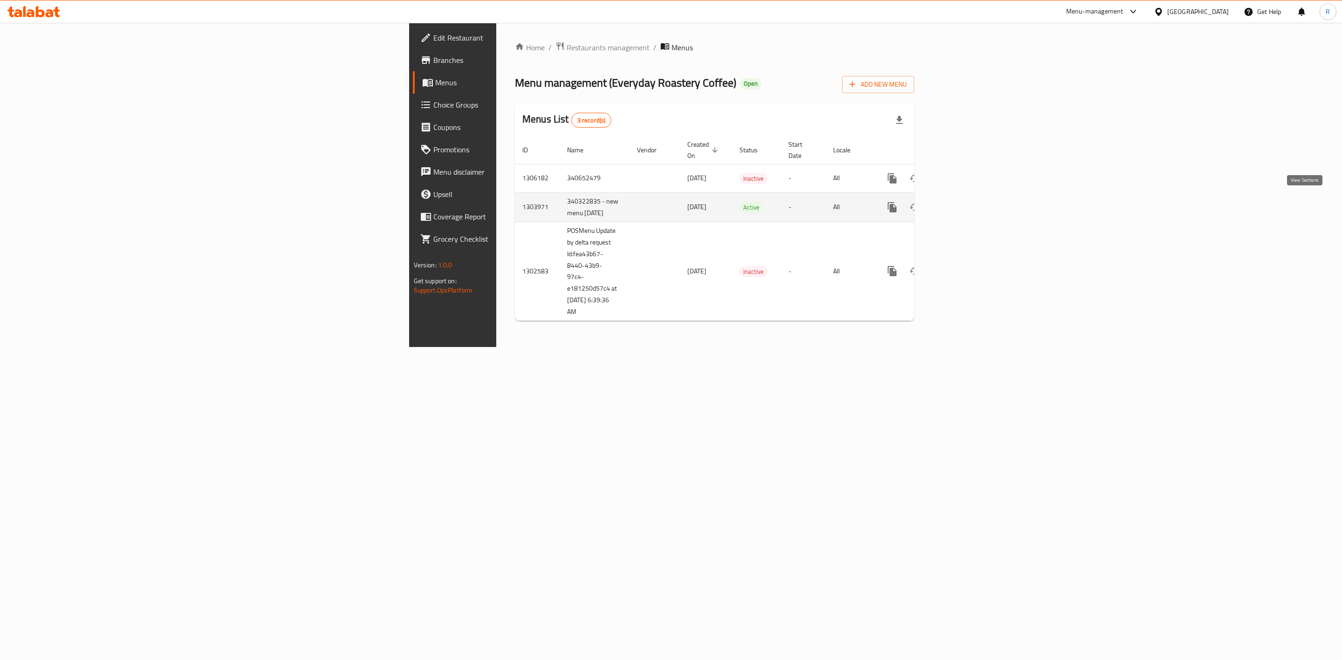
click at [965, 204] on icon "enhanced table" at bounding box center [959, 207] width 11 height 11
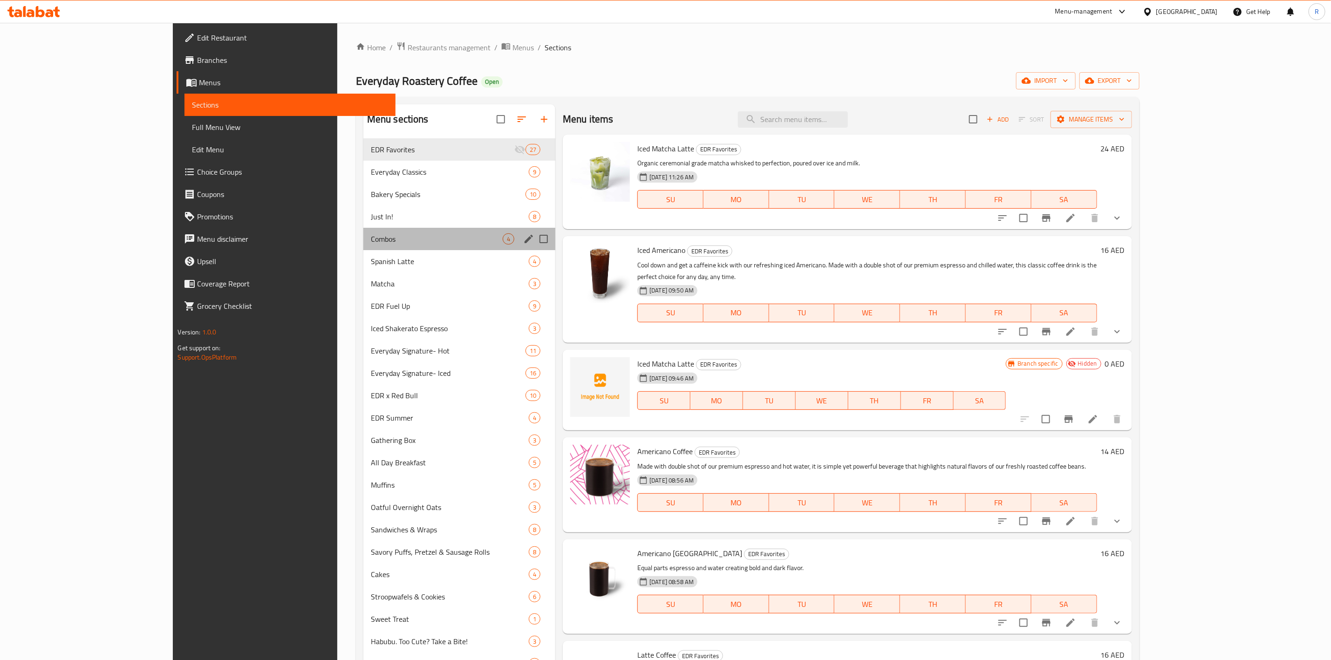
click at [364, 233] on div "Combos 4" at bounding box center [460, 239] width 192 height 22
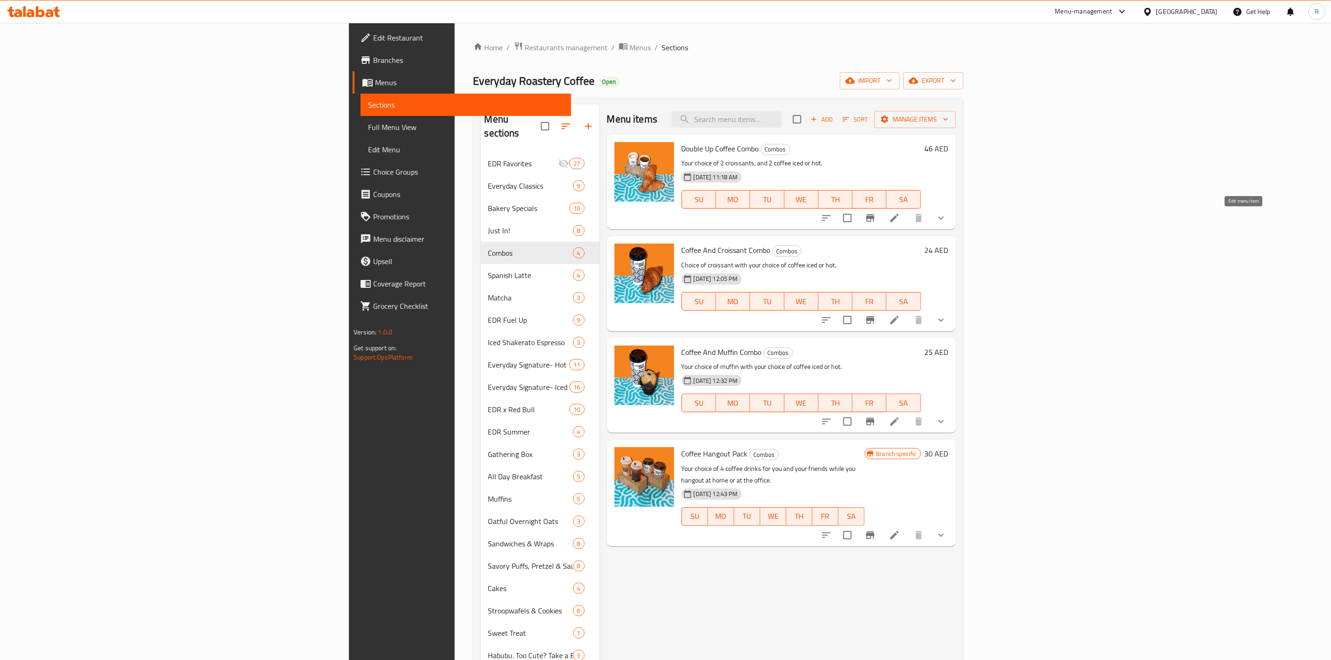
click at [899, 217] on icon at bounding box center [895, 218] width 8 height 8
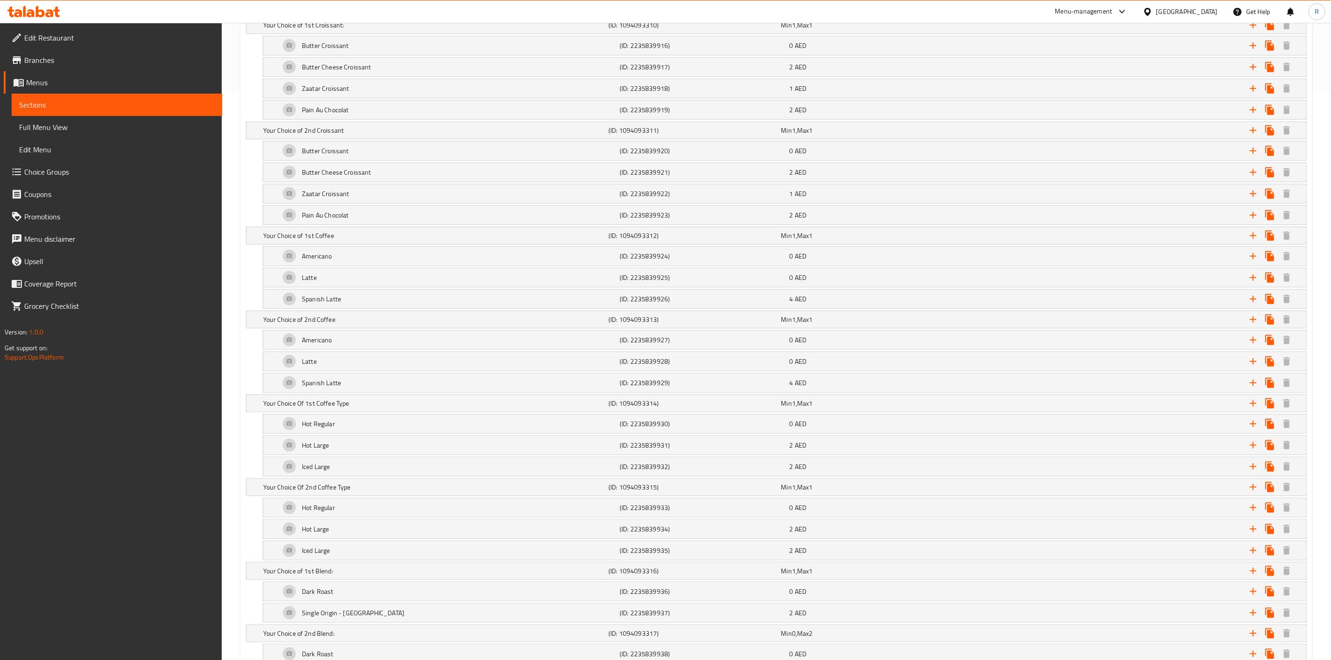
scroll to position [590, 0]
click at [386, 446] on div "Iced Large" at bounding box center [448, 446] width 340 height 22
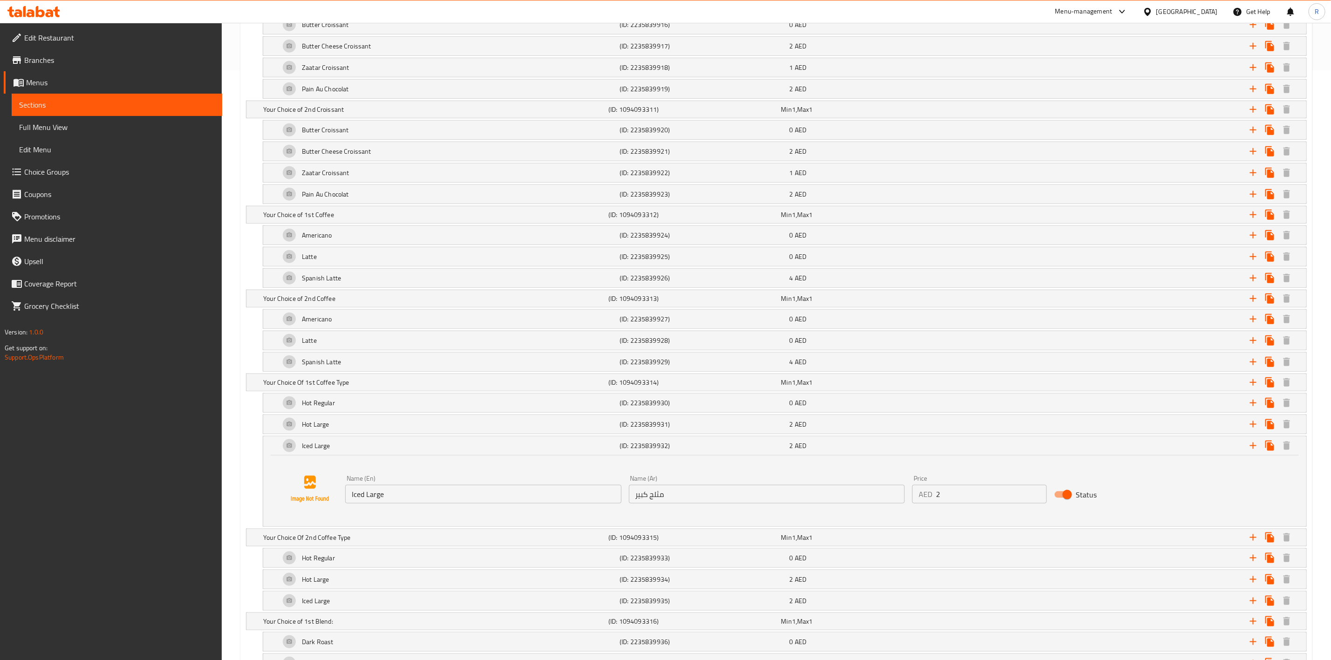
click at [389, 501] on input "Iced Large" at bounding box center [483, 494] width 276 height 19
drag, startPoint x: 399, startPoint y: 497, endPoint x: 347, endPoint y: 490, distance: 52.7
click at [347, 490] on div "Name (En) Iced Regular Name (En)" at bounding box center [483, 489] width 276 height 28
type input "Iced Regular"
drag, startPoint x: 683, startPoint y: 501, endPoint x: 560, endPoint y: 498, distance: 123.1
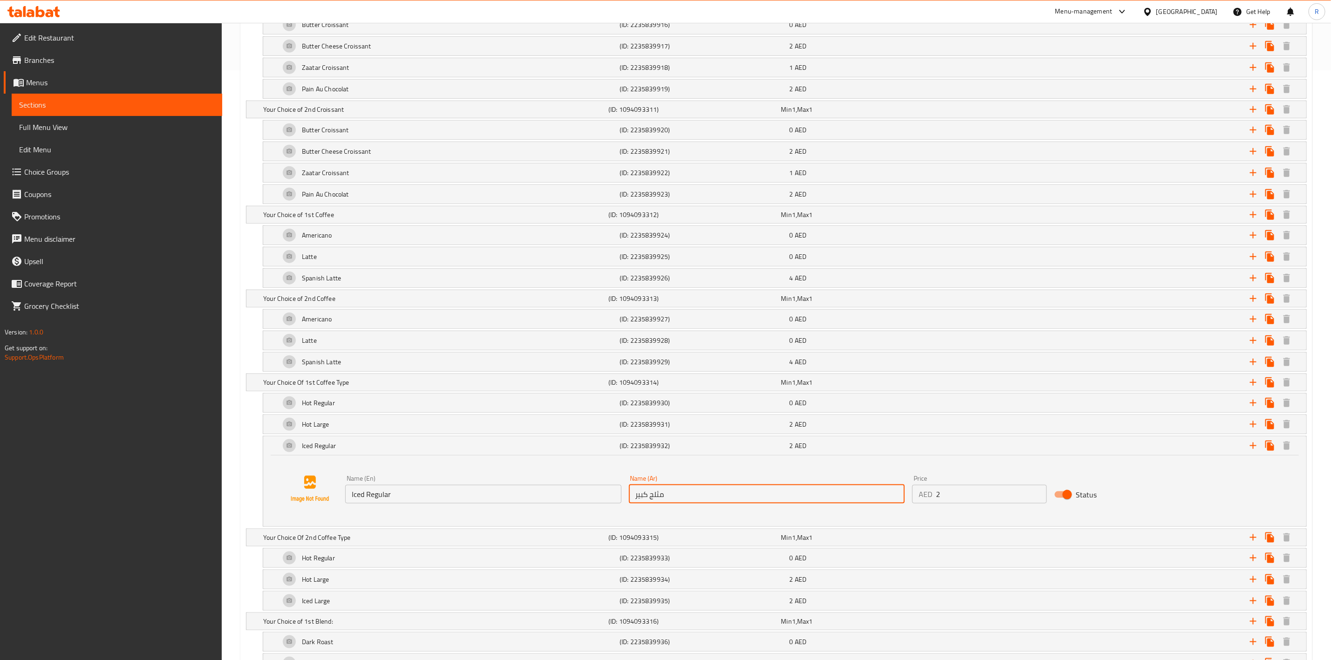
click at [560, 498] on div "Name (En) Iced Regular Name (En) Name (Ar) مثلج كبير Name (Ar) Price AED 2 Pric…" at bounding box center [767, 490] width 851 height 36
paste input "عادي"
type input "مثلج عادي"
click at [248, 411] on div "Hot Regular (ID: 2235839930) 0 AED Name (En) Hot Regular Name (En) Name (Ar) سا…" at bounding box center [776, 403] width 1061 height 20
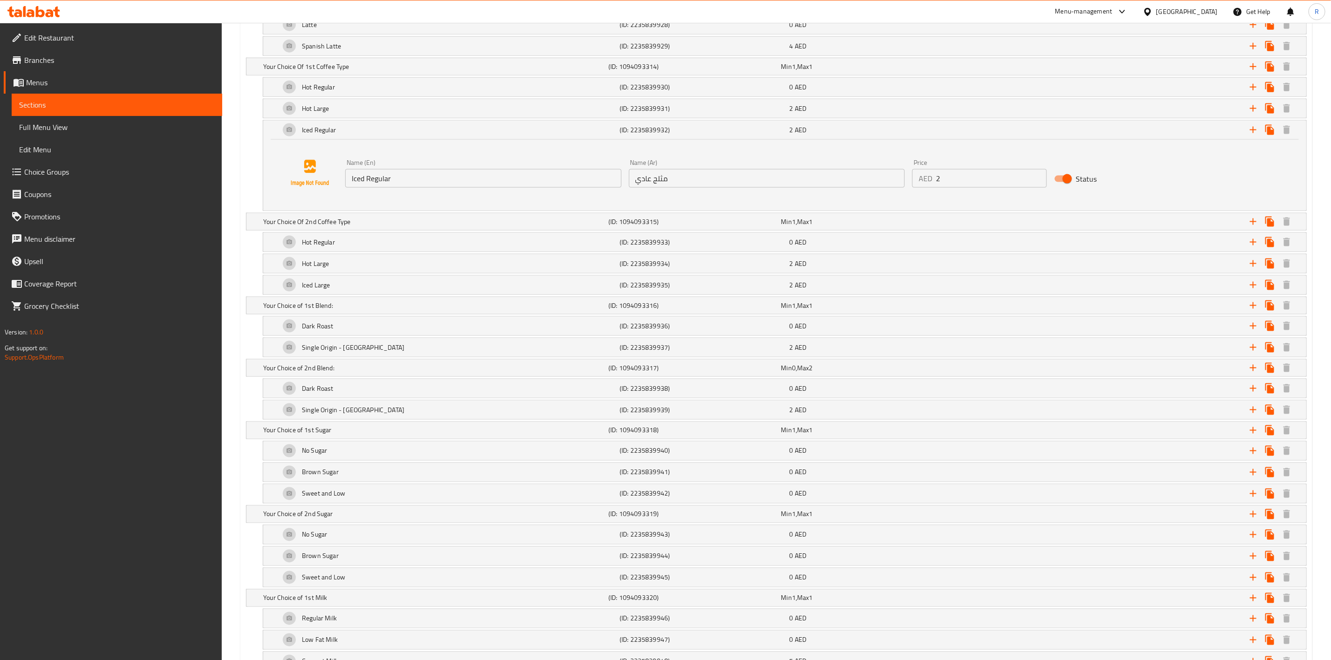
scroll to position [930, 0]
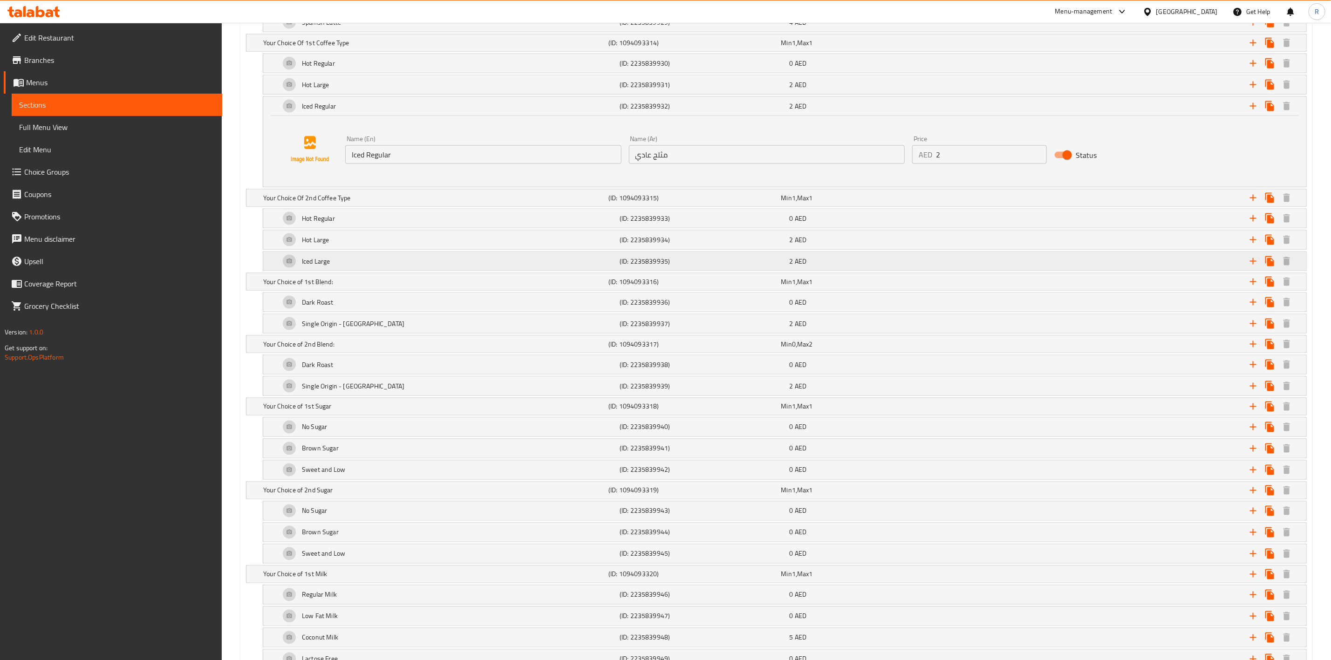
click at [356, 273] on div "Iced Large" at bounding box center [448, 261] width 340 height 22
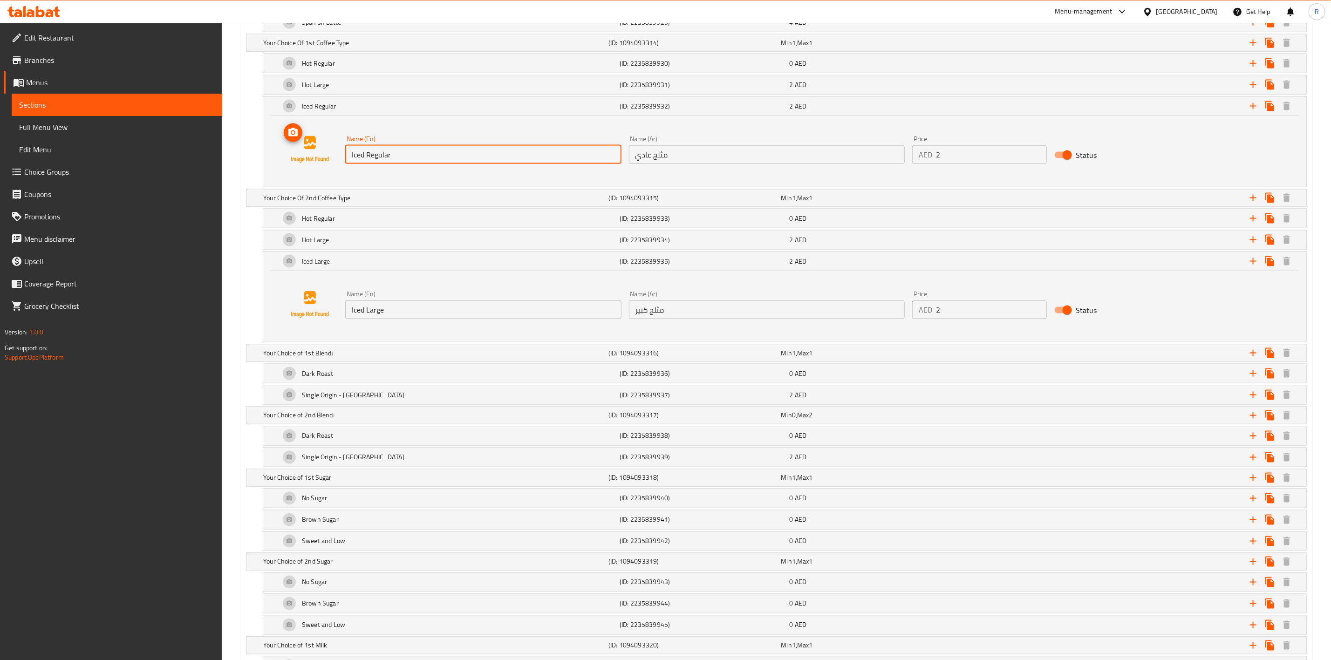
drag, startPoint x: 423, startPoint y: 161, endPoint x: 305, endPoint y: 162, distance: 117.9
click at [305, 162] on div "Name (En) Iced Regular Name (En) Name (Ar) مثلج عادي Name (Ar) Price AED 2 Pric…" at bounding box center [785, 149] width 1021 height 71
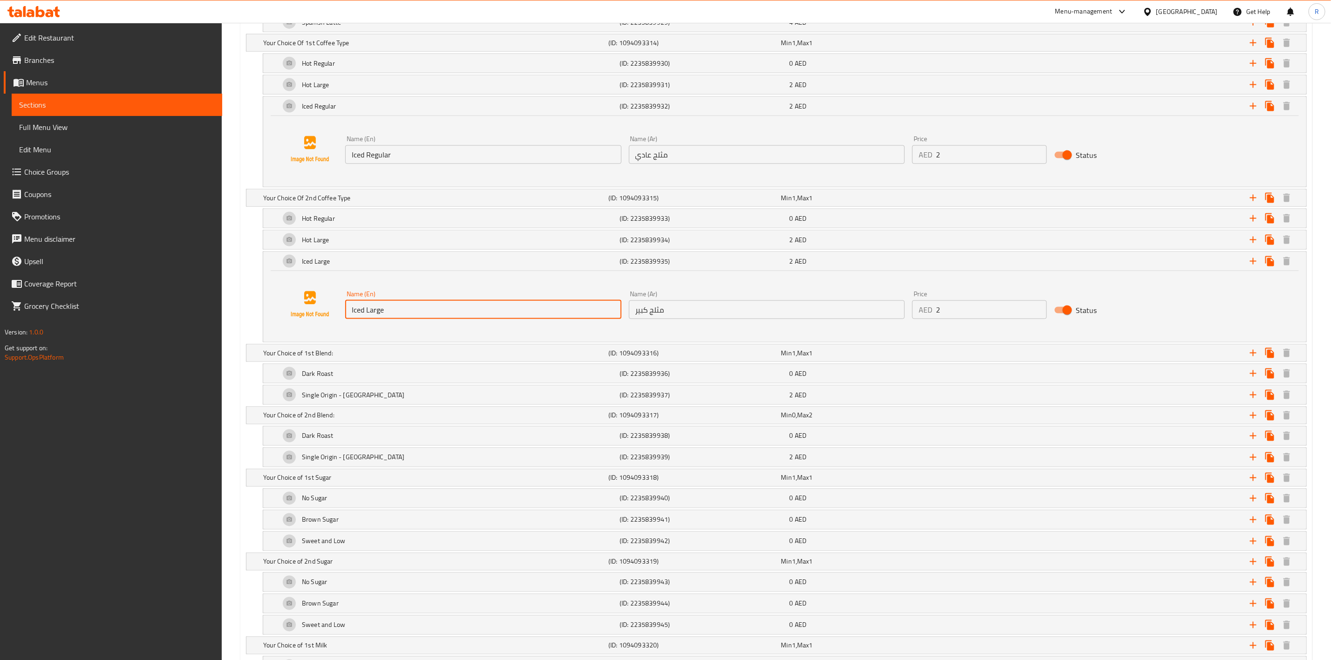
drag, startPoint x: 403, startPoint y: 323, endPoint x: 207, endPoint y: 287, distance: 198.7
click at [207, 287] on div "Edit Restaurant Branches Menus Sections Full Menu View Edit Menu Choice Groups …" at bounding box center [665, 189] width 1331 height 2193
paste input "Regular"
type input "Iced Regular"
drag, startPoint x: 677, startPoint y: 164, endPoint x: 524, endPoint y: 165, distance: 152.4
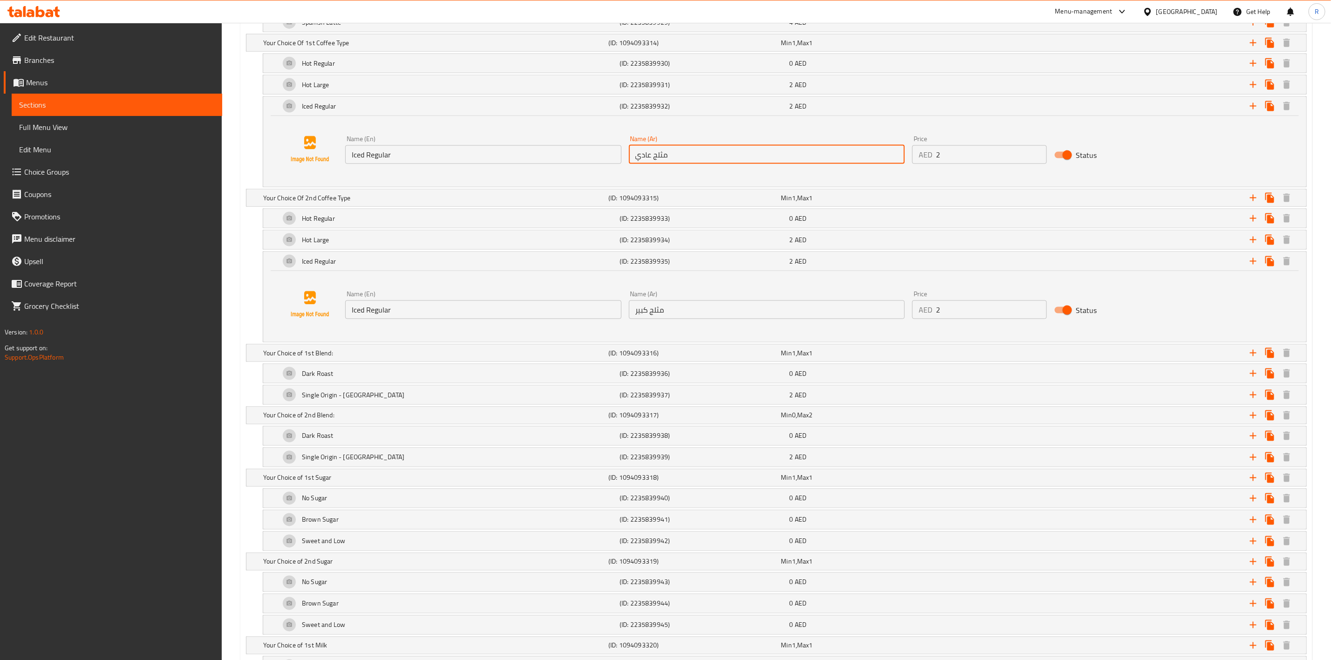
click at [524, 165] on div "Name (En) Iced Regular Name (En) Name (Ar) مثلج عادي Name (Ar) Price AED 2 Pric…" at bounding box center [767, 150] width 851 height 36
drag, startPoint x: 701, startPoint y: 326, endPoint x: 533, endPoint y: 317, distance: 168.5
click at [533, 317] on div "Name (En) Iced Regular Name (En) Name (Ar) مثلج كبير Name (Ar) Price AED 2 Pric…" at bounding box center [767, 305] width 851 height 36
paste input "عادي"
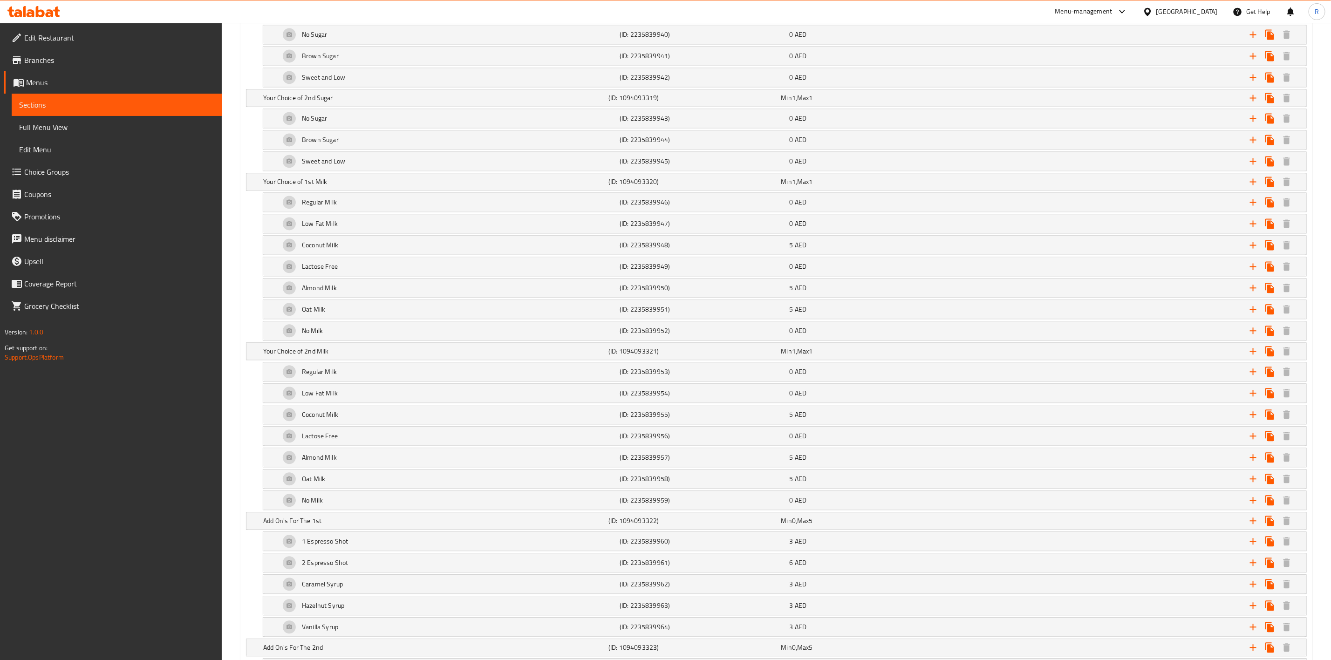
scroll to position [1586, 0]
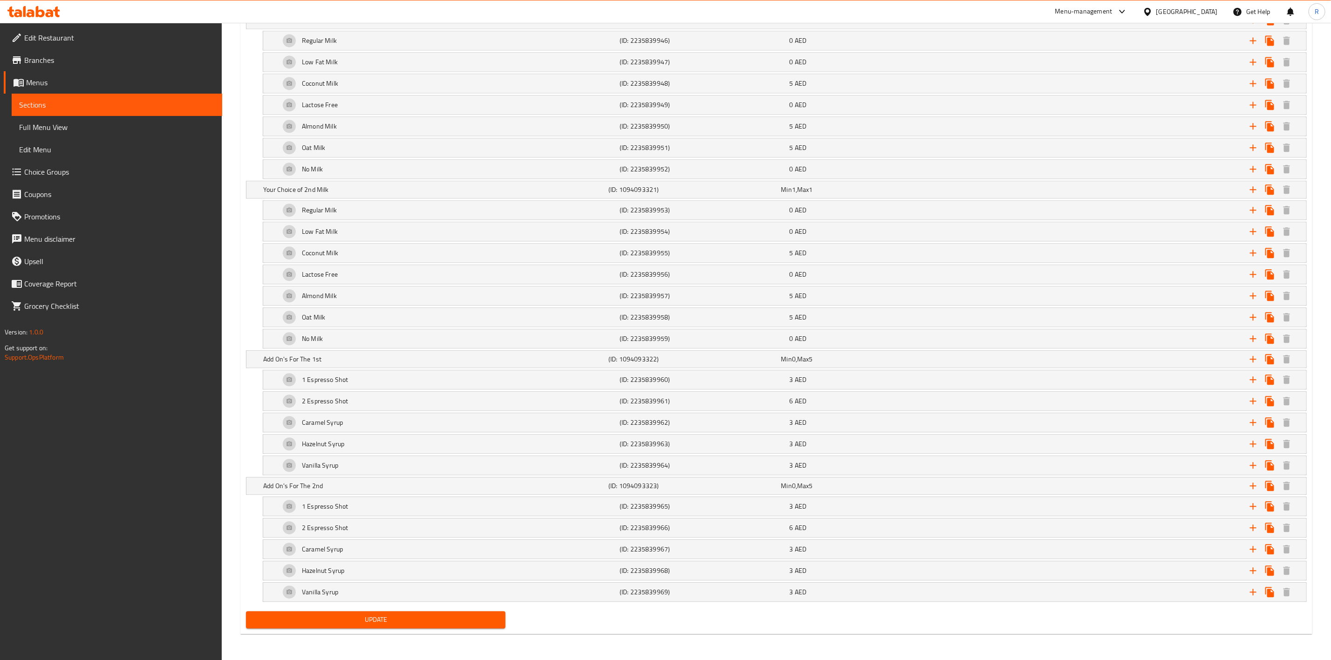
type input "مثلج عادي"
click at [478, 616] on span "Update" at bounding box center [376, 620] width 245 height 12
click at [400, 615] on span "Update" at bounding box center [376, 620] width 245 height 12
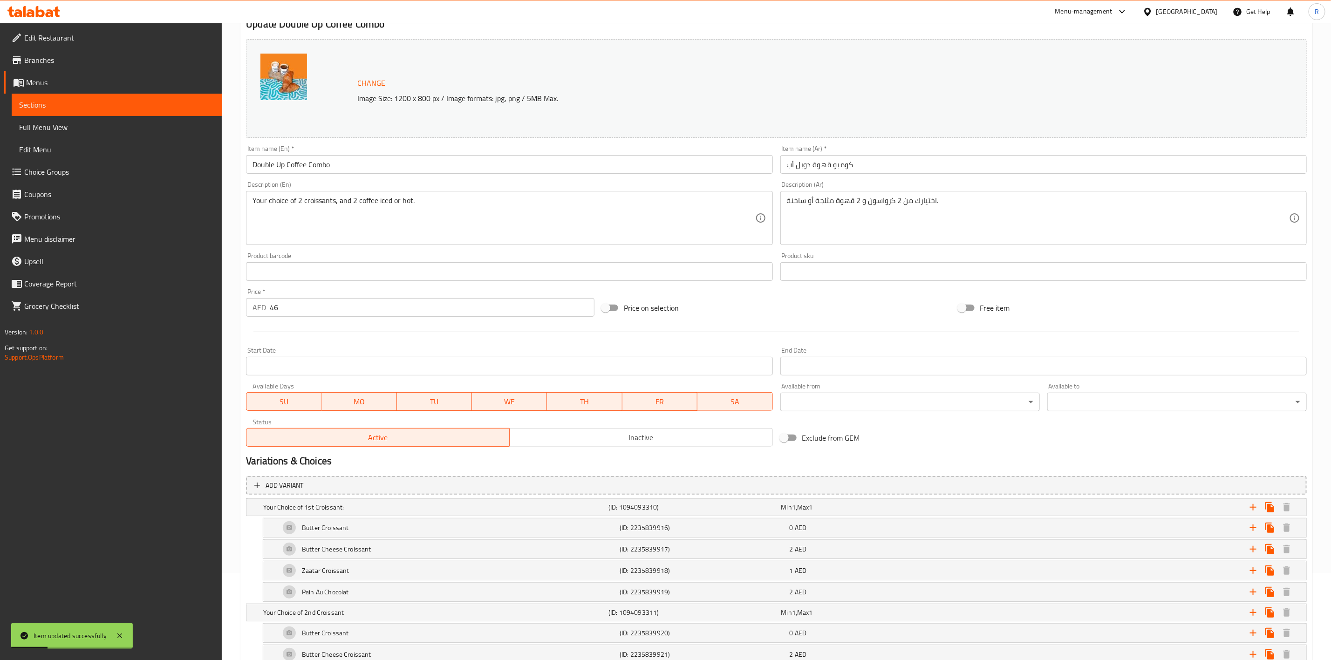
scroll to position [77, 0]
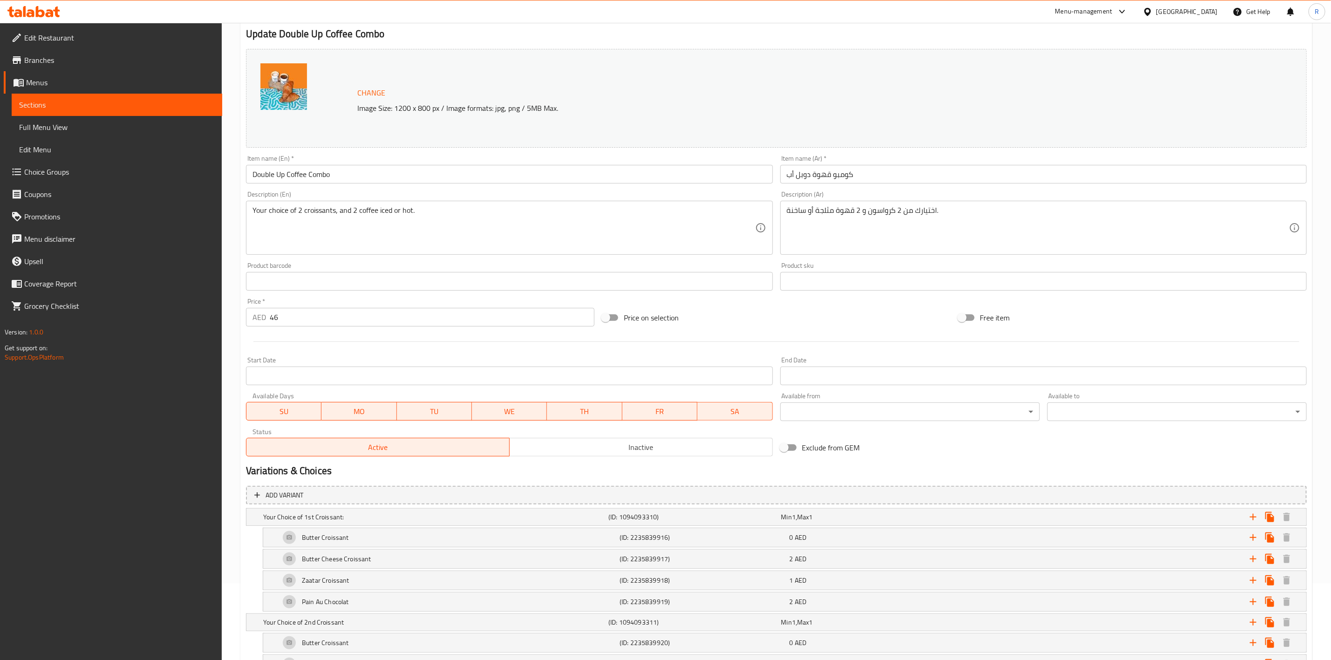
click at [135, 99] on span "Sections" at bounding box center [117, 104] width 196 height 11
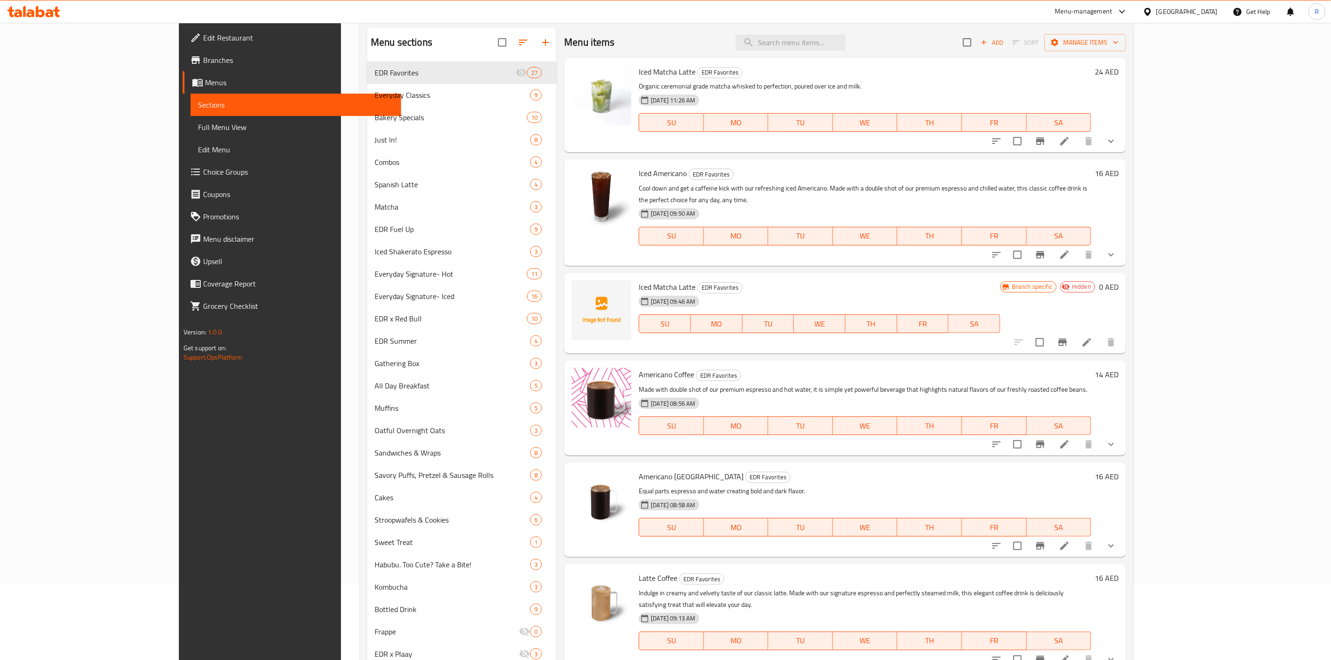
click at [203, 166] on span "Choice Groups" at bounding box center [298, 171] width 191 height 11
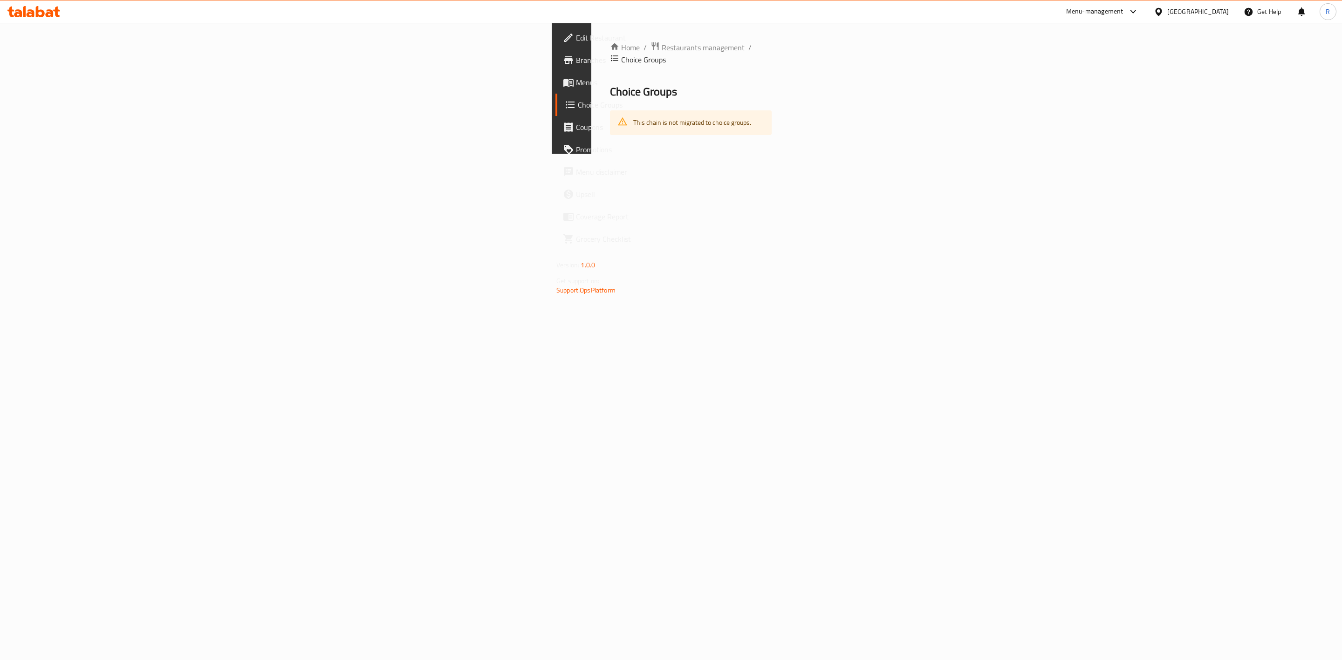
click at [662, 42] on span "Restaurants management" at bounding box center [703, 47] width 83 height 11
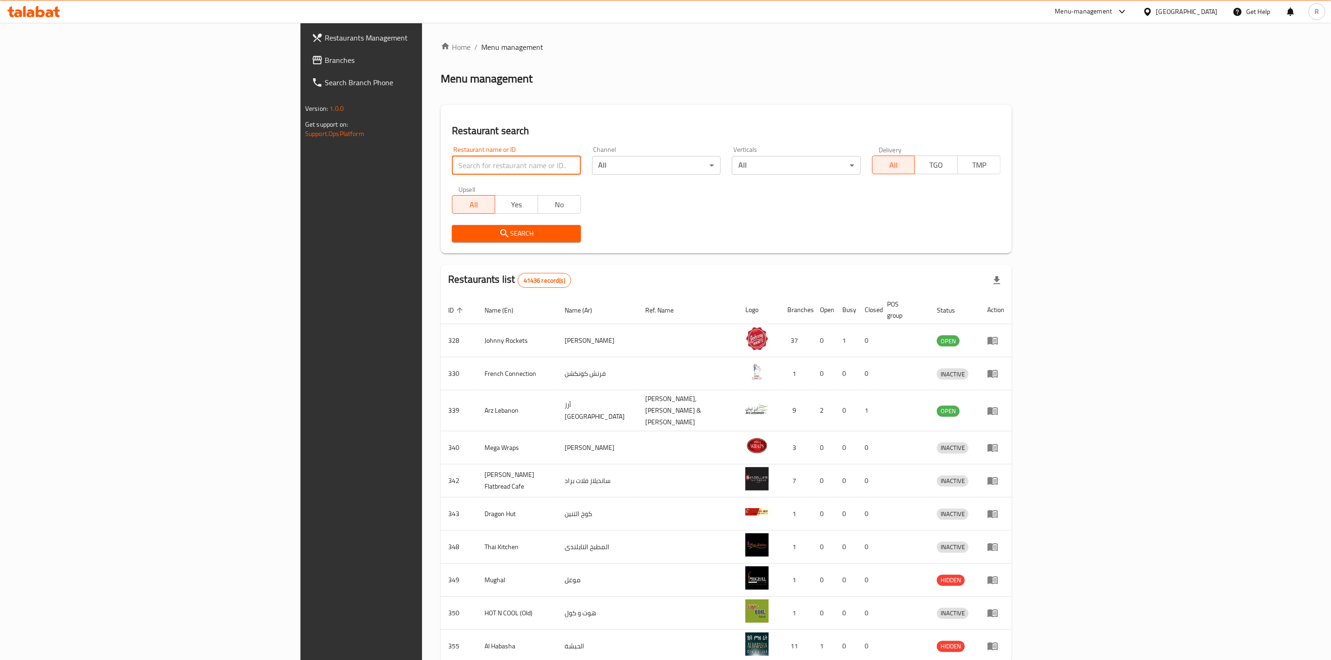
click at [452, 160] on input "search" at bounding box center [516, 165] width 129 height 19
type input "everyday roastery"
click button "Search" at bounding box center [516, 233] width 129 height 17
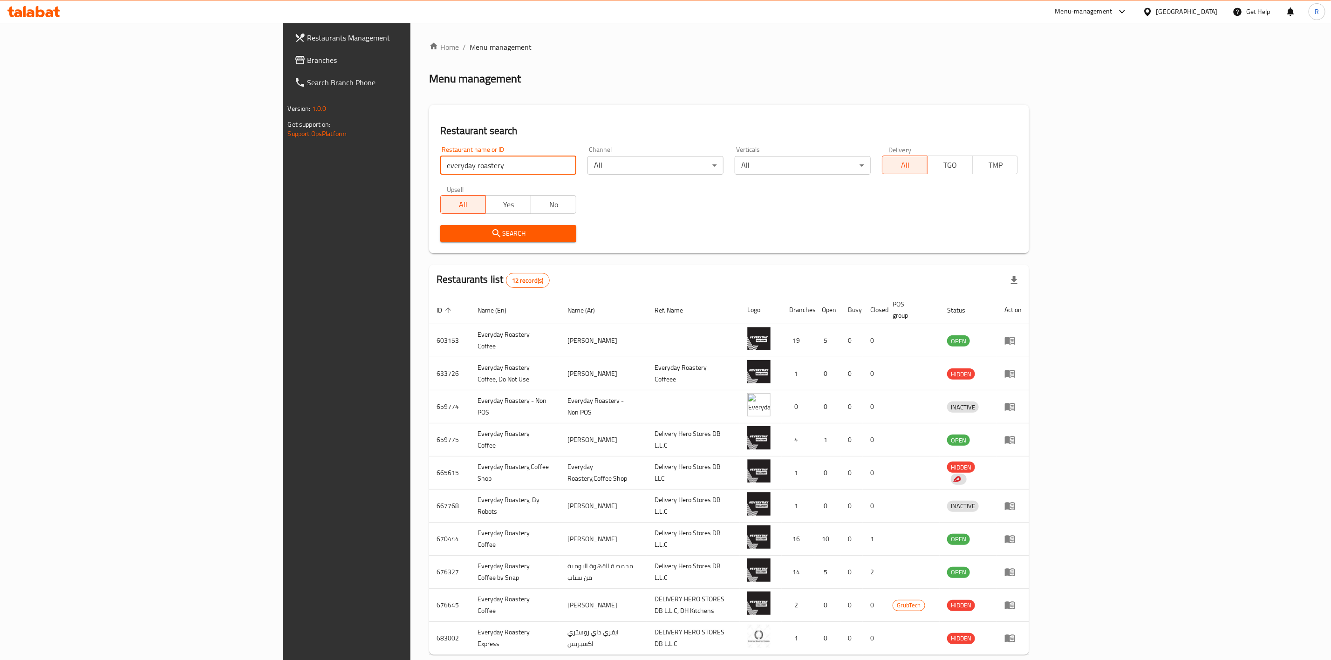
scroll to position [39, 0]
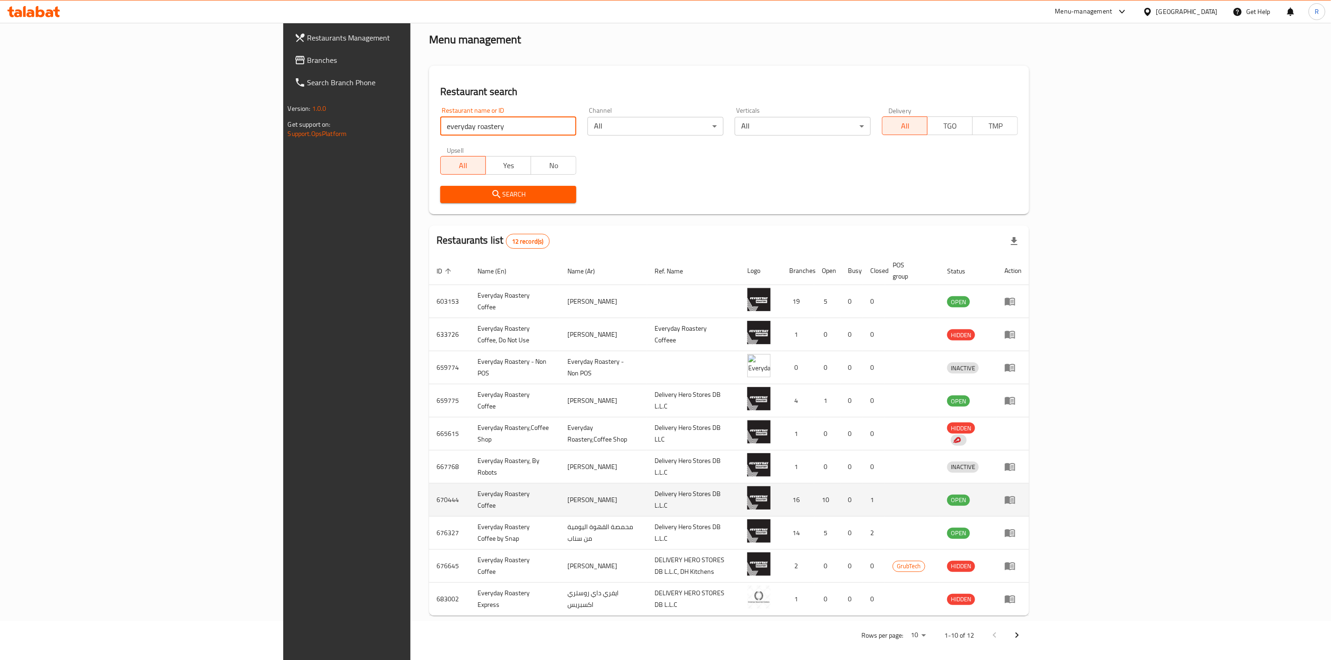
click at [1016, 495] on icon "enhanced table" at bounding box center [1010, 499] width 11 height 11
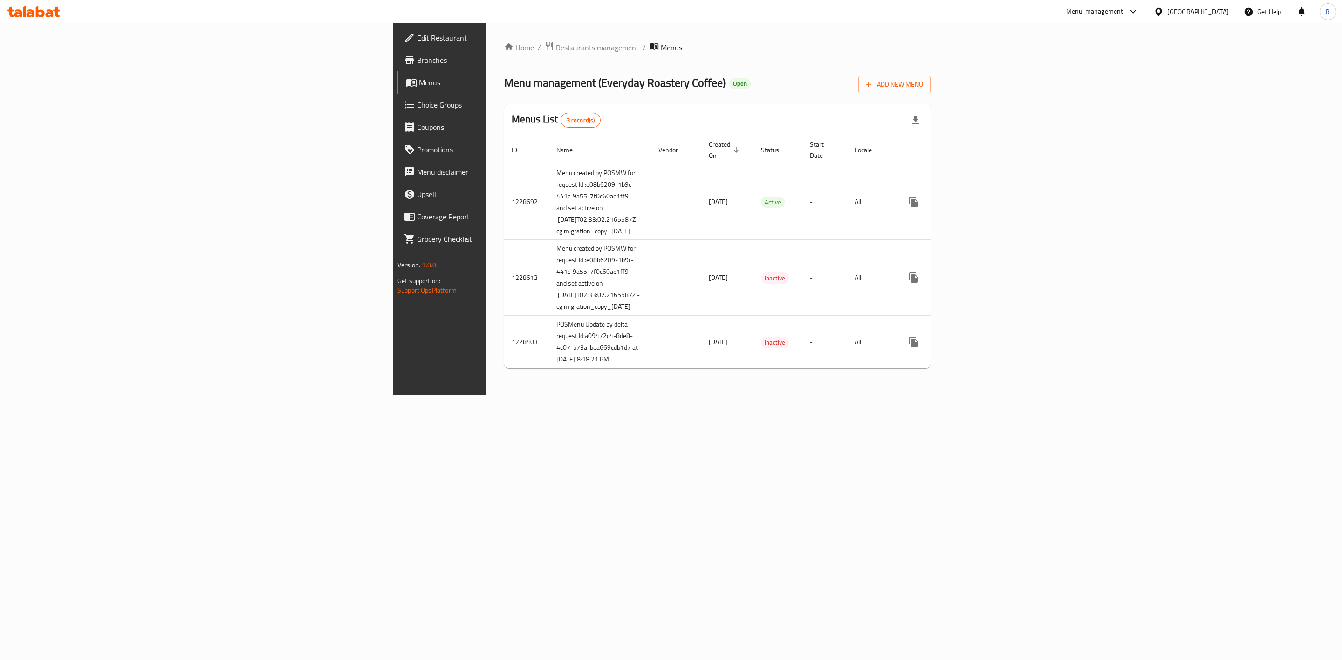
click at [556, 44] on span "Restaurants management" at bounding box center [597, 47] width 83 height 11
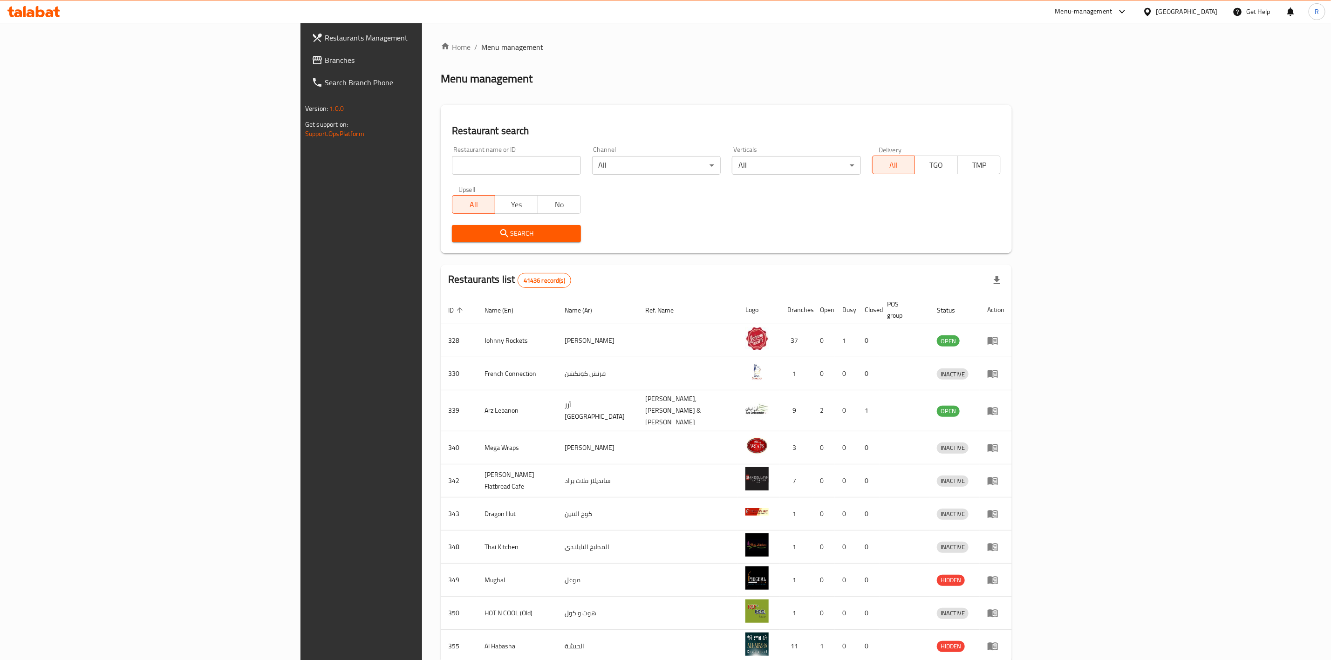
click at [452, 167] on input "search" at bounding box center [516, 165] width 129 height 19
type input "everyday roastery"
click button "Search" at bounding box center [516, 233] width 129 height 17
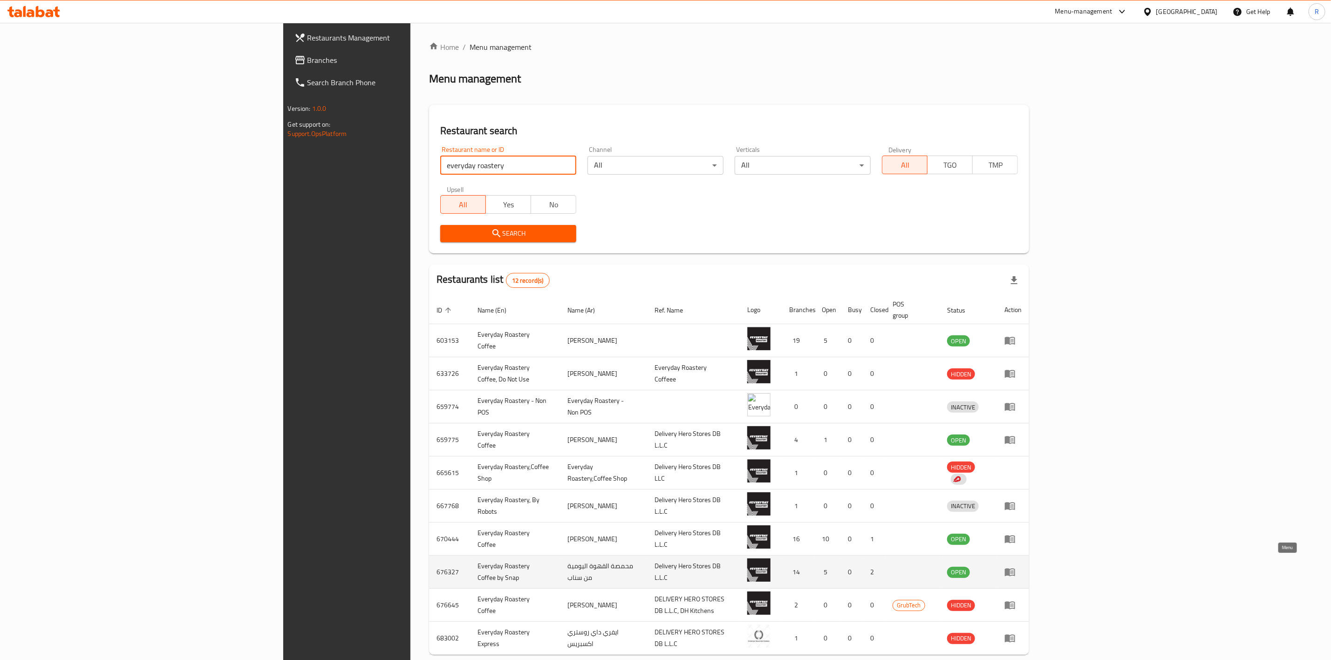
click at [1022, 567] on link "enhanced table" at bounding box center [1013, 572] width 17 height 11
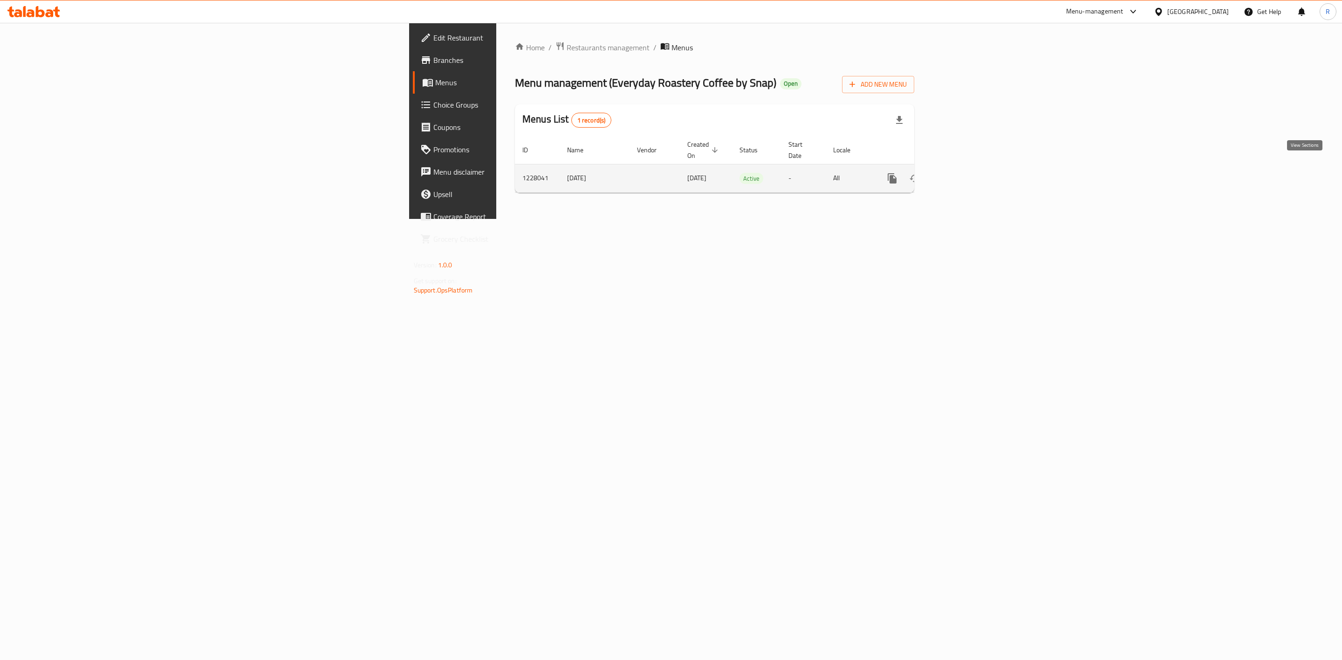
click at [964, 174] on icon "enhanced table" at bounding box center [959, 178] width 8 height 8
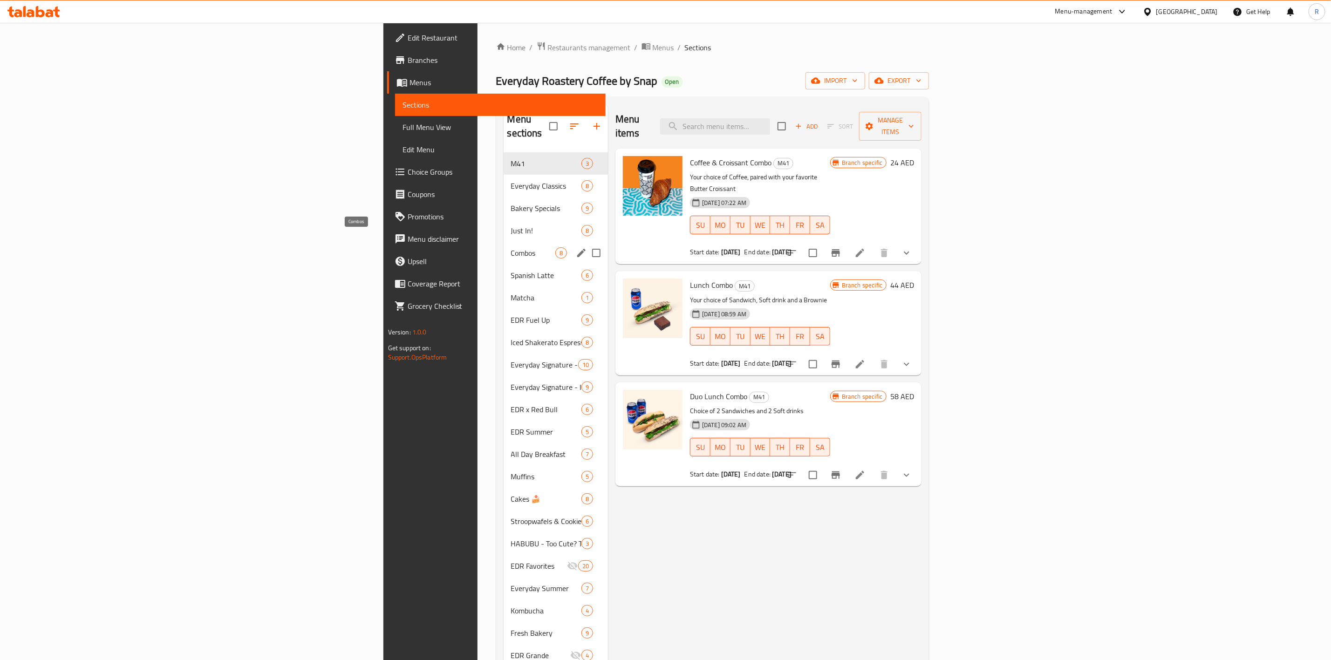
click at [511, 247] on span "Combos" at bounding box center [533, 252] width 44 height 11
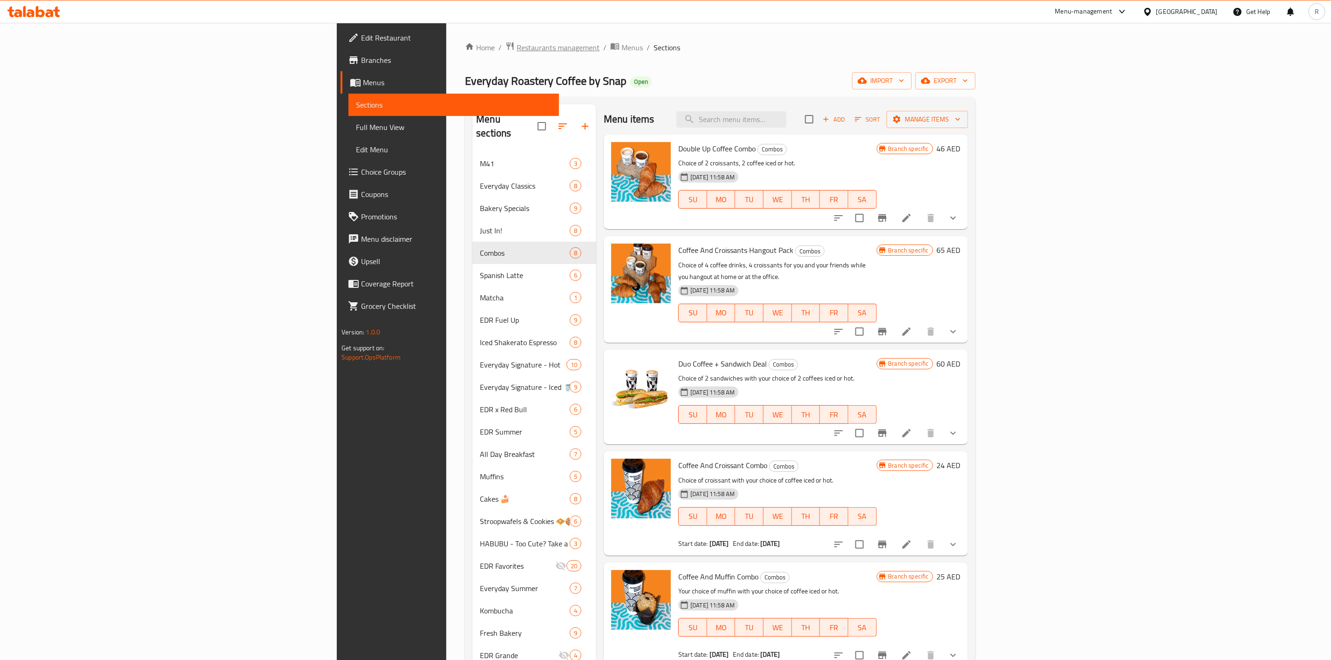
click at [517, 46] on span "Restaurants management" at bounding box center [558, 47] width 83 height 11
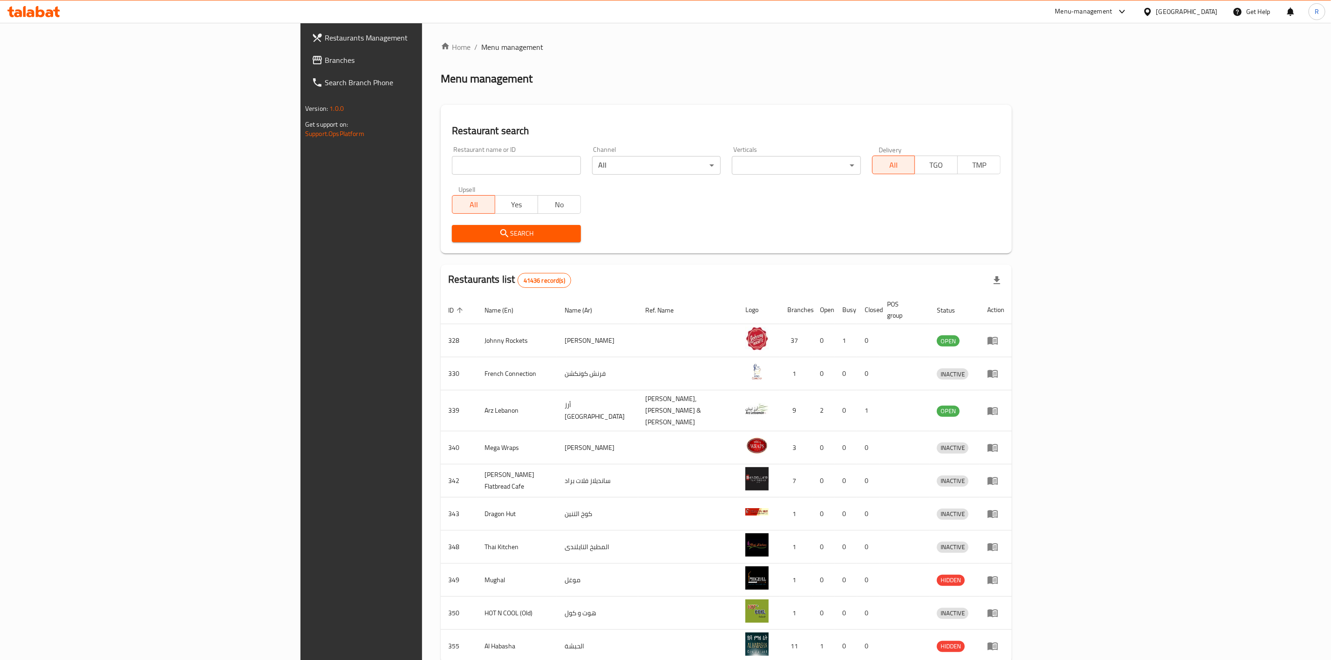
click at [452, 165] on input "search" at bounding box center [516, 165] width 129 height 19
type input "everyday roastery"
click button "Search" at bounding box center [516, 233] width 129 height 17
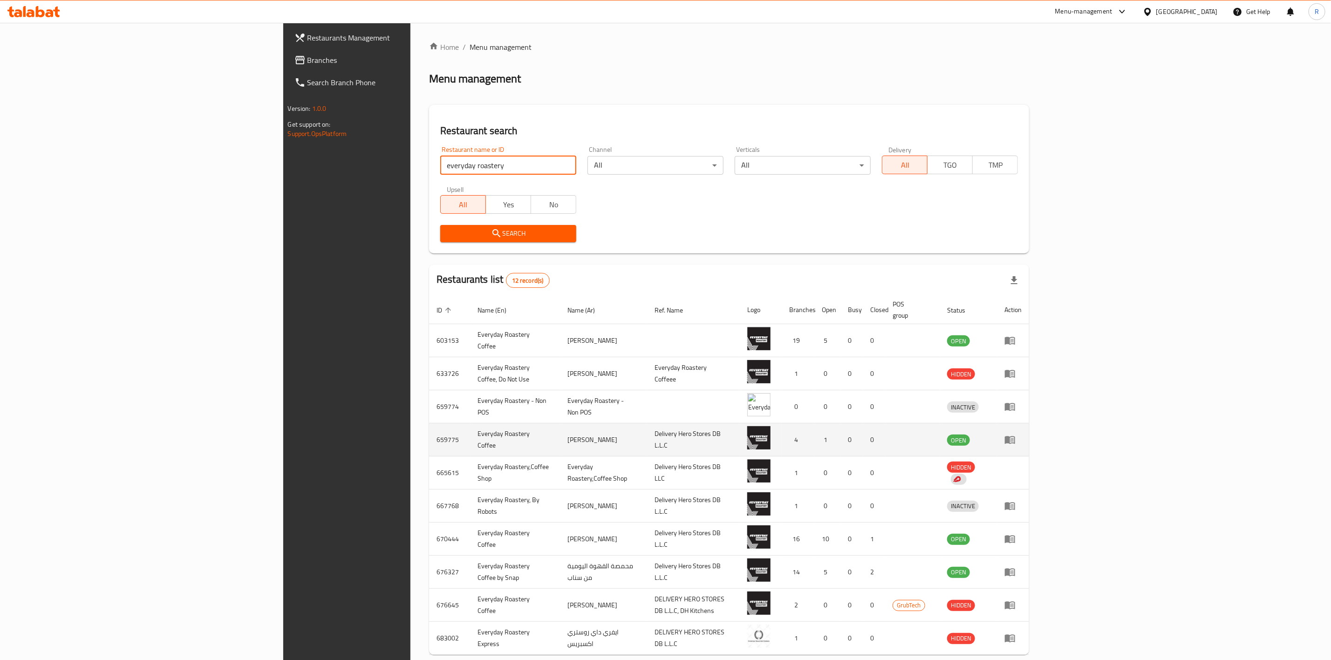
click at [1016, 434] on icon "enhanced table" at bounding box center [1010, 439] width 11 height 11
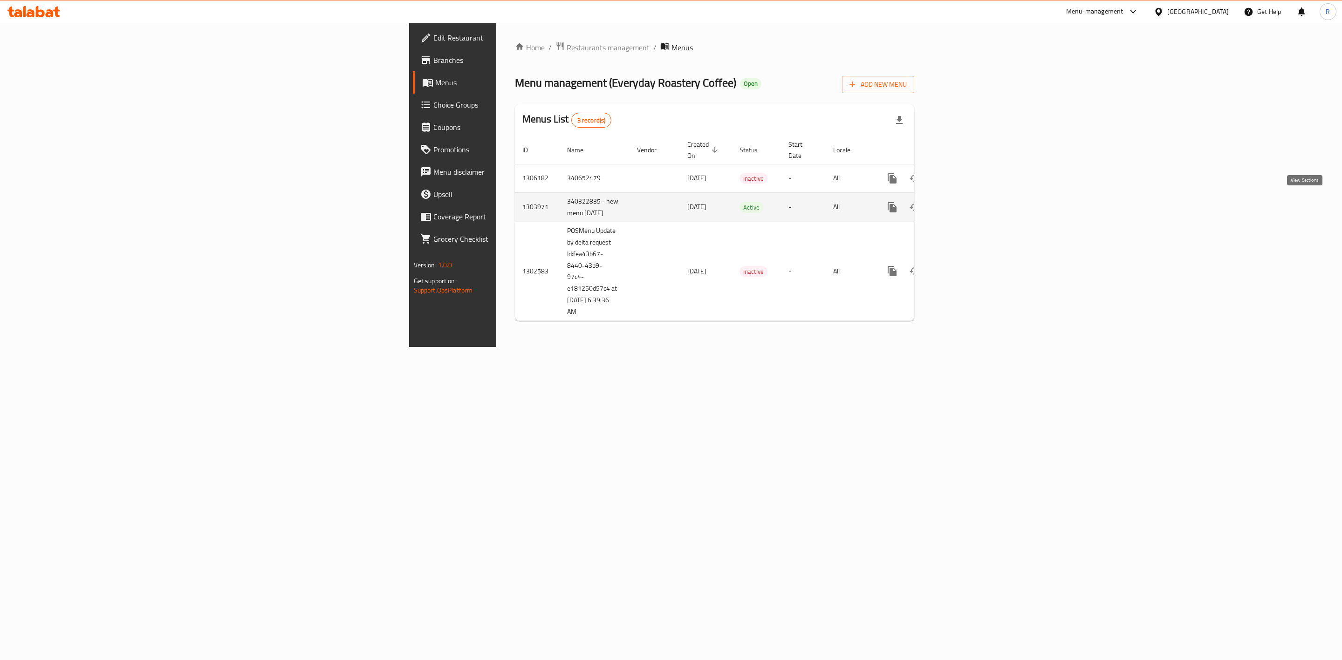
click at [965, 204] on icon "enhanced table" at bounding box center [959, 207] width 11 height 11
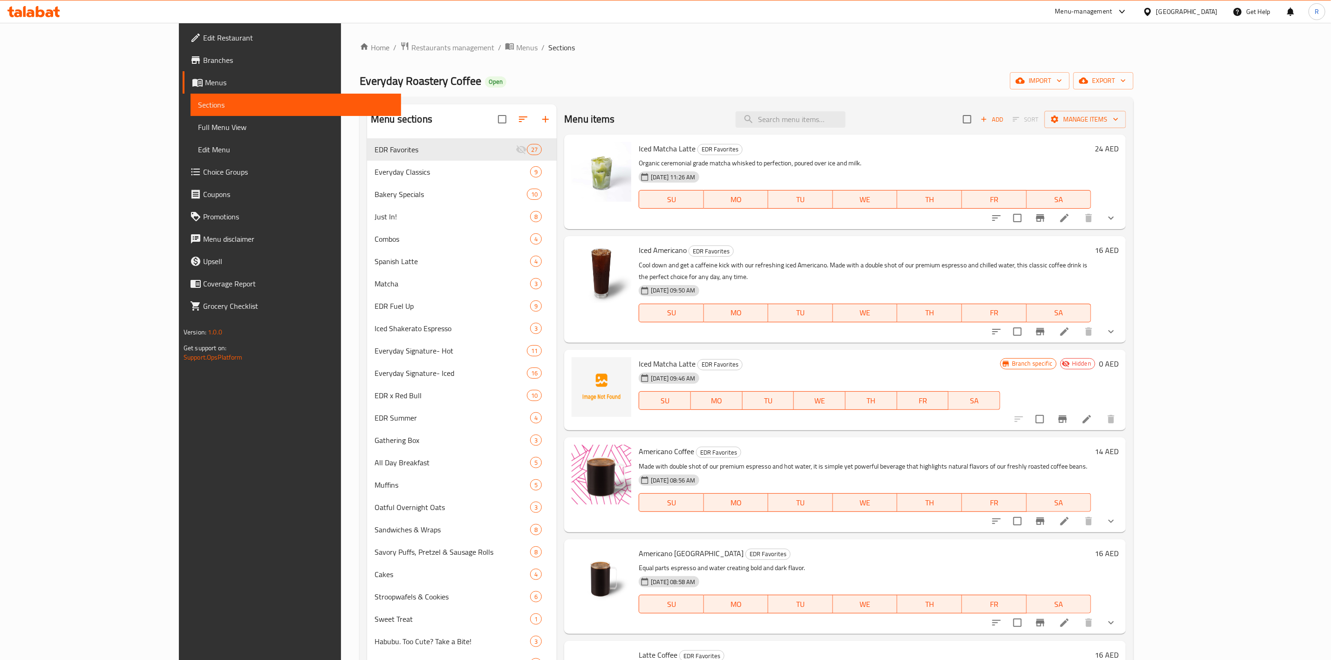
scroll to position [16, 0]
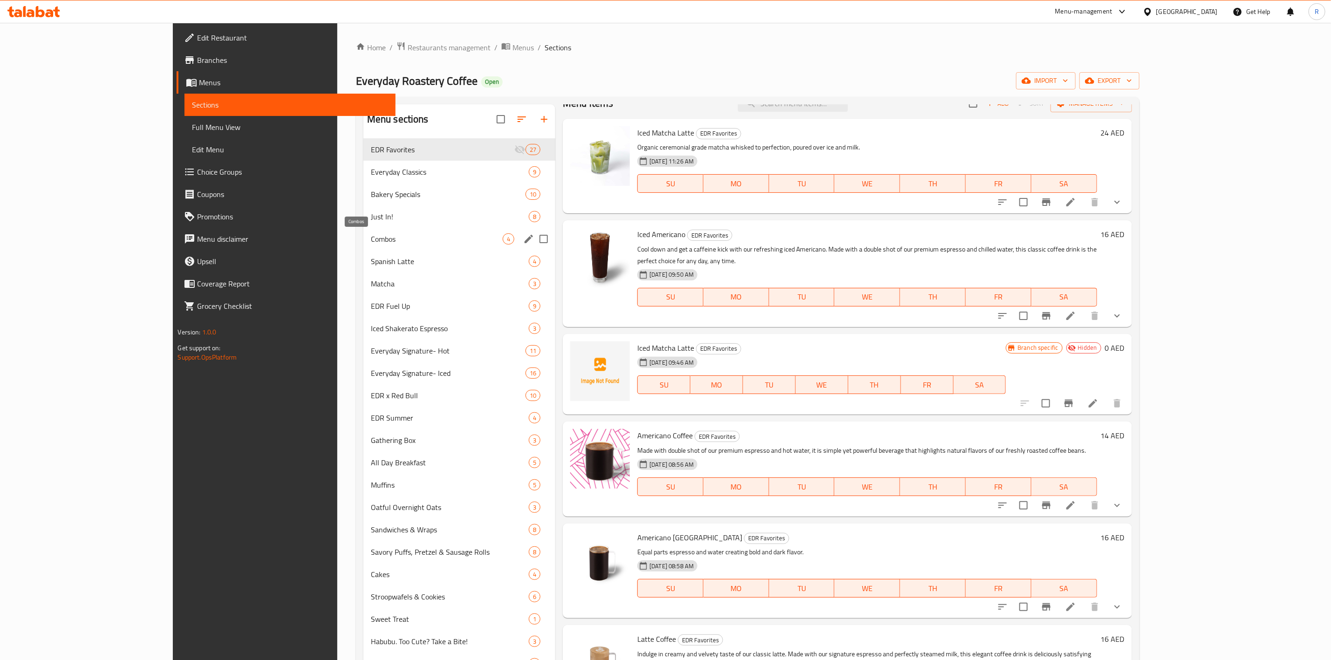
click at [371, 240] on span "Combos" at bounding box center [437, 238] width 132 height 11
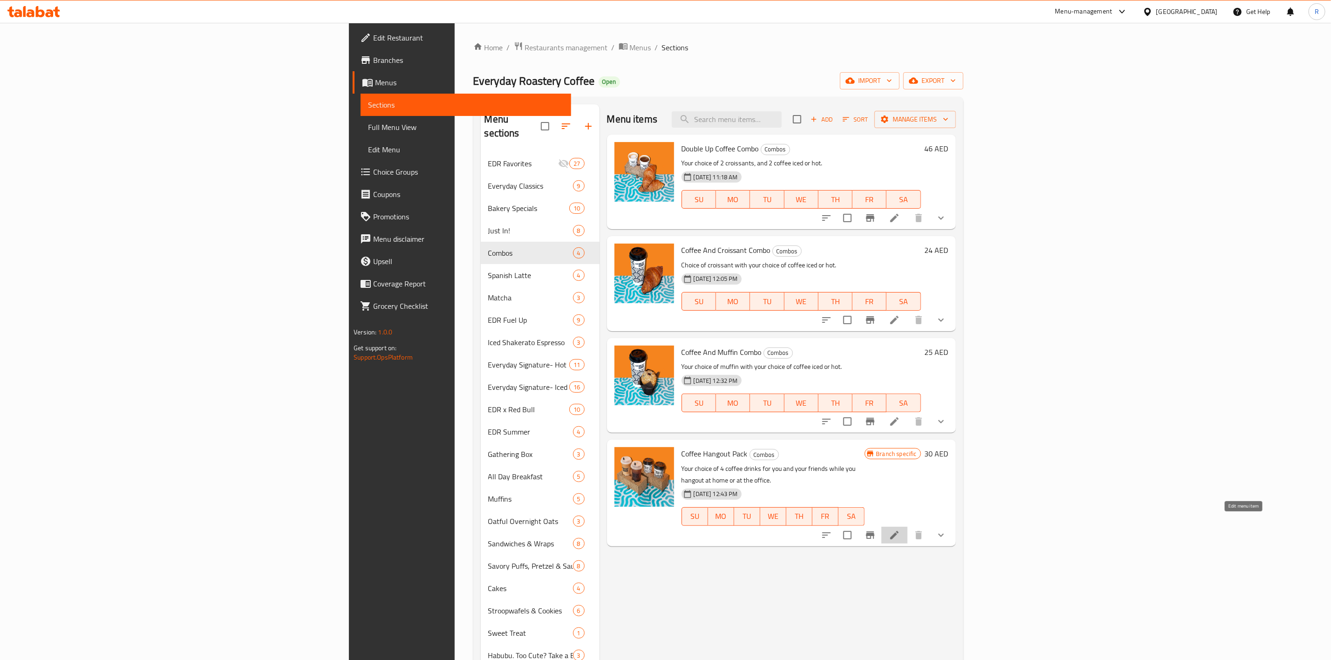
click at [899, 531] on icon at bounding box center [895, 535] width 8 height 8
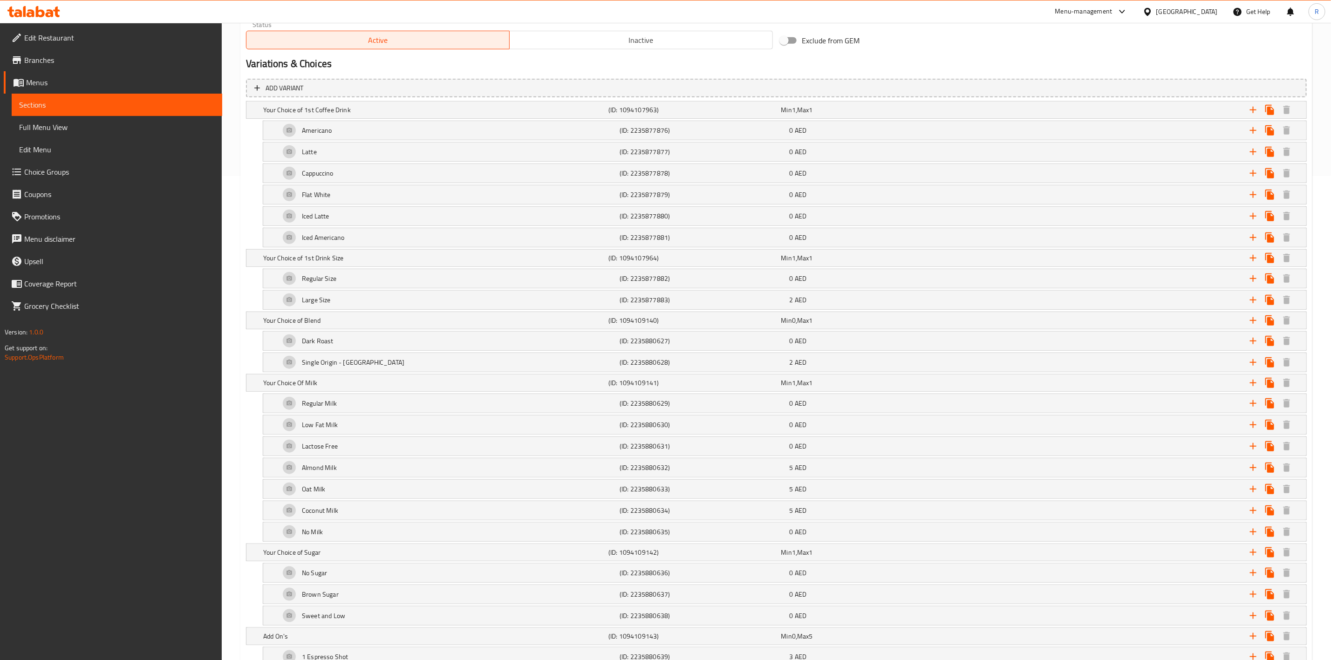
scroll to position [477, 0]
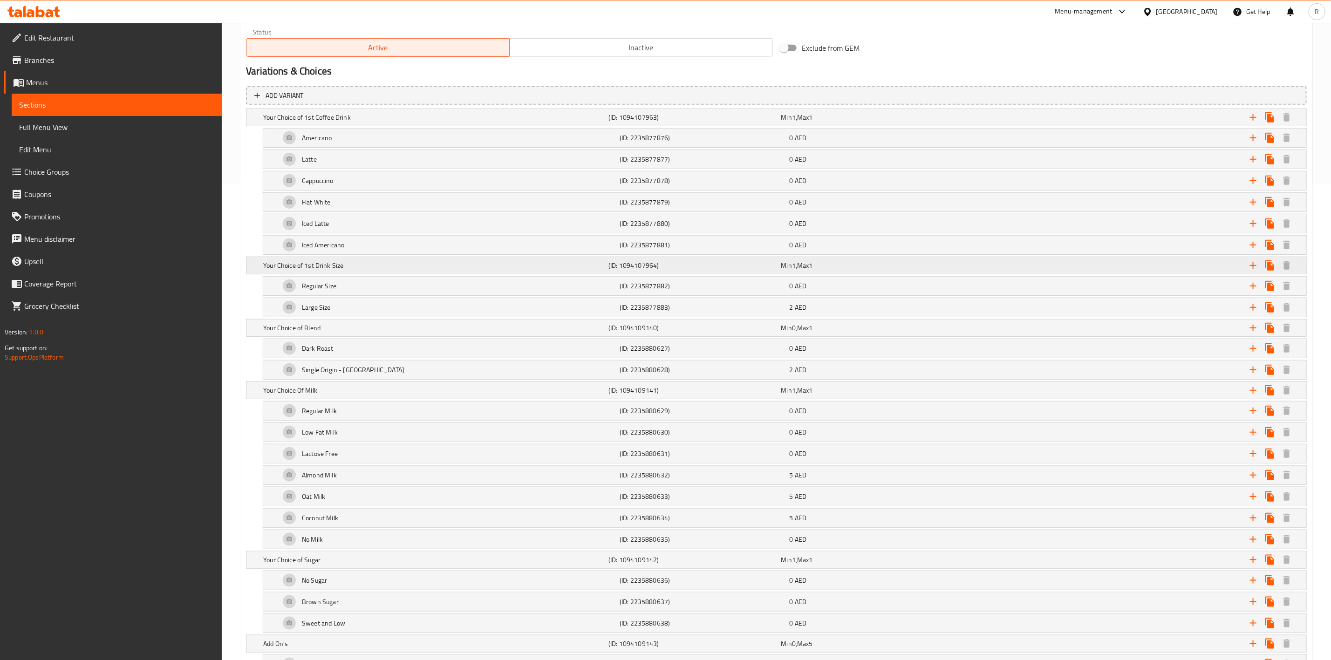
click at [389, 266] on h5 "Your Choice of 1st Drink Size" at bounding box center [434, 265] width 342 height 9
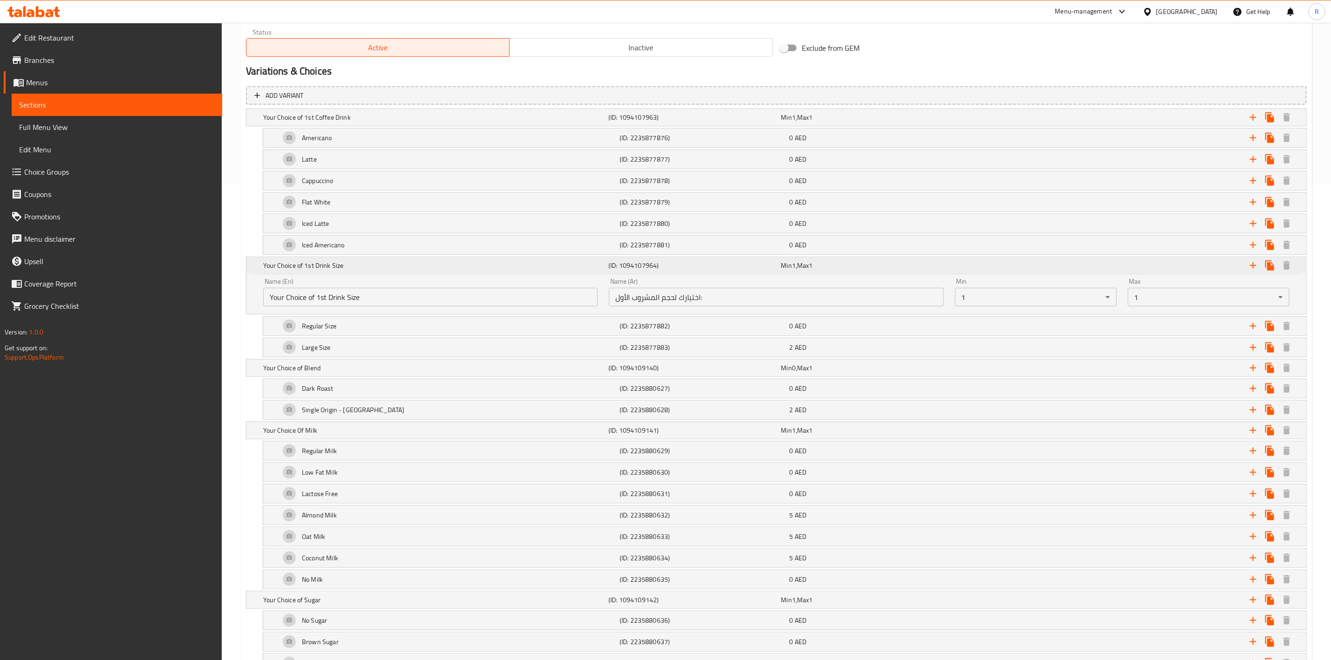
click at [371, 272] on div "Your Choice of 1st Drink Size" at bounding box center [433, 265] width 345 height 13
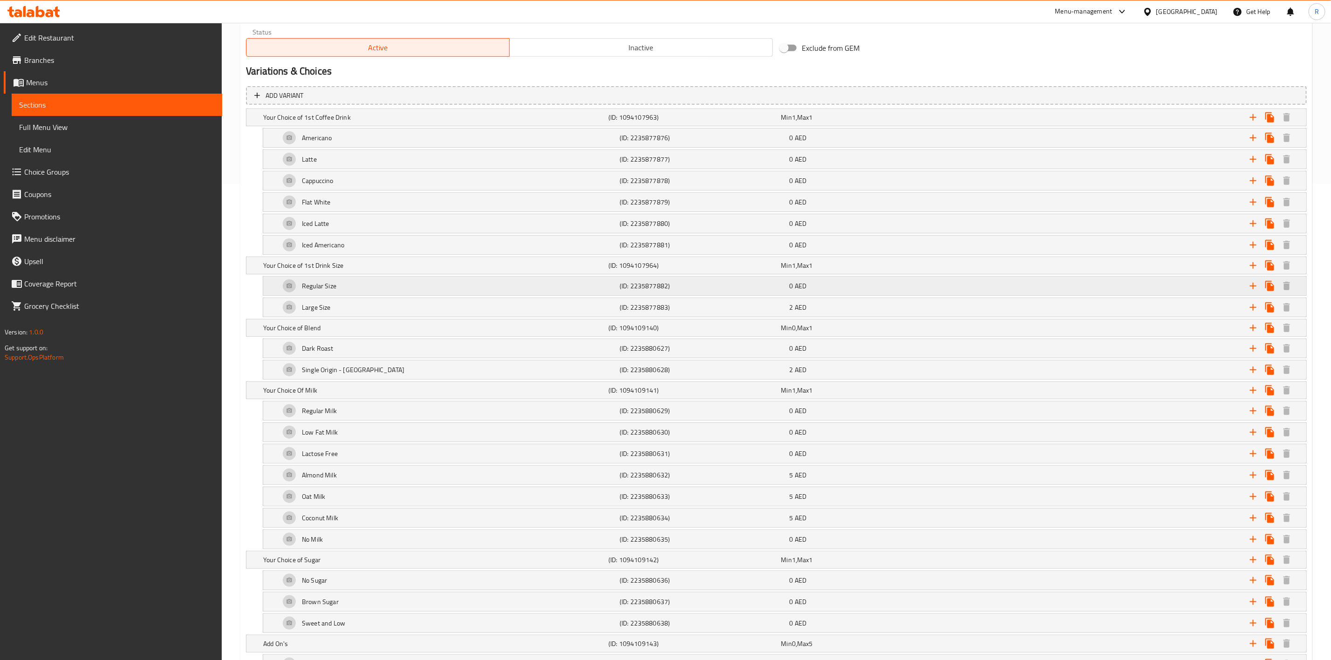
click at [357, 289] on div "Regular Size" at bounding box center [448, 286] width 340 height 22
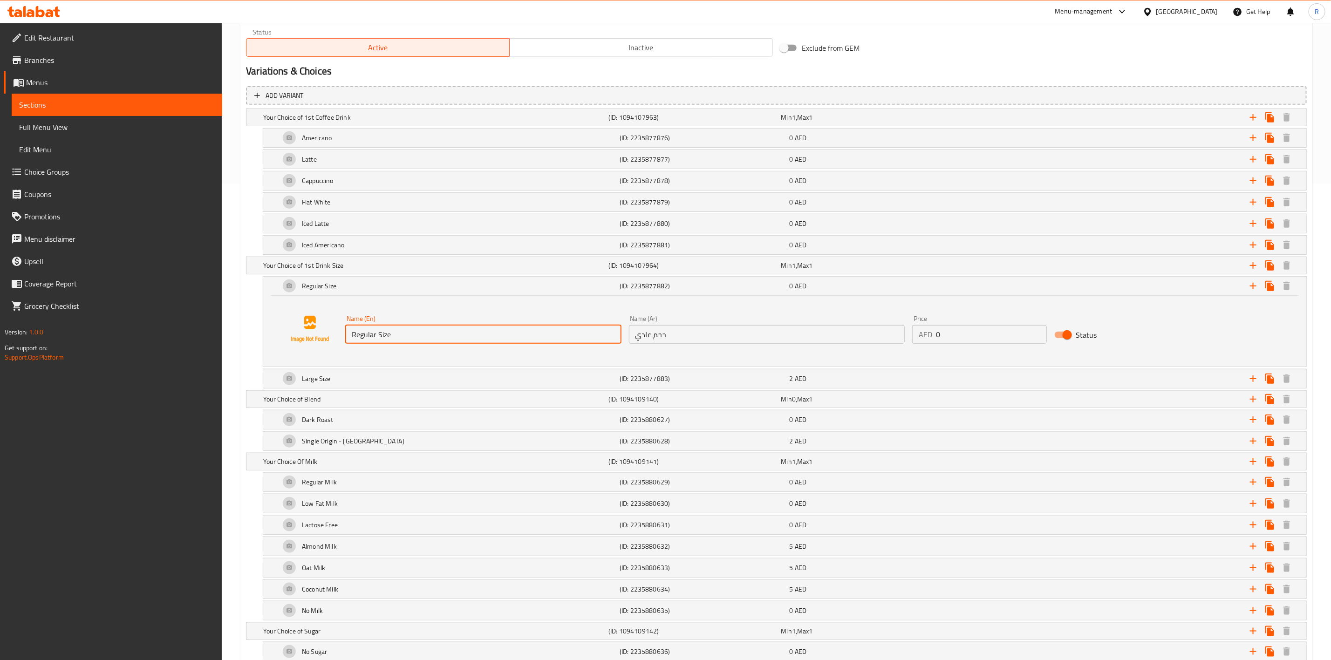
click at [352, 337] on input "Regular Size" at bounding box center [483, 334] width 276 height 19
click at [398, 341] on input "Hot Regular Size" at bounding box center [483, 334] width 276 height 19
click at [409, 340] on input "Hot Regular Size" at bounding box center [483, 334] width 276 height 19
type input "Hot Regular"
click at [393, 378] on div "Large Size" at bounding box center [448, 379] width 340 height 22
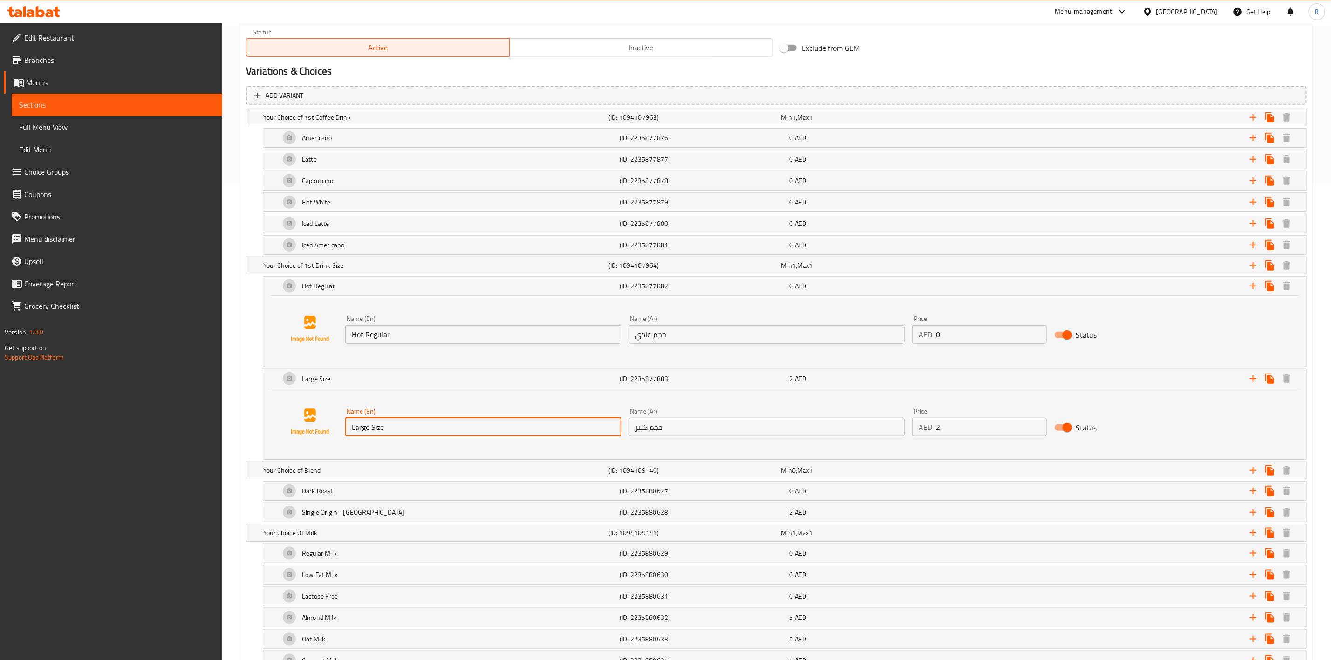
click at [351, 431] on input "Large Size" at bounding box center [483, 427] width 276 height 19
click at [441, 432] on input "Hot Large Size" at bounding box center [483, 427] width 276 height 19
type input "Hot Large"
click at [1255, 381] on icon "Expand" at bounding box center [1253, 378] width 11 height 11
click at [389, 473] on div "Choice" at bounding box center [448, 471] width 340 height 22
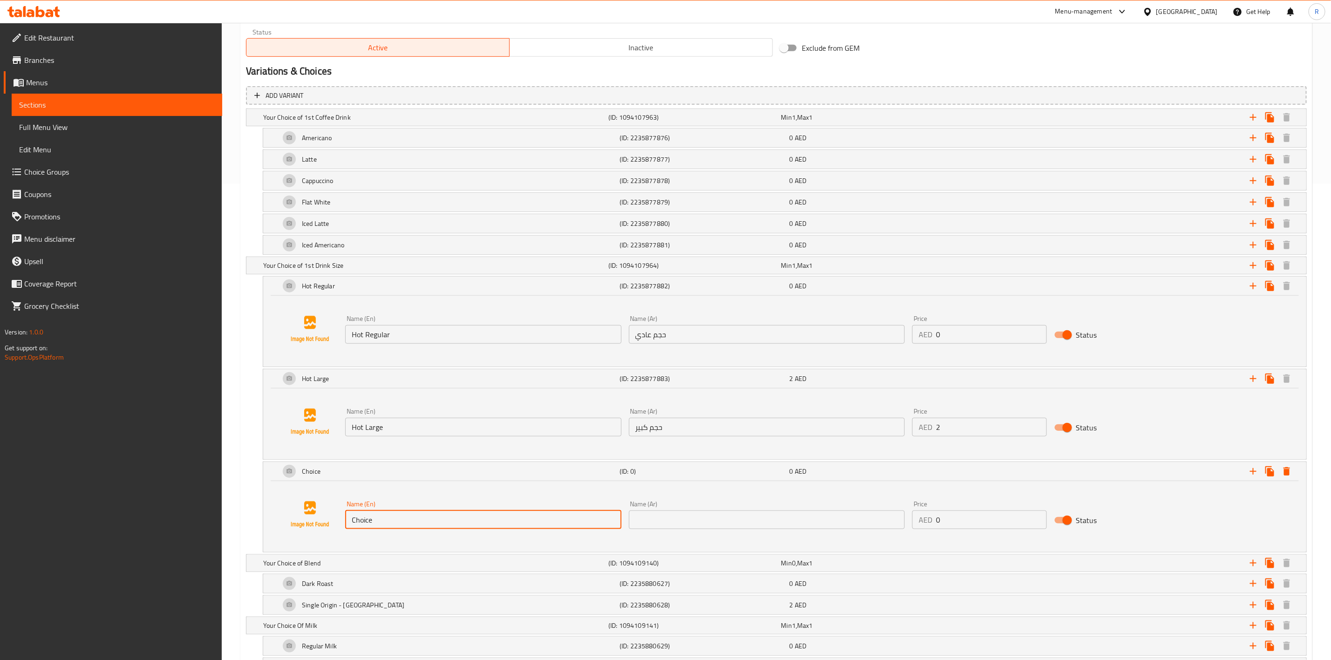
drag, startPoint x: 375, startPoint y: 526, endPoint x: 270, endPoint y: 519, distance: 105.6
click at [270, 519] on div "Name (En) Choice Name (En) Name (Ar) Name (Ar) Price AED 0 Price Status" at bounding box center [784, 516] width 1043 height 71
type input "H"
click at [407, 522] on input "ICed" at bounding box center [483, 520] width 276 height 19
type input "Iced Regular"
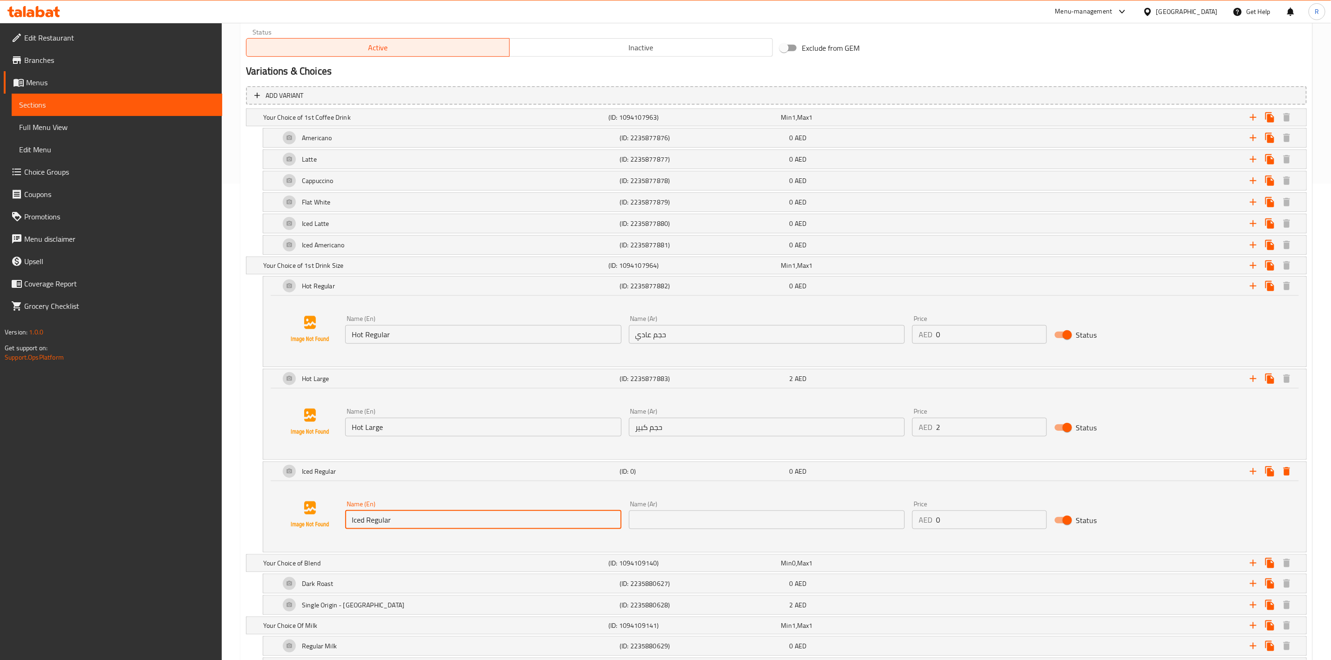
click at [947, 523] on input "0" at bounding box center [991, 520] width 110 height 19
type input "2"
drag, startPoint x: 402, startPoint y: 522, endPoint x: 304, endPoint y: 502, distance: 99.8
click at [304, 502] on div "Name (En) Iced Regular Name (En) Name (Ar) Name (Ar) Price AED 2 Price Status" at bounding box center [785, 515] width 1021 height 71
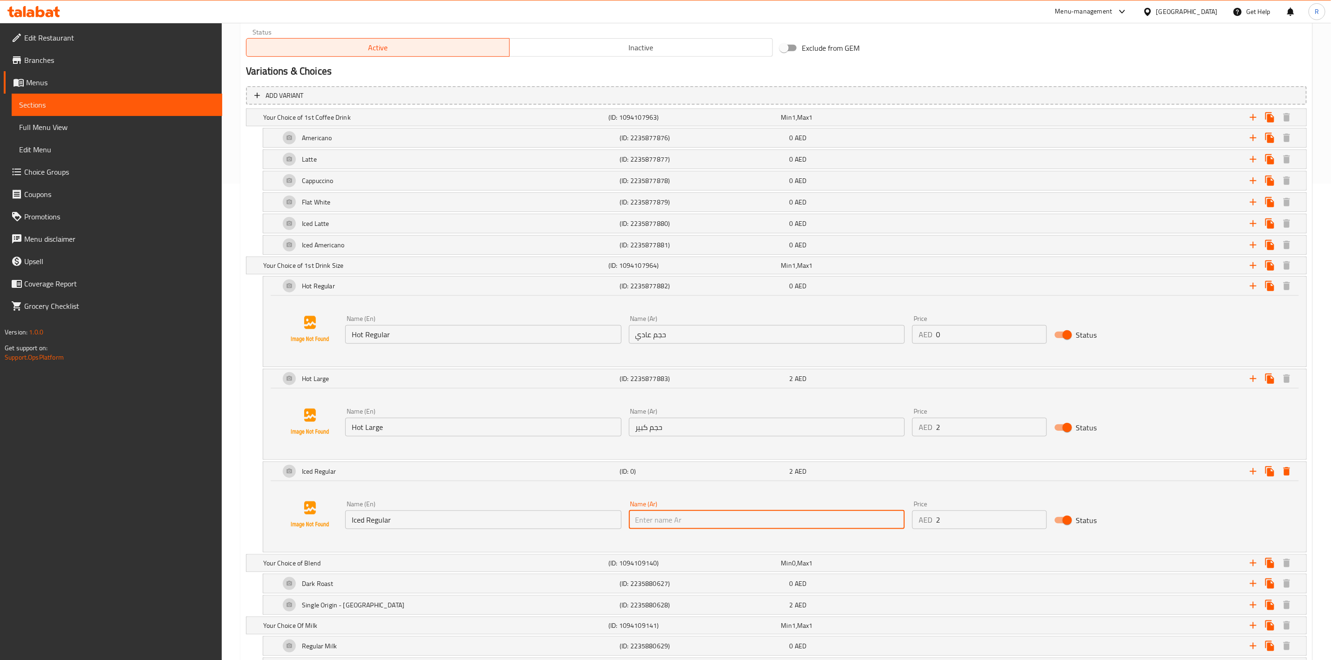
click at [658, 527] on input "text" at bounding box center [767, 520] width 276 height 19
paste input "مثلج عادي"
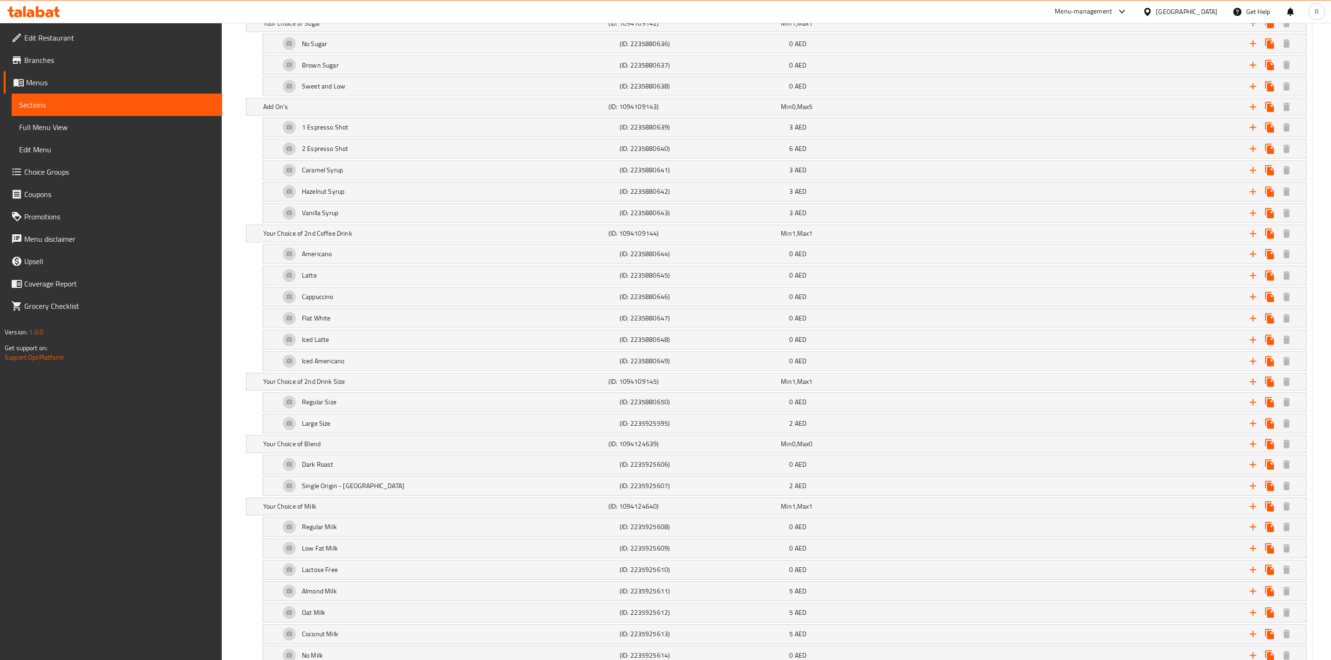
scroll to position [1246, 0]
type input "مثلج عادي"
click at [1253, 433] on icon "Expand" at bounding box center [1253, 427] width 11 height 11
click at [323, 460] on div "Choice" at bounding box center [448, 449] width 340 height 22
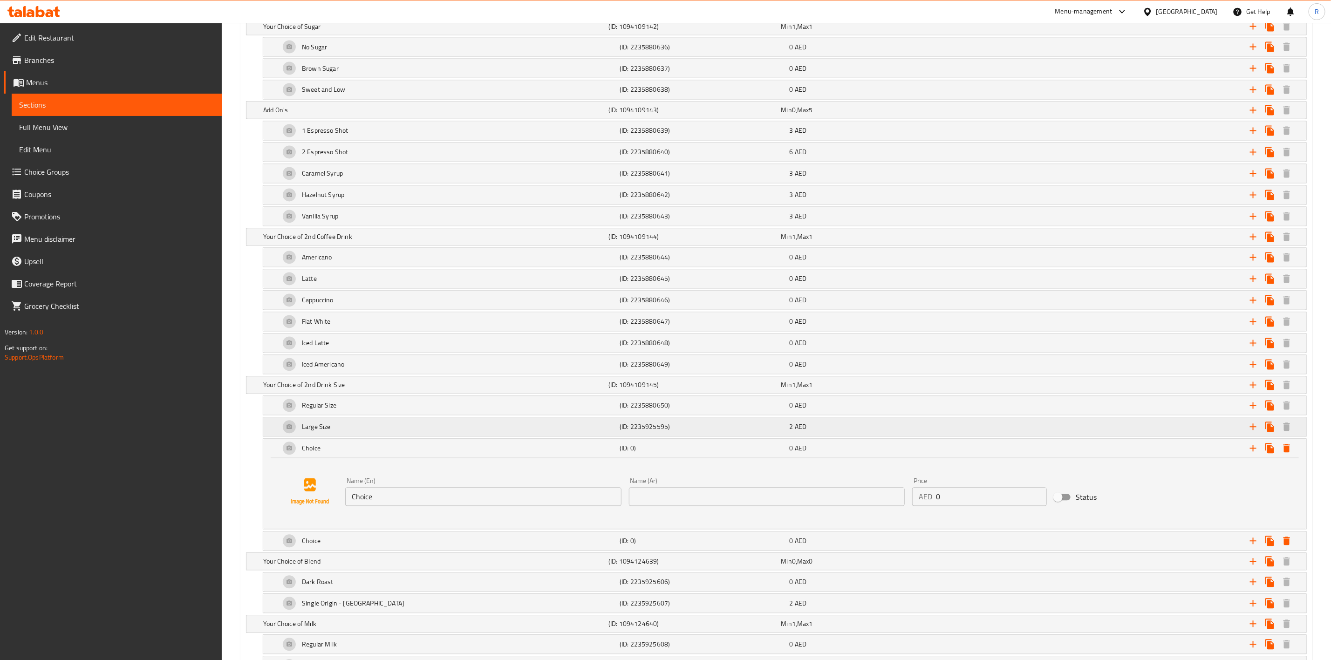
click at [313, 432] on h5 "Large Size" at bounding box center [316, 427] width 29 height 9
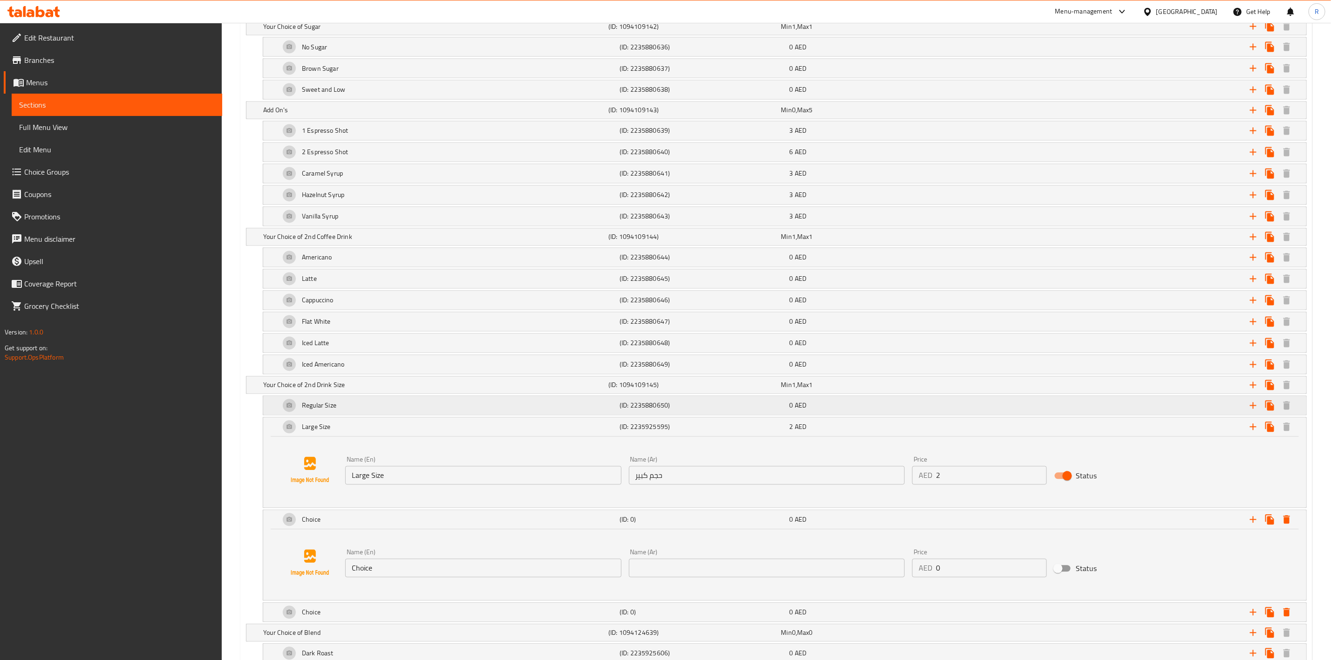
click at [349, 417] on div "Regular Size" at bounding box center [448, 406] width 340 height 22
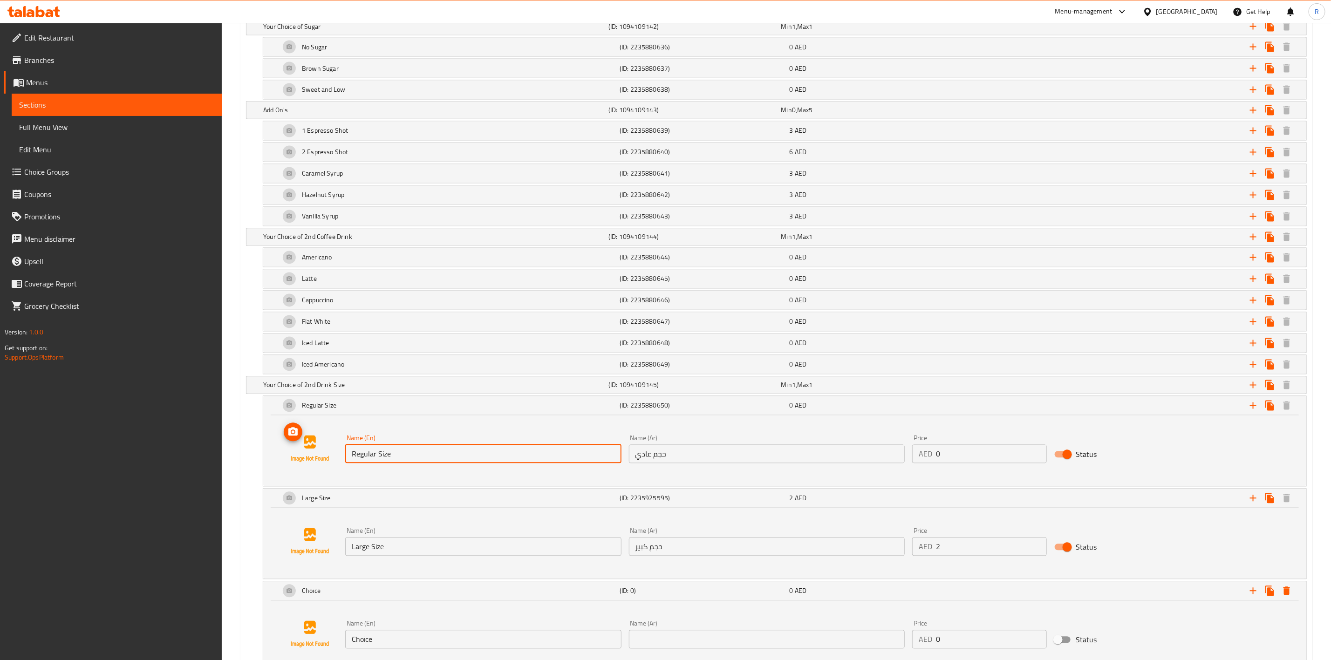
drag, startPoint x: 400, startPoint y: 473, endPoint x: 277, endPoint y: 458, distance: 123.9
click at [277, 458] on div "Name (En) Regular Size Name (En) Name (Ar) حجم عادي Name (Ar) Price AED 0 Price…" at bounding box center [785, 449] width 1021 height 71
type input "Hot Regular"
click at [351, 556] on input "Large Size" at bounding box center [483, 547] width 276 height 19
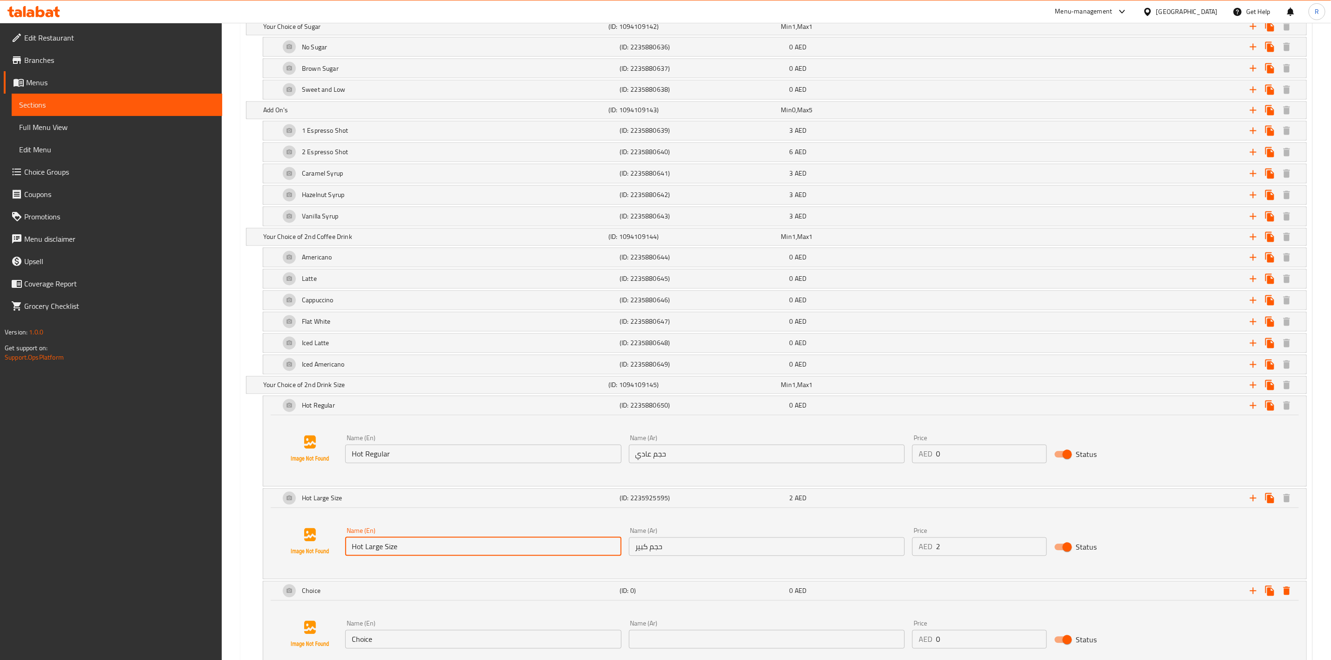
click at [405, 556] on input "Hot Large Size" at bounding box center [483, 547] width 276 height 19
type input "Hot Large"
click at [384, 603] on div "Choice" at bounding box center [448, 591] width 340 height 22
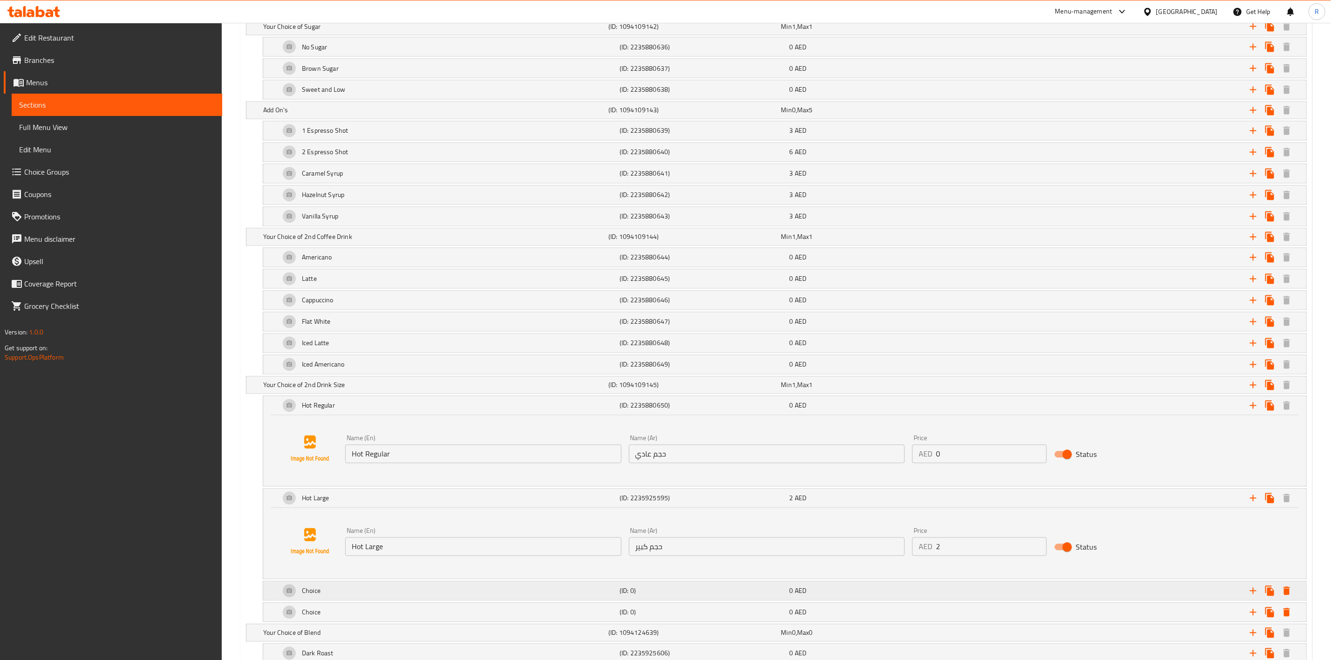
click at [466, 603] on div "Choice" at bounding box center [448, 591] width 340 height 22
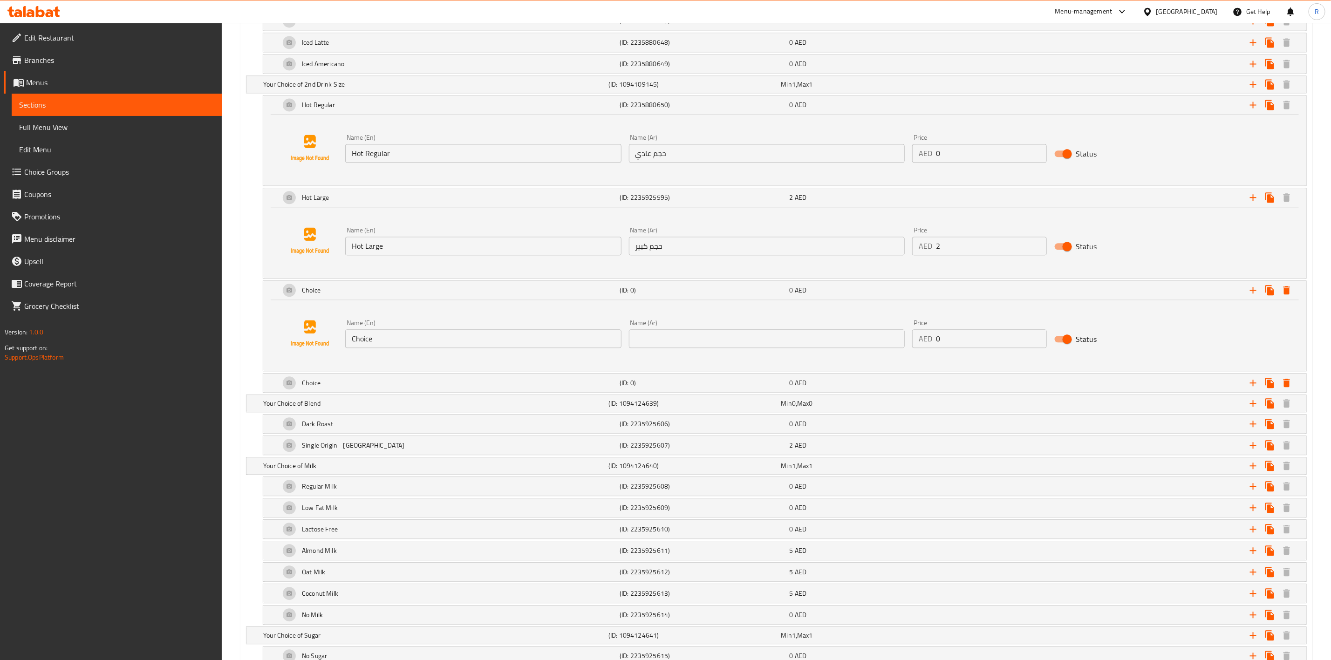
scroll to position [1559, 0]
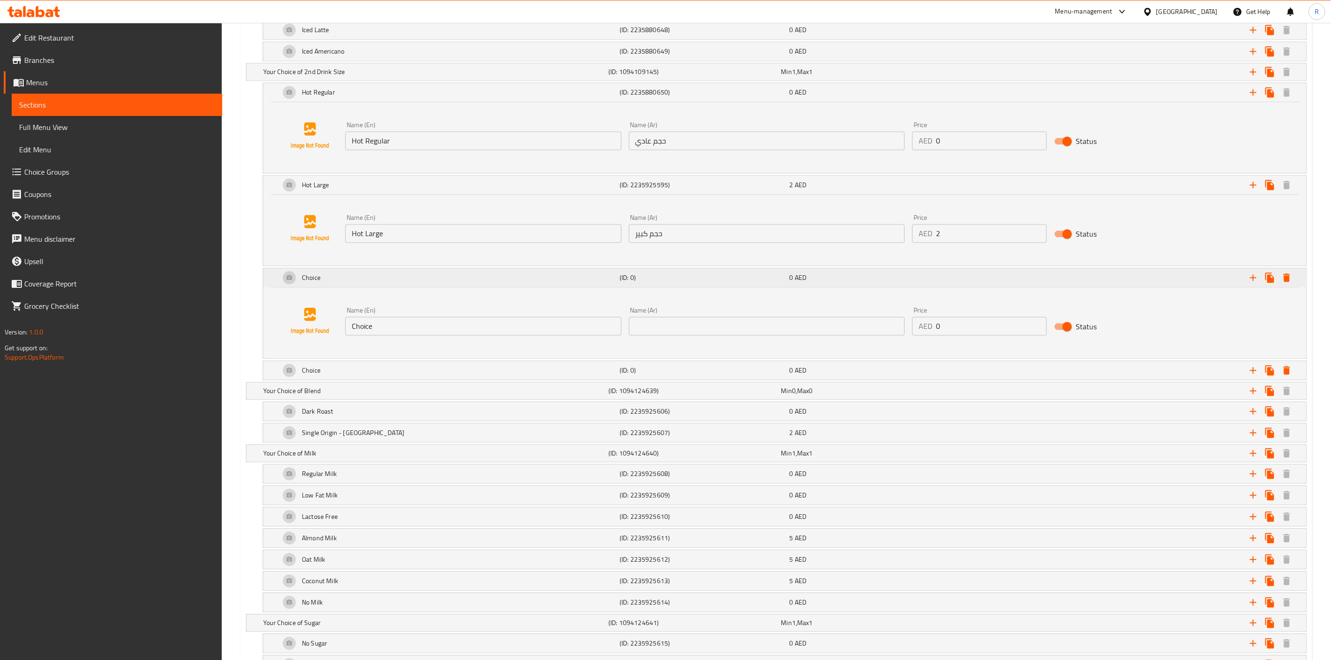
click at [382, 289] on div "Choice" at bounding box center [448, 278] width 340 height 22
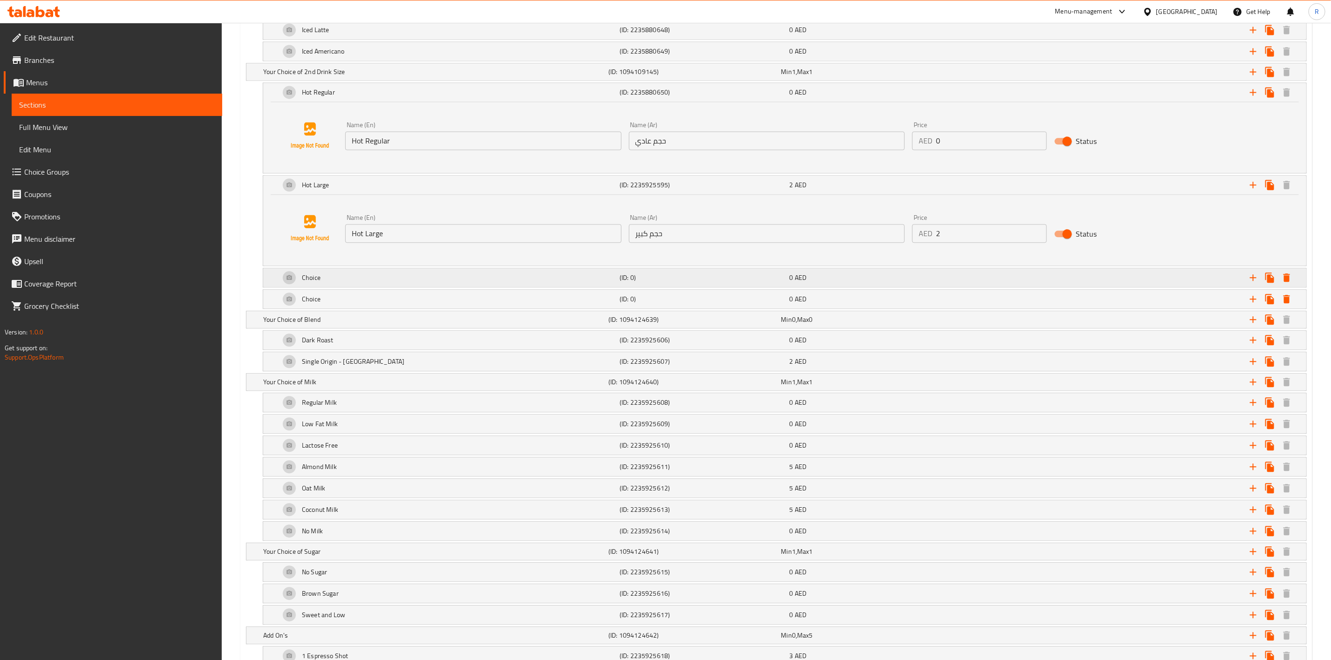
click at [382, 289] on div "Choice" at bounding box center [448, 278] width 340 height 22
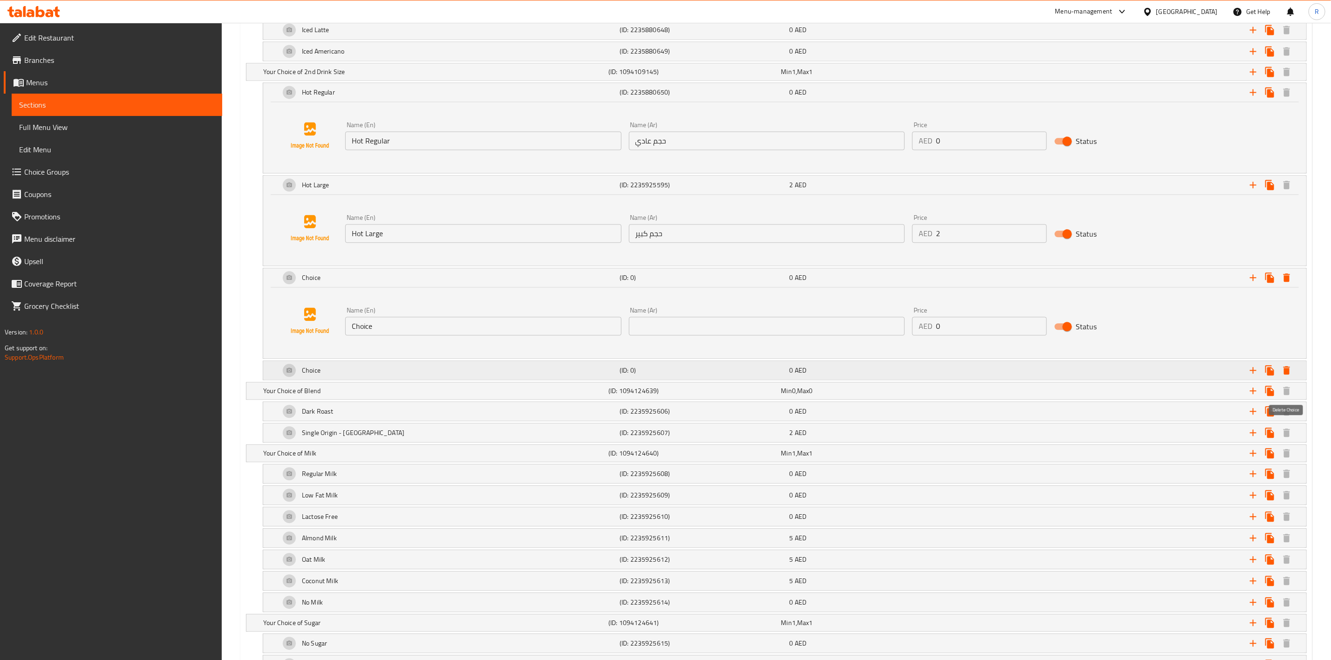
click at [1285, 376] on icon "Expand" at bounding box center [1287, 370] width 11 height 11
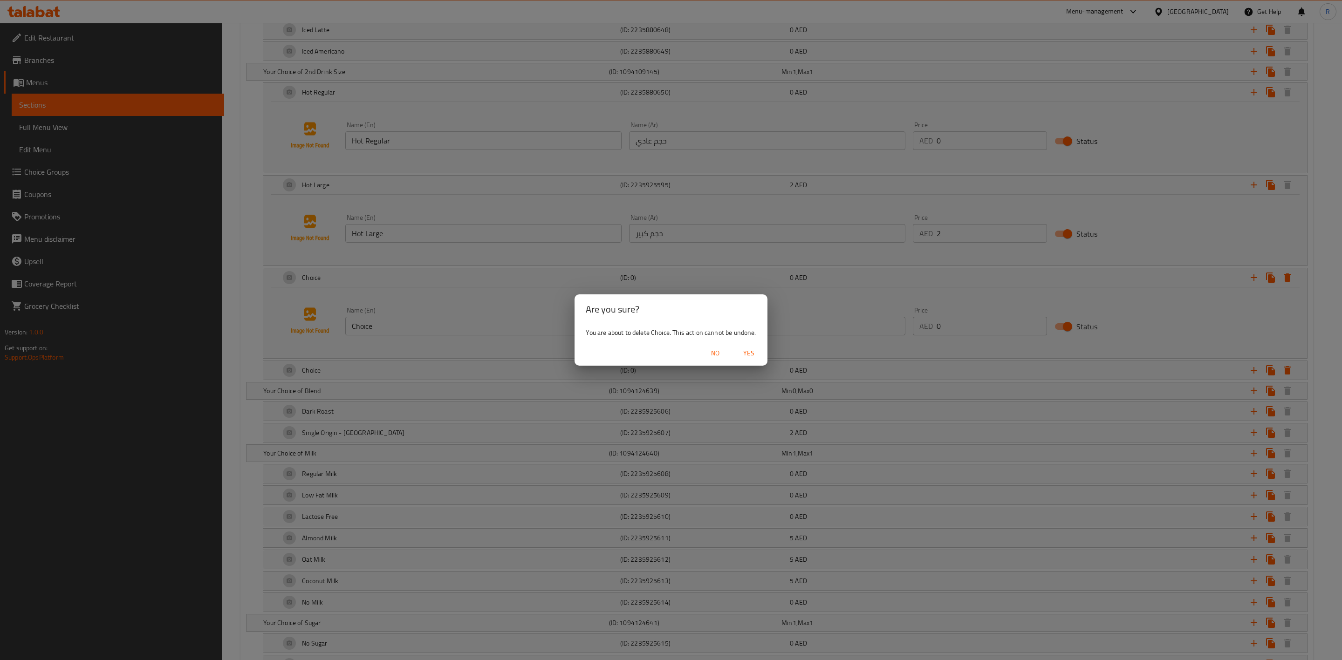
click at [751, 351] on span "Yes" at bounding box center [749, 354] width 22 height 12
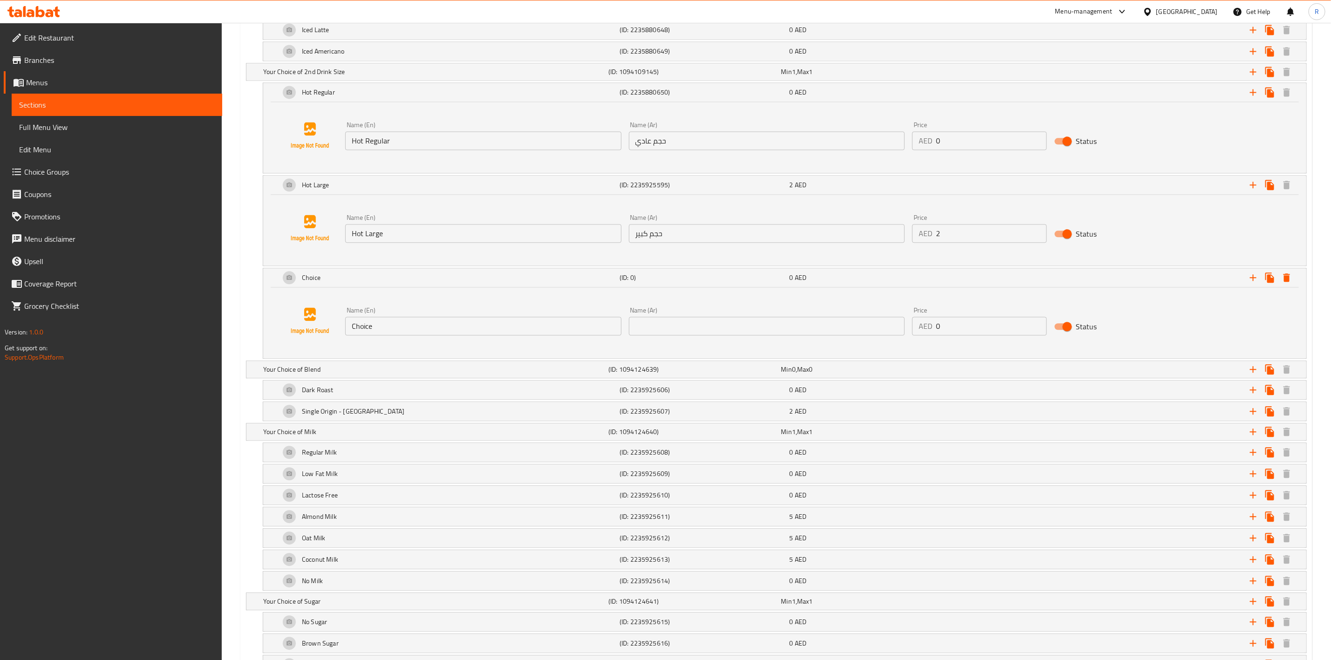
click at [391, 336] on input "Choice" at bounding box center [483, 326] width 276 height 19
type input "C"
type input "Iced Large"
click at [665, 336] on input "text" at bounding box center [767, 326] width 276 height 19
paste input "مثلج عادي"
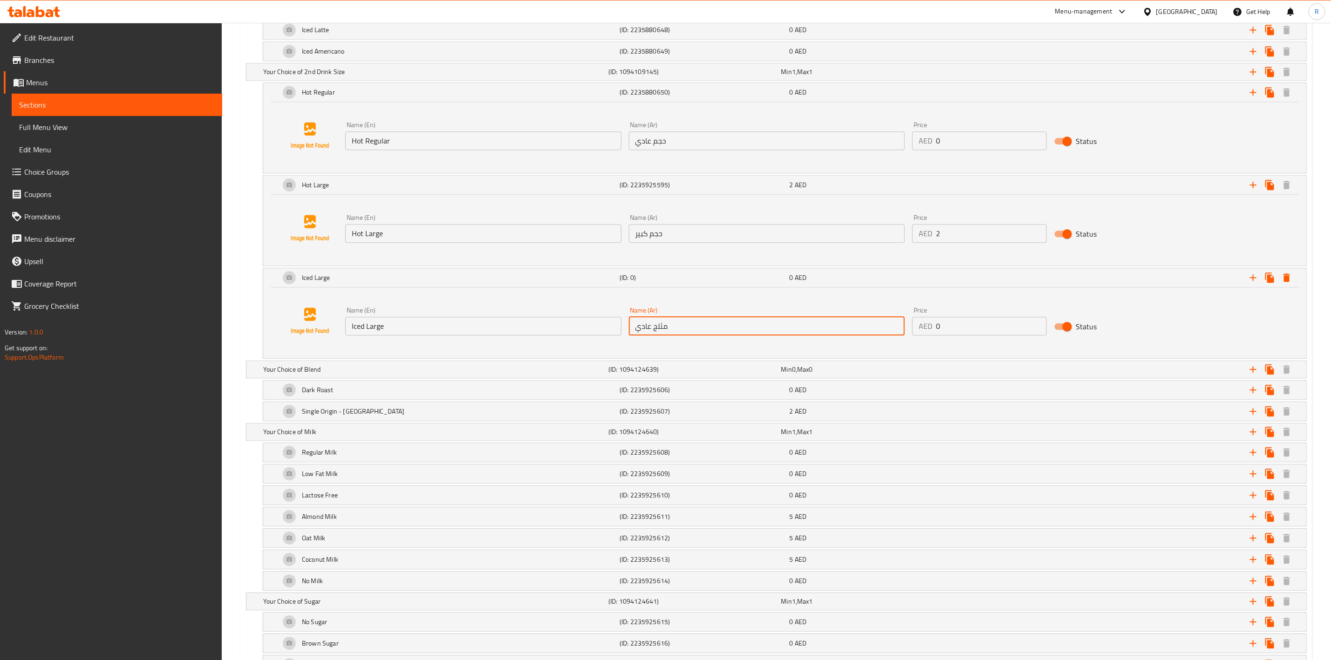
type input "مثلج عادي"
click at [389, 336] on input "Iced Large" at bounding box center [483, 326] width 276 height 19
type input "Iced Regular"
click at [946, 336] on input "0" at bounding box center [991, 326] width 110 height 19
type input "2"
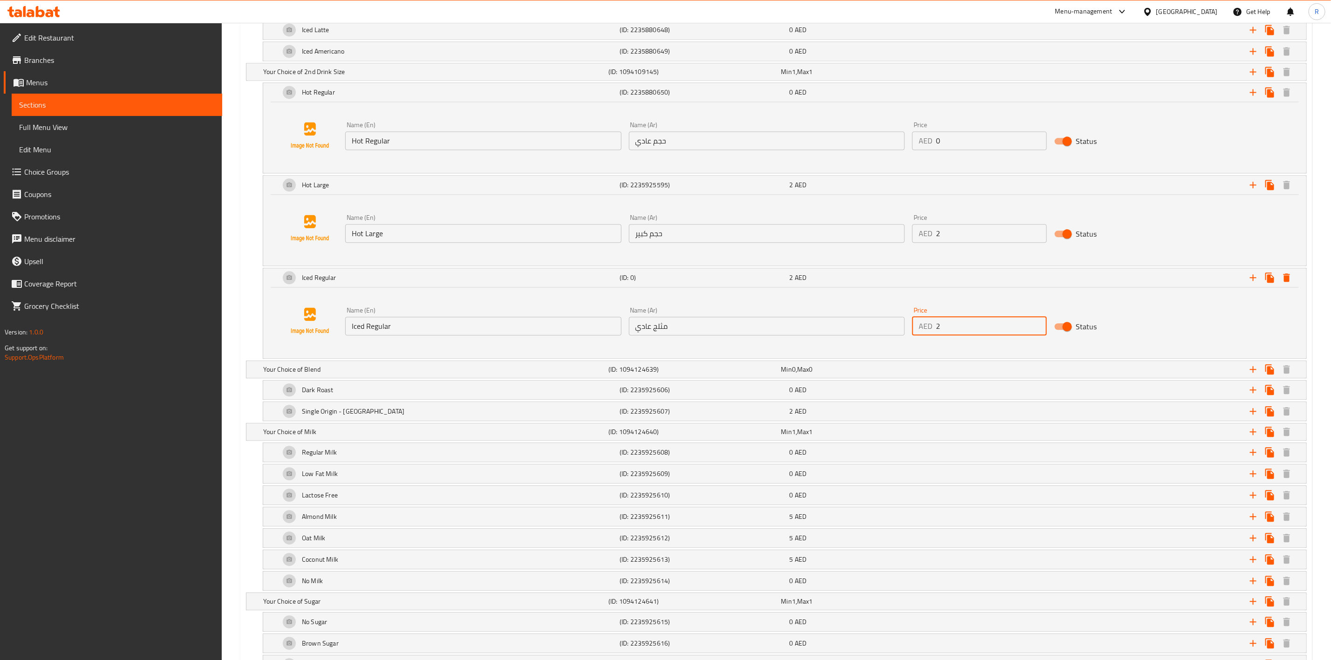
click at [273, 323] on div "Name (En) Iced Regular Name (En) Name (Ar) مثلج عادي Name (Ar) Price AED 2 Pric…" at bounding box center [784, 323] width 1043 height 71
click at [267, 287] on div "Iced Regular (ID: 0) 2 AED" at bounding box center [784, 277] width 1043 height 19
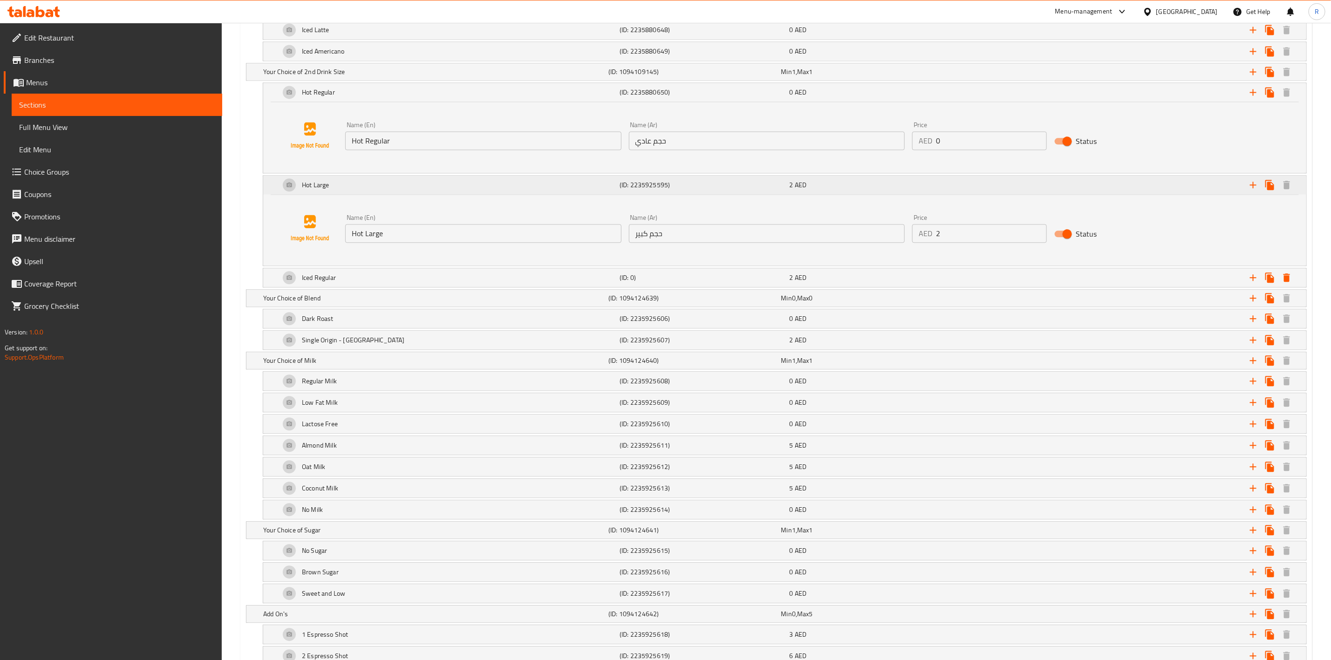
click at [272, 194] on div "Hot Large (ID: 2235925595) 2 AED" at bounding box center [784, 185] width 1043 height 19
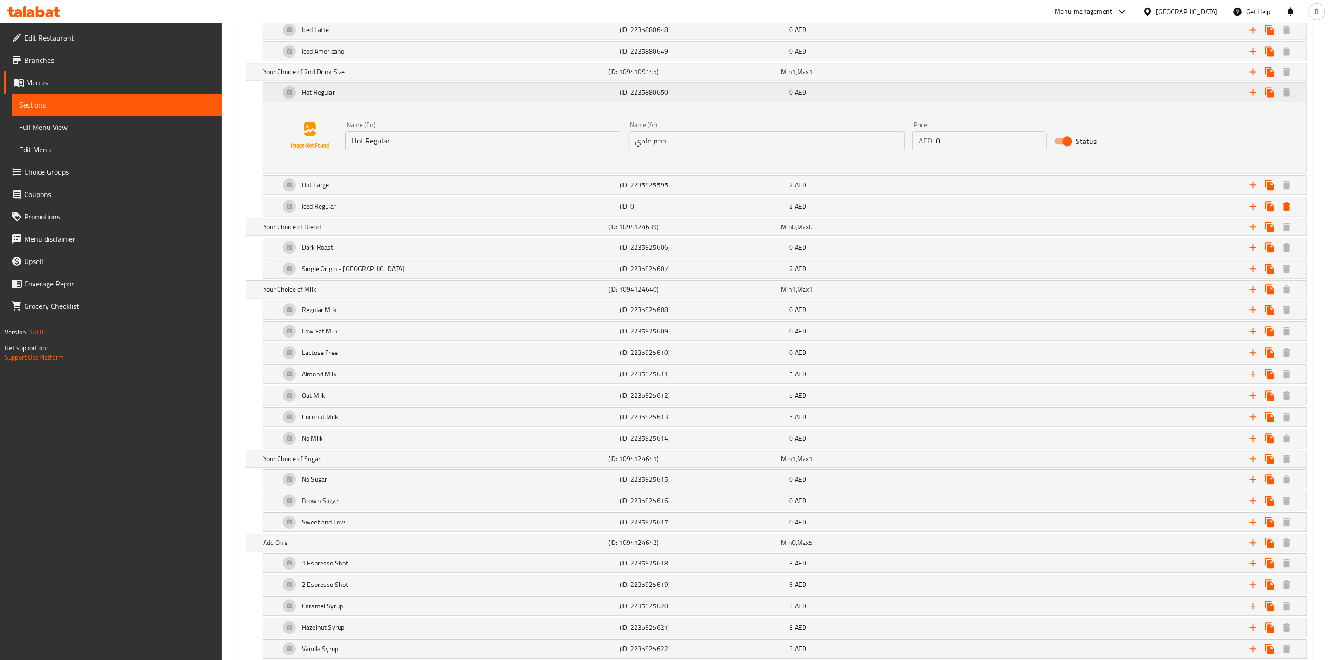
click at [265, 102] on div "Hot Regular (ID: 2235880650) 0 AED" at bounding box center [784, 92] width 1043 height 19
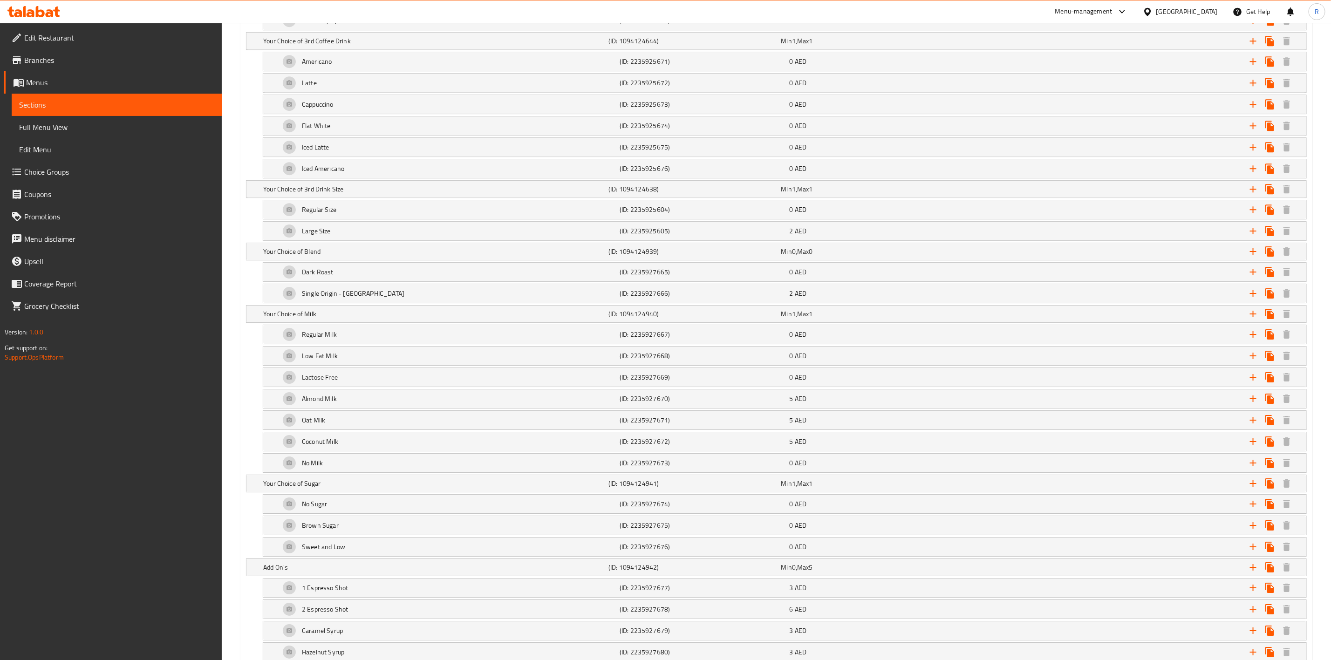
scroll to position [2144, 0]
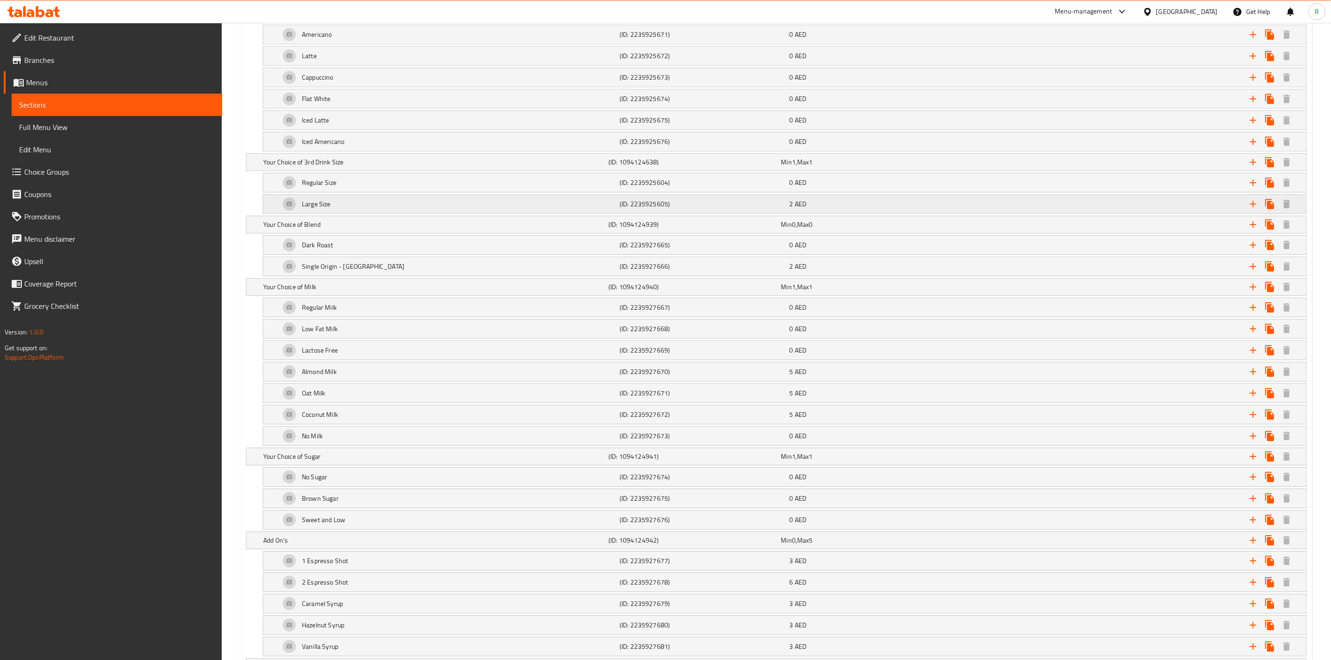
click at [430, 215] on div "Large Size" at bounding box center [448, 204] width 340 height 22
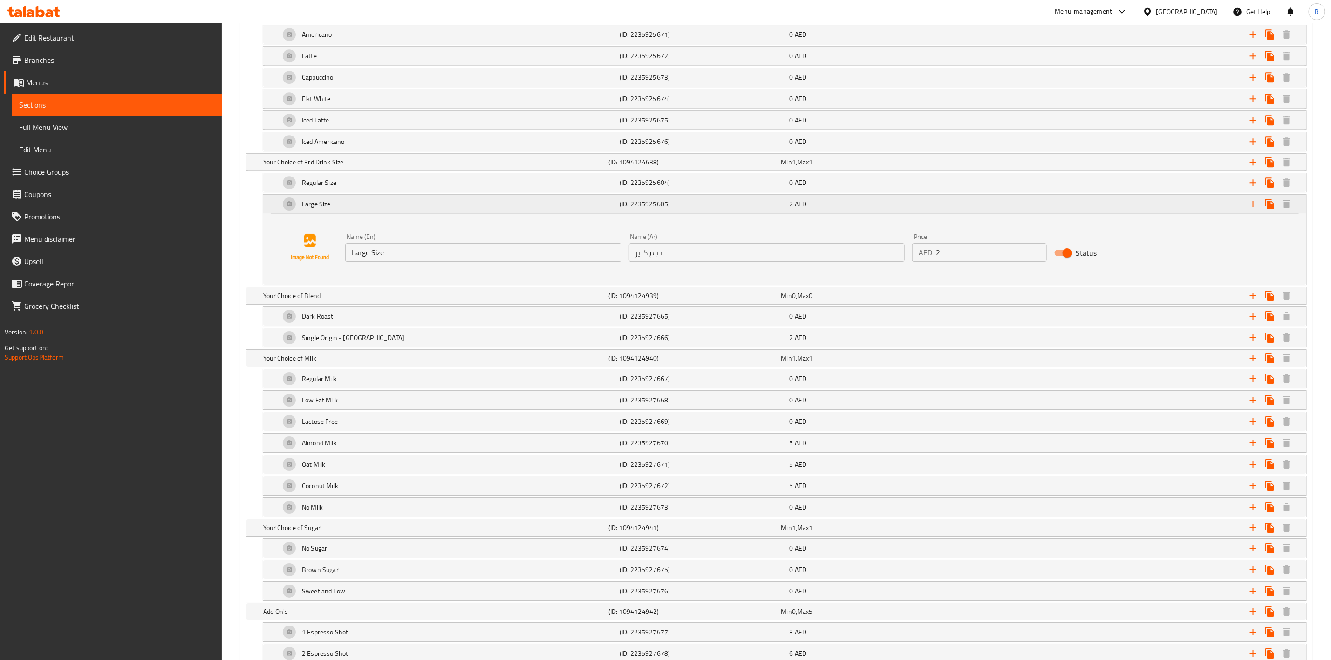
click at [1256, 210] on icon "Expand" at bounding box center [1253, 204] width 11 height 11
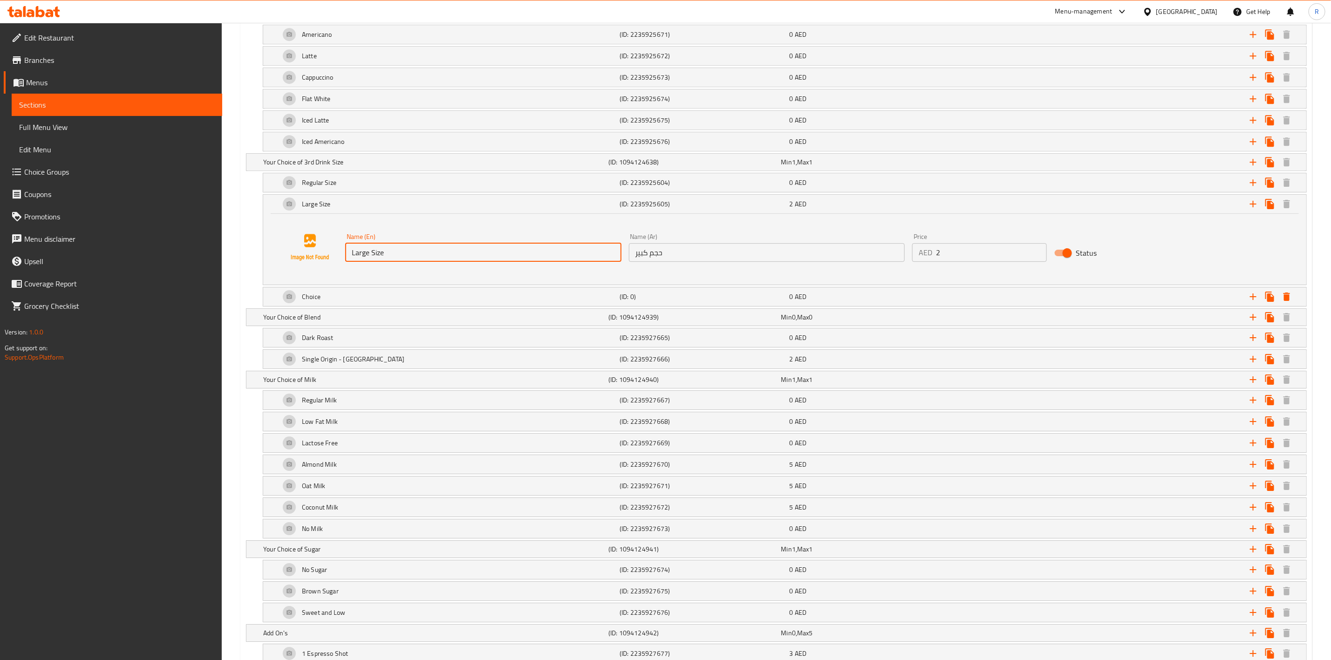
click at [396, 262] on input "Large Size" at bounding box center [483, 252] width 276 height 19
drag, startPoint x: 398, startPoint y: 282, endPoint x: 185, endPoint y: 285, distance: 213.0
type input "h"
click at [901, 266] on div "Name (Ar) حجم كبير Name (Ar)" at bounding box center [767, 248] width 284 height 36
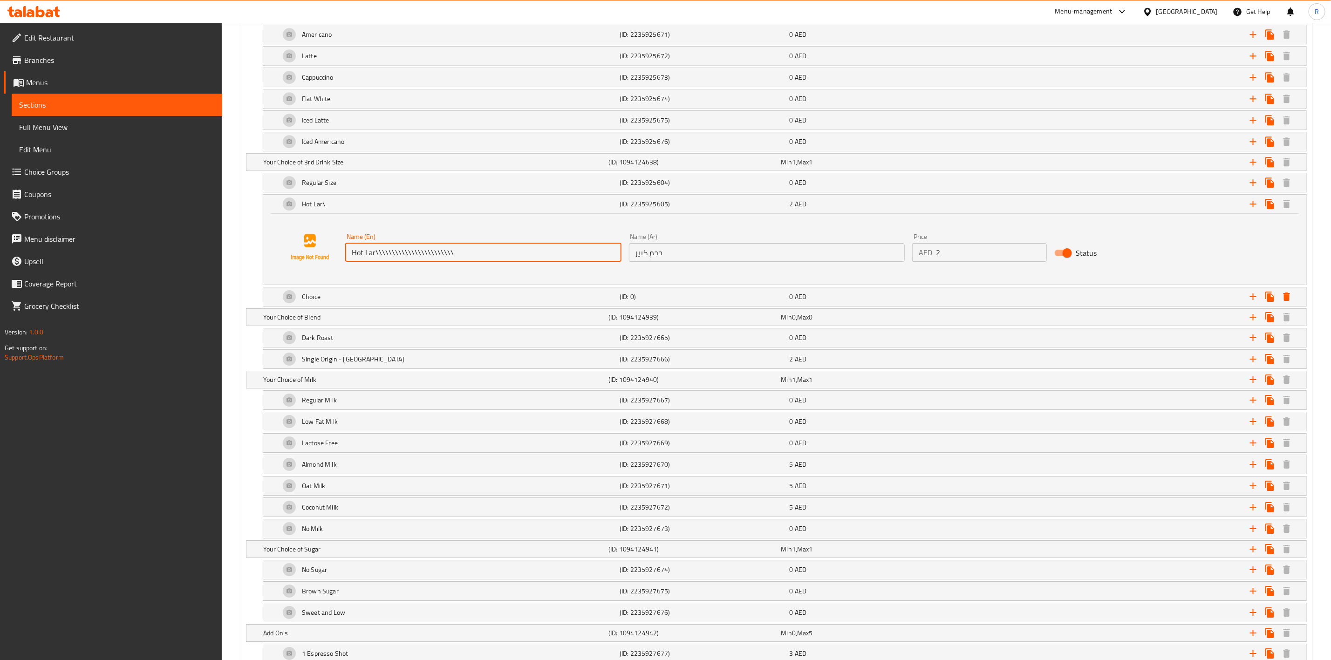
click at [903, 283] on div "Name (En) Hot Lar\\\\\\\\\\\\\\\\\\\\\\\\ Name (En) Name (Ar) حجم كبير Name (Ar…" at bounding box center [785, 247] width 1021 height 71
click at [468, 262] on input "Hot Lar\\\\\\\\\\\\\\\\\\\\\\\\" at bounding box center [483, 252] width 276 height 19
type input "Hot Lar\\\"
click at [414, 285] on div "Hot Lar\\\\\\\\\\\\\\\\\\\\\\\\ (ID: 2235925605) 2 AED Name (En) Hot Lar\\\ Nam…" at bounding box center [785, 239] width 1044 height 91
click at [442, 283] on div "Name (En) Hot Lar\\\ Name (En) Name (Ar) حجم كبير Name (Ar) Price AED 2 Price S…" at bounding box center [785, 247] width 1021 height 71
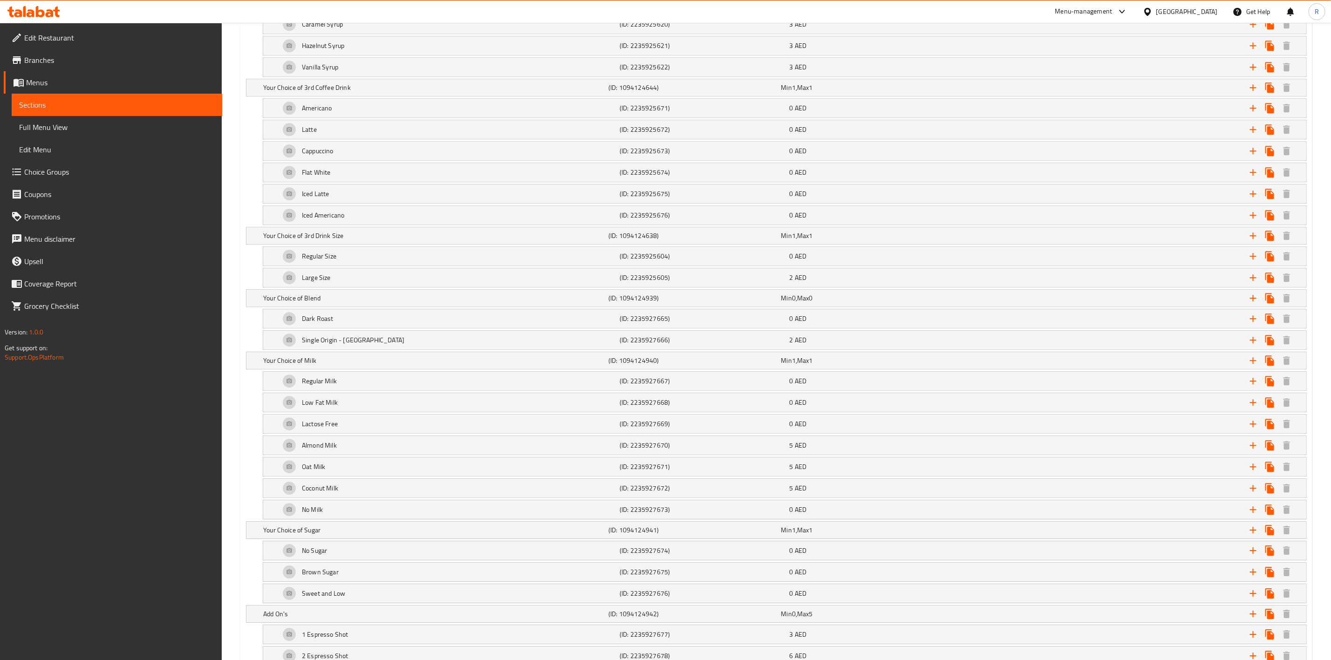
scroll to position [412, 0]
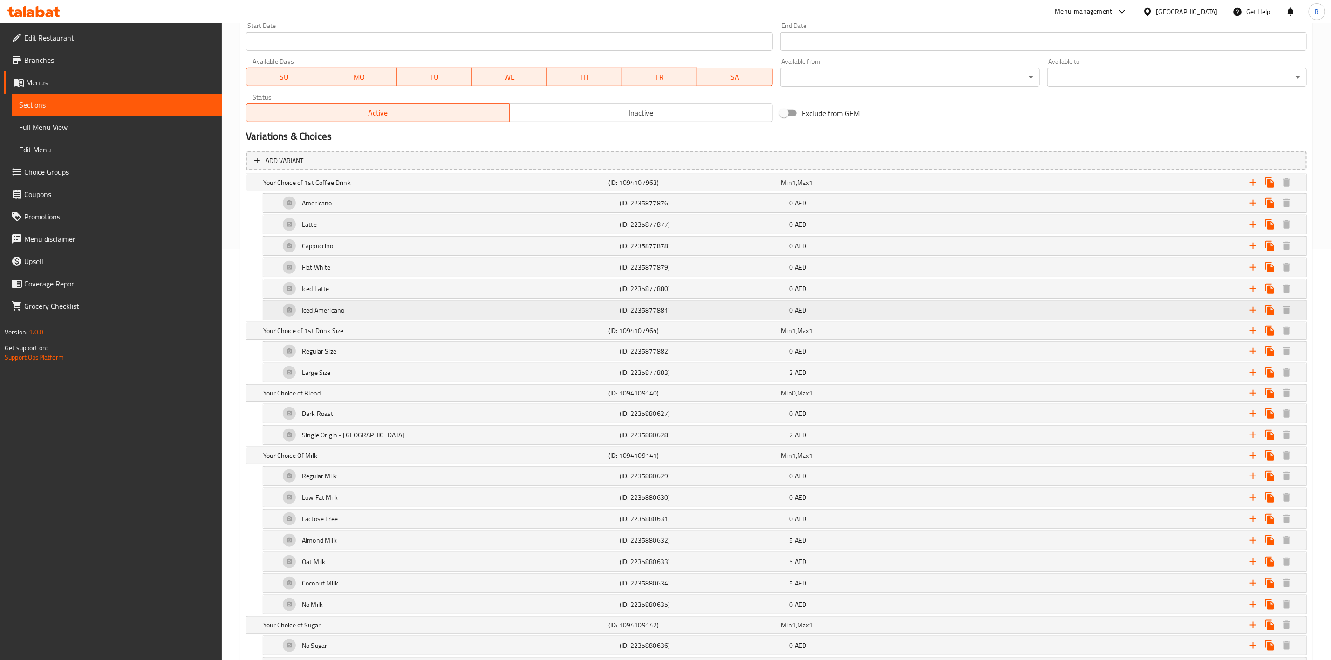
click at [796, 316] on span "AED" at bounding box center [801, 310] width 12 height 12
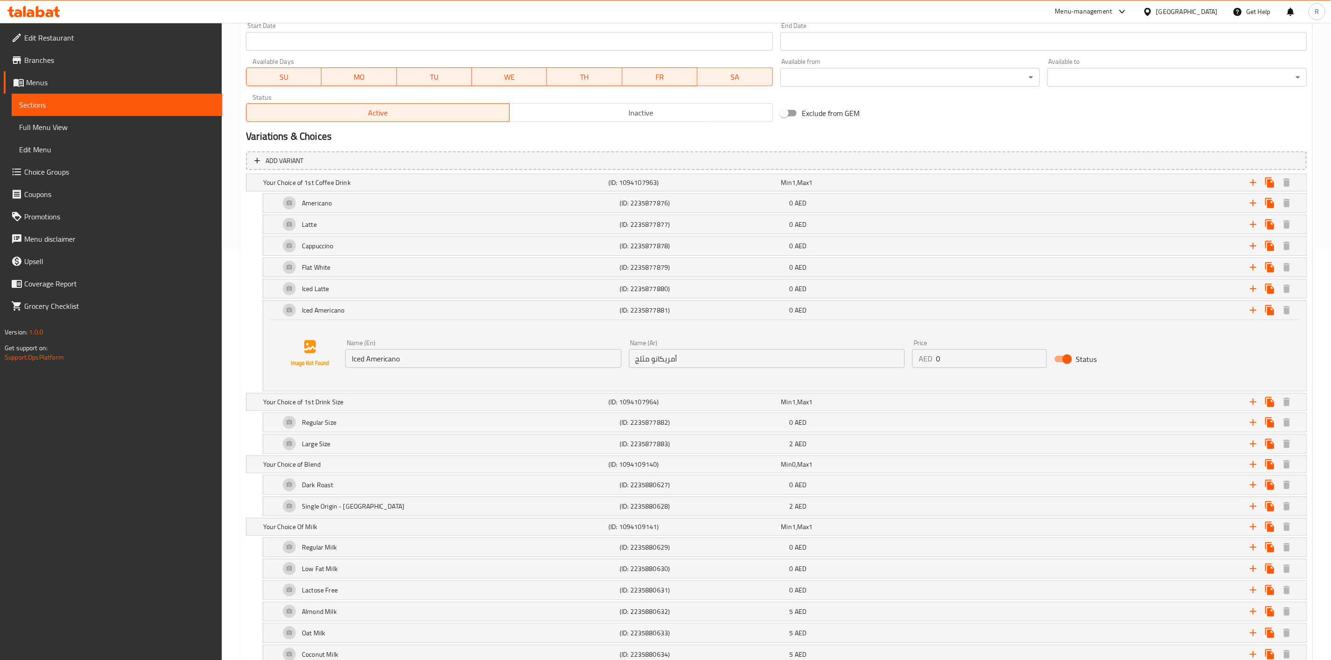
click at [969, 357] on input "0" at bounding box center [991, 359] width 110 height 19
click at [959, 360] on input "2" at bounding box center [991, 359] width 110 height 19
type input "2"
click at [800, 289] on span "AED" at bounding box center [801, 289] width 12 height 12
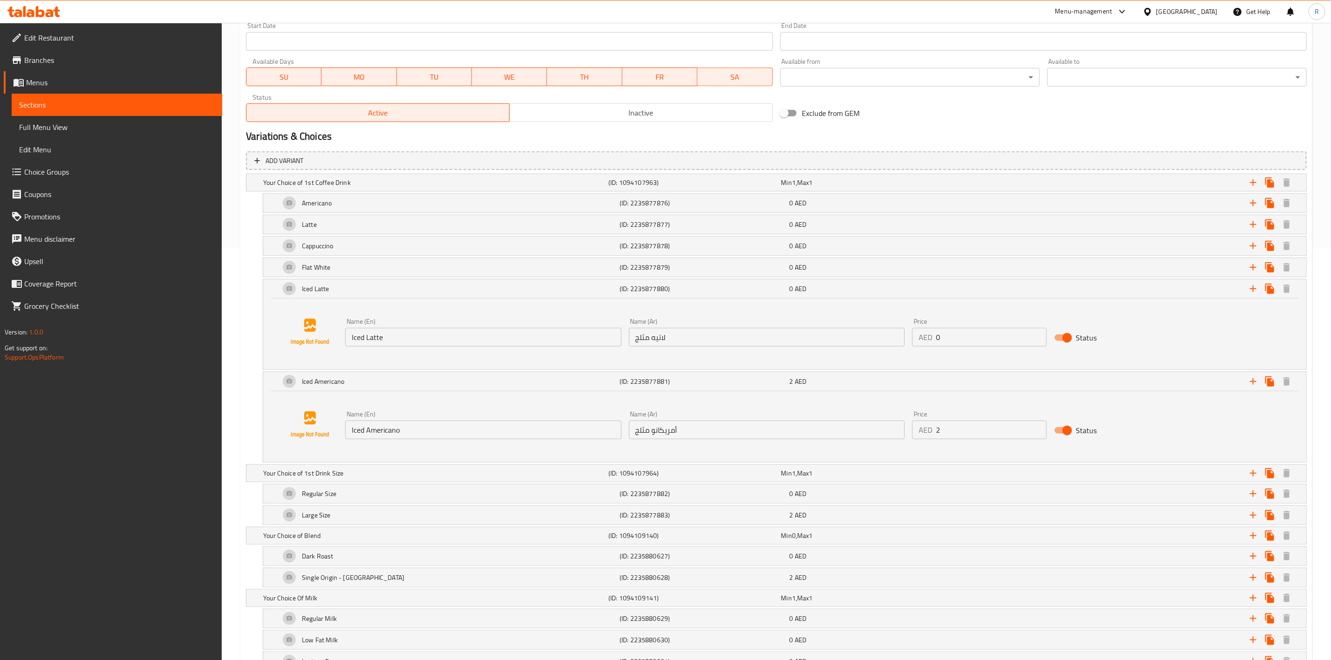
click at [962, 341] on input "0" at bounding box center [991, 337] width 110 height 19
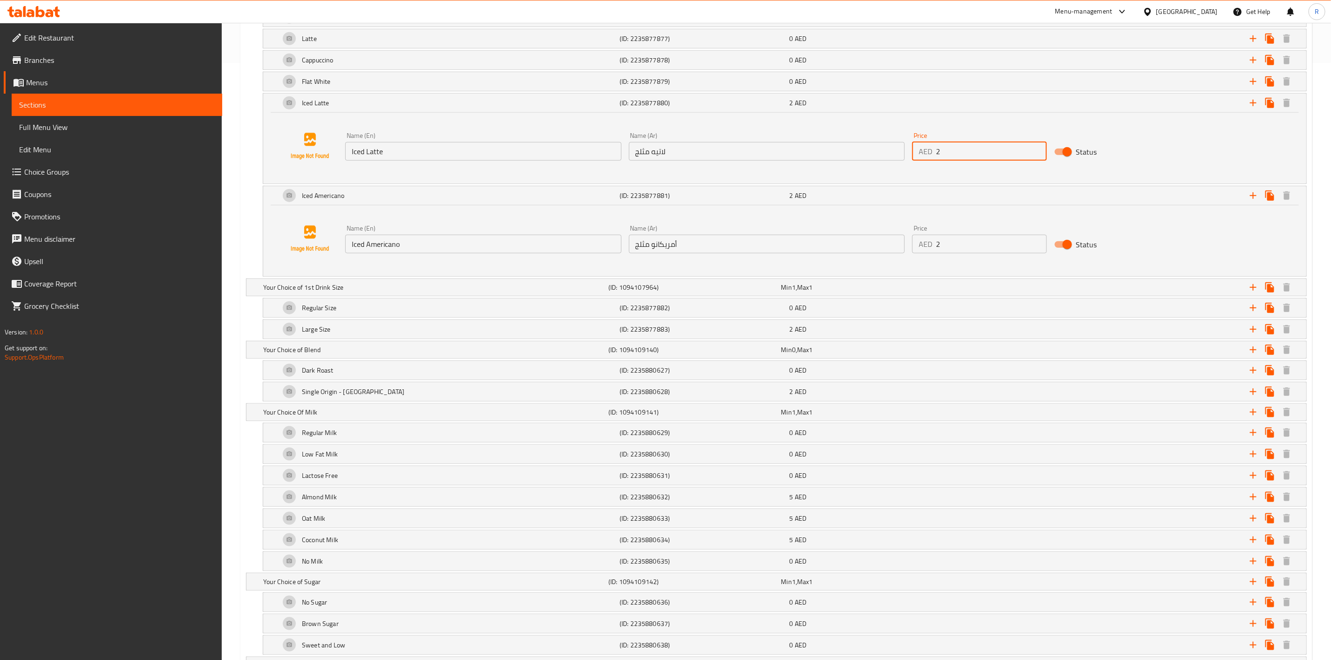
scroll to position [601, 0]
type input "2"
click at [280, 105] on div "Iced Latte" at bounding box center [448, 99] width 340 height 22
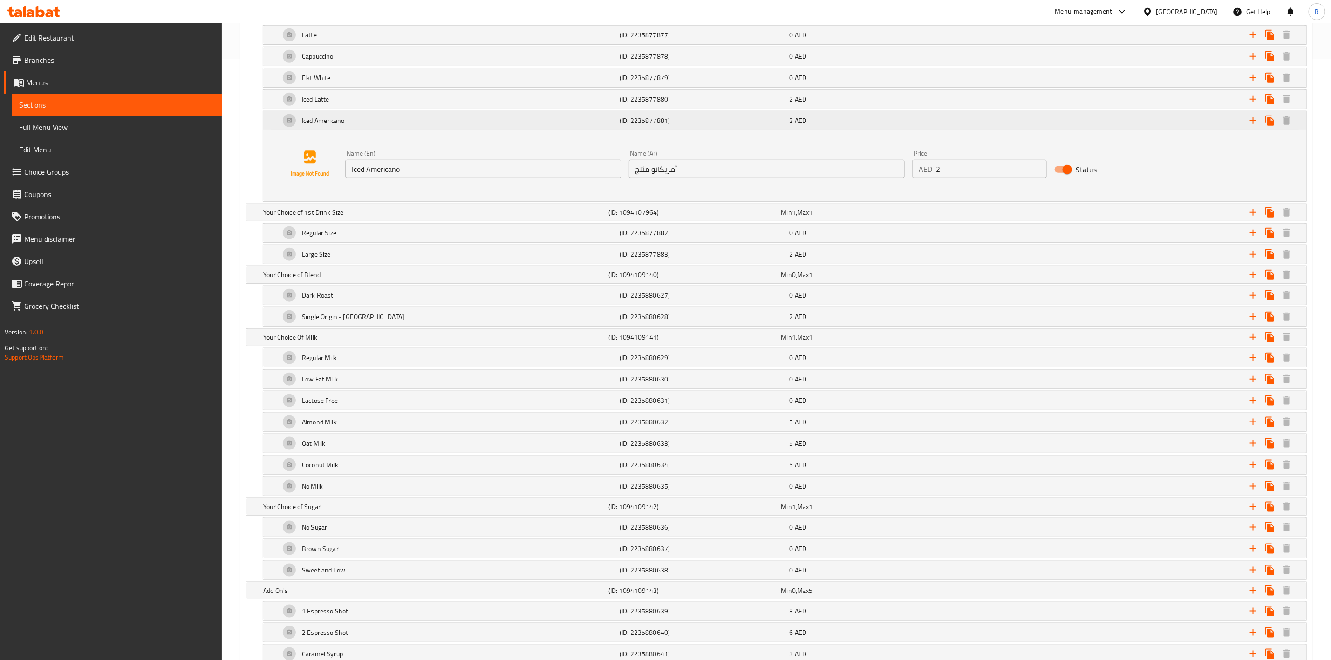
click at [273, 126] on div "Iced Americano (ID: 2235877881) 2 AED" at bounding box center [784, 120] width 1043 height 19
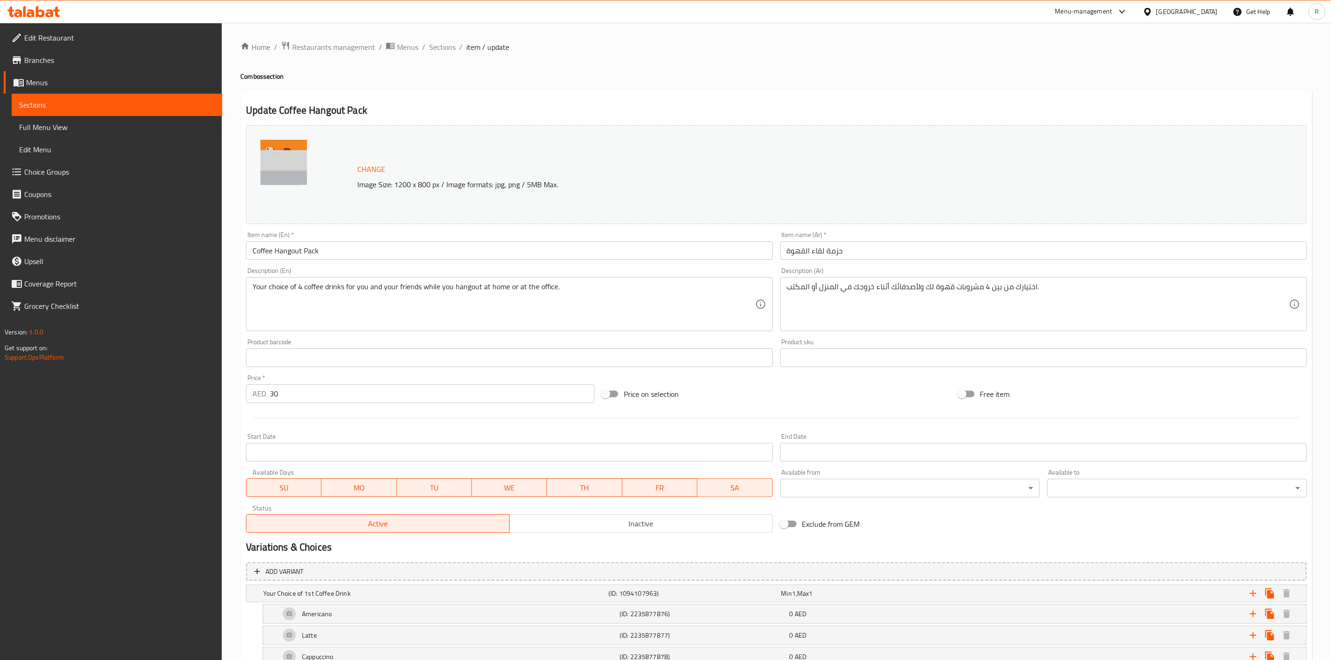
scroll to position [0, 0]
click at [449, 43] on span "Sections" at bounding box center [442, 47] width 27 height 11
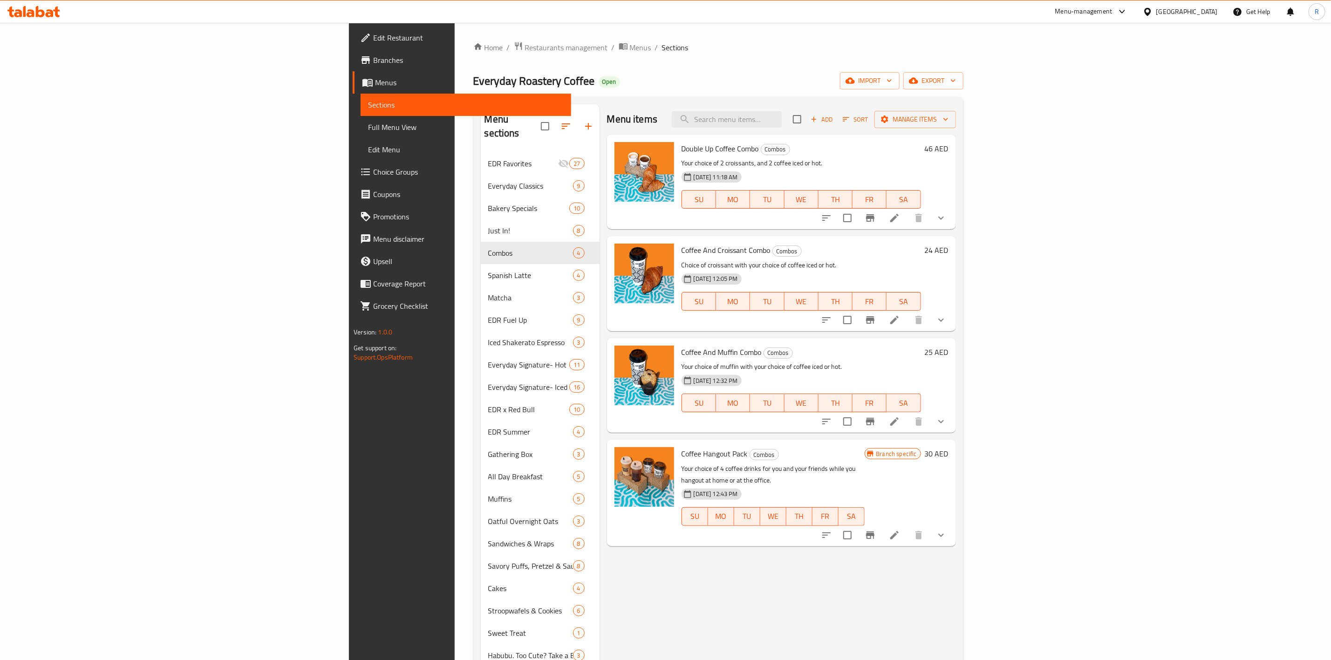
click at [455, 40] on div "Home / Restaurants management / Menus / Sections Everyday Roastery Coffee Open …" at bounding box center [719, 449] width 528 height 853
click at [525, 48] on span "Restaurants management" at bounding box center [566, 47] width 83 height 11
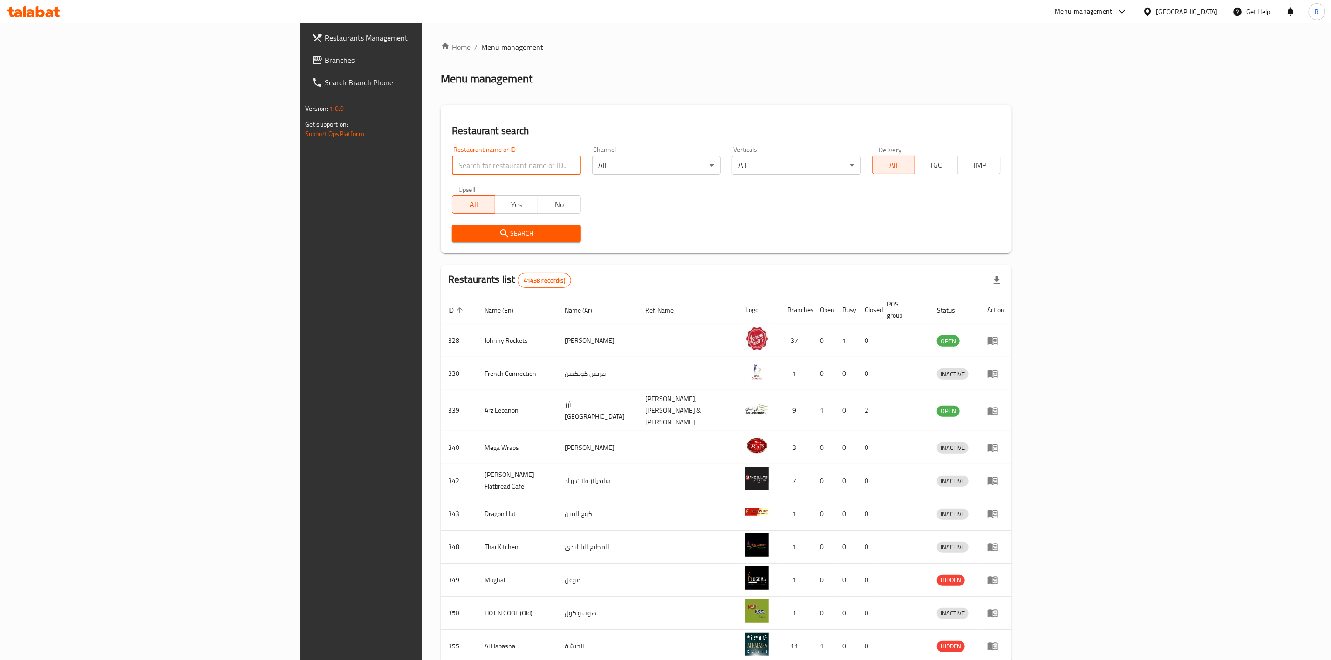
click at [452, 167] on input "search" at bounding box center [516, 165] width 129 height 19
type input "everyday roastery"
click button "Search" at bounding box center [516, 233] width 129 height 17
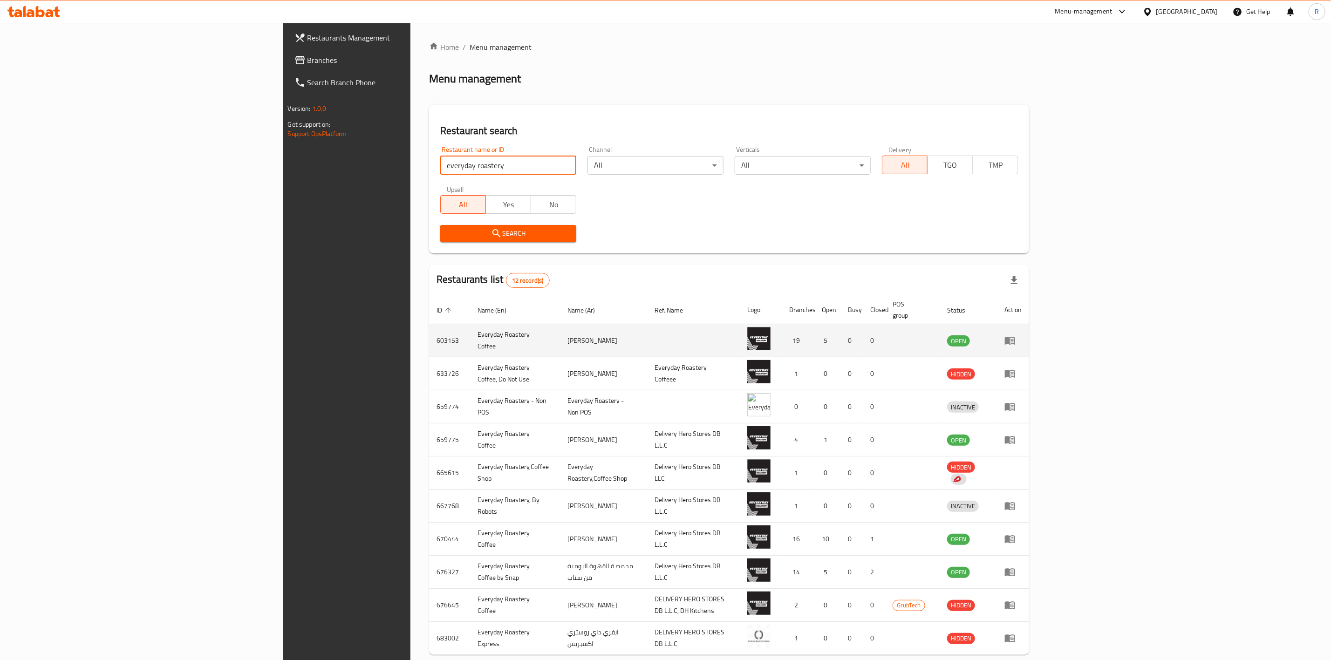
click at [1014, 339] on icon "enhanced table" at bounding box center [1012, 341] width 3 height 4
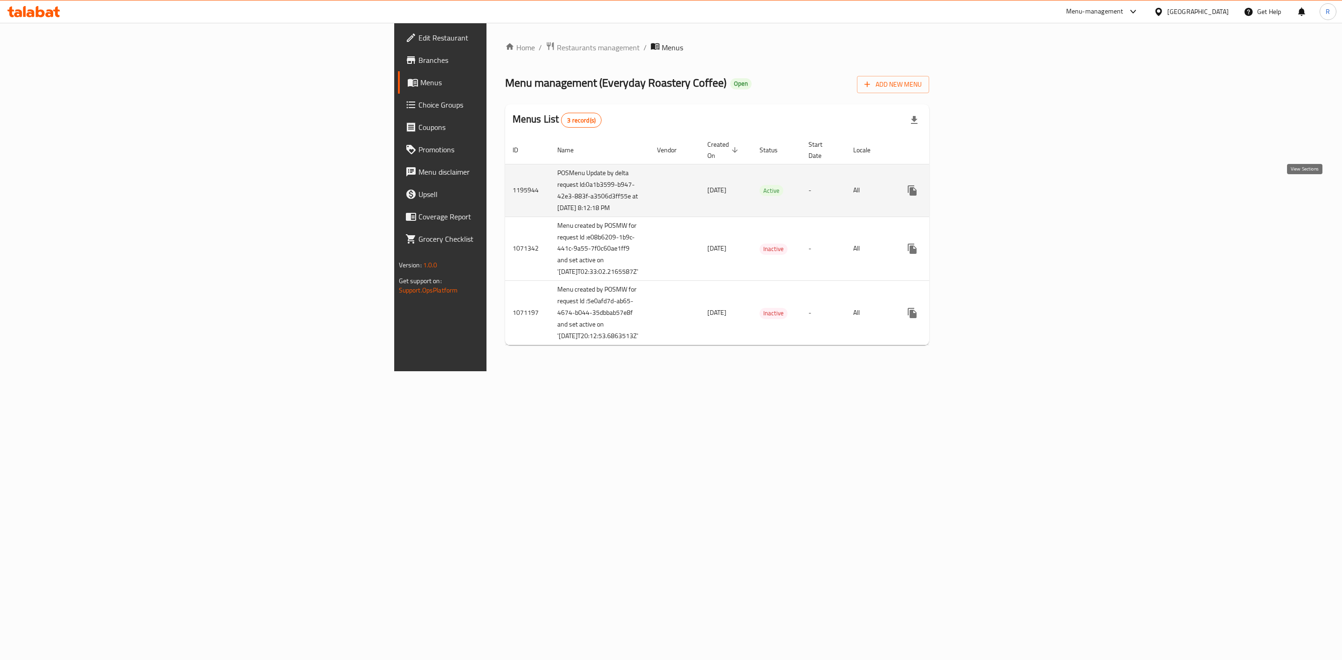
click at [984, 194] on icon "enhanced table" at bounding box center [979, 190] width 8 height 8
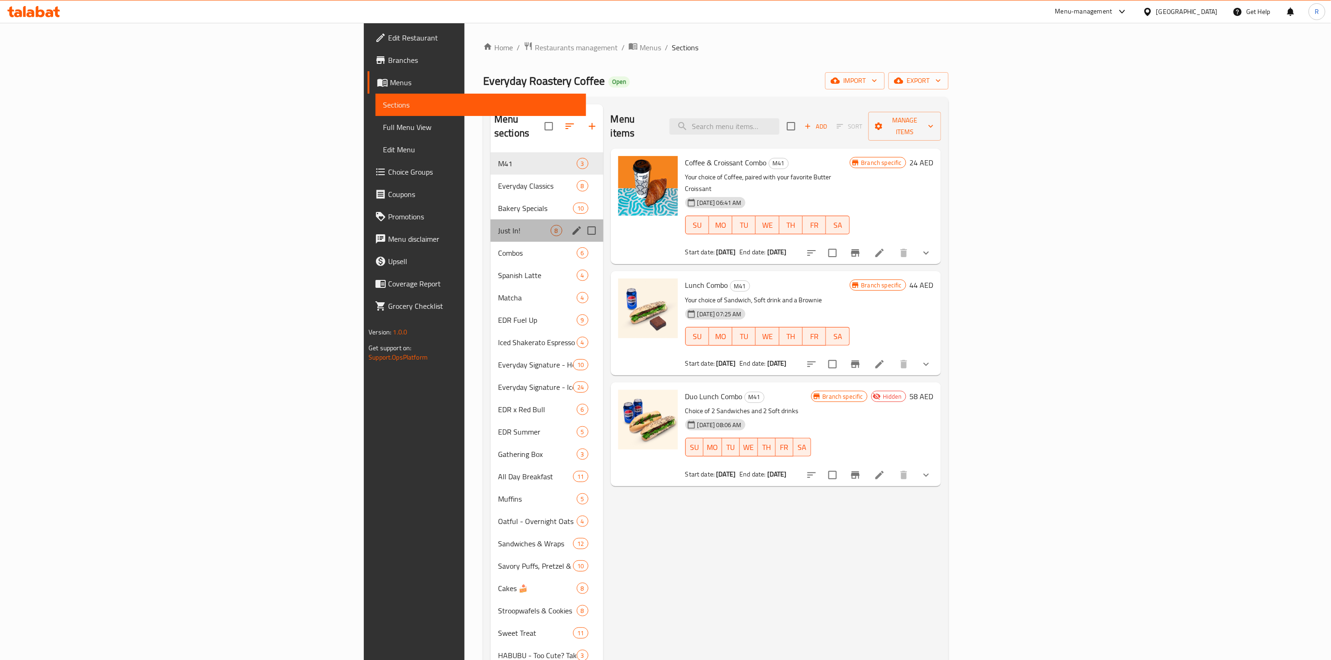
click at [491, 220] on div "Just In! 8" at bounding box center [547, 231] width 113 height 22
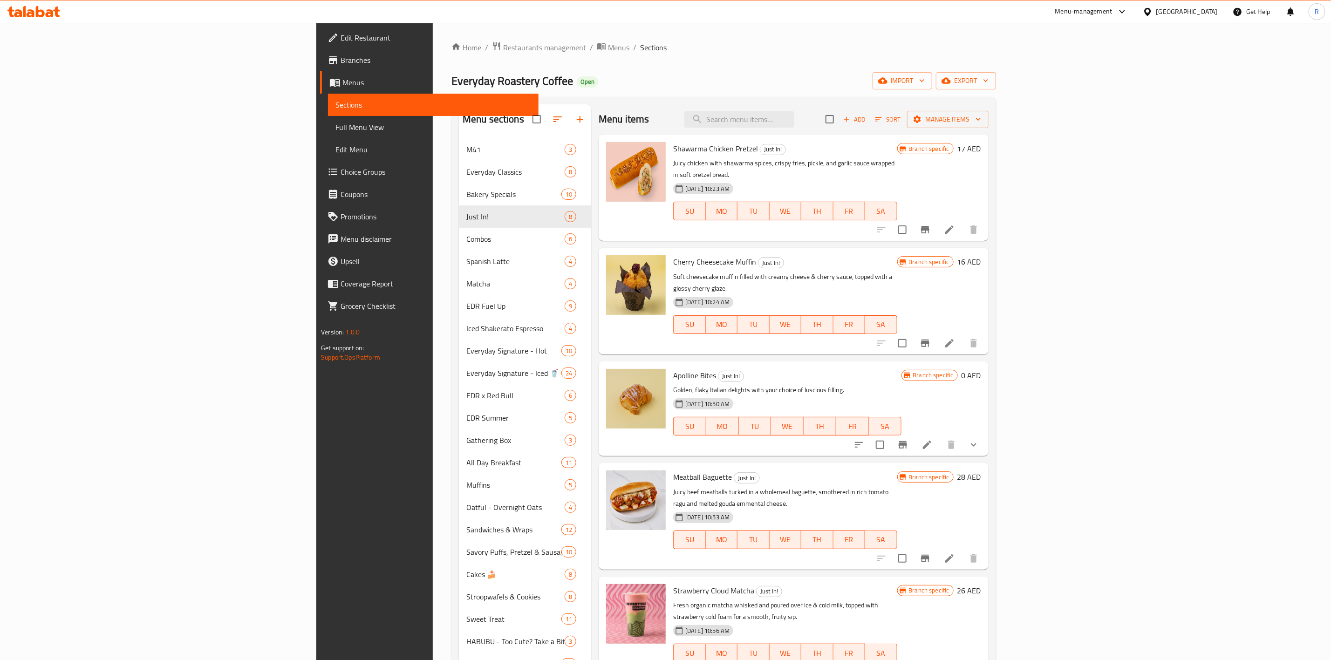
click at [608, 45] on span "Menus" at bounding box center [618, 47] width 21 height 11
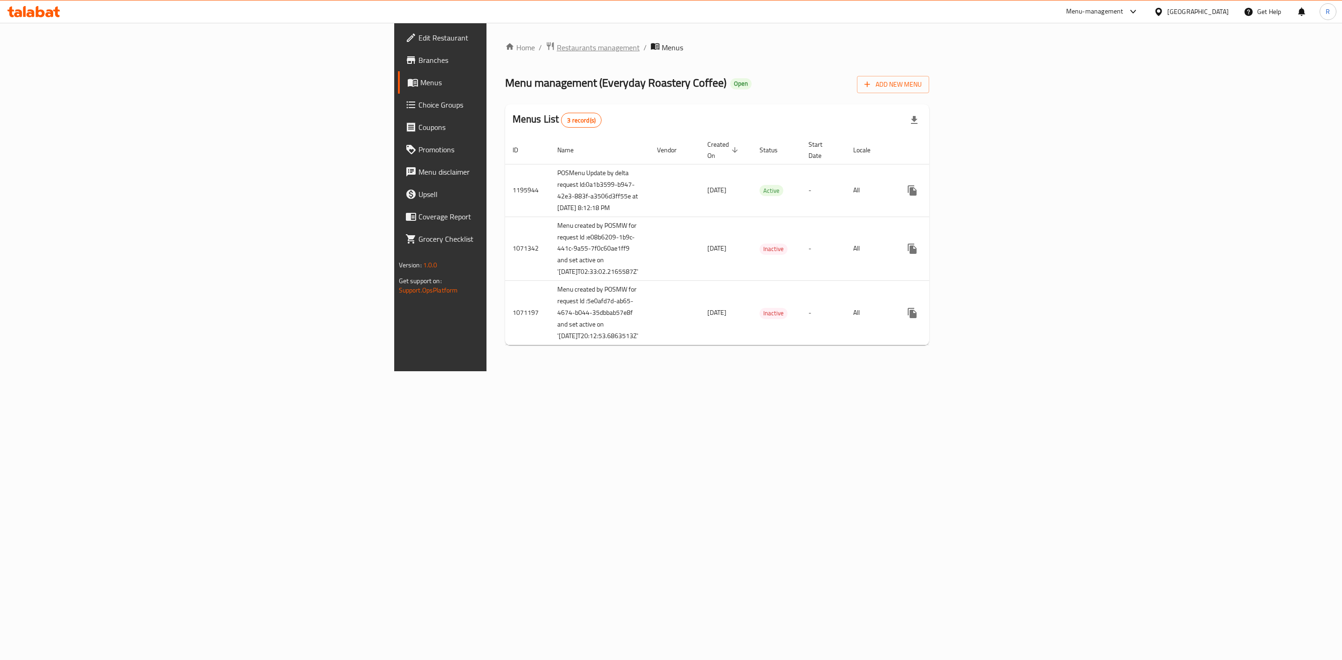
click at [557, 46] on span "Restaurants management" at bounding box center [598, 47] width 83 height 11
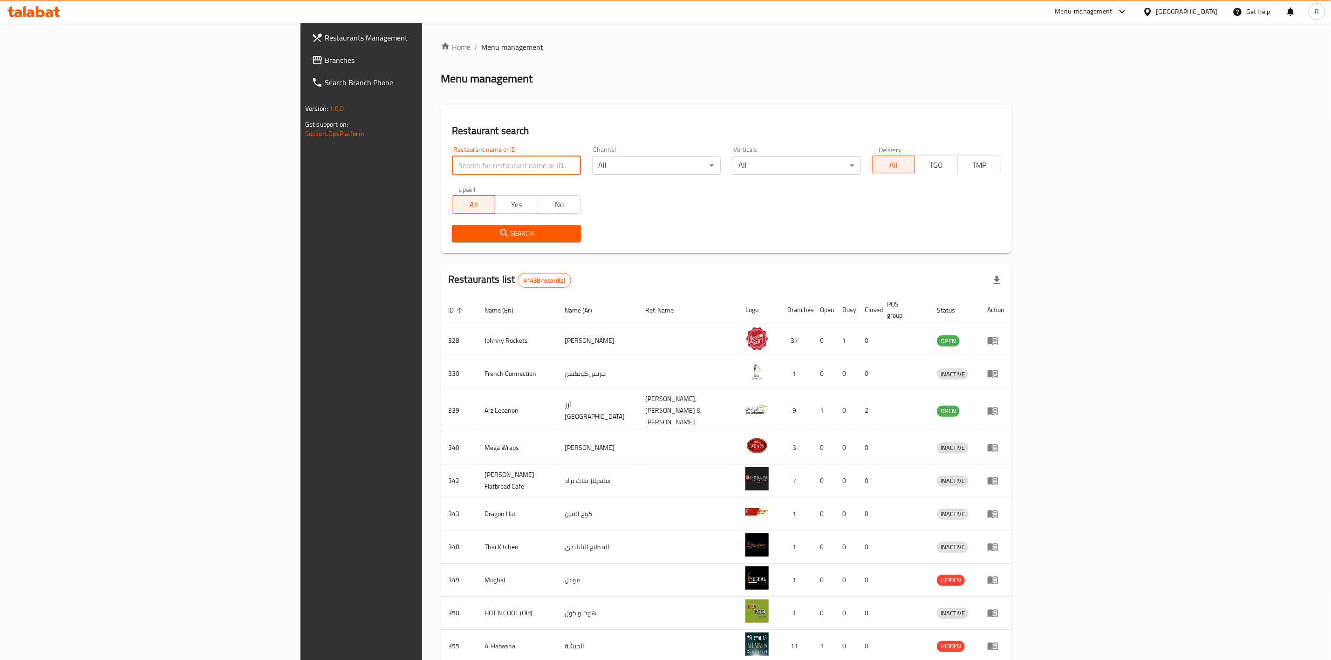
click at [452, 165] on input "search" at bounding box center [516, 165] width 129 height 19
type input "everyday roastery"
click button "Search" at bounding box center [516, 233] width 129 height 17
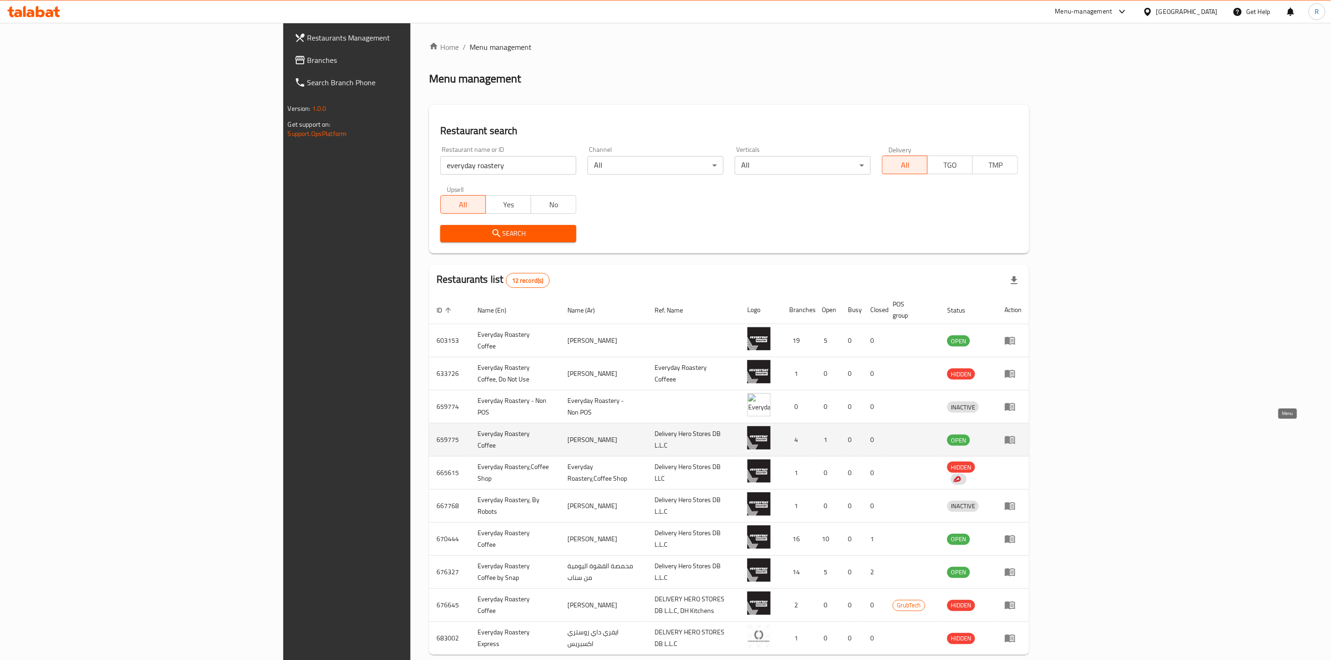
click at [1016, 437] on icon "enhanced table" at bounding box center [1010, 441] width 10 height 8
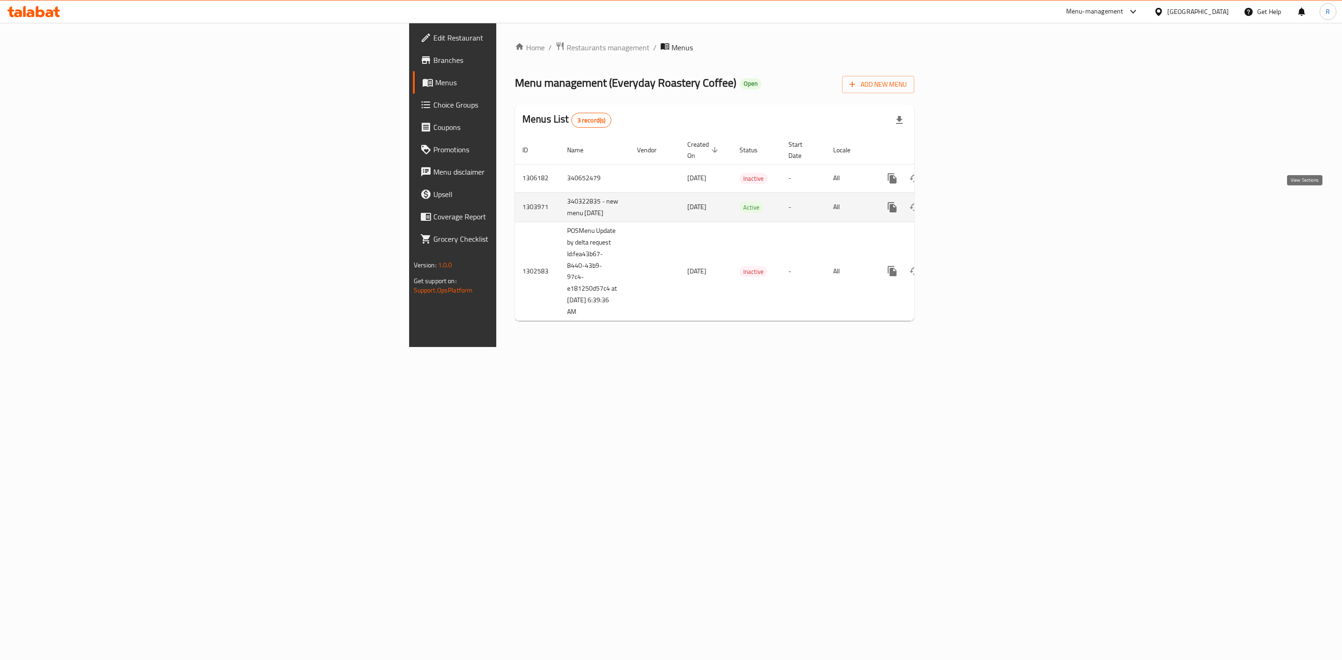
click at [964, 204] on icon "enhanced table" at bounding box center [959, 207] width 8 height 8
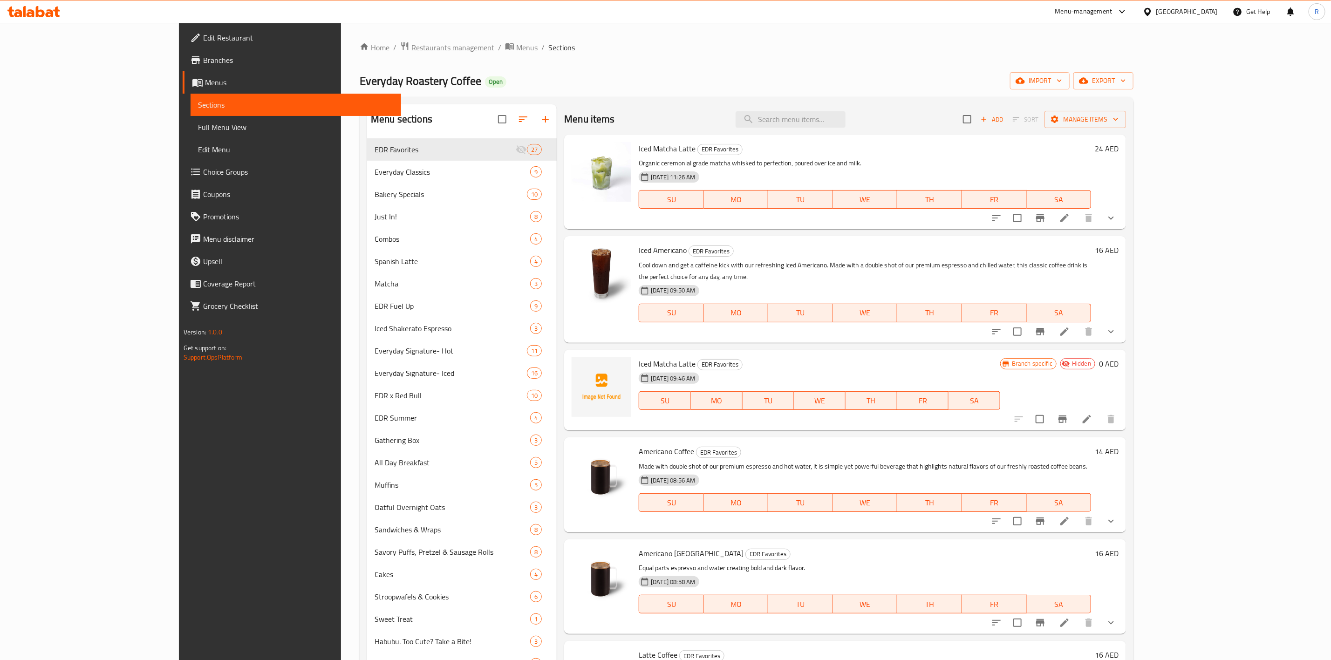
click at [412, 49] on span "Restaurants management" at bounding box center [453, 47] width 83 height 11
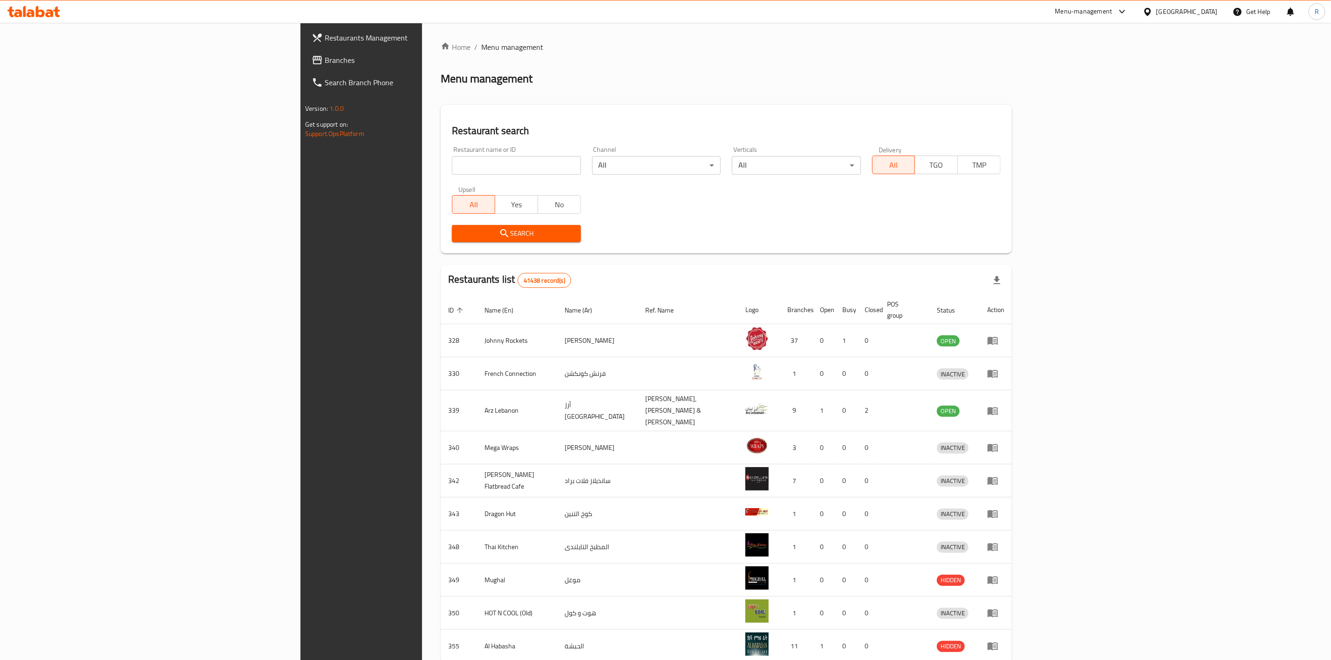
click at [452, 168] on input "search" at bounding box center [516, 165] width 129 height 19
type input "everyday roastery"
click button "Search" at bounding box center [516, 233] width 129 height 17
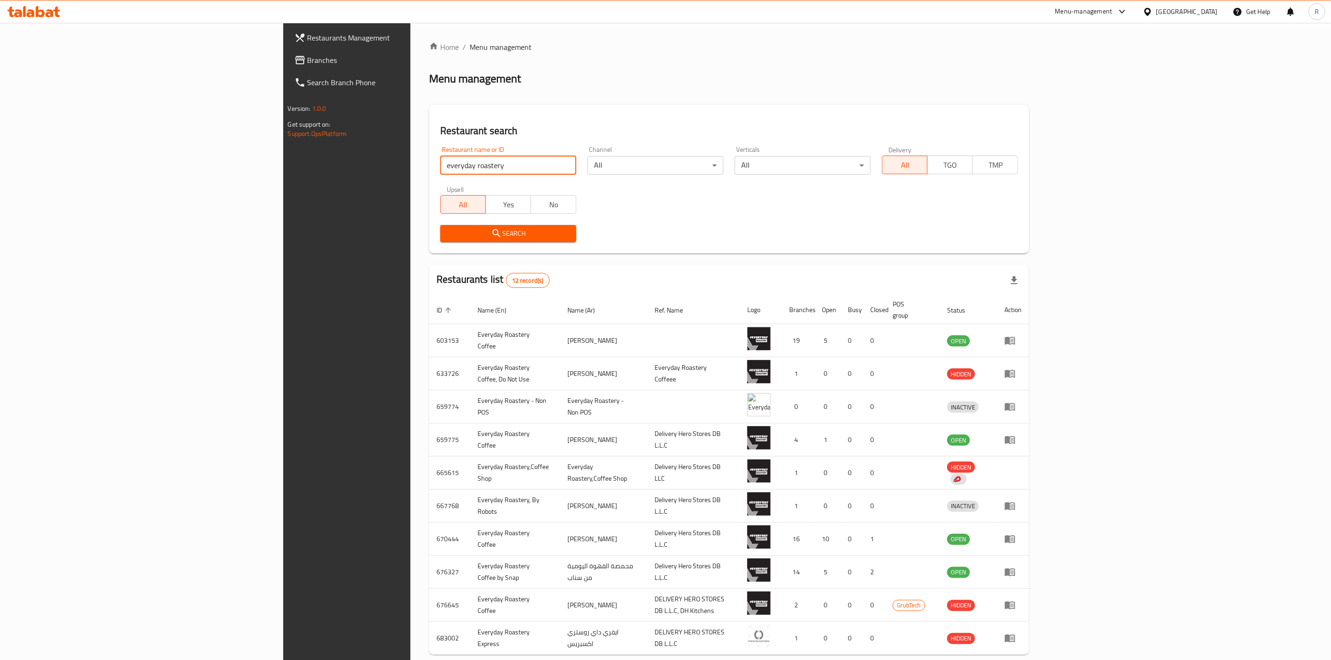
scroll to position [39, 0]
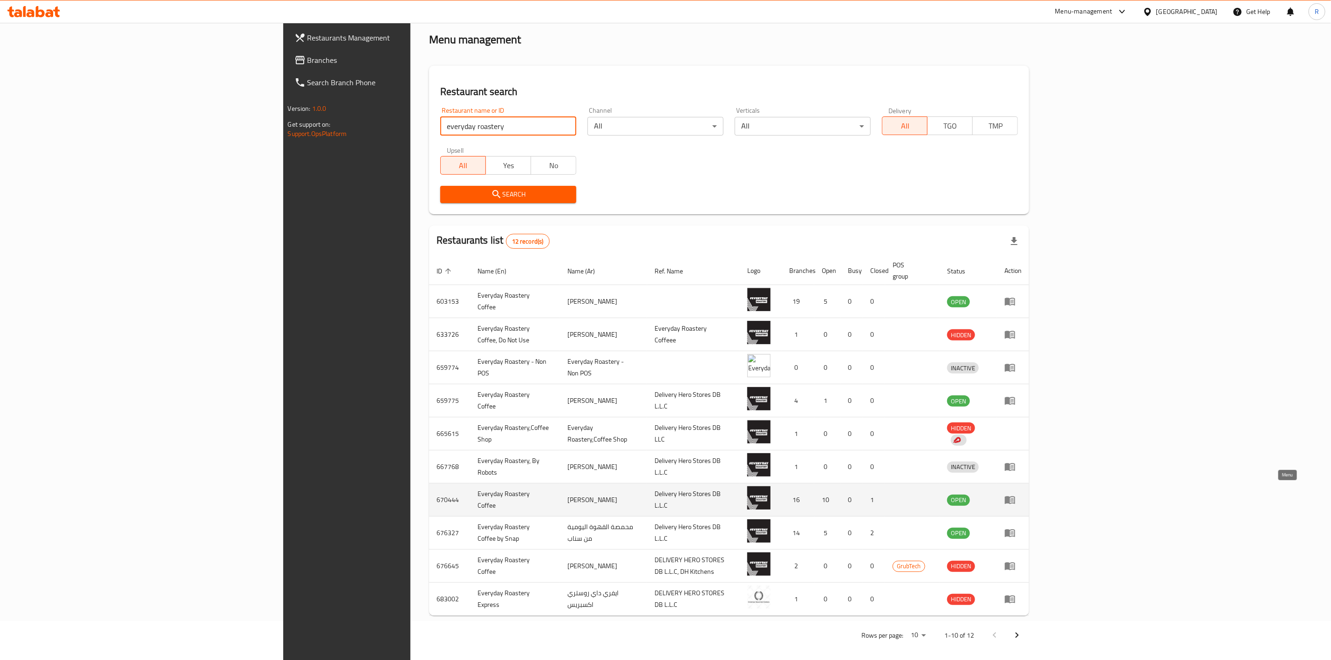
click at [1022, 494] on link "enhanced table" at bounding box center [1013, 499] width 17 height 11
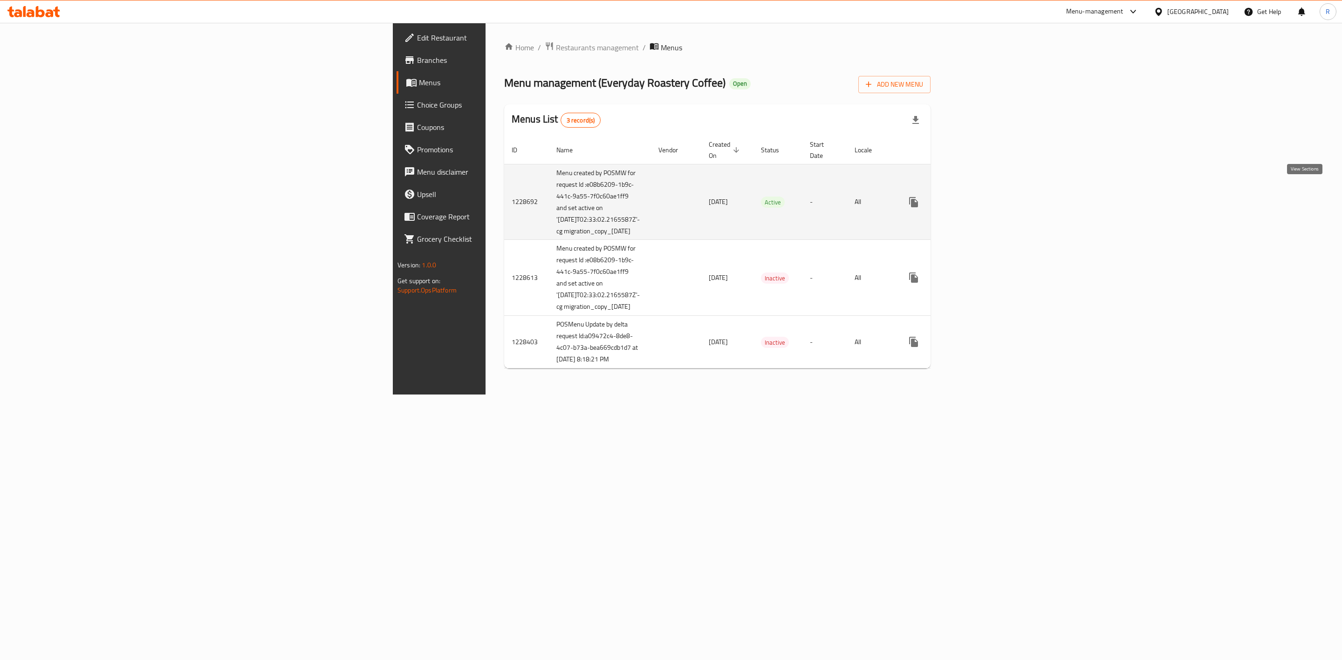
click at [987, 197] on icon "enhanced table" at bounding box center [980, 202] width 11 height 11
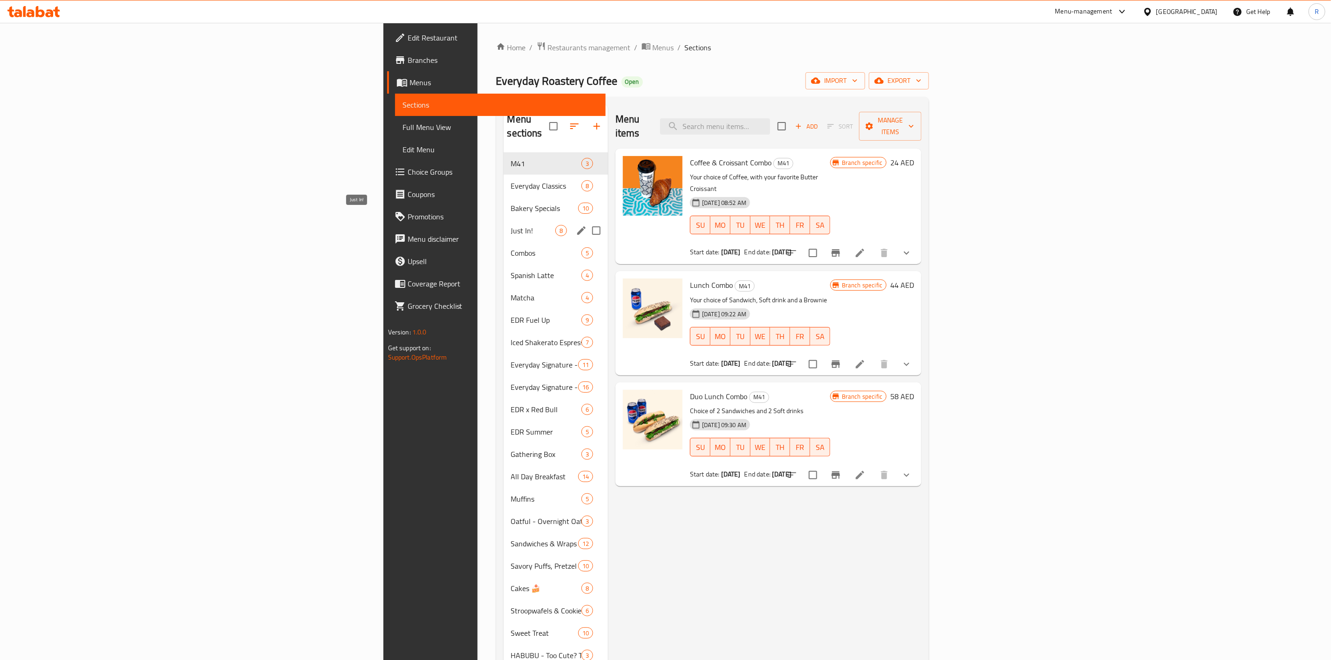
click at [511, 225] on span "Just In!" at bounding box center [533, 230] width 44 height 11
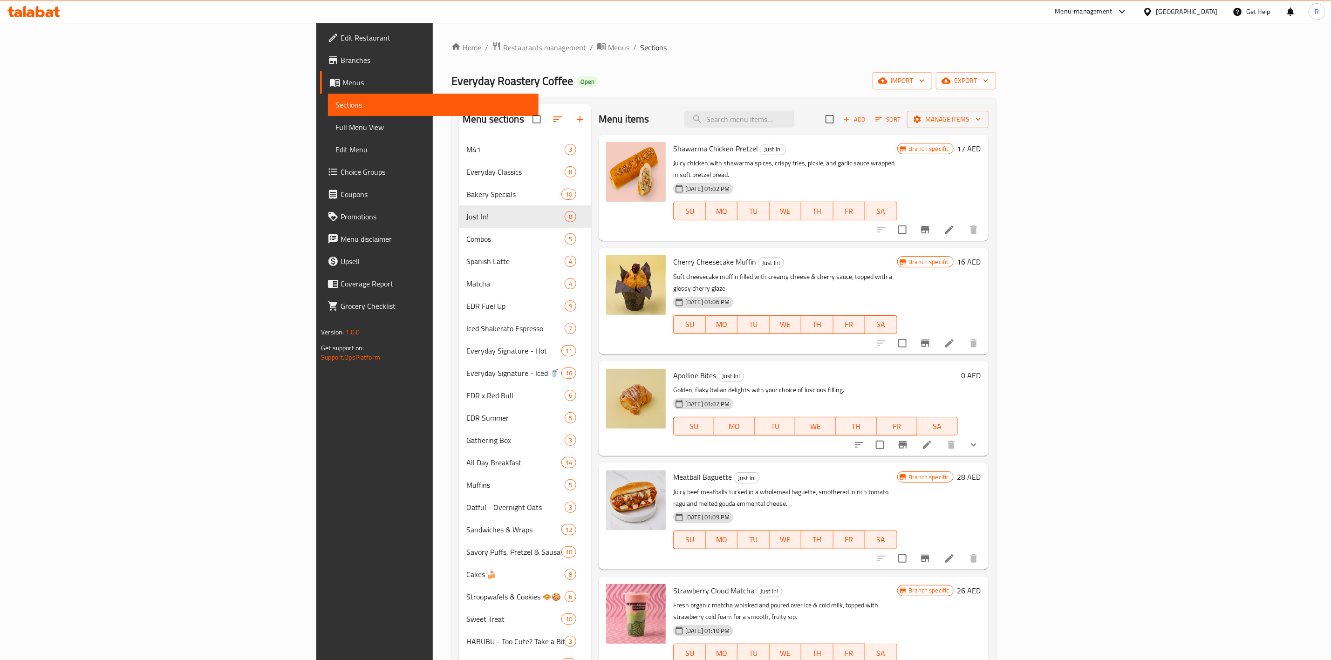
click at [503, 45] on span "Restaurants management" at bounding box center [544, 47] width 83 height 11
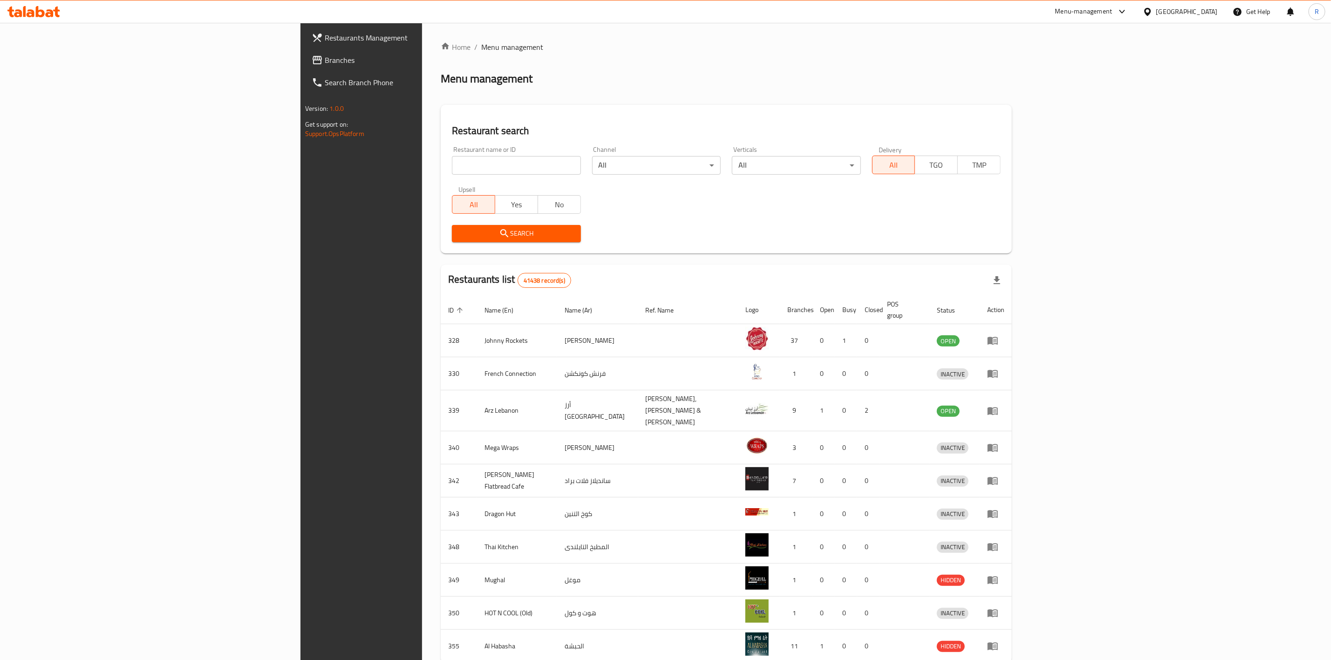
click at [452, 161] on input "search" at bounding box center [516, 165] width 129 height 19
type input "everyday roastery"
click button "Search" at bounding box center [516, 233] width 129 height 17
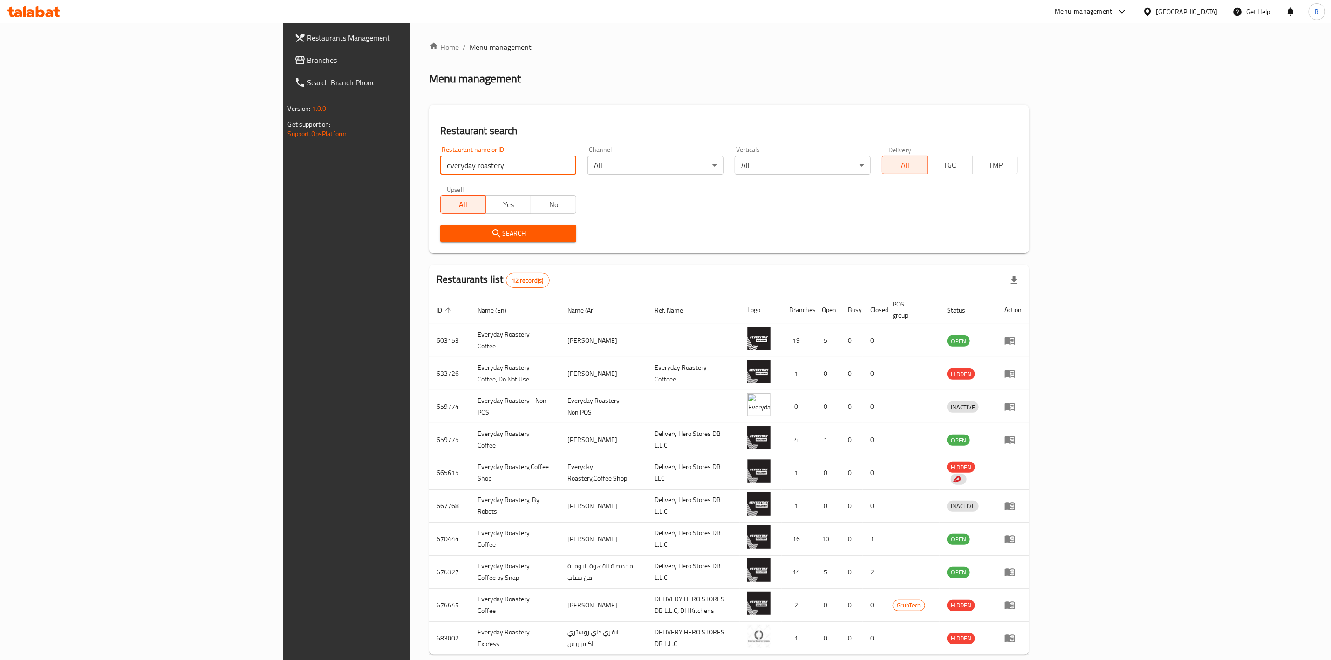
scroll to position [39, 0]
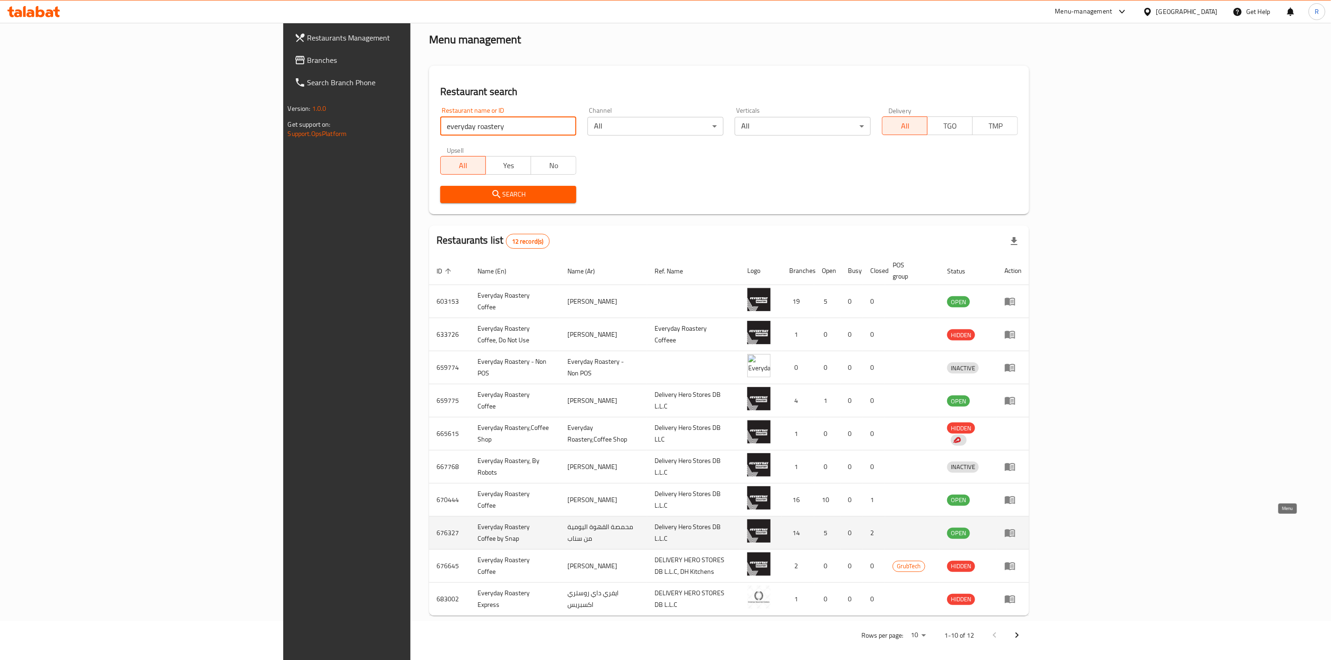
click at [1016, 530] on icon "enhanced table" at bounding box center [1010, 534] width 10 height 8
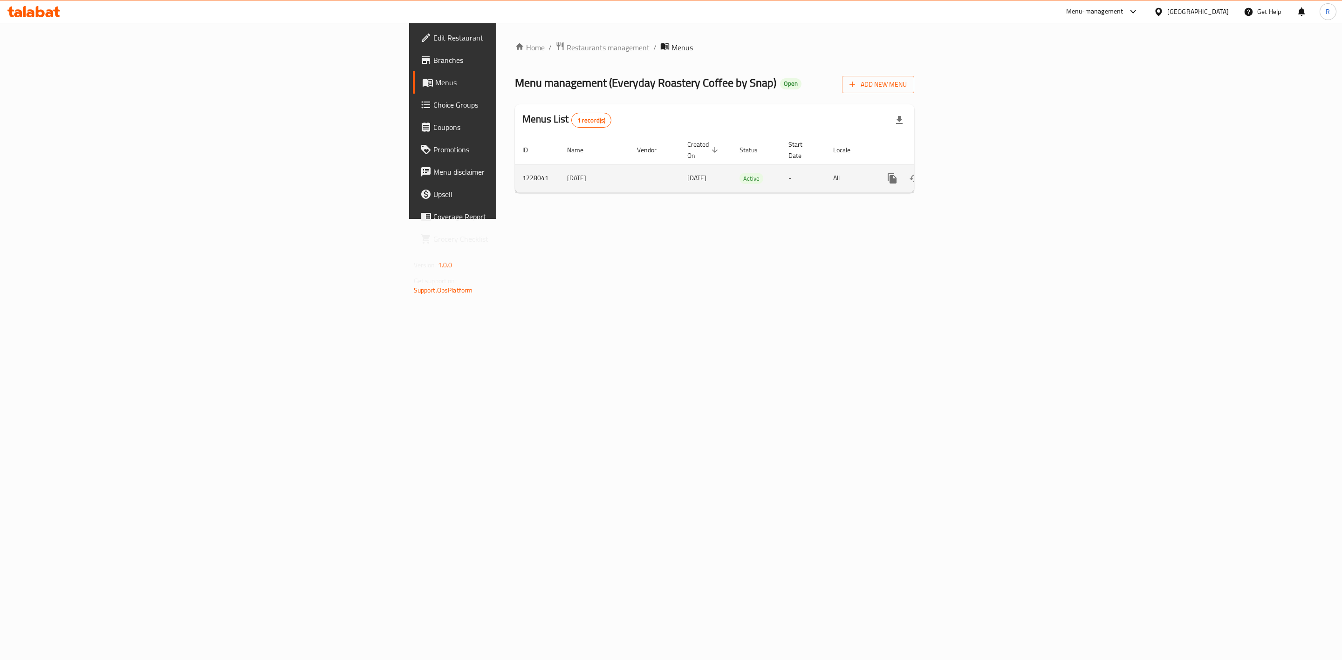
click at [732, 164] on td "Active" at bounding box center [756, 178] width 49 height 28
click at [965, 173] on icon "enhanced table" at bounding box center [959, 178] width 11 height 11
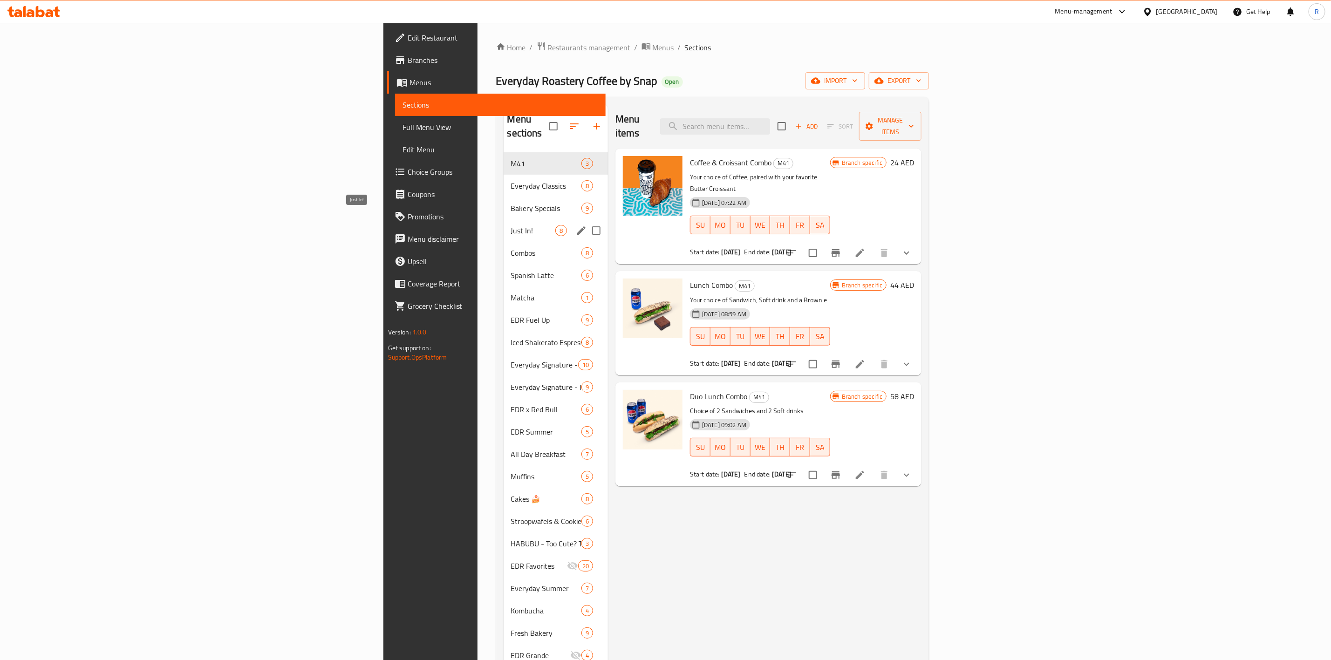
click at [511, 225] on span "Just In!" at bounding box center [533, 230] width 44 height 11
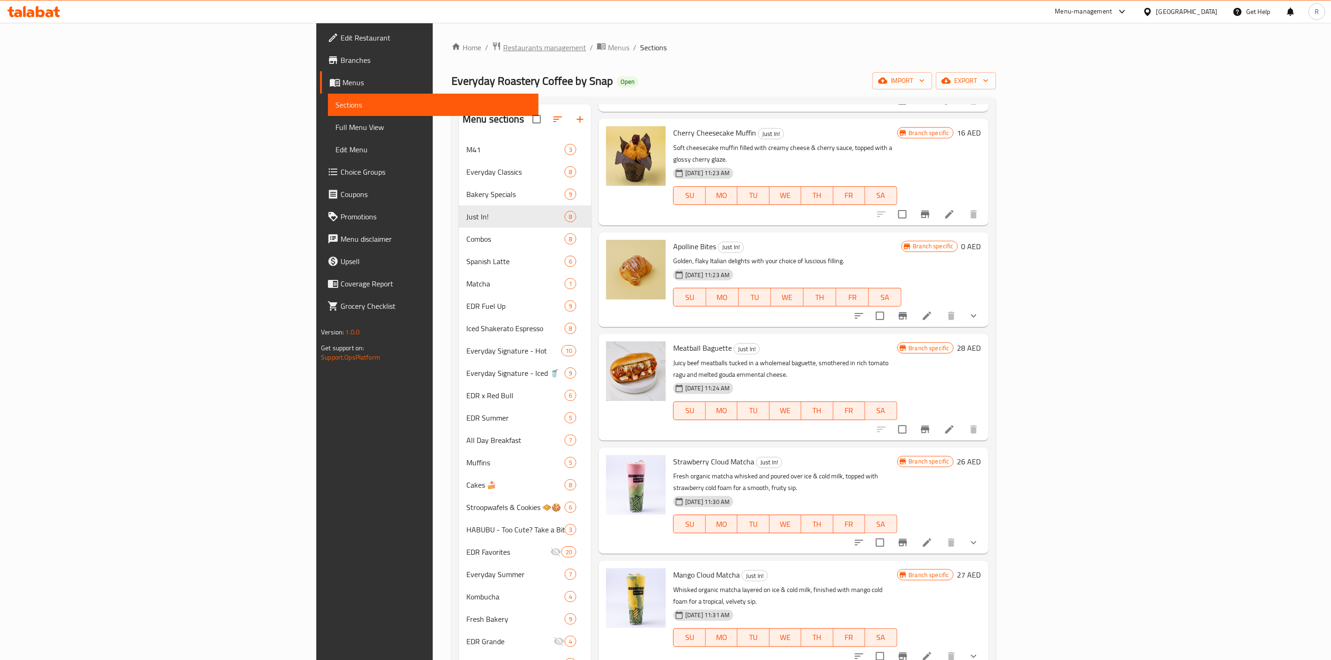
click at [503, 48] on span "Restaurants management" at bounding box center [544, 47] width 83 height 11
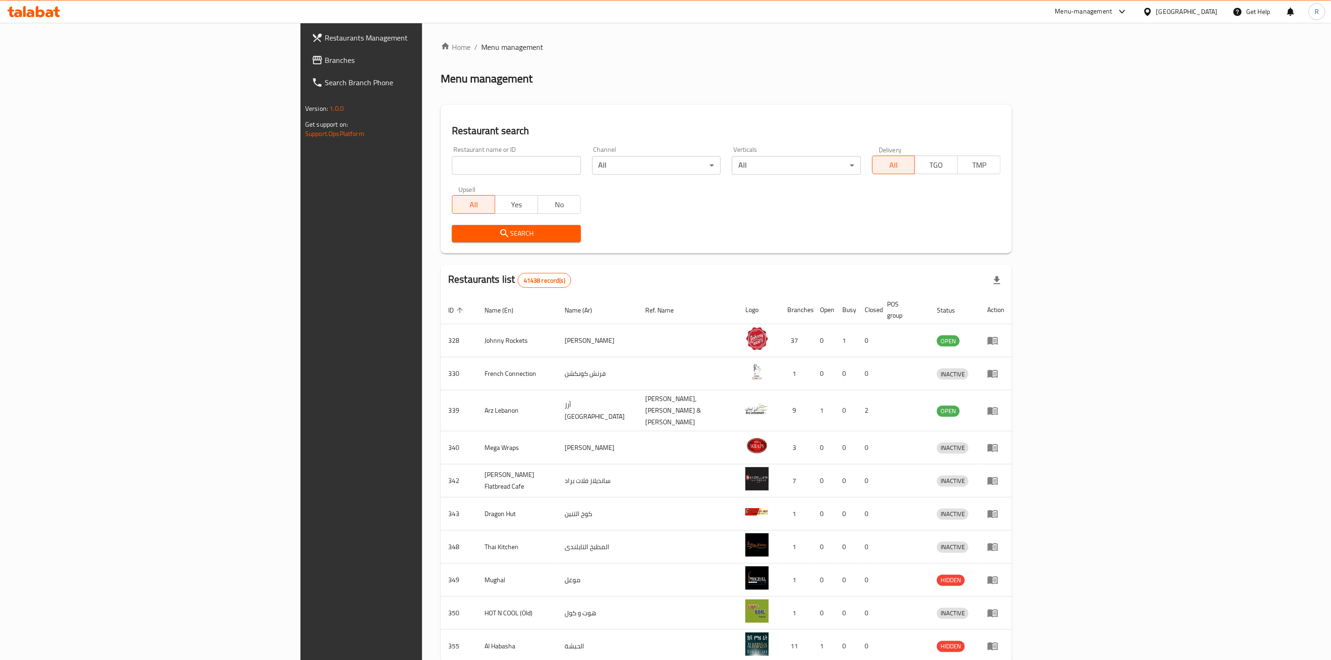
click at [452, 166] on input "search" at bounding box center [516, 165] width 129 height 19
type input "everyday roastery"
click button "Search" at bounding box center [516, 233] width 129 height 17
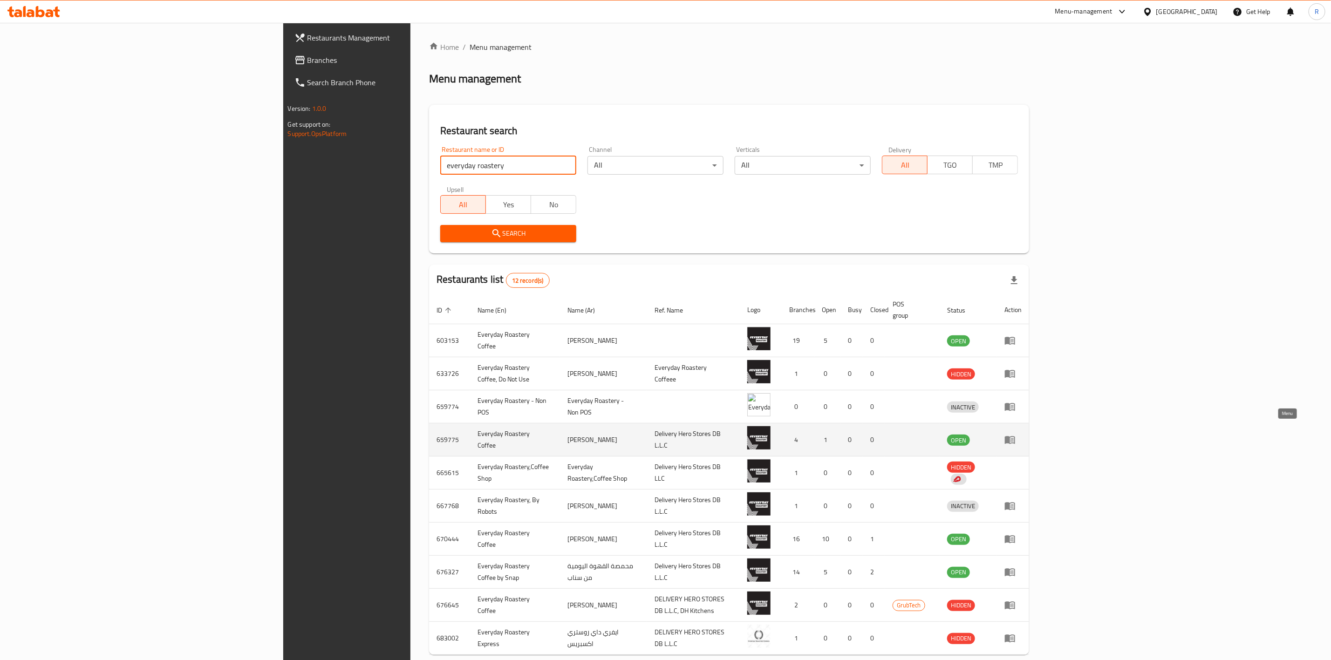
click at [1016, 437] on icon "enhanced table" at bounding box center [1010, 441] width 10 height 8
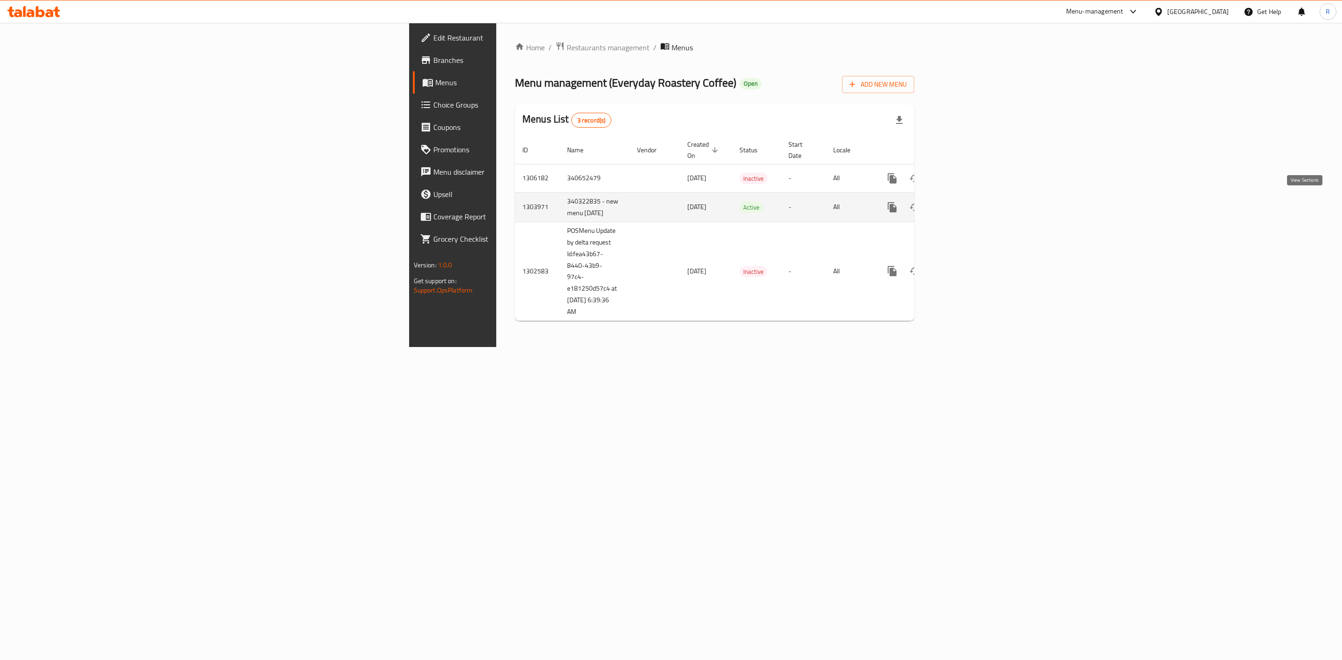
click at [965, 203] on icon "enhanced table" at bounding box center [959, 207] width 11 height 11
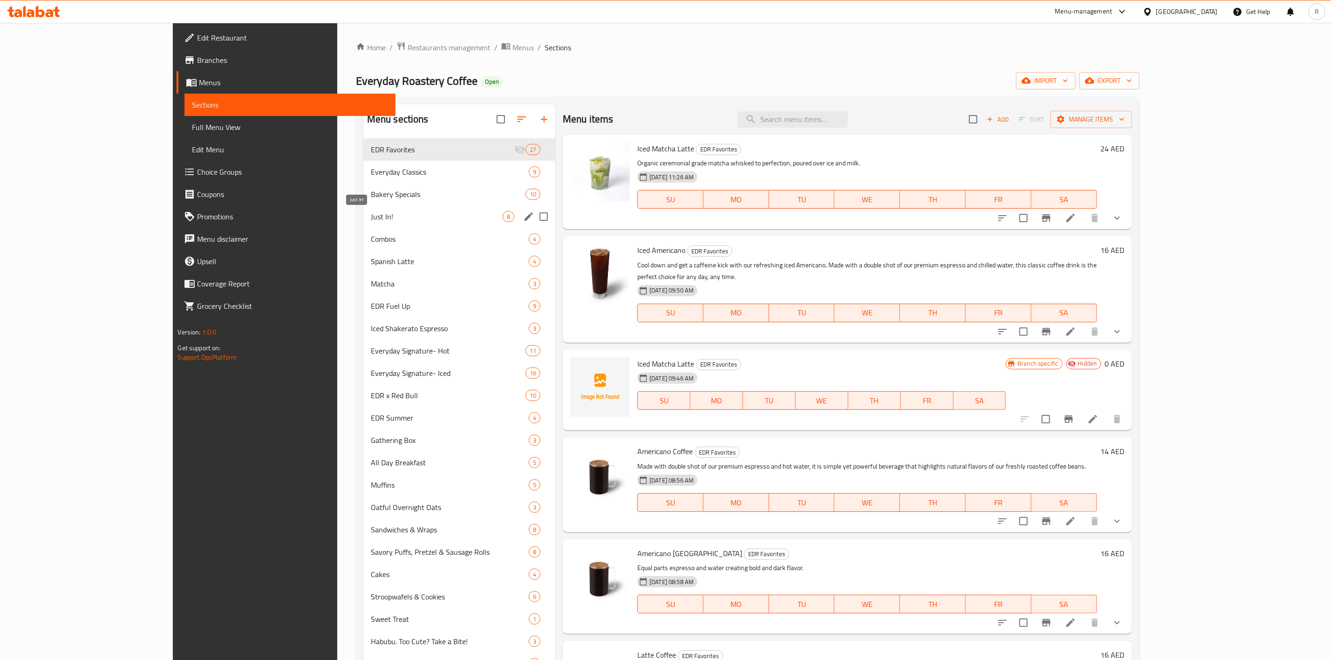
click at [371, 216] on span "Just In!" at bounding box center [437, 216] width 132 height 11
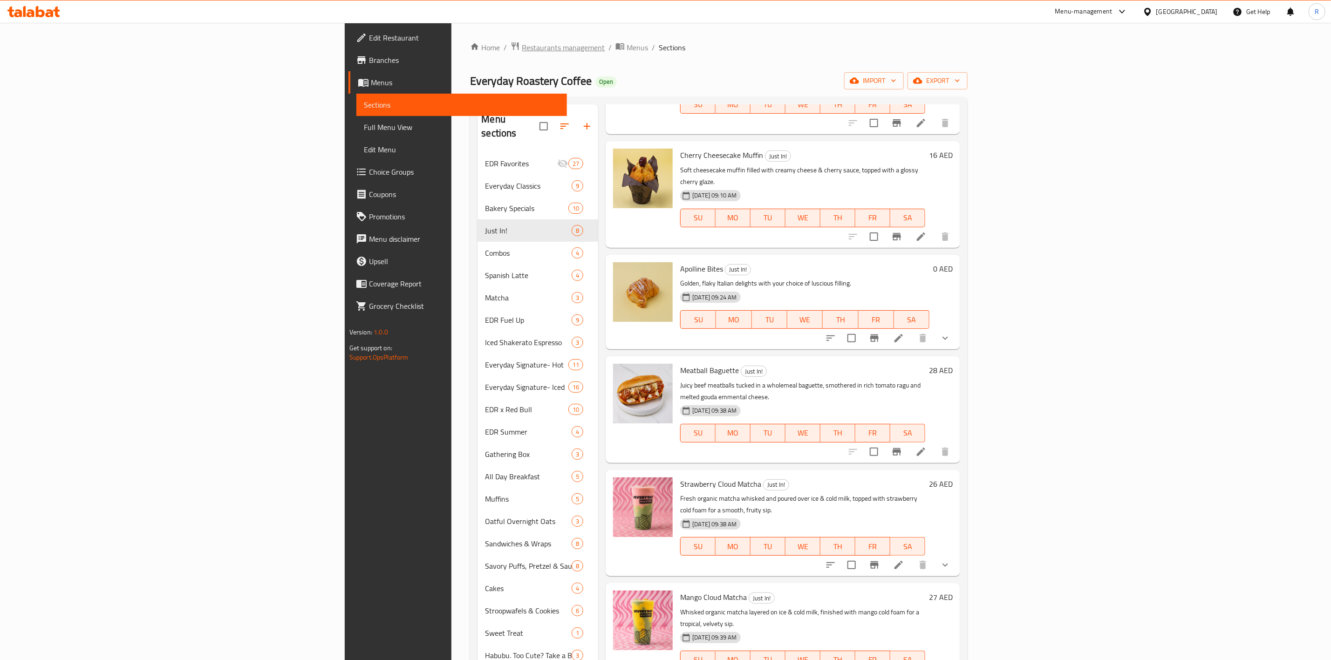
click at [522, 52] on span "Restaurants management" at bounding box center [563, 47] width 83 height 11
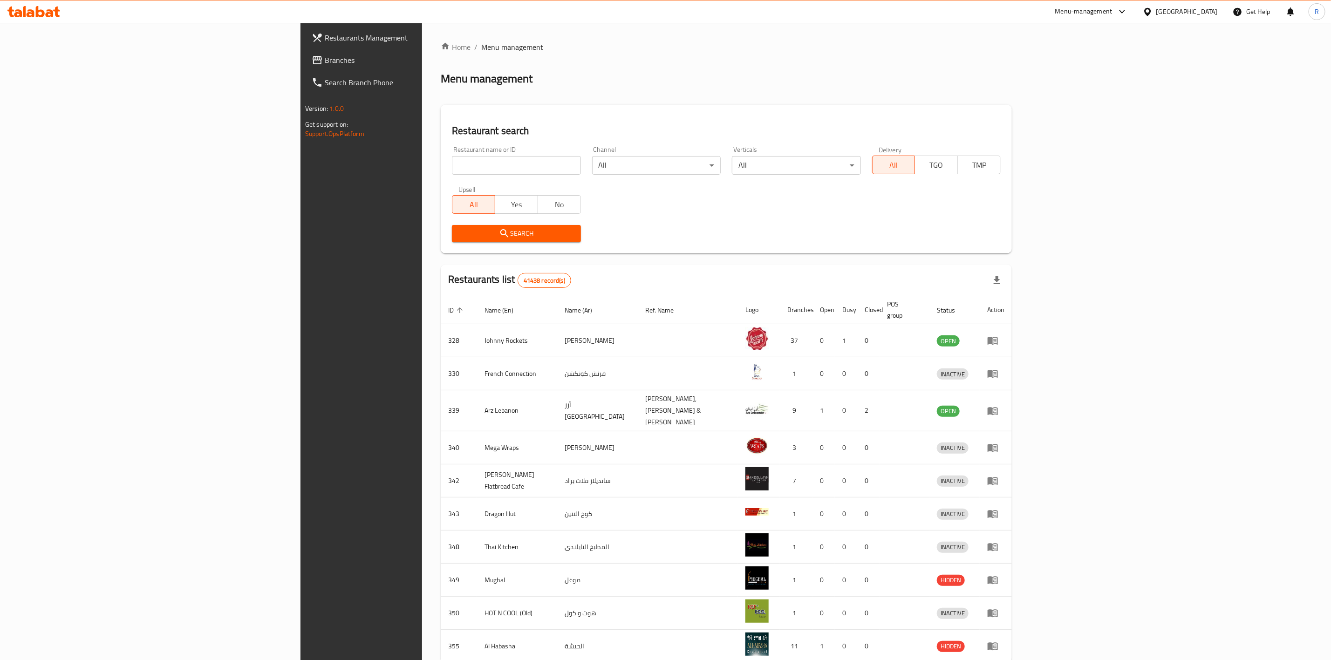
click at [452, 172] on input "search" at bounding box center [516, 165] width 129 height 19
type input "everyday roastery"
click button "Search" at bounding box center [516, 233] width 129 height 17
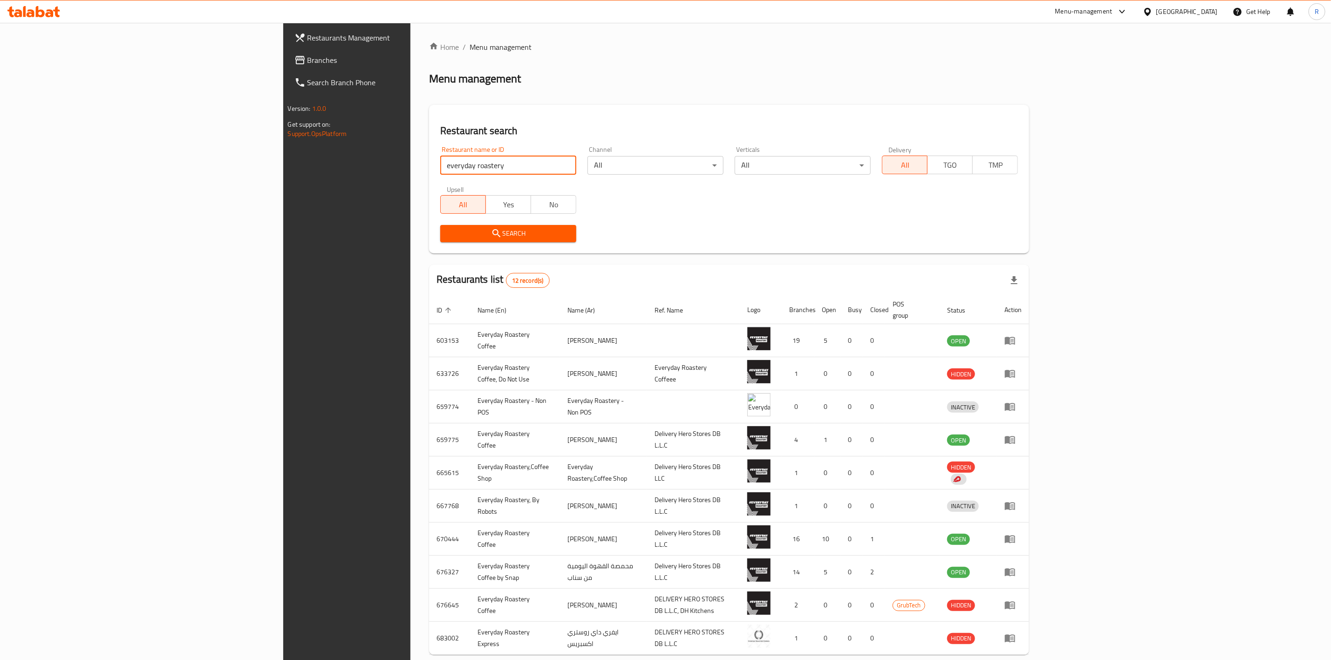
scroll to position [39, 0]
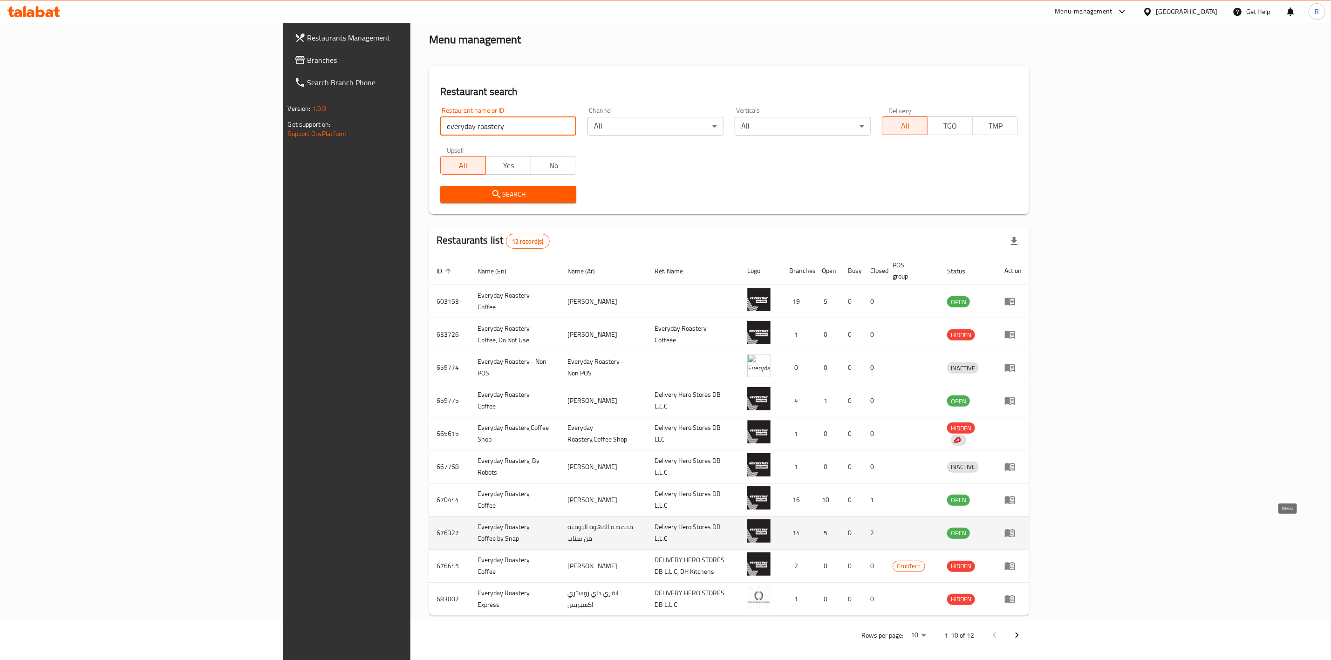
click at [1016, 528] on icon "enhanced table" at bounding box center [1010, 533] width 11 height 11
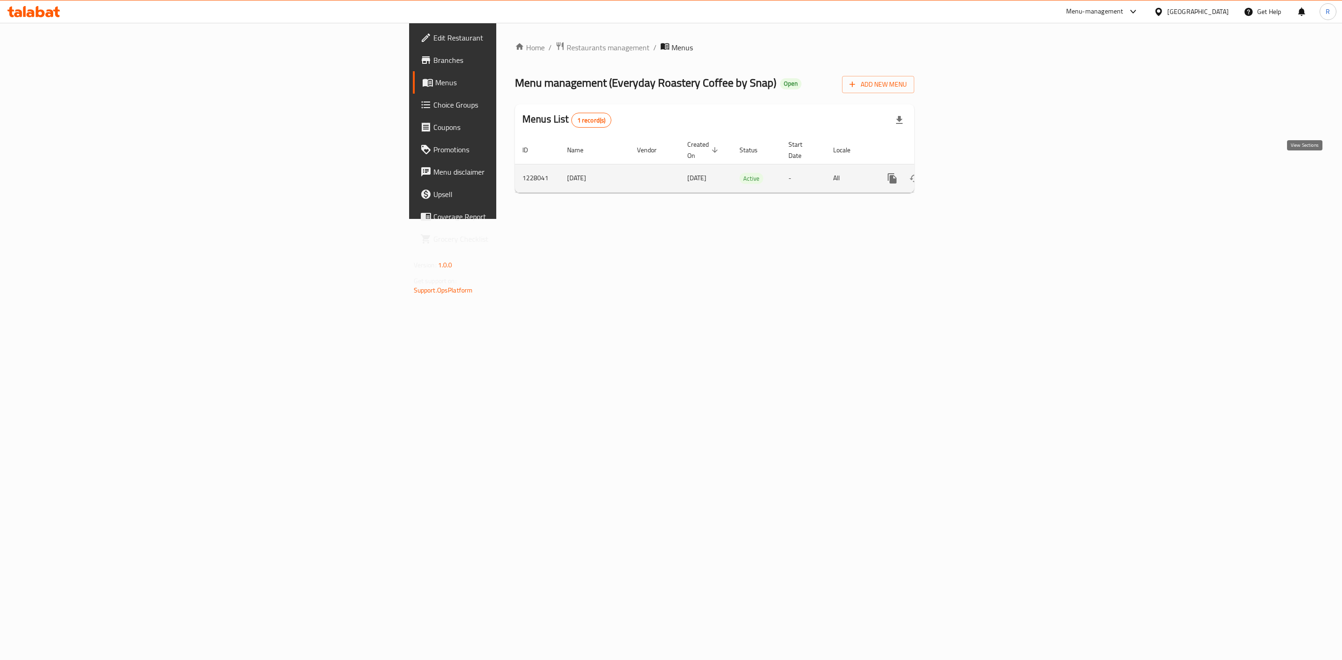
click at [965, 173] on icon "enhanced table" at bounding box center [959, 178] width 11 height 11
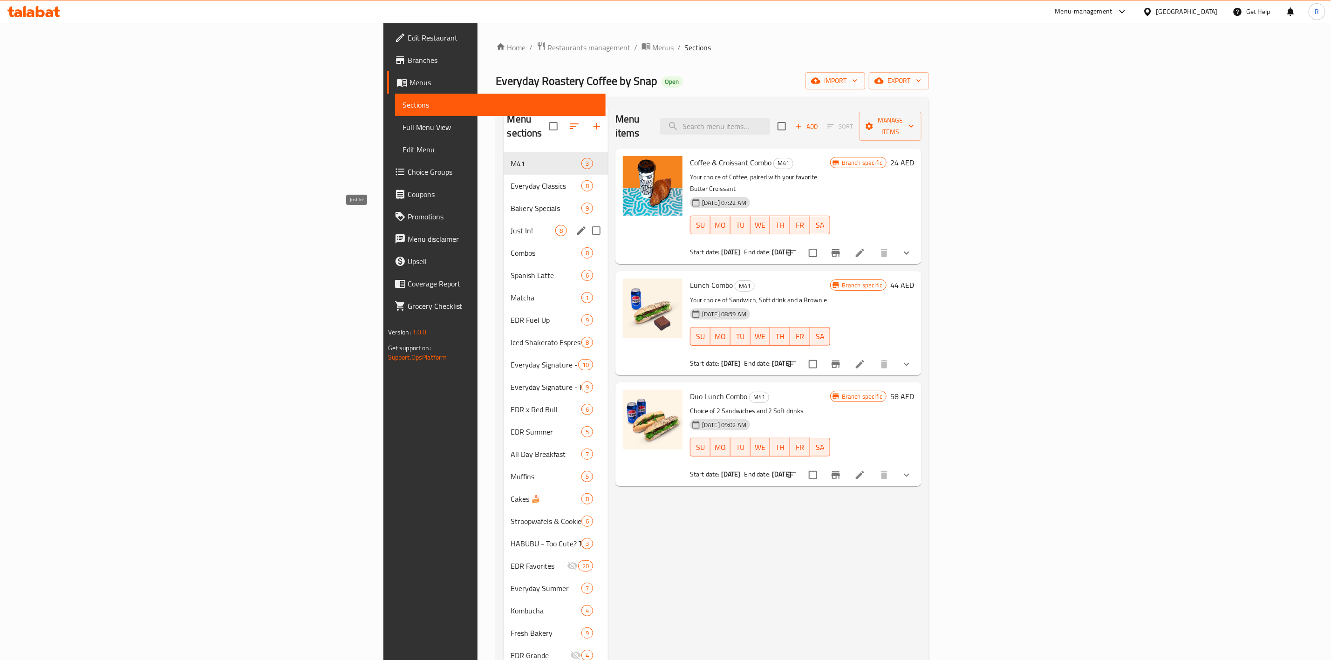
click at [511, 225] on span "Just In!" at bounding box center [533, 230] width 44 height 11
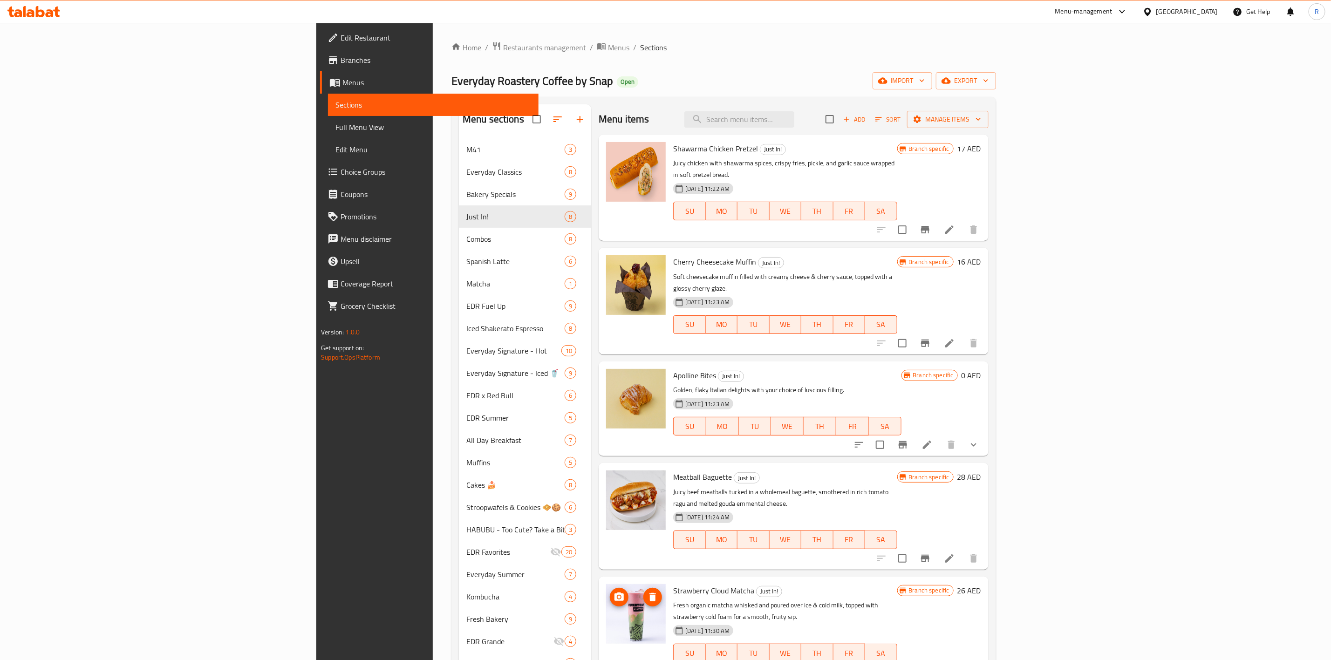
click at [606, 584] on img at bounding box center [636, 614] width 60 height 60
click at [615, 593] on icon "upload picture" at bounding box center [619, 597] width 9 height 8
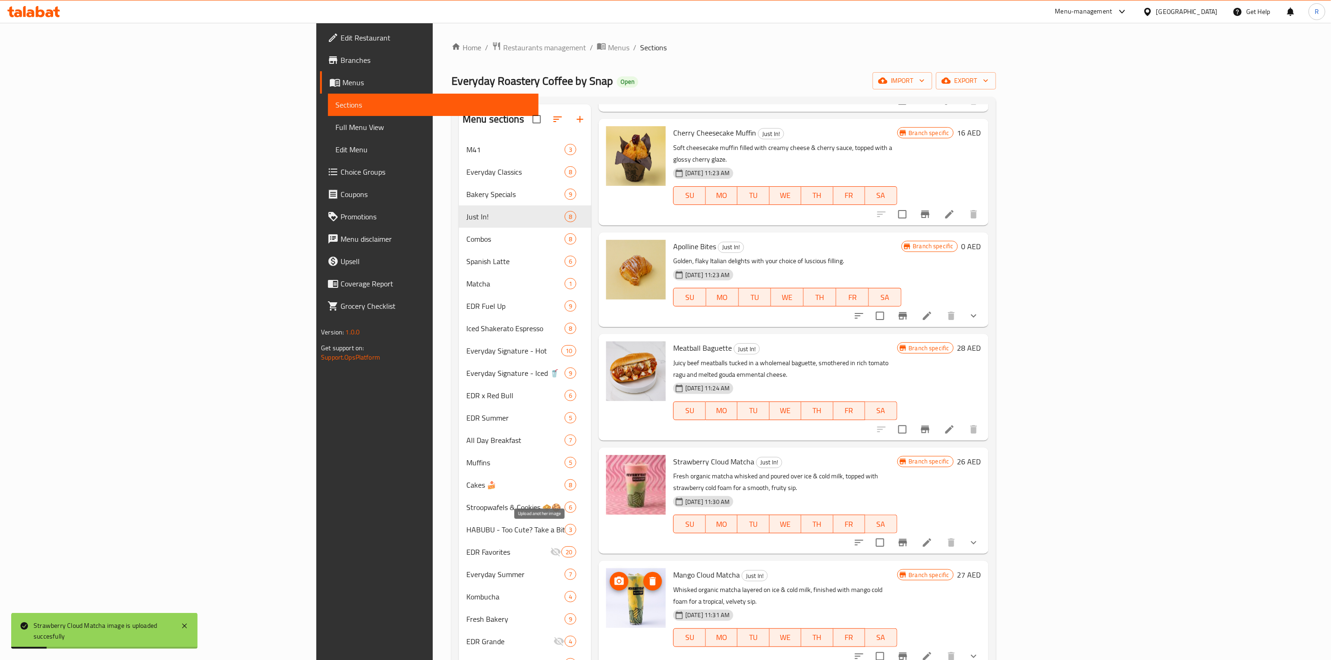
click at [610, 572] on button "upload picture" at bounding box center [619, 581] width 19 height 19
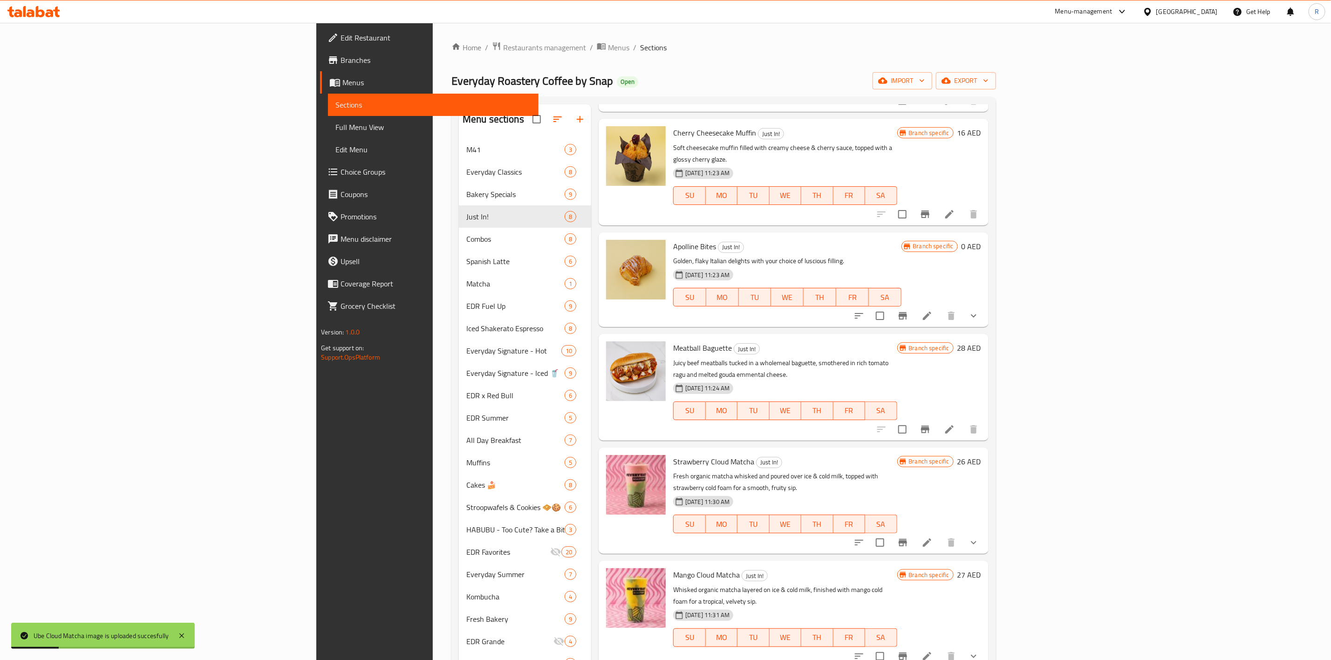
scroll to position [178, 0]
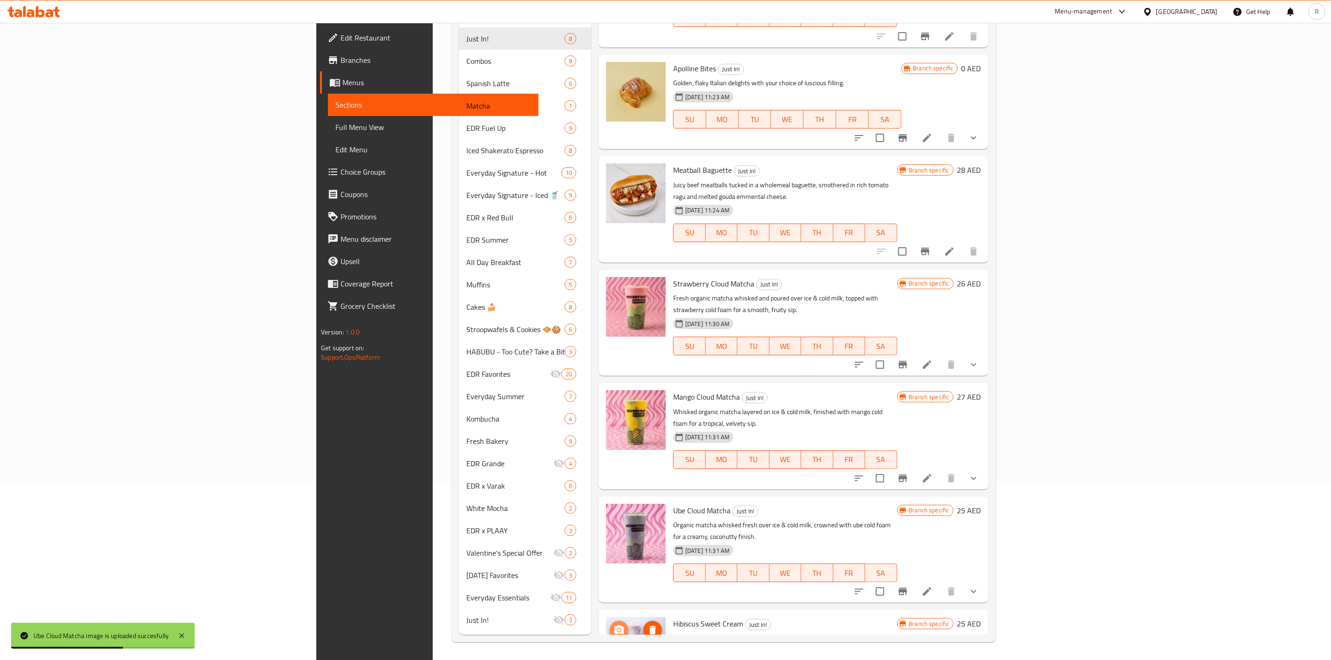
click at [615, 626] on icon "upload picture" at bounding box center [619, 630] width 9 height 8
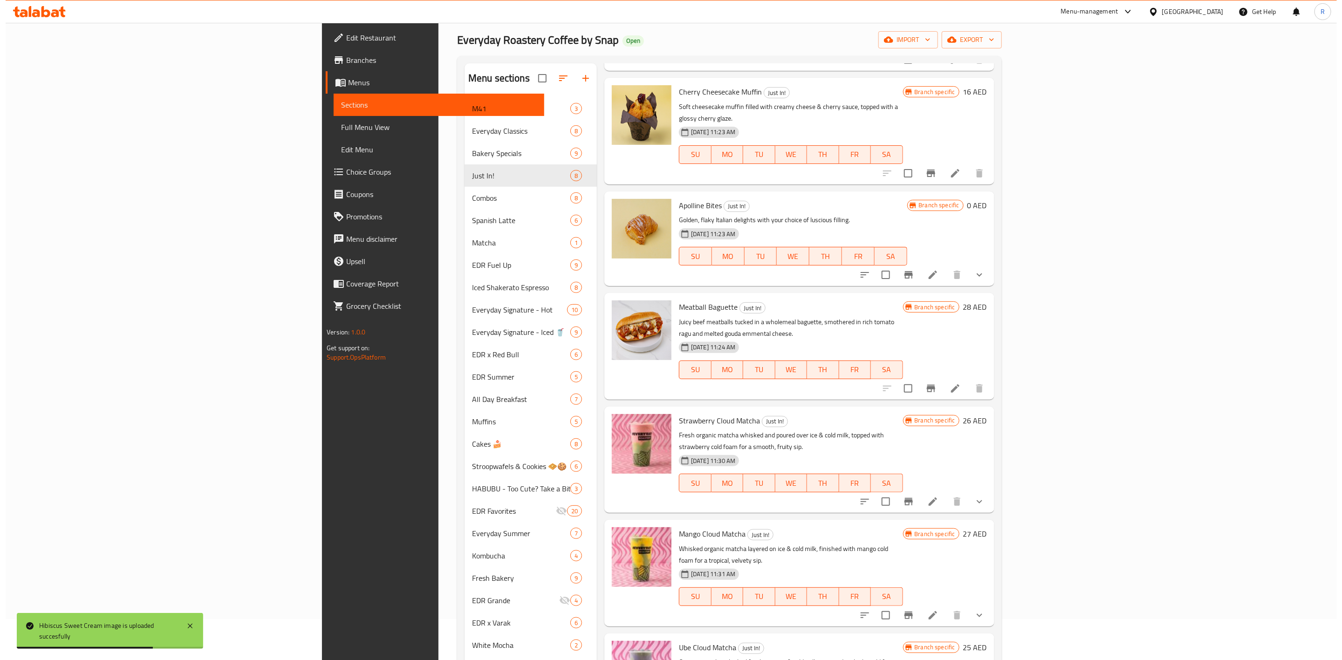
scroll to position [0, 0]
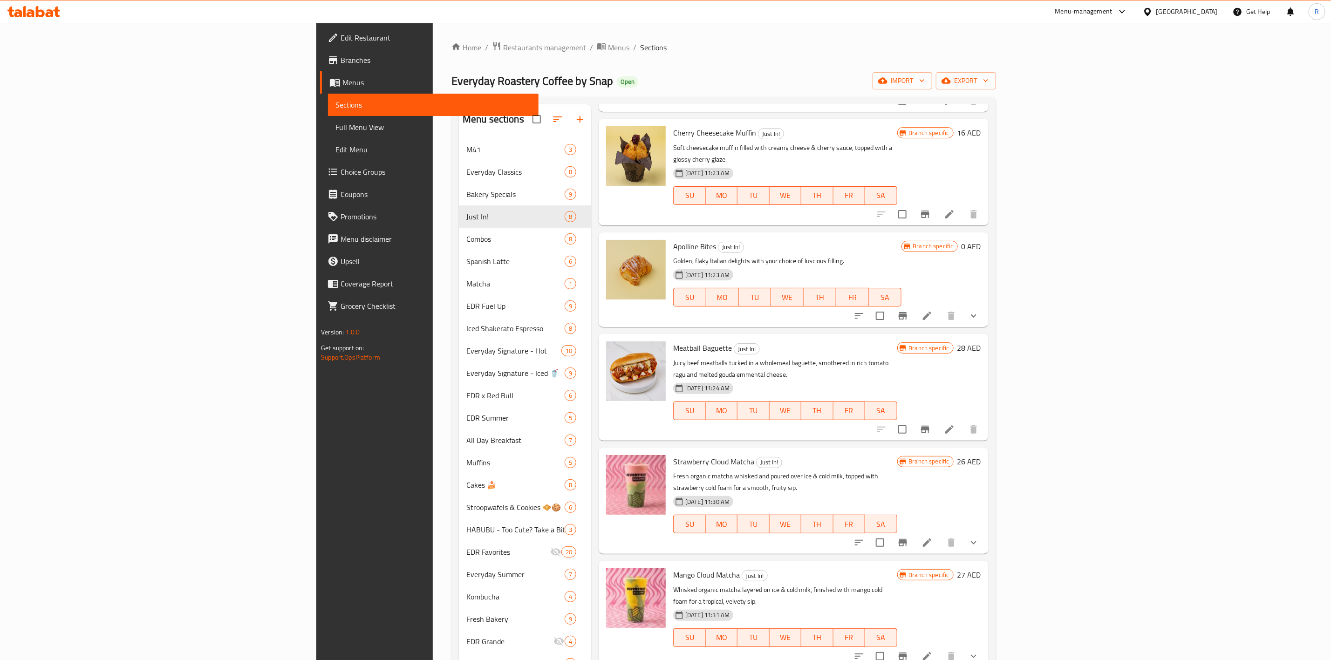
click at [608, 45] on span "Menus" at bounding box center [618, 47] width 21 height 11
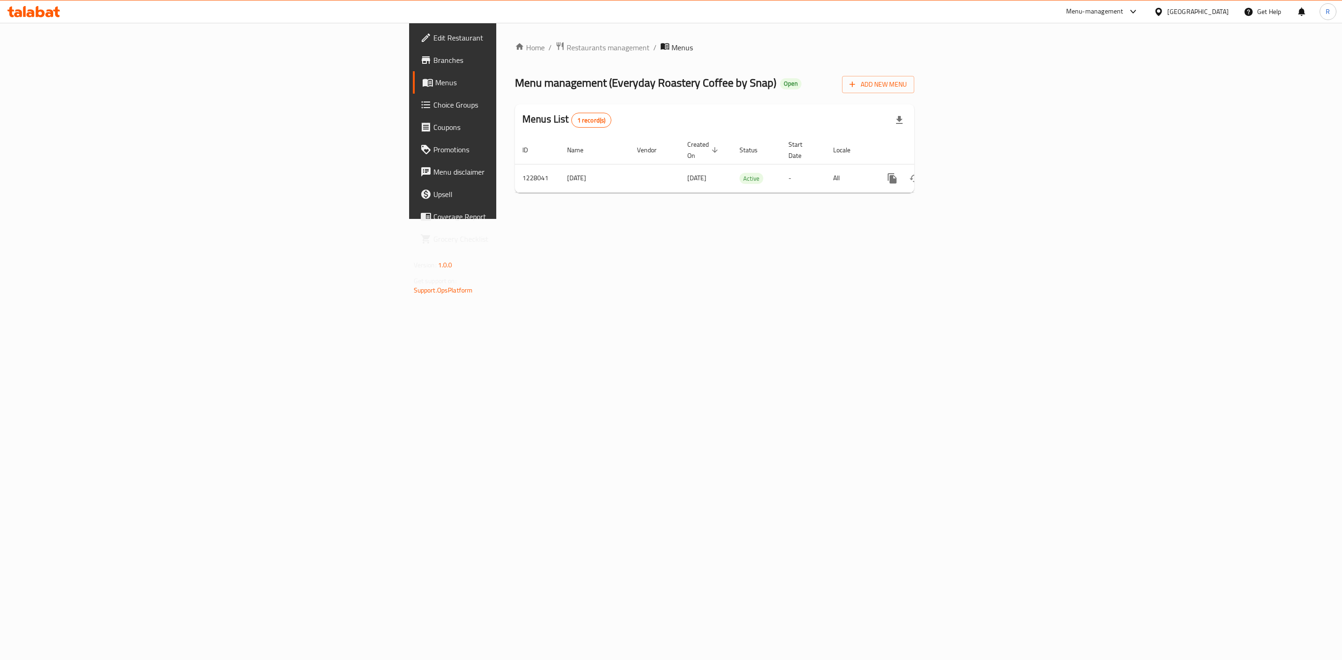
click at [496, 38] on div "Home / Restaurants management / Menus Menu management ( Everyday Roastery Coffe…" at bounding box center [714, 121] width 437 height 196
click at [567, 43] on span "Restaurants management" at bounding box center [608, 47] width 83 height 11
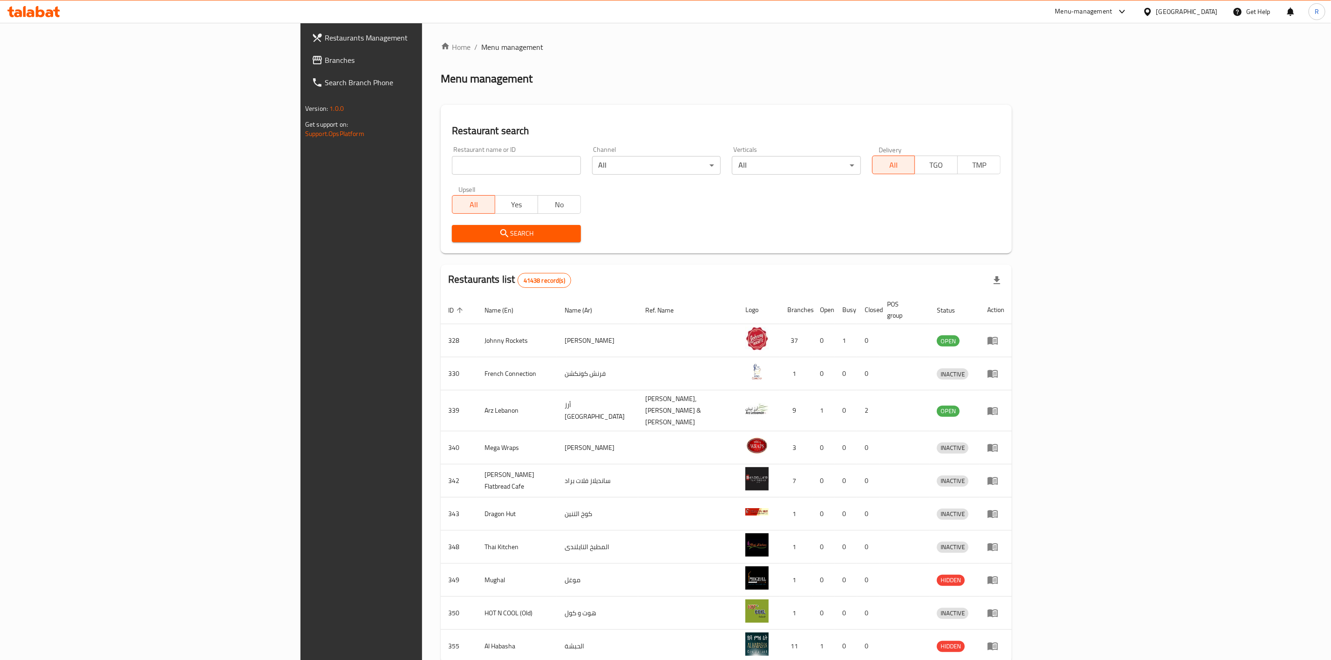
click at [452, 169] on input "search" at bounding box center [516, 165] width 129 height 19
type input "everyday roastery"
click button "Search" at bounding box center [516, 233] width 129 height 17
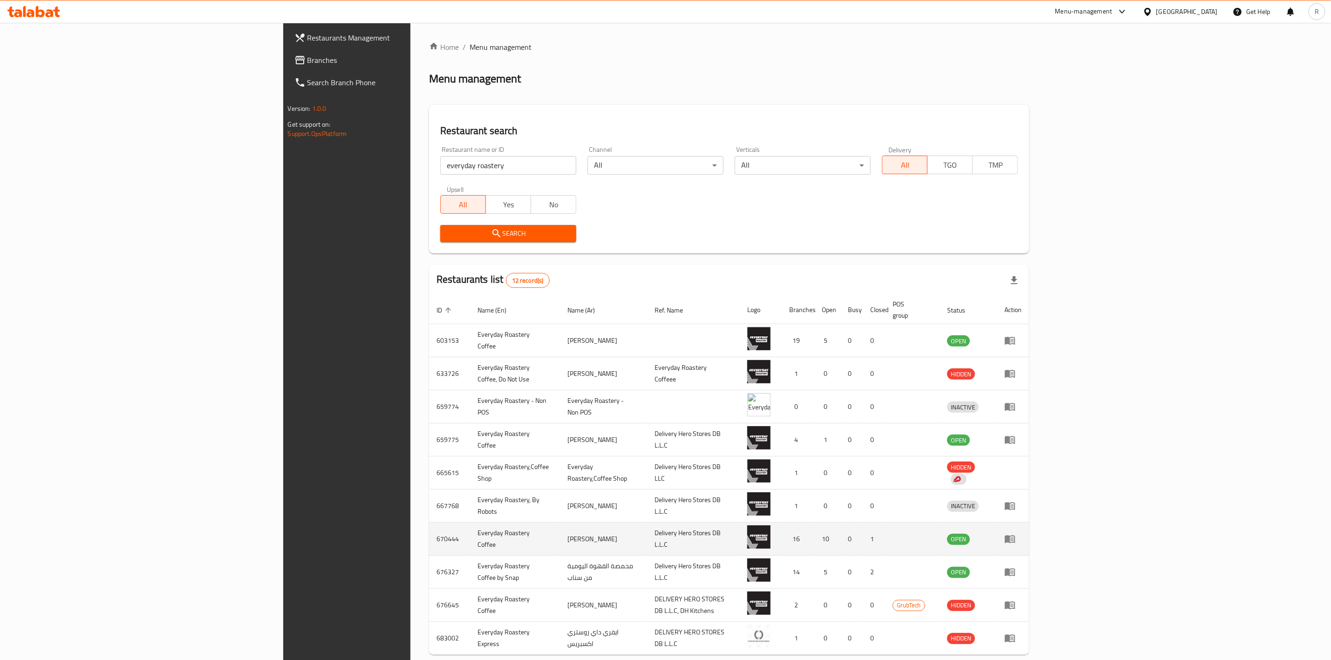
click at [1014, 538] on icon "enhanced table" at bounding box center [1012, 540] width 3 height 4
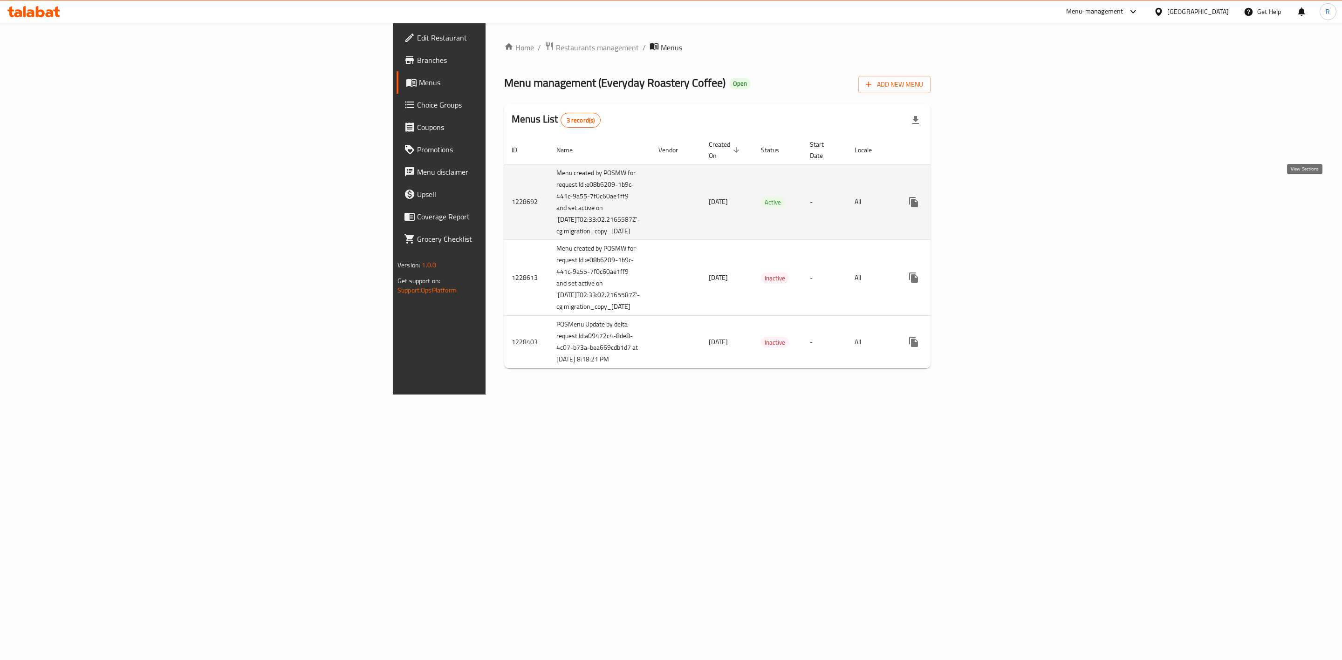
click at [992, 203] on link "enhanced table" at bounding box center [981, 202] width 22 height 22
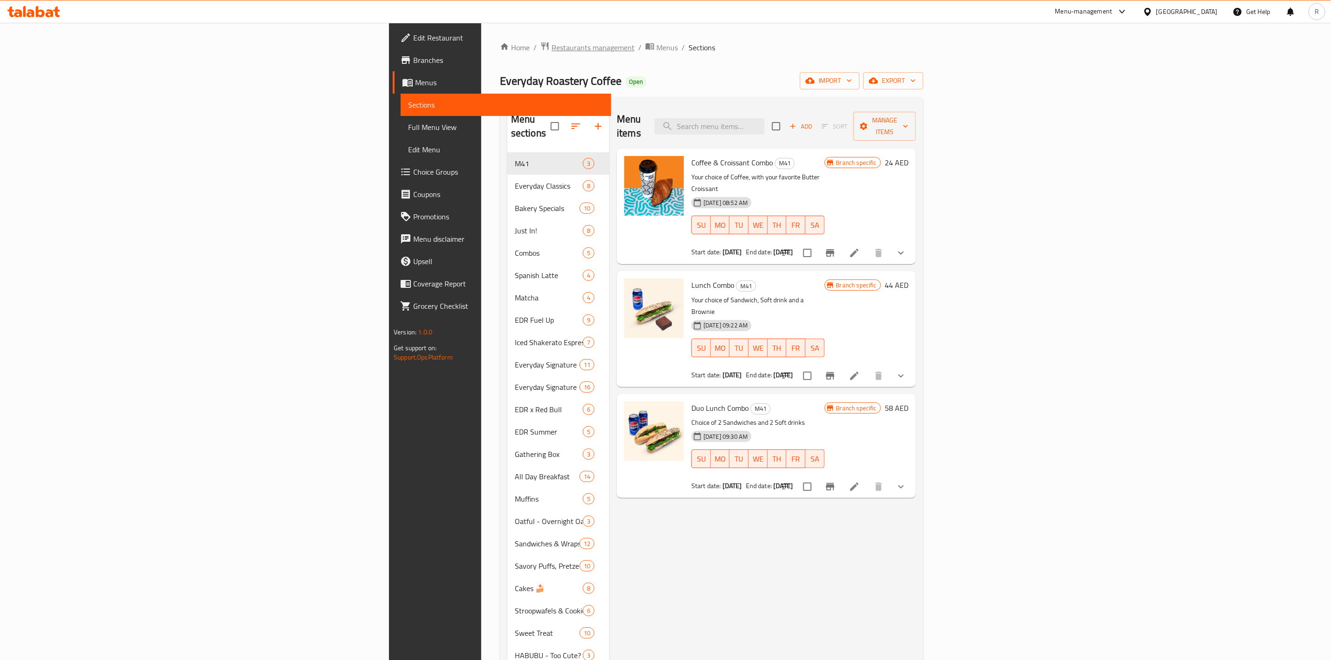
click at [552, 49] on span "Restaurants management" at bounding box center [593, 47] width 83 height 11
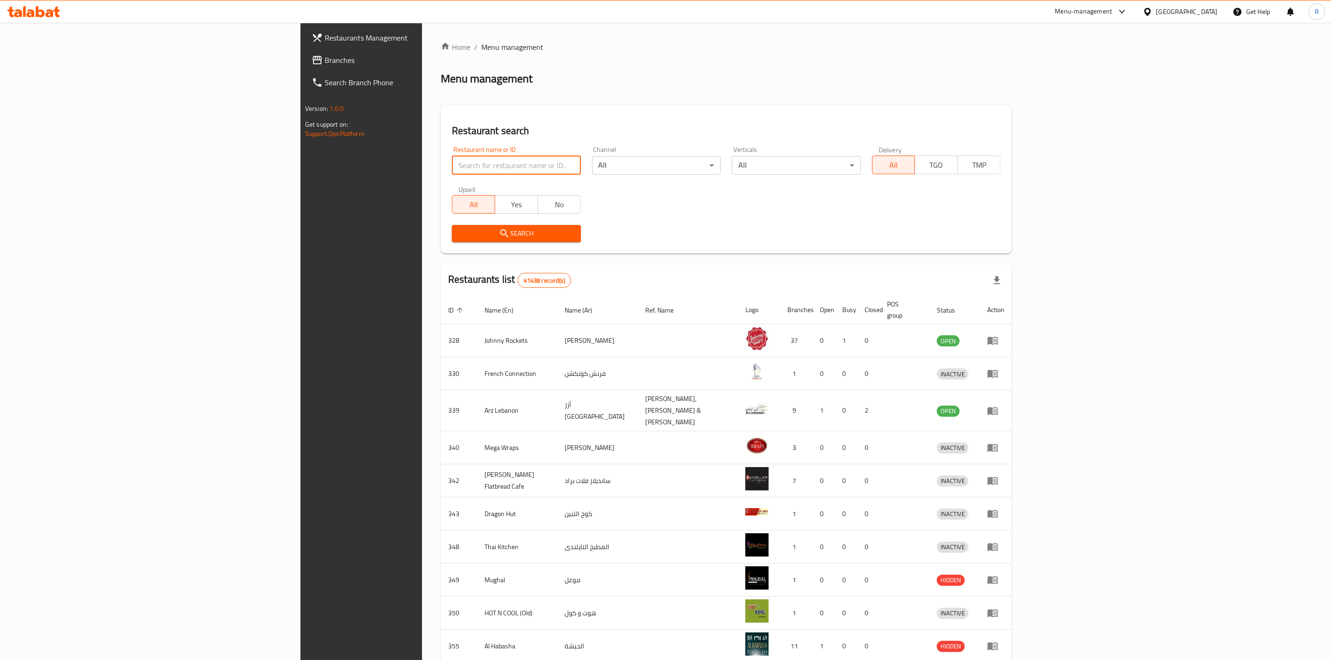
click at [452, 158] on input "search" at bounding box center [516, 165] width 129 height 19
type input "everyday roastery"
click button "Search" at bounding box center [516, 233] width 129 height 17
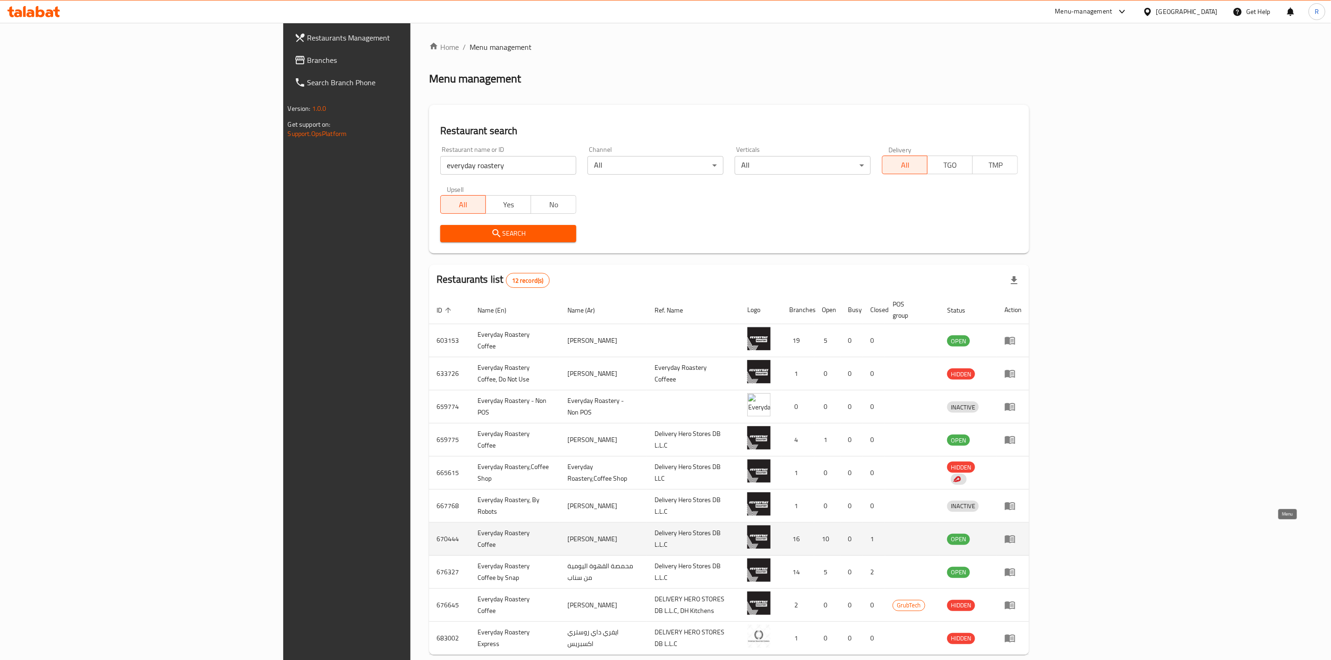
click at [1014, 538] on icon "enhanced table" at bounding box center [1012, 540] width 3 height 4
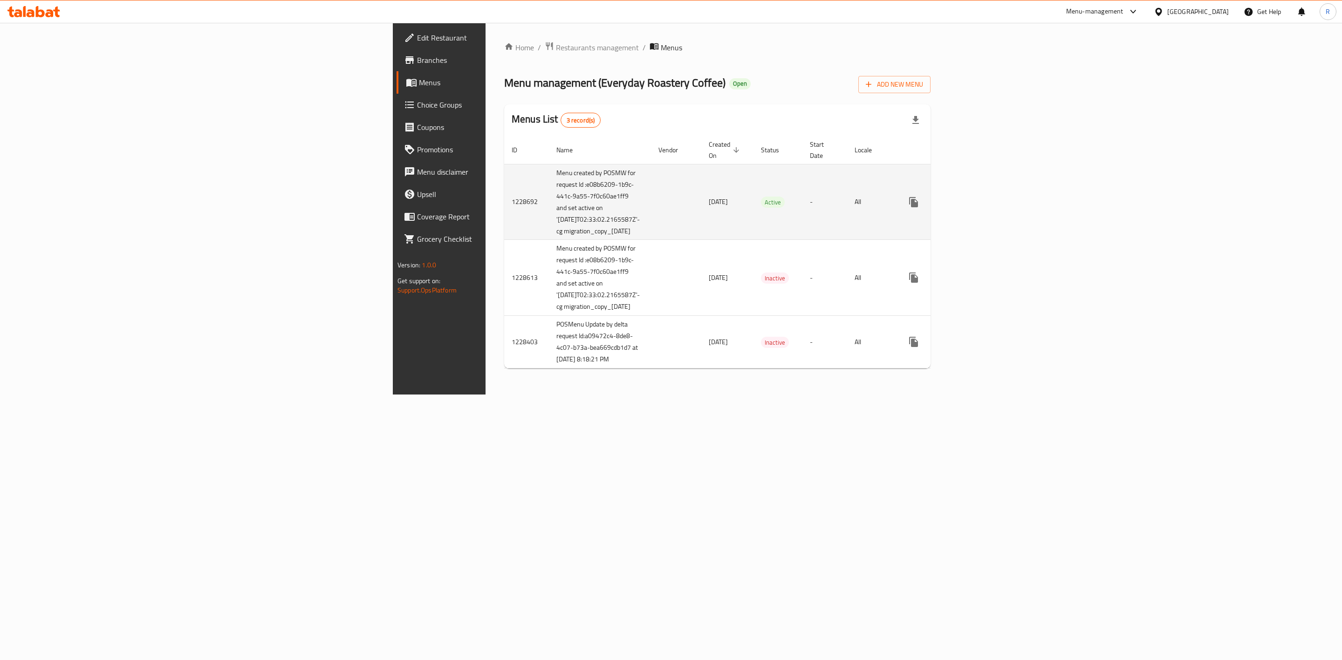
click at [992, 191] on link "enhanced table" at bounding box center [981, 202] width 22 height 22
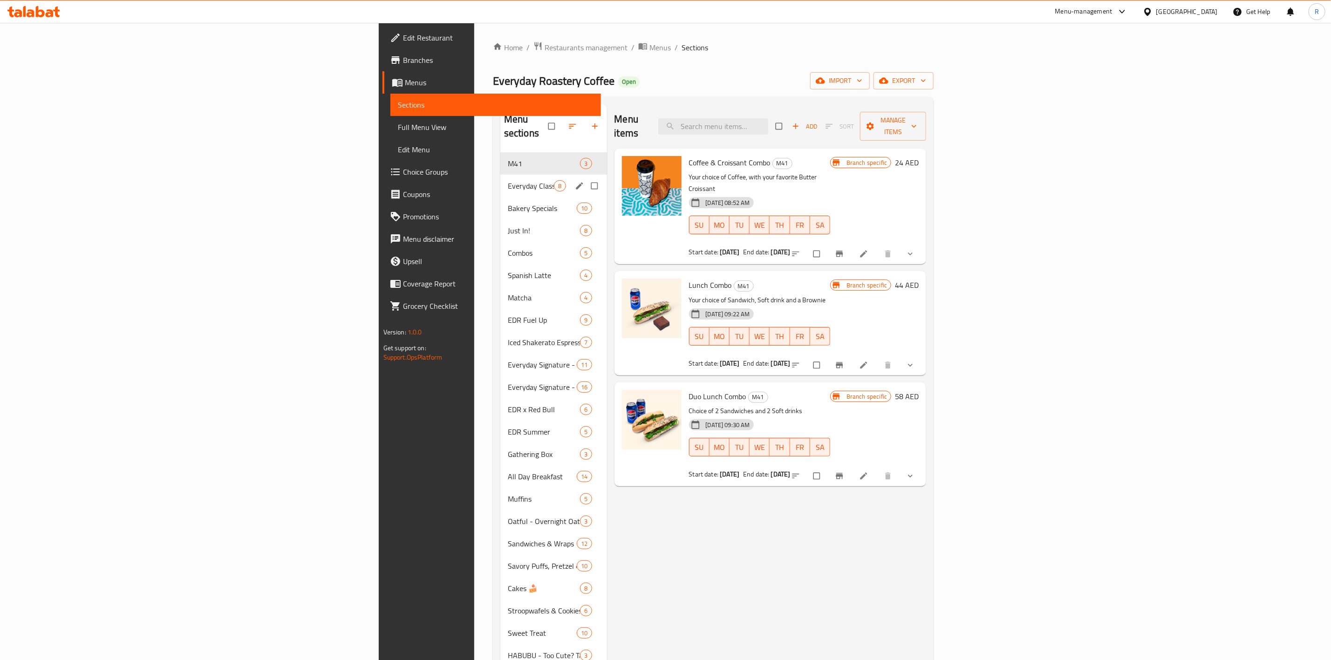
click at [508, 180] on span "Everyday Classics" at bounding box center [531, 185] width 46 height 11
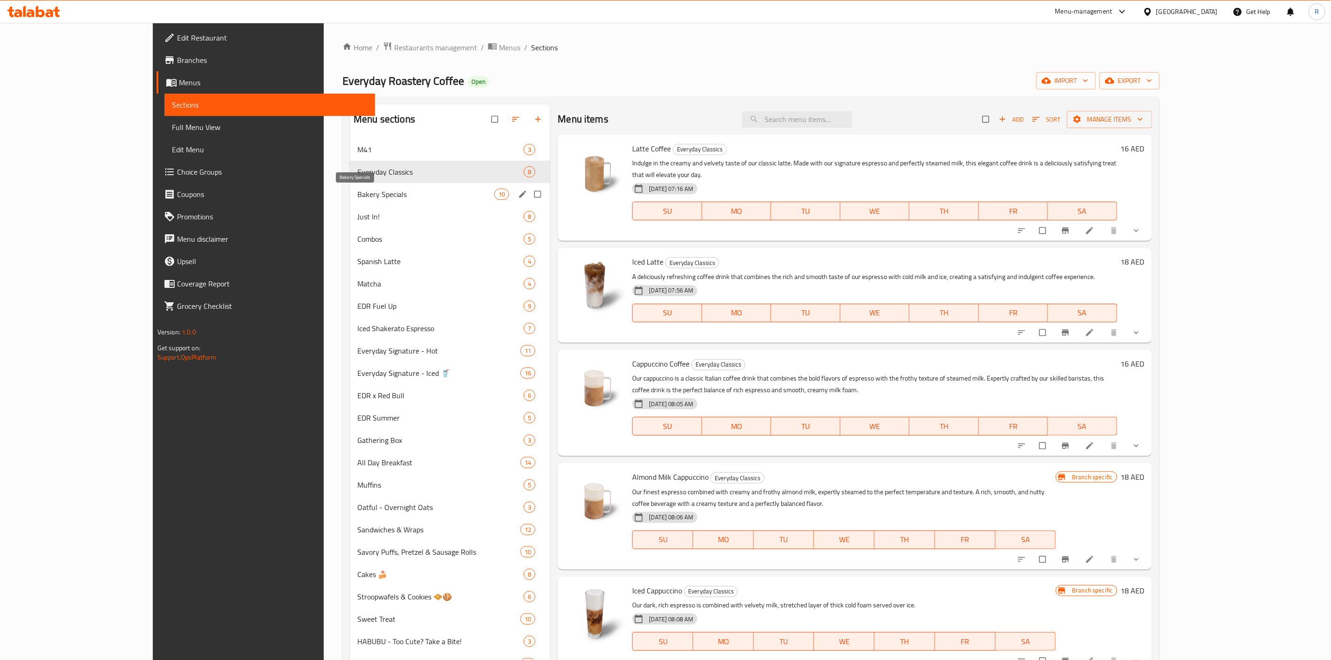
click at [368, 198] on span "Bakery Specials" at bounding box center [425, 194] width 137 height 11
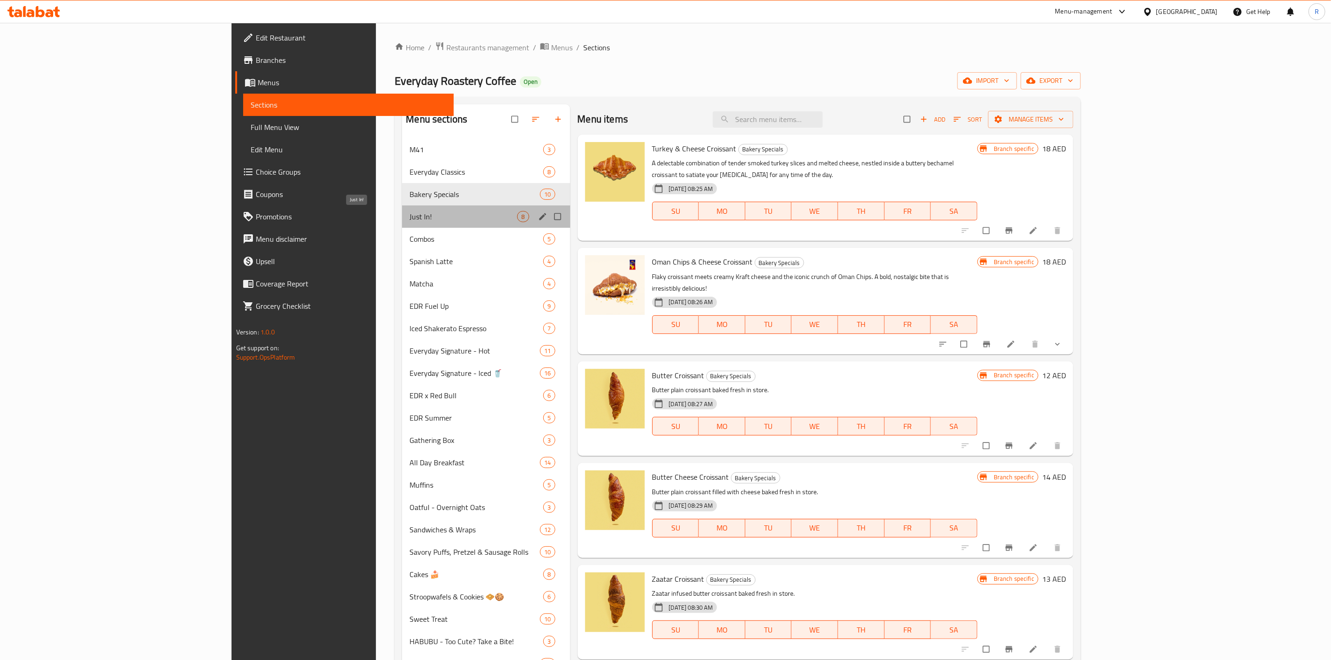
click at [410, 215] on span "Just In!" at bounding box center [464, 216] width 108 height 11
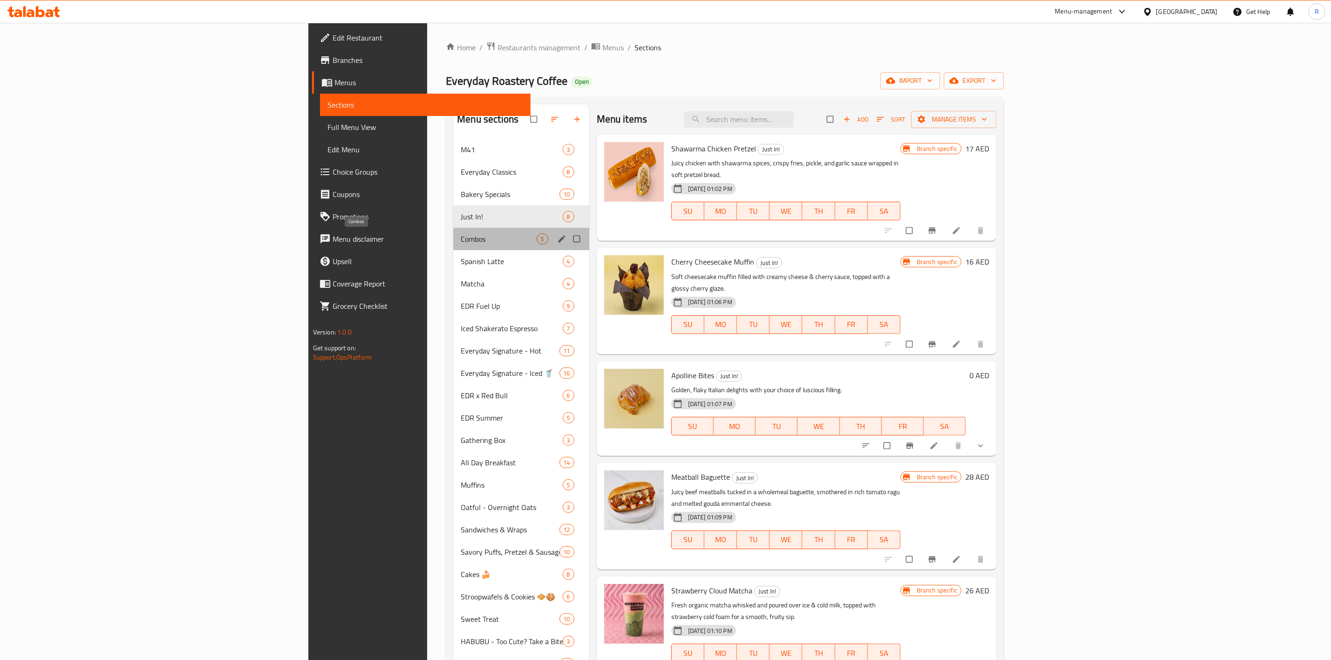
click at [461, 240] on span "Combos" at bounding box center [498, 238] width 75 height 11
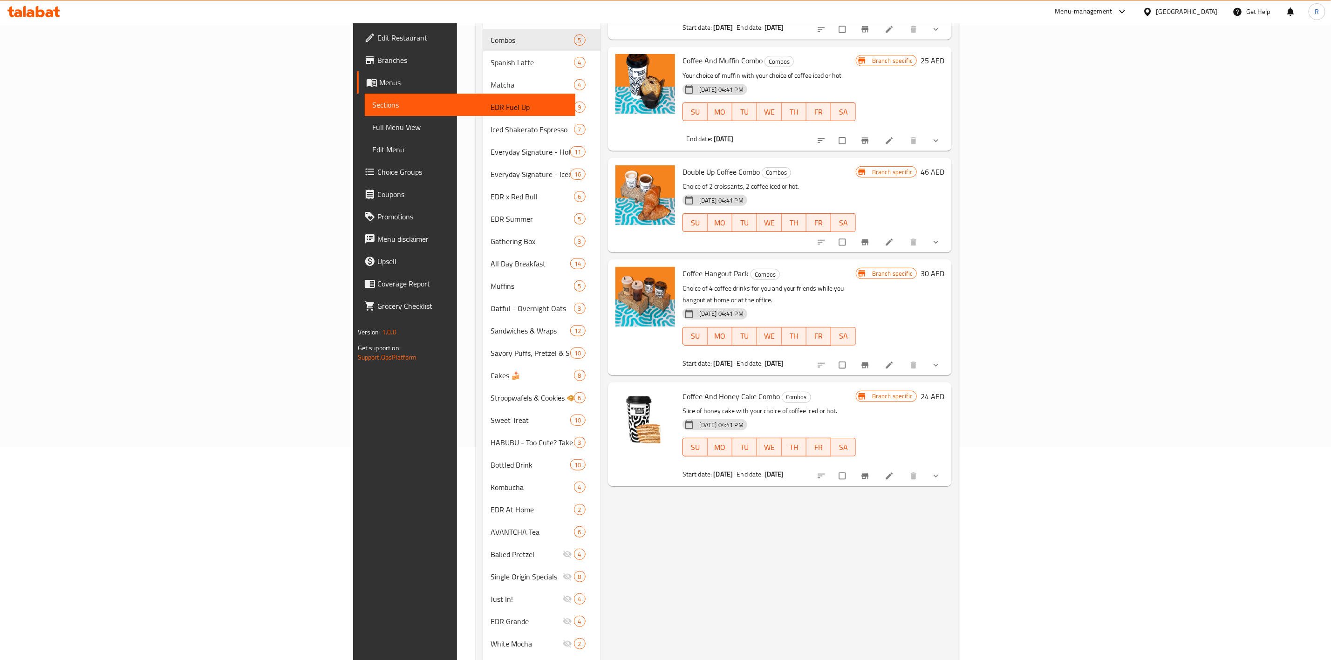
scroll to position [215, 0]
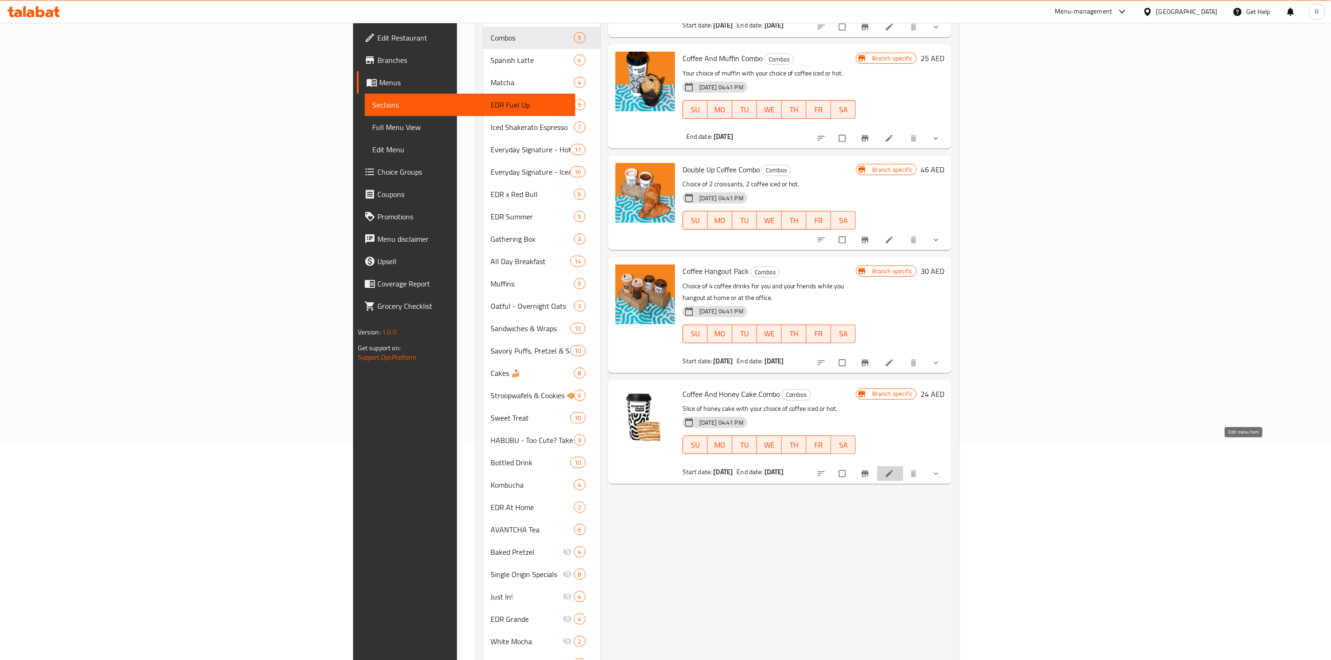
click at [894, 469] on icon at bounding box center [889, 473] width 9 height 9
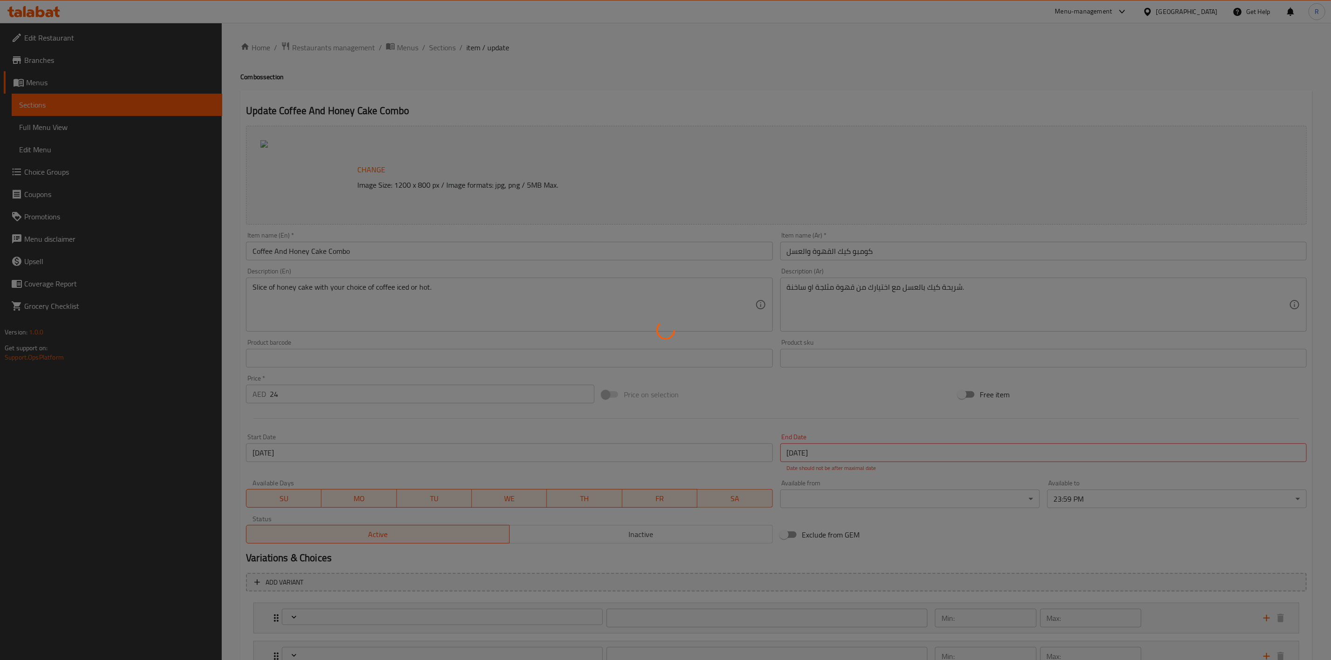
scroll to position [269, 0]
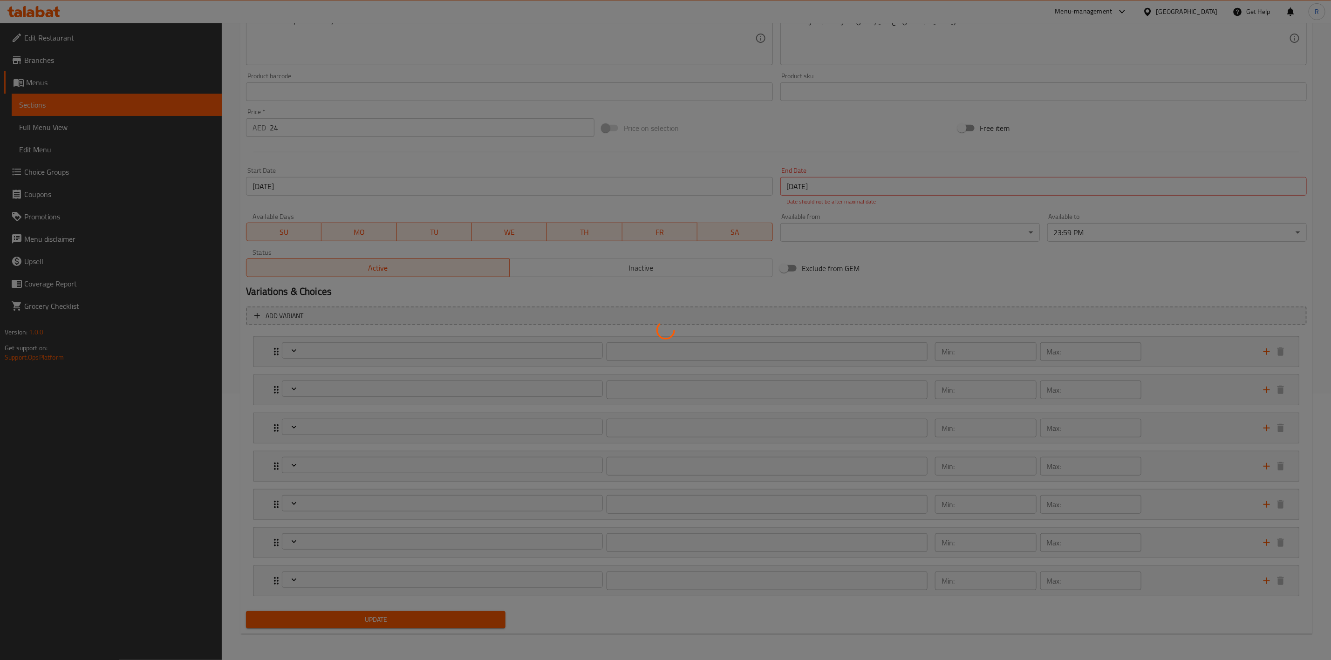
click at [653, 263] on div at bounding box center [665, 330] width 1331 height 660
click at [659, 273] on div at bounding box center [665, 330] width 1331 height 660
type input "اختيارك من الكيك"
type input "1"
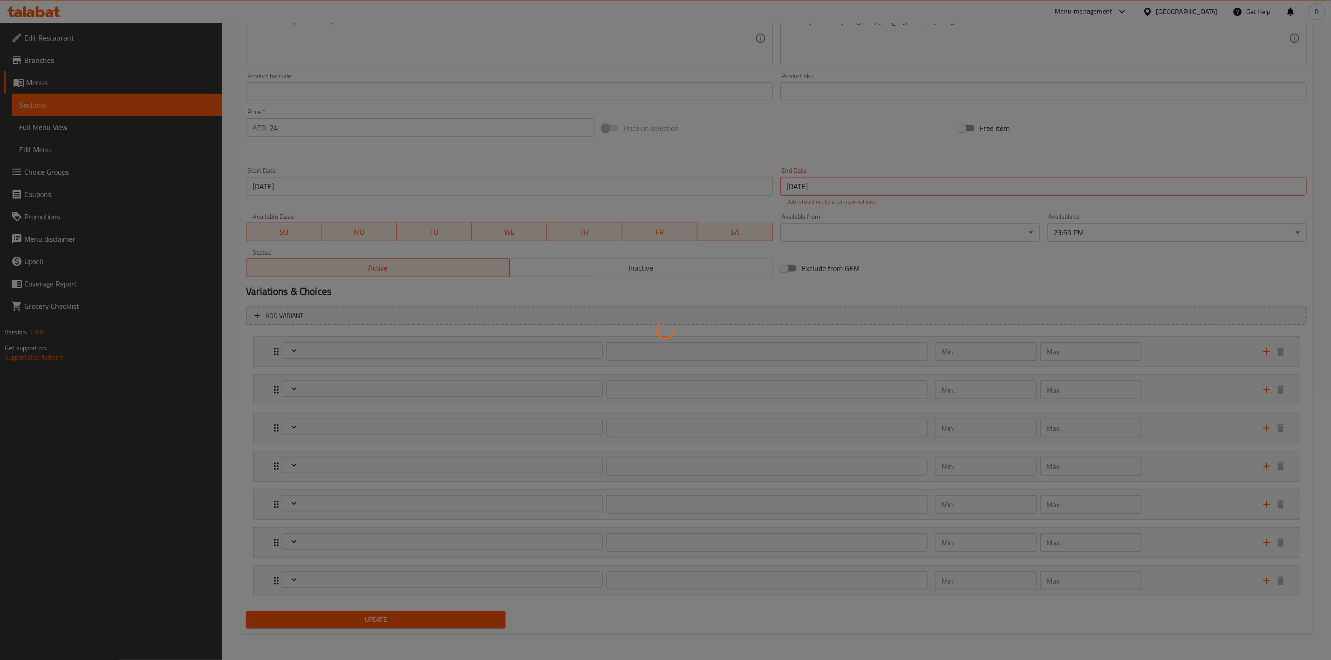
type input "اختيارك من القهوة"
type input "1"
type input "Choice of coffee type"
type input "1"
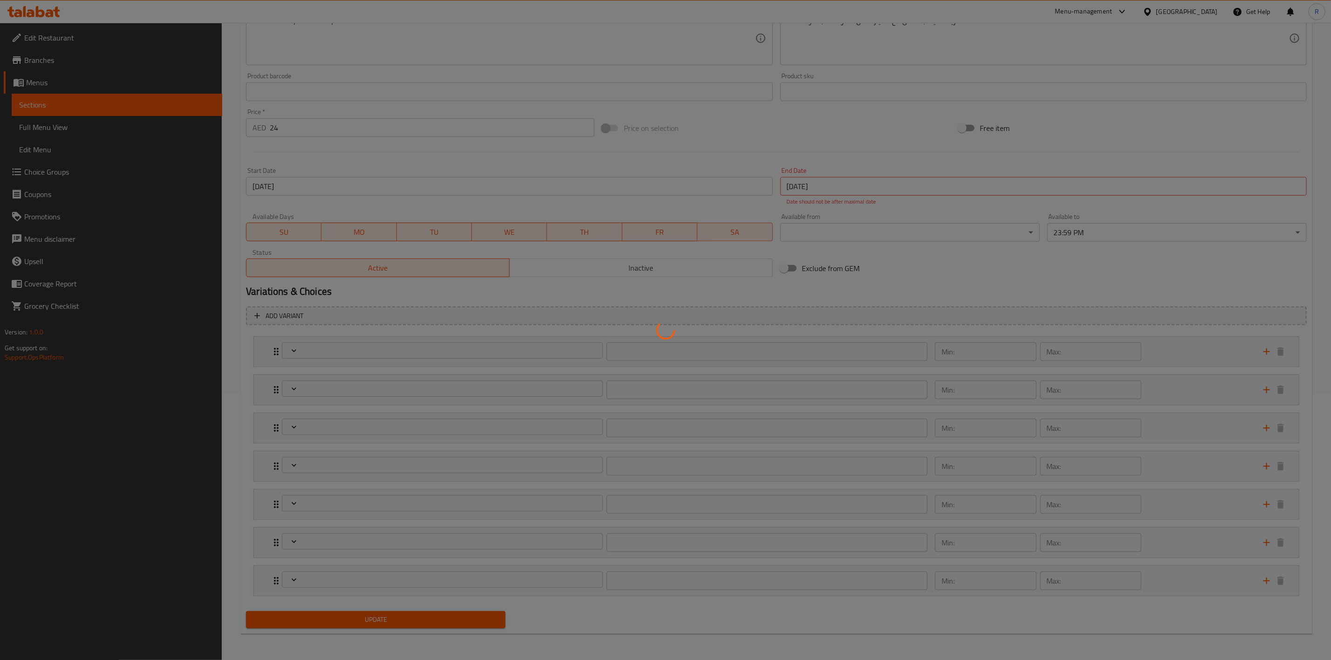
type input "1"
type input "اختيارك من المزيج"
type input "1"
type input "اختيارك من الحليب (ساخن)"
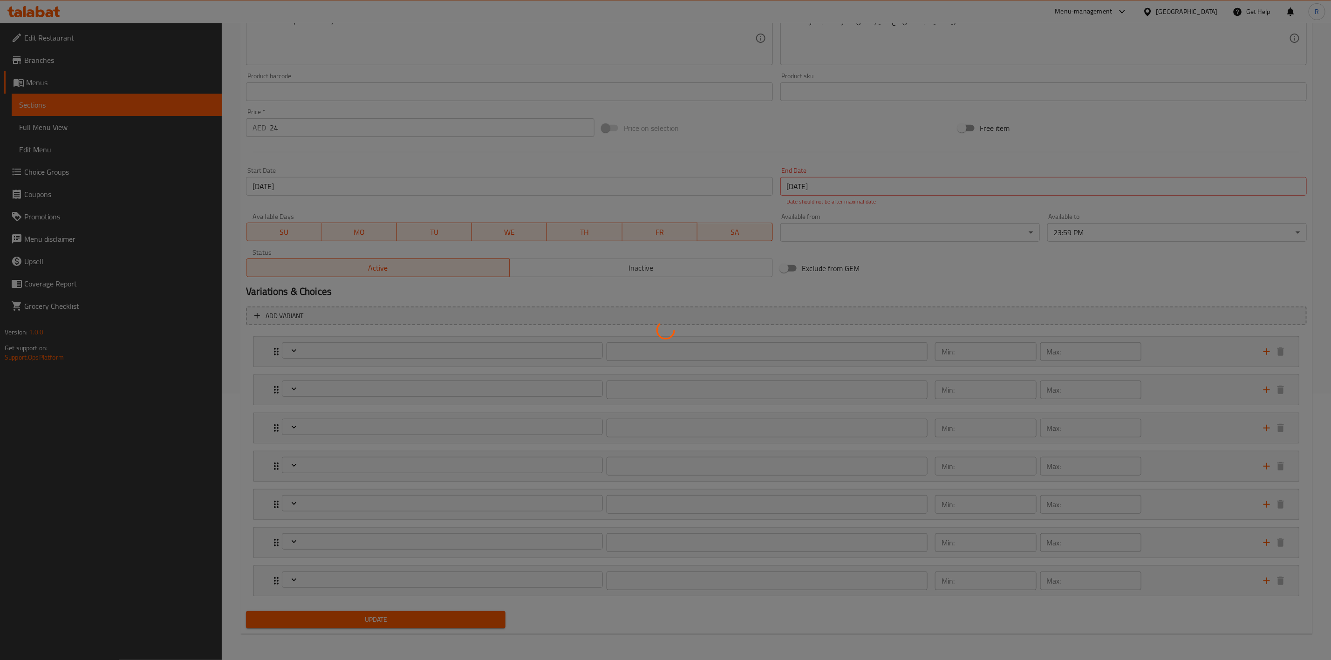
type input "1"
type input "إضافات"
type input "0"
type input "5"
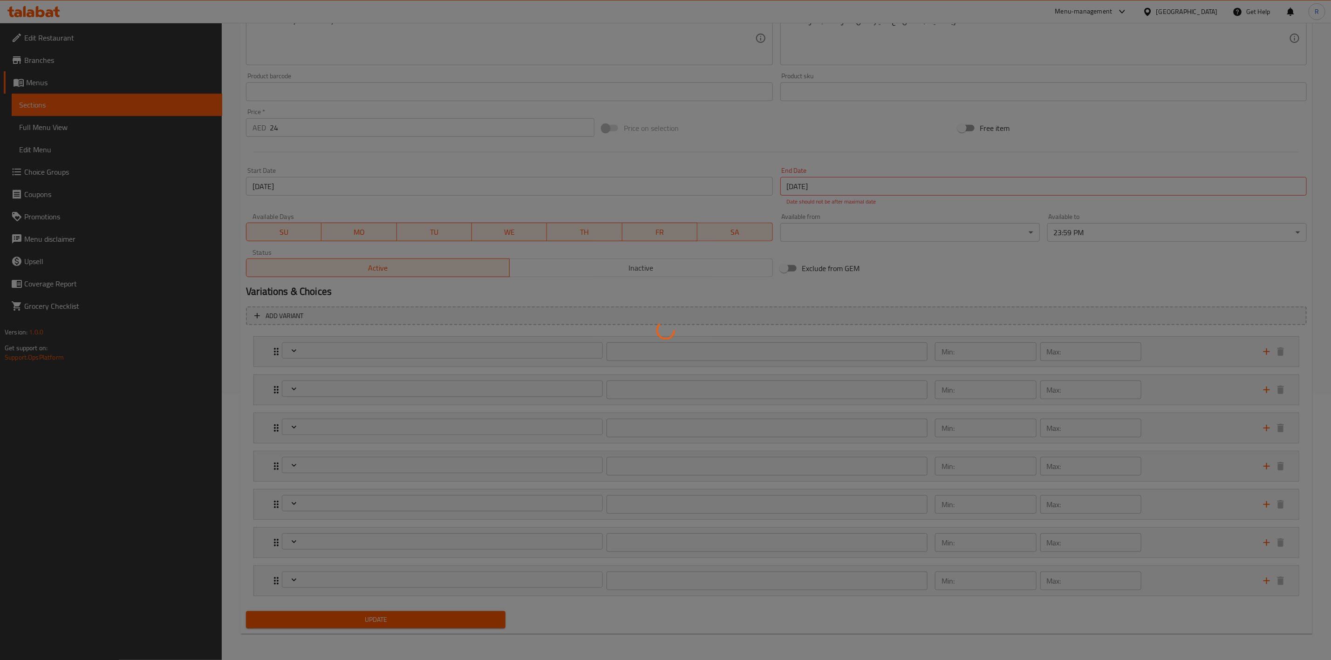
type input "اختيارك من السكر"
type input "0"
type input "4"
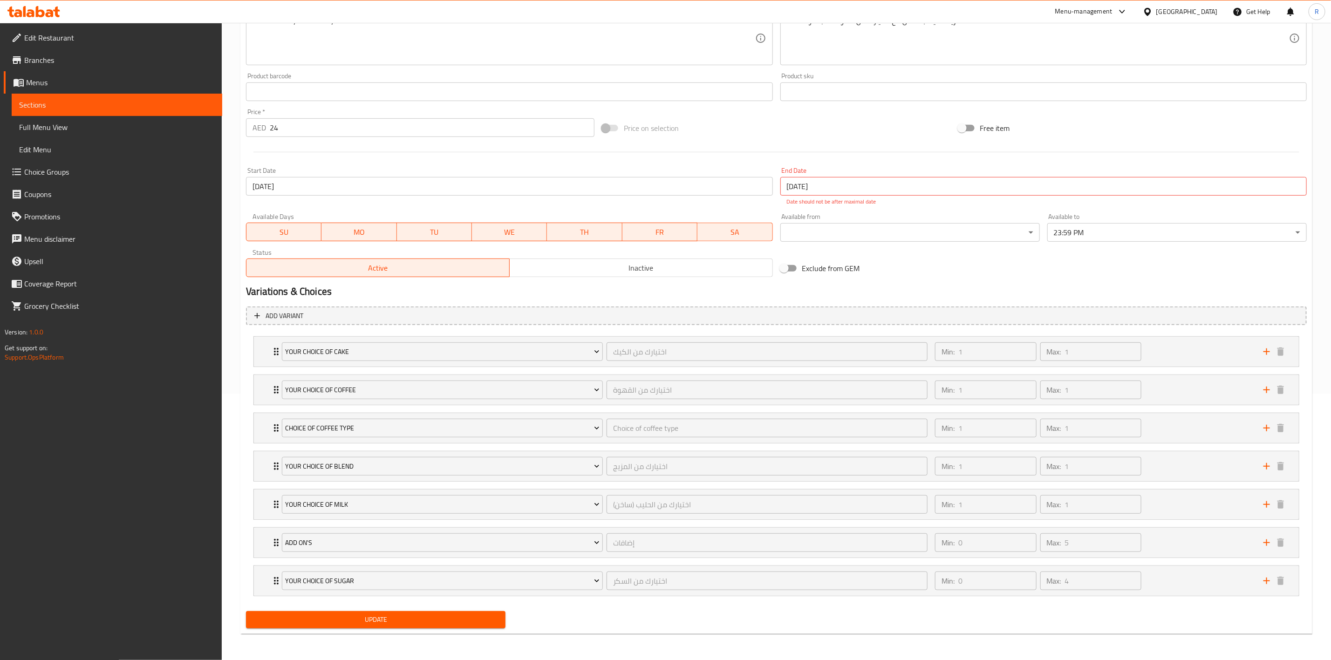
click at [696, 269] on span "Inactive" at bounding box center [642, 268] width 256 height 14
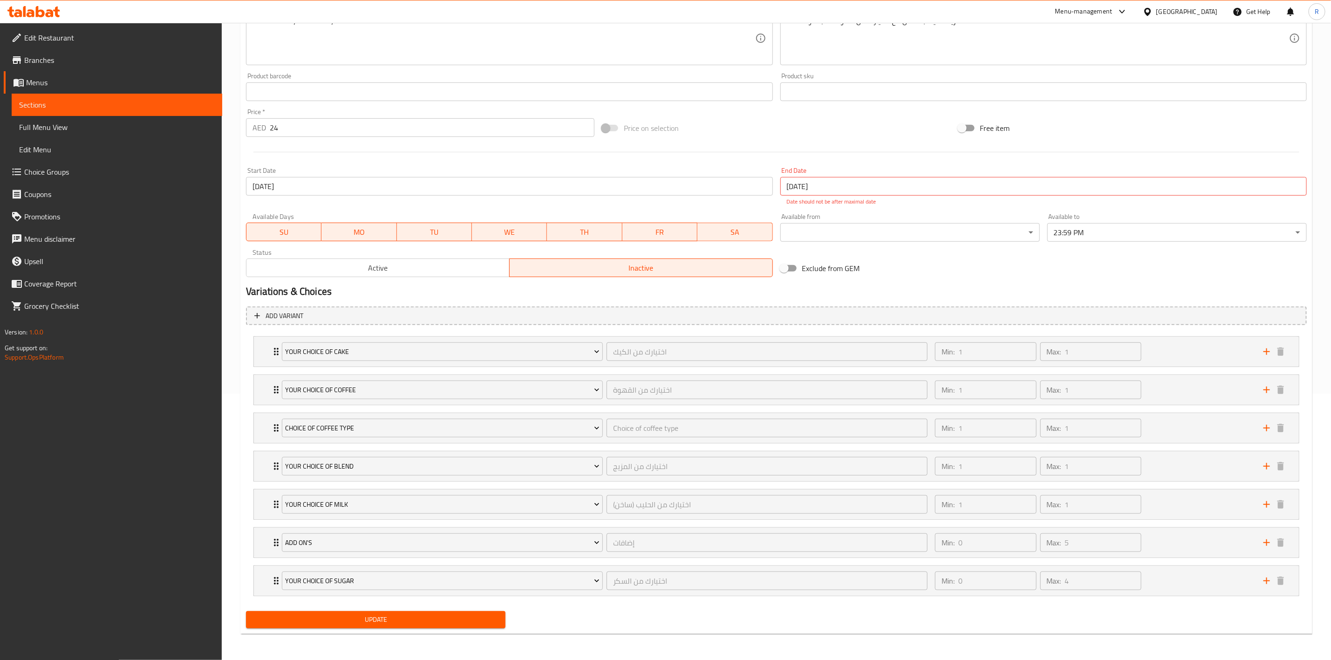
click at [404, 626] on span "Update" at bounding box center [376, 620] width 245 height 12
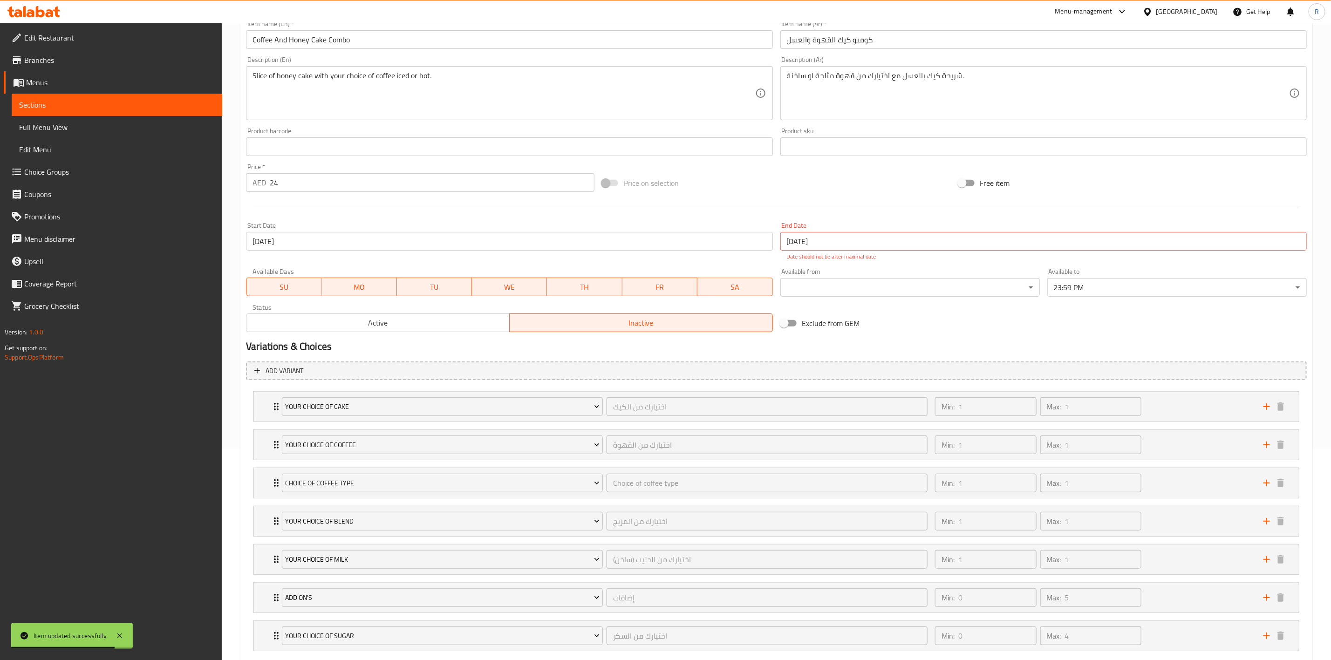
scroll to position [272, 0]
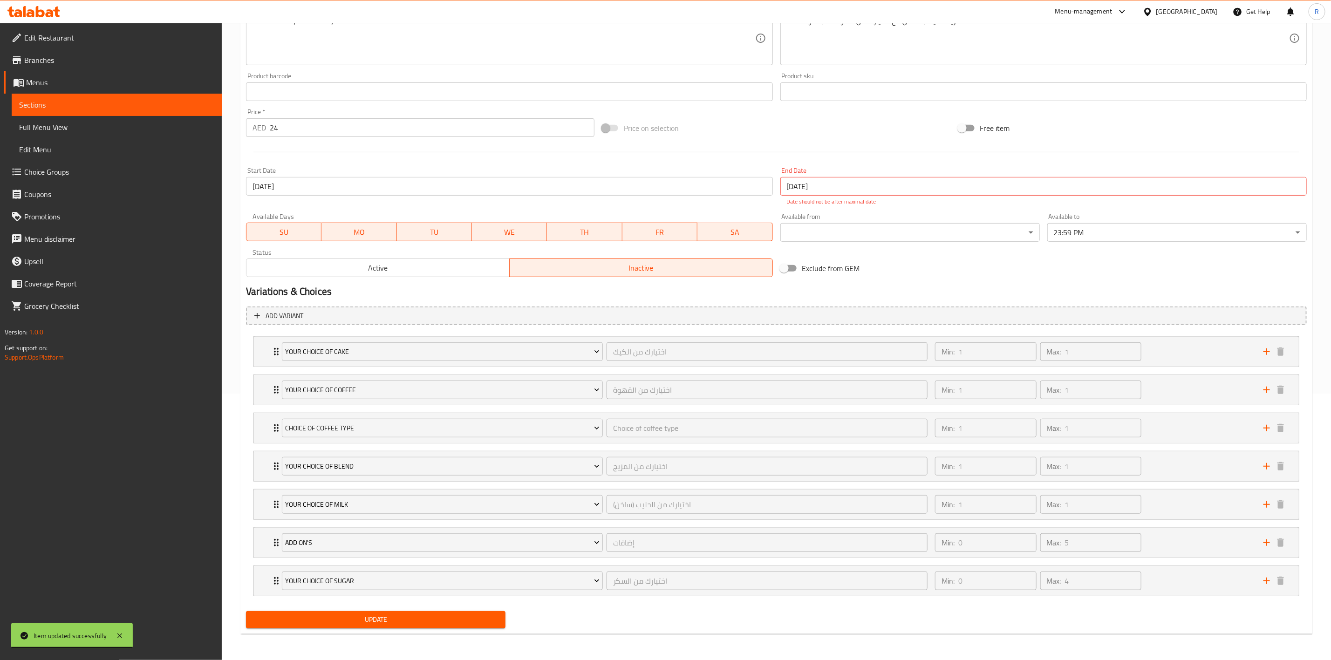
click at [456, 620] on span "Update" at bounding box center [376, 620] width 245 height 12
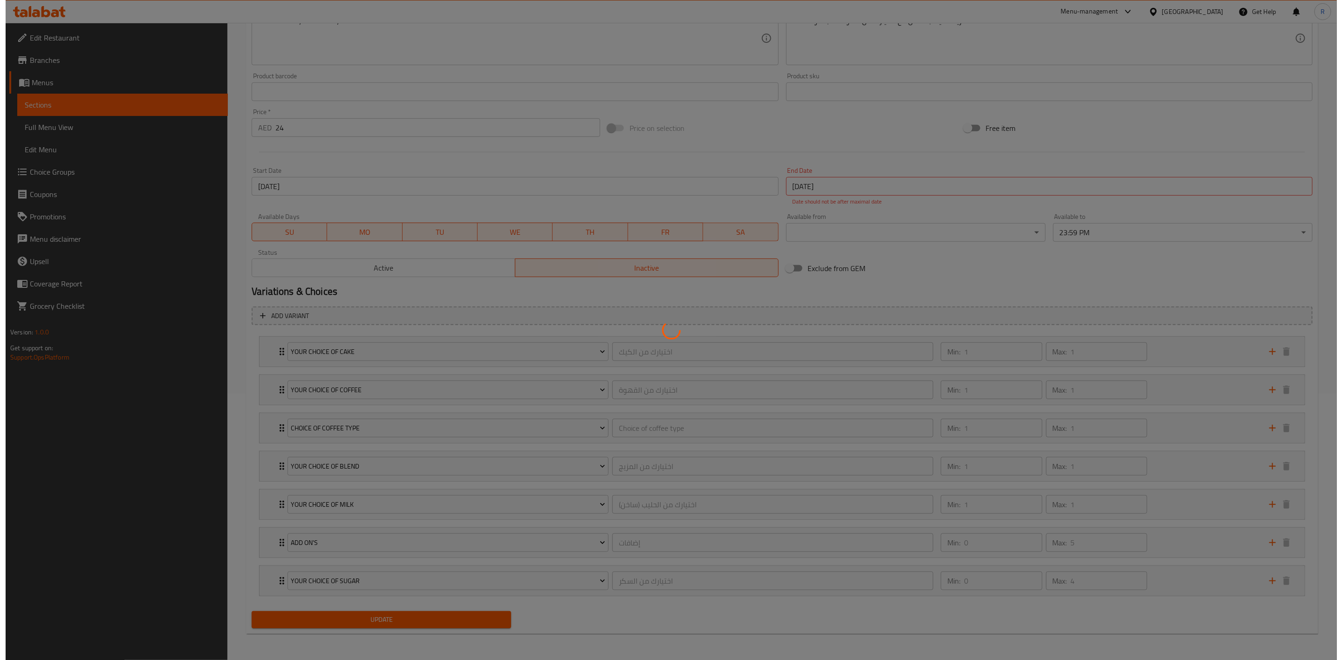
scroll to position [0, 0]
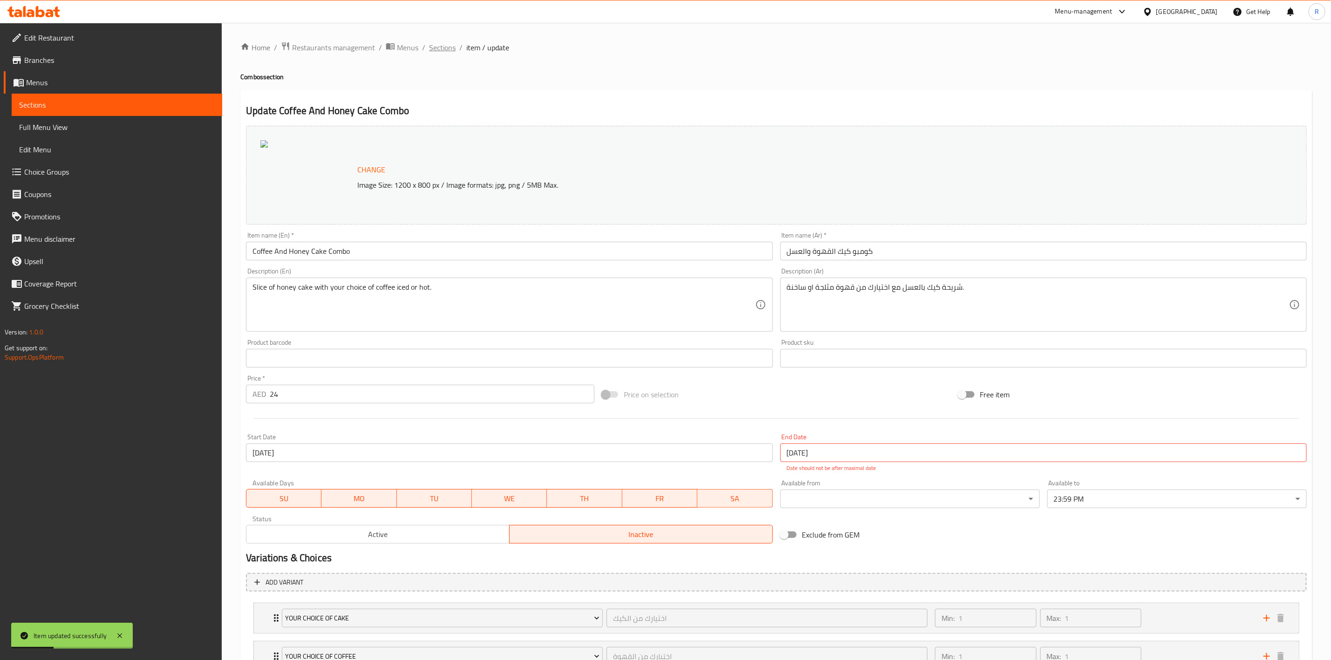
click at [439, 48] on span "Sections" at bounding box center [442, 47] width 27 height 11
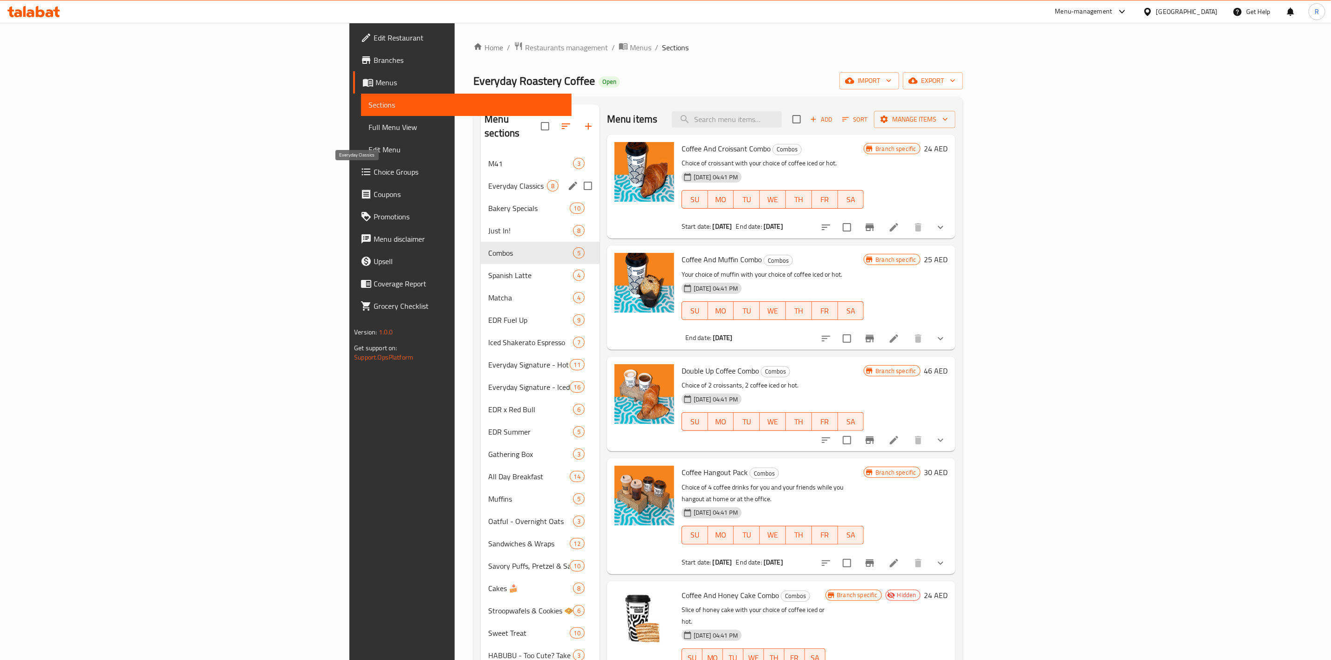
click at [488, 180] on span "Everyday Classics" at bounding box center [517, 185] width 58 height 11
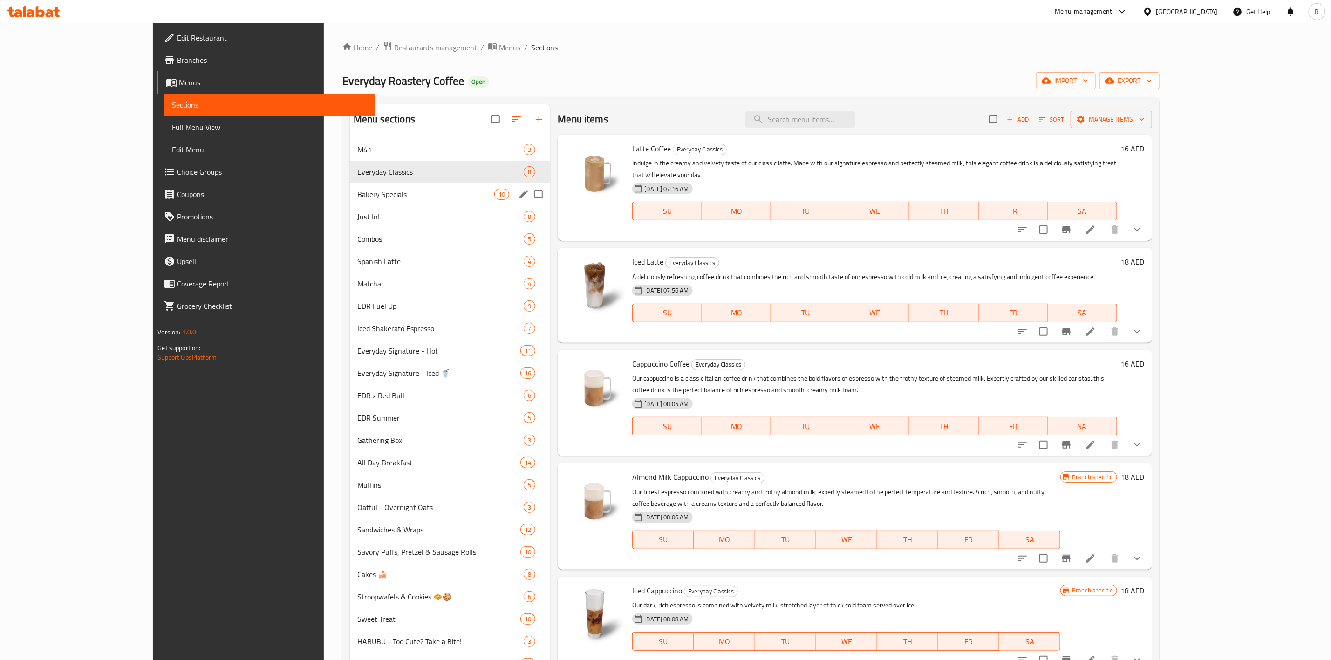
click at [357, 189] on span "Bakery Specials" at bounding box center [425, 194] width 137 height 11
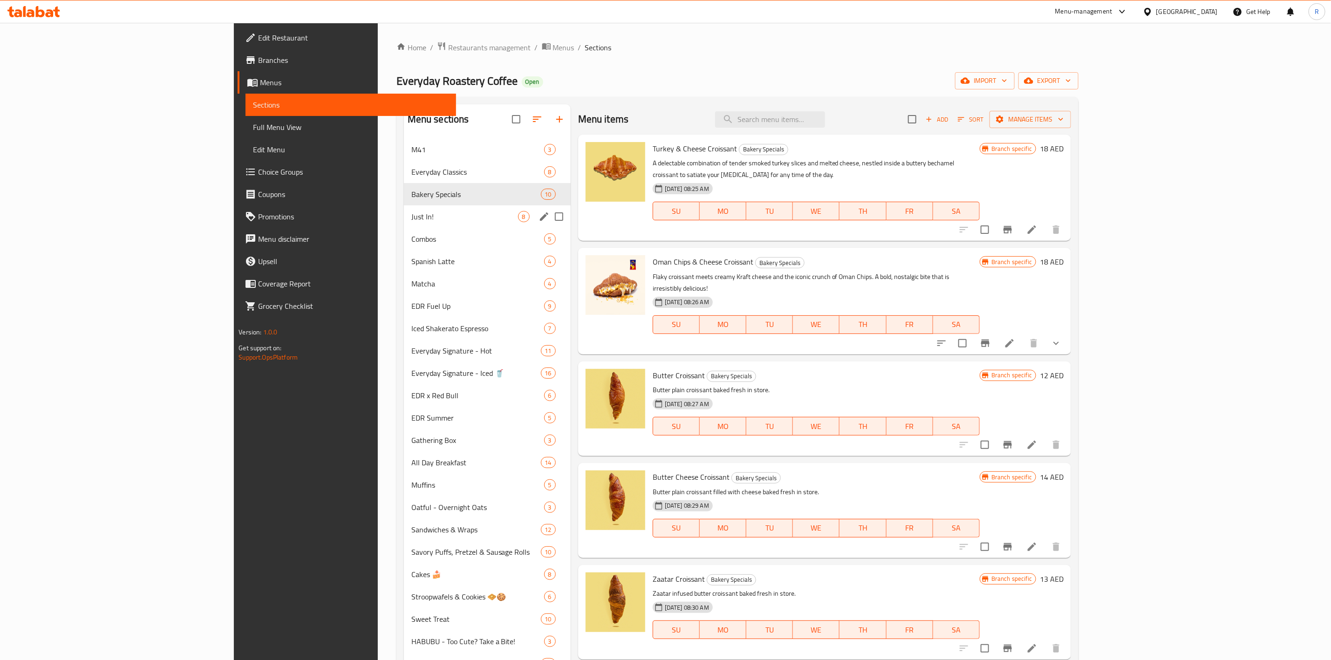
click at [412, 211] on span "Just In!" at bounding box center [465, 216] width 107 height 11
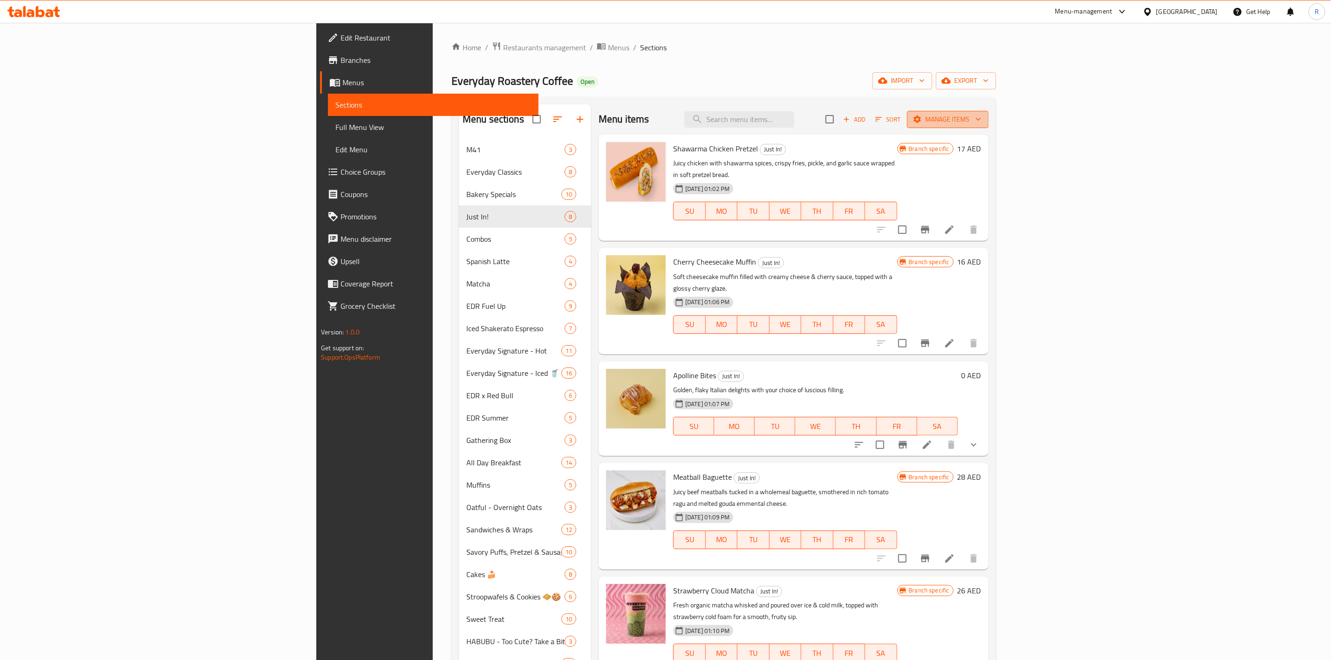
click at [981, 119] on span "Manage items" at bounding box center [948, 120] width 67 height 12
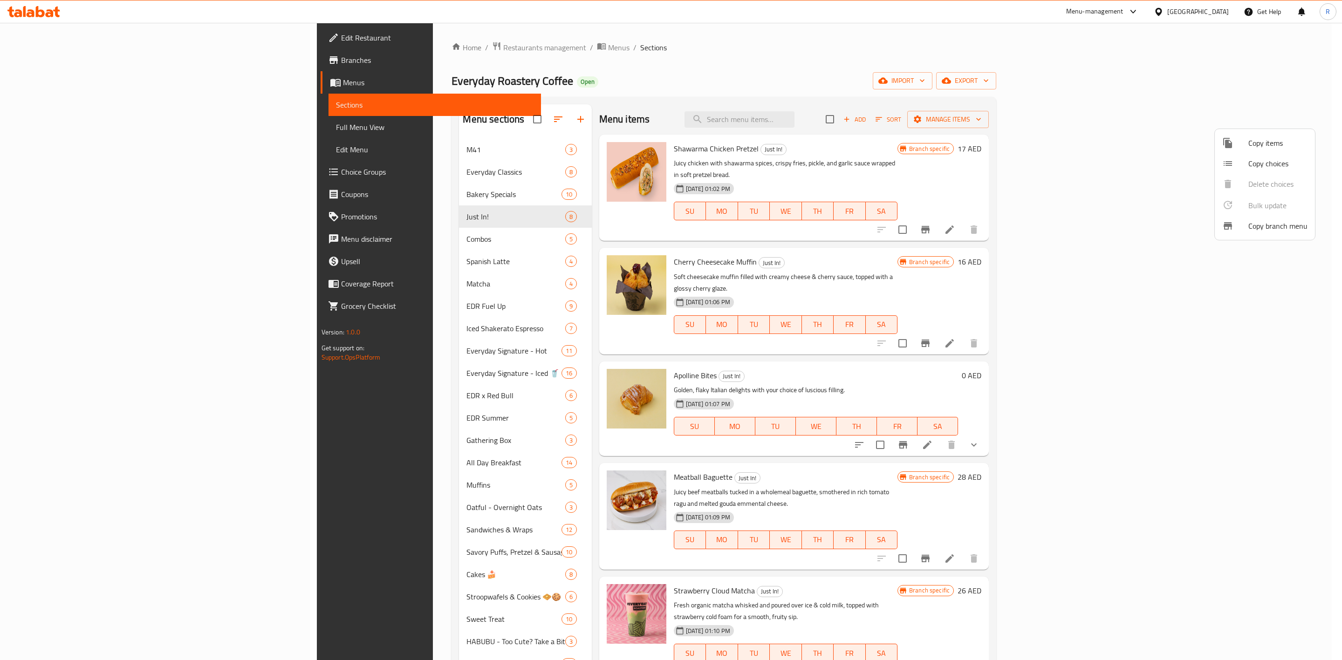
click at [1295, 80] on div at bounding box center [671, 330] width 1342 height 660
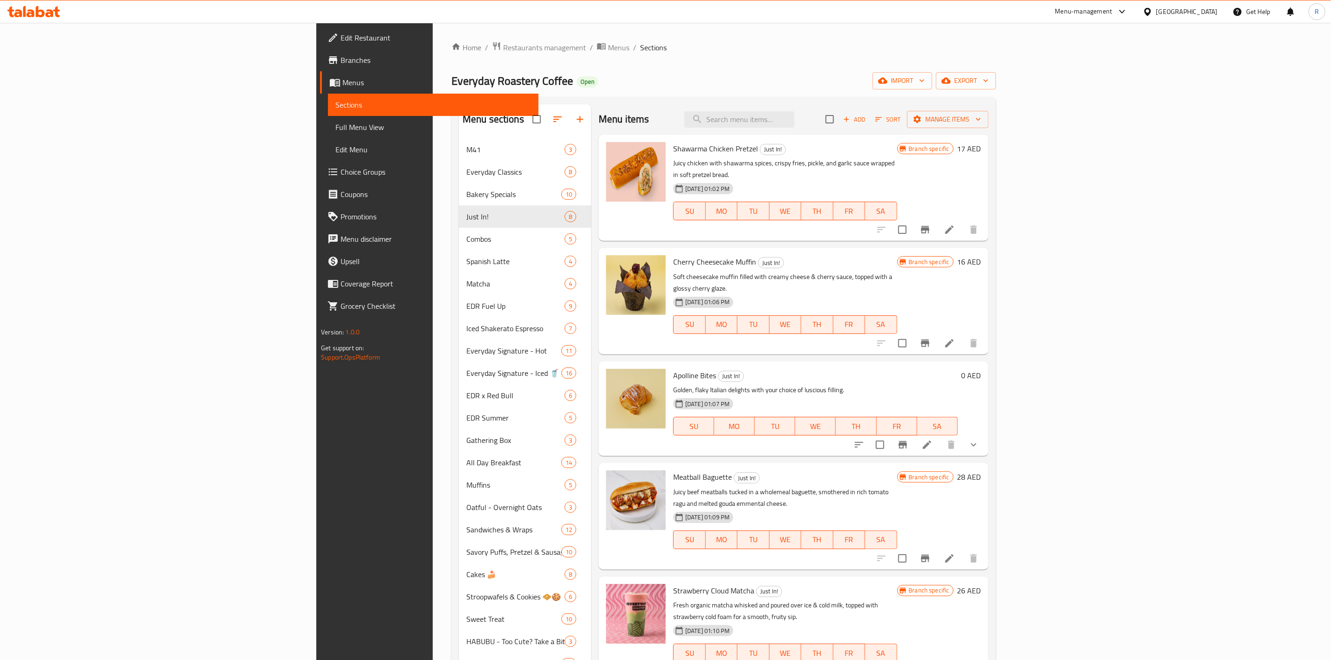
click at [989, 80] on span "export" at bounding box center [966, 81] width 45 height 12
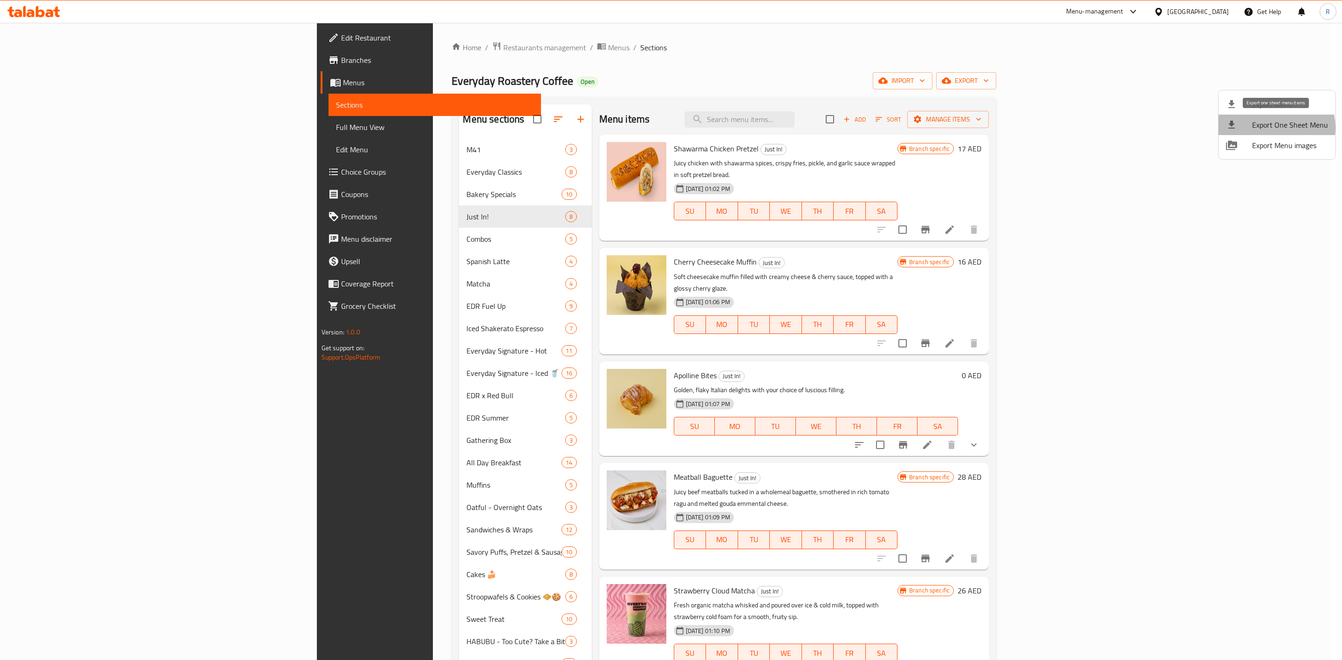
click at [1274, 128] on span "Export One Sheet Menu" at bounding box center [1290, 124] width 76 height 11
click at [1287, 54] on div at bounding box center [671, 330] width 1342 height 660
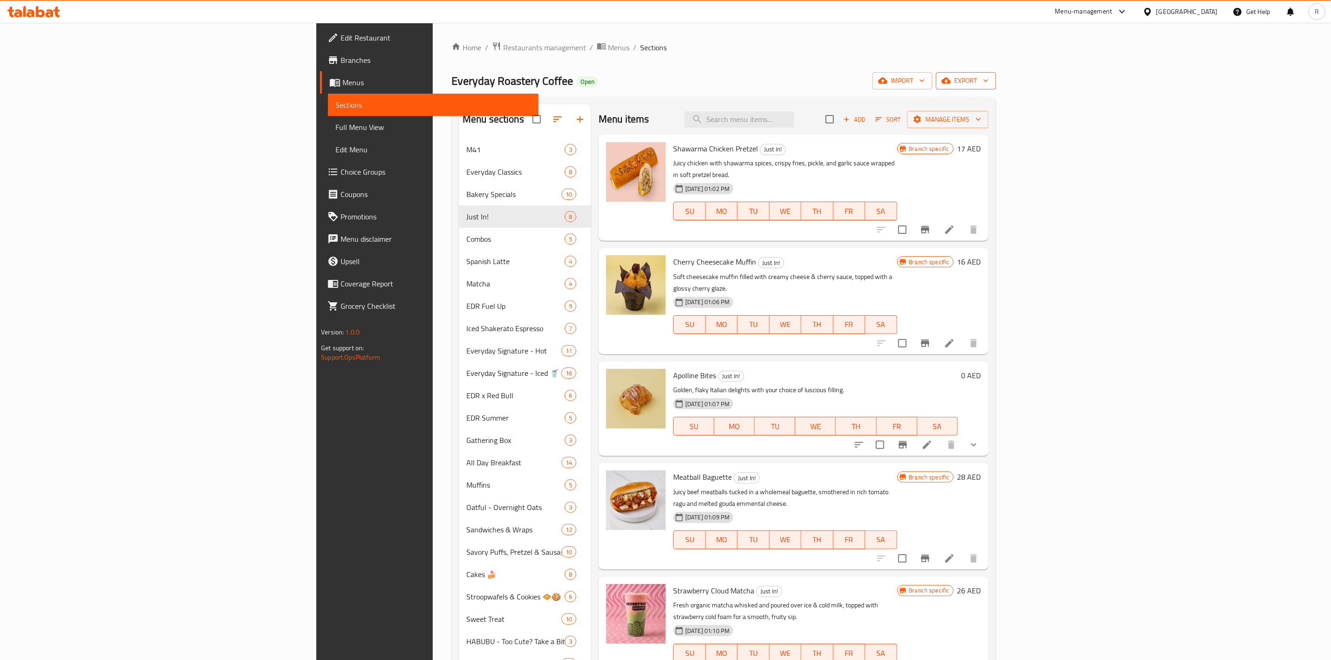
click at [989, 80] on span "export" at bounding box center [966, 81] width 45 height 12
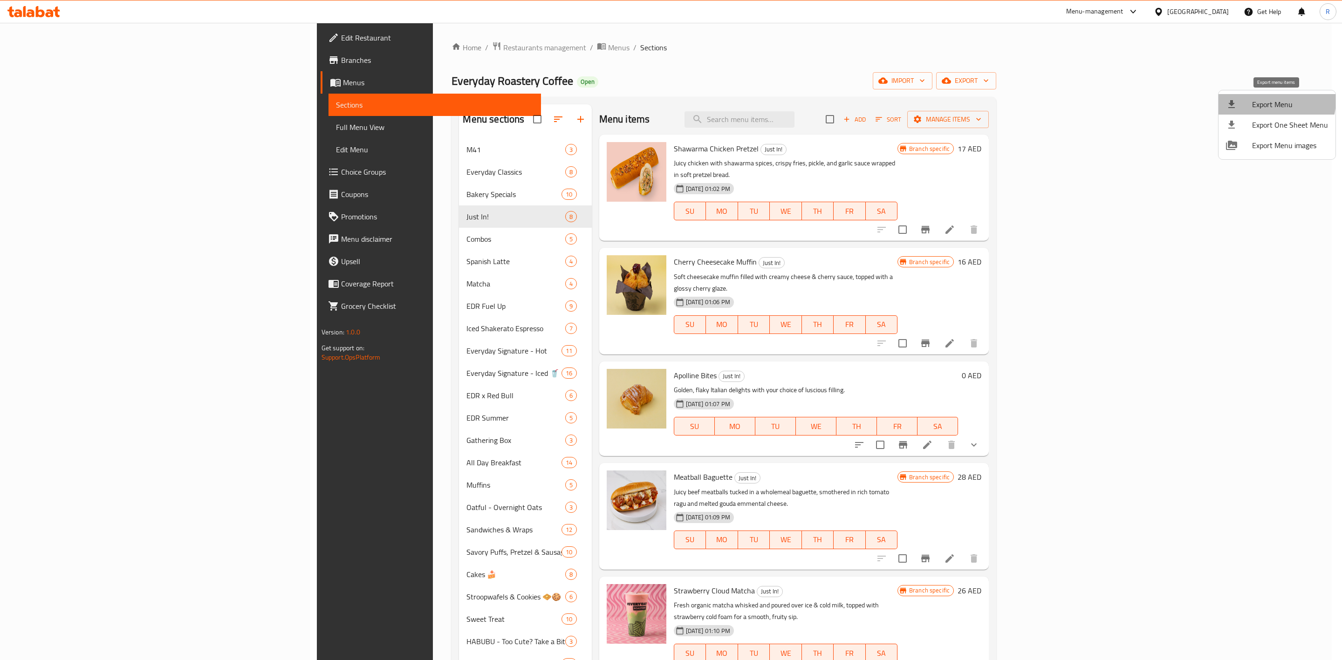
click at [1274, 101] on span "Export Menu" at bounding box center [1290, 104] width 76 height 11
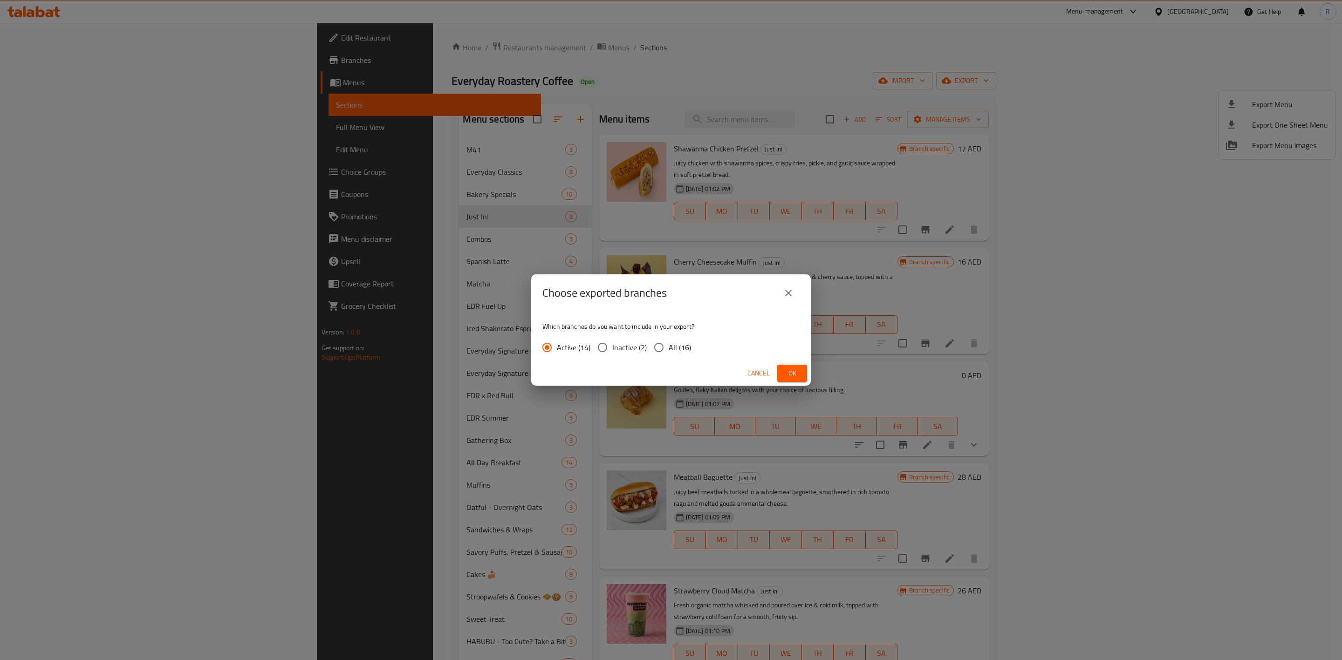
click at [663, 347] on input "All (16)" at bounding box center [659, 348] width 20 height 20
radio input "true"
click at [787, 370] on span "Ok" at bounding box center [792, 374] width 15 height 12
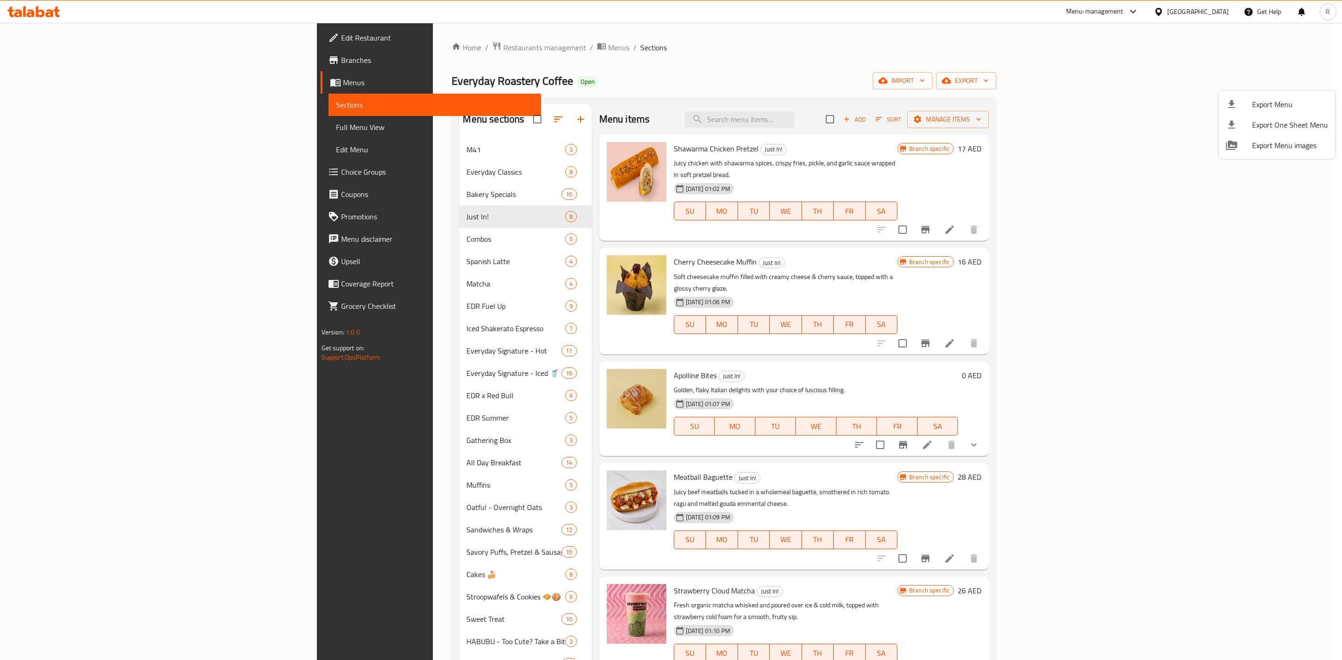
click at [353, 165] on div at bounding box center [671, 330] width 1342 height 660
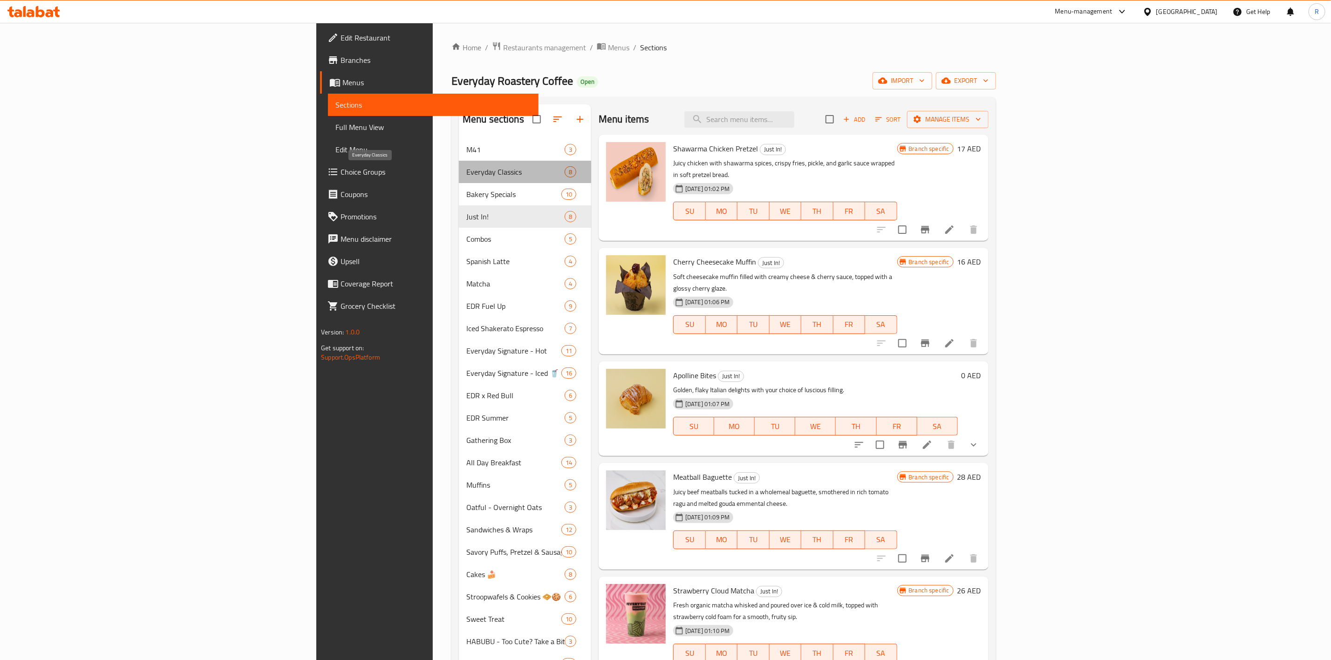
click at [467, 176] on span "Everyday Classics" at bounding box center [516, 171] width 98 height 11
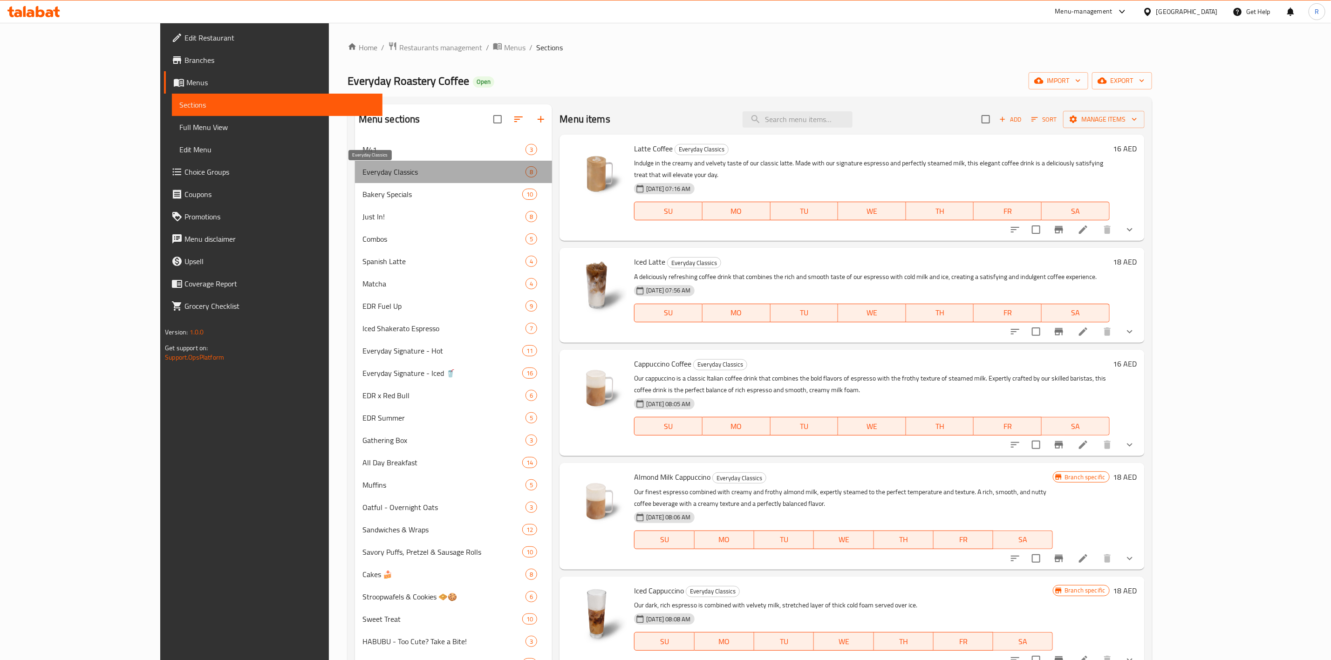
click at [363, 176] on span "Everyday Classics" at bounding box center [445, 171] width 164 height 11
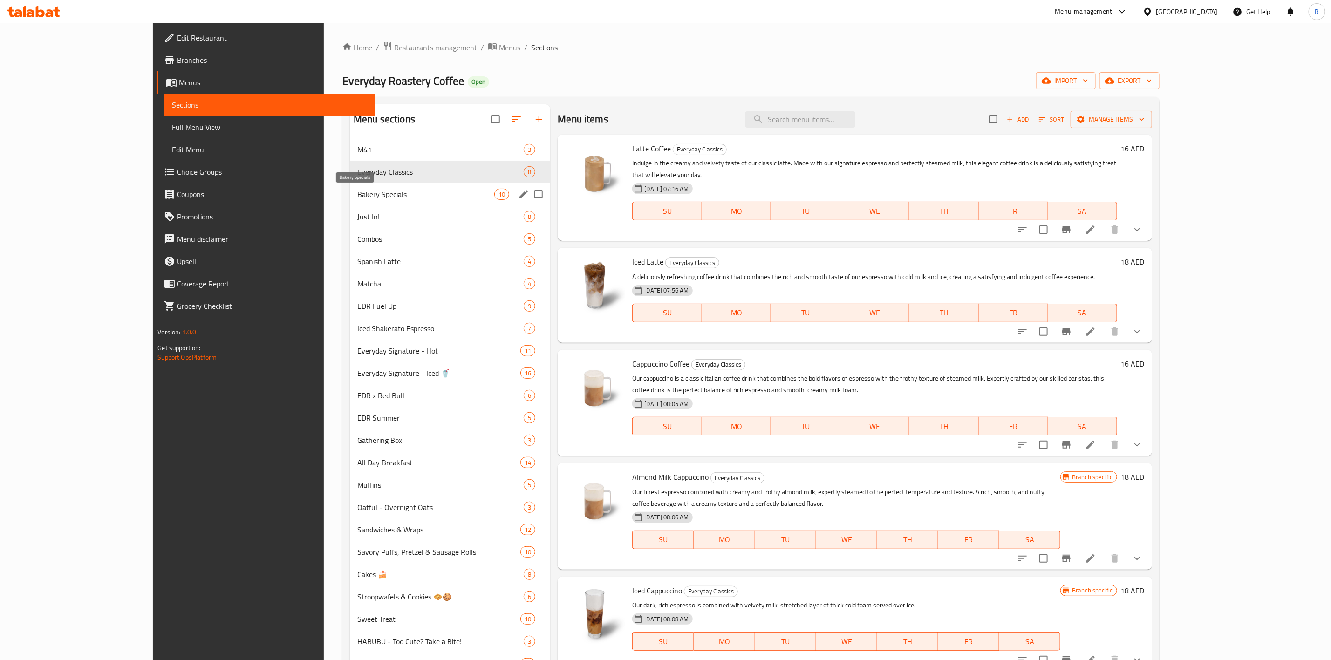
click at [384, 195] on span "Bakery Specials" at bounding box center [425, 194] width 137 height 11
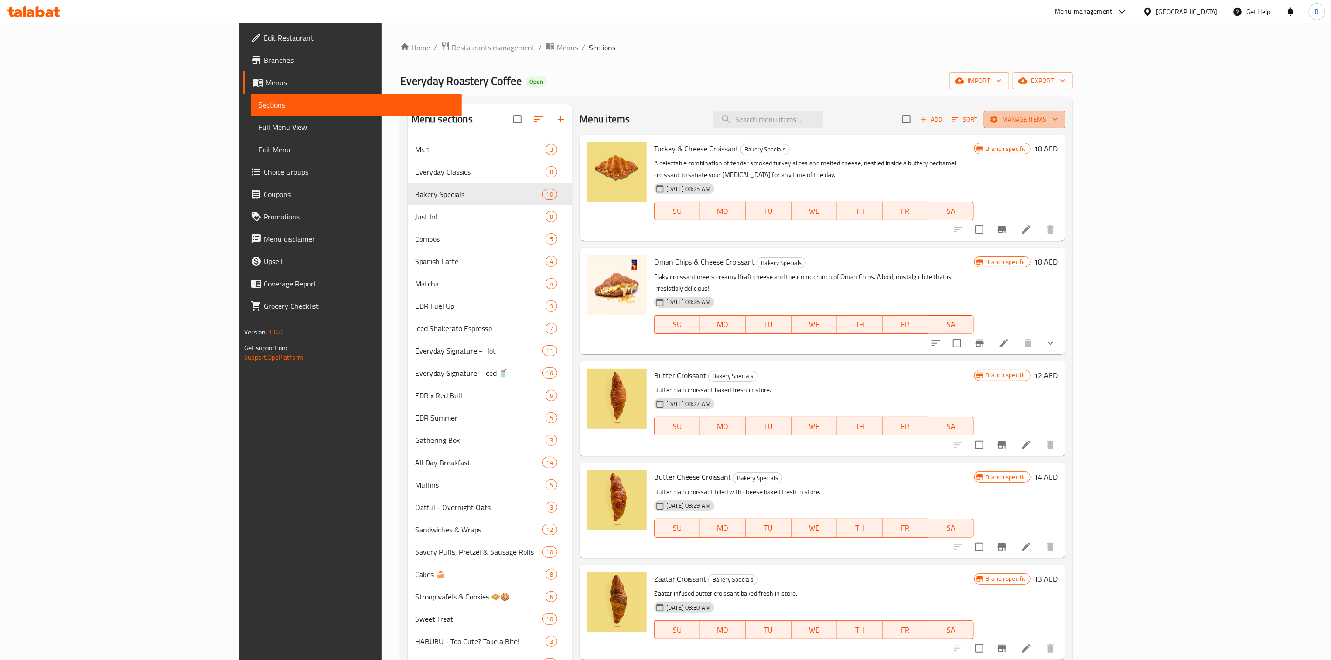
click at [1058, 119] on span "Manage items" at bounding box center [1025, 120] width 67 height 12
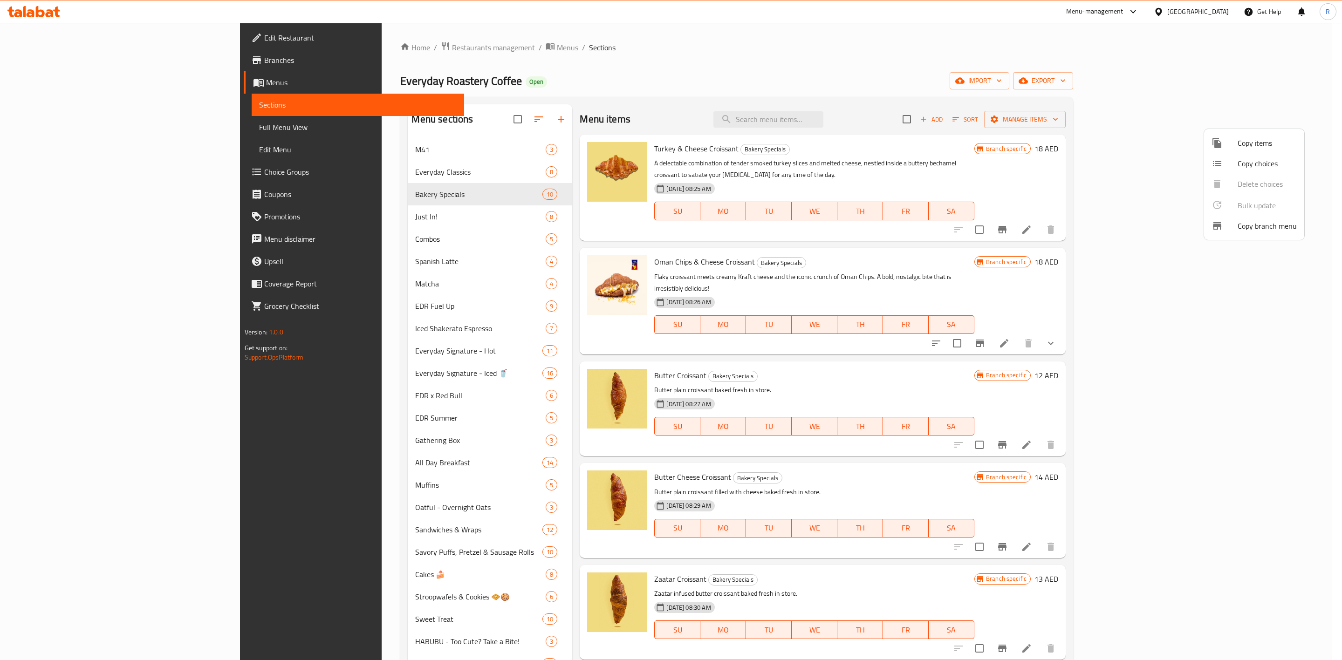
click at [1292, 82] on div at bounding box center [671, 330] width 1342 height 660
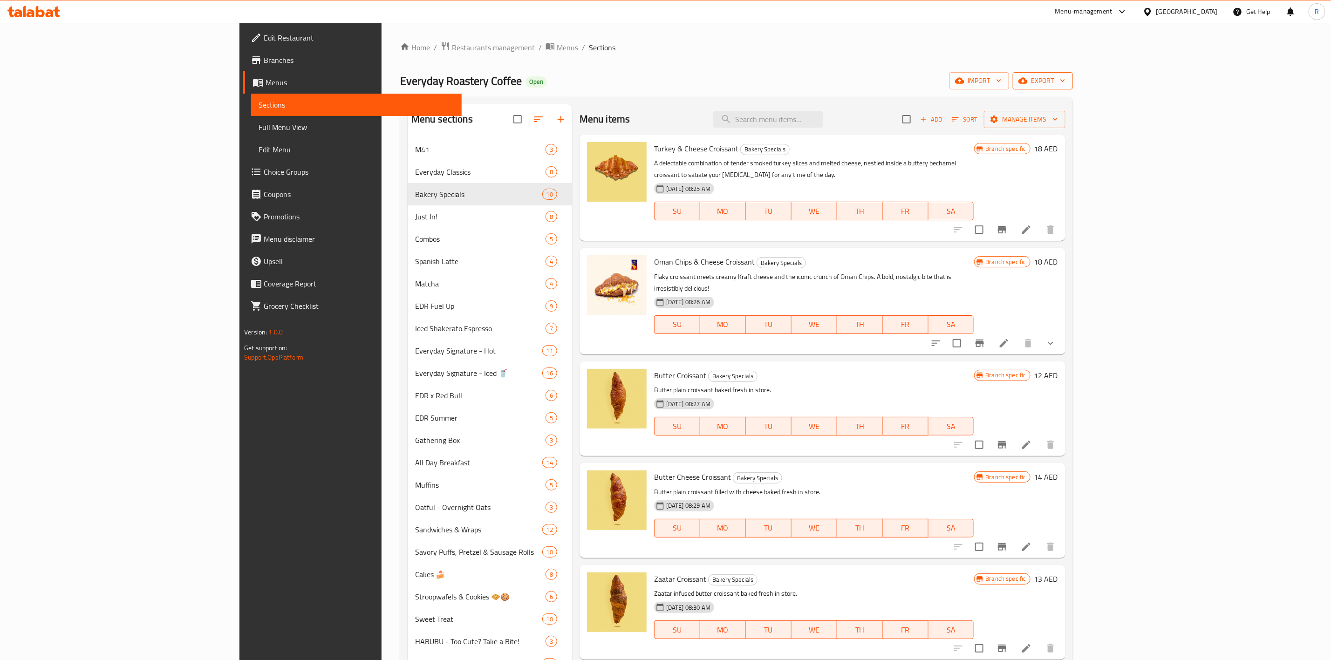
click at [1073, 73] on button "export" at bounding box center [1043, 80] width 60 height 17
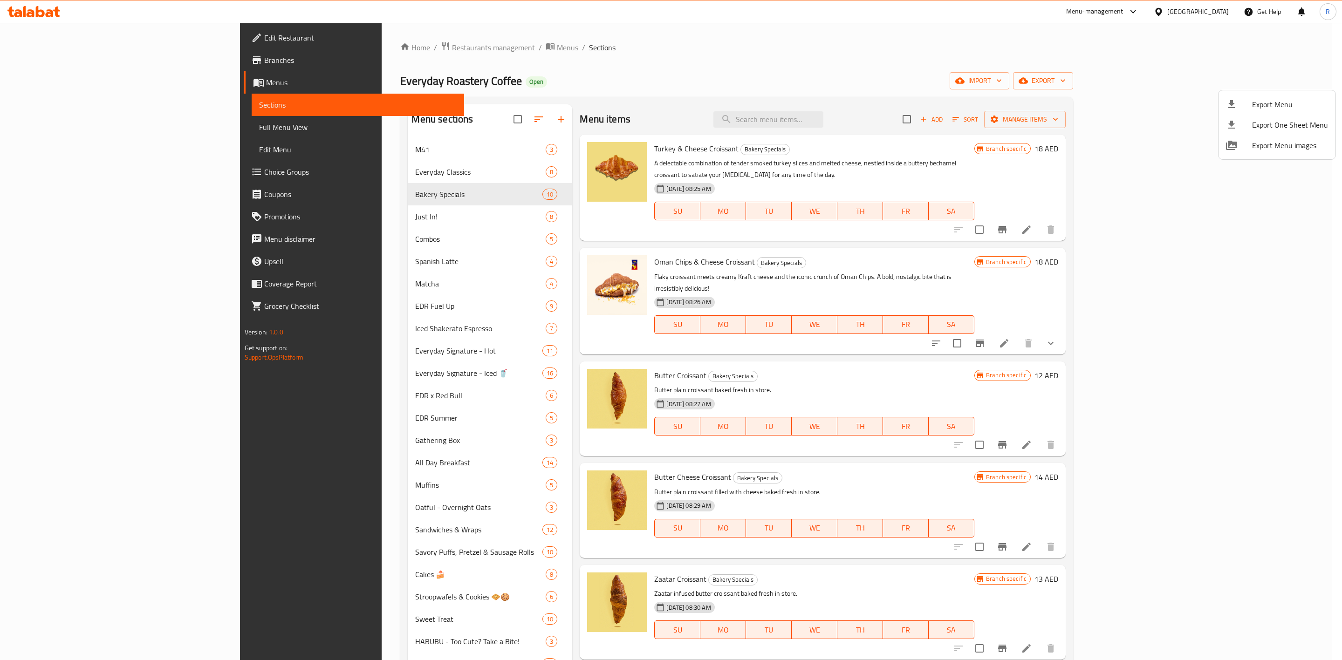
click at [442, 221] on div at bounding box center [671, 330] width 1342 height 660
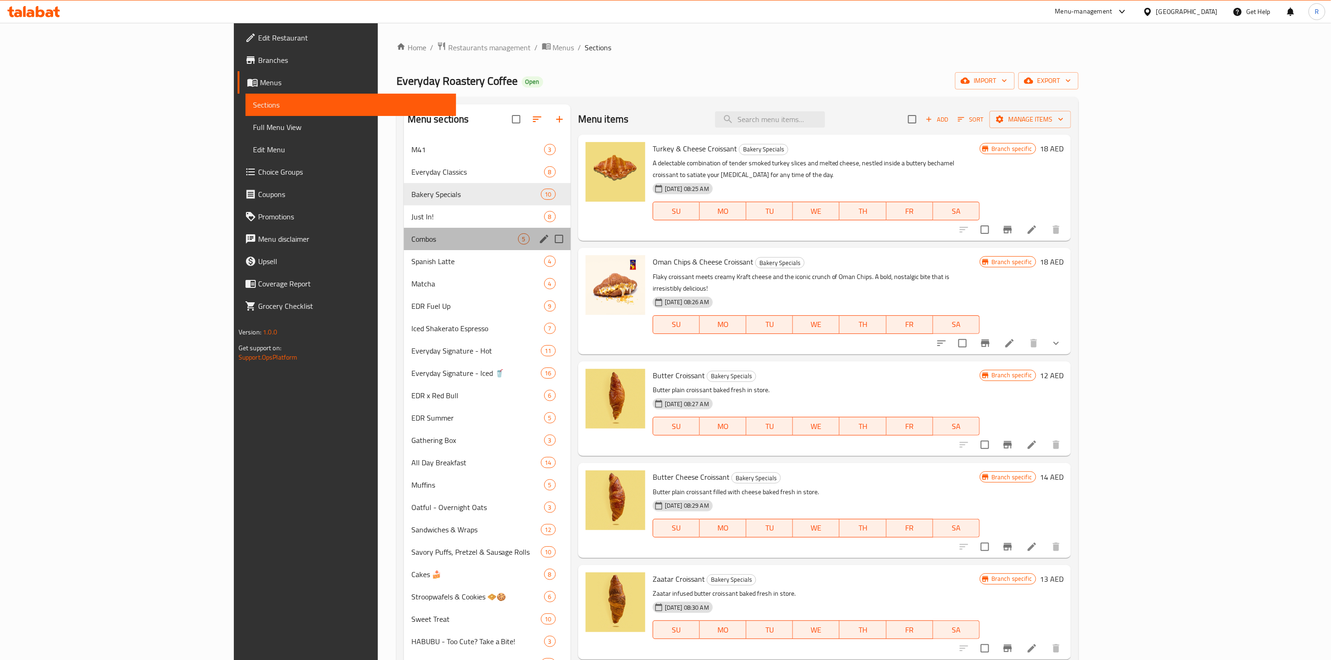
click at [441, 231] on div "Combos 5" at bounding box center [487, 239] width 167 height 22
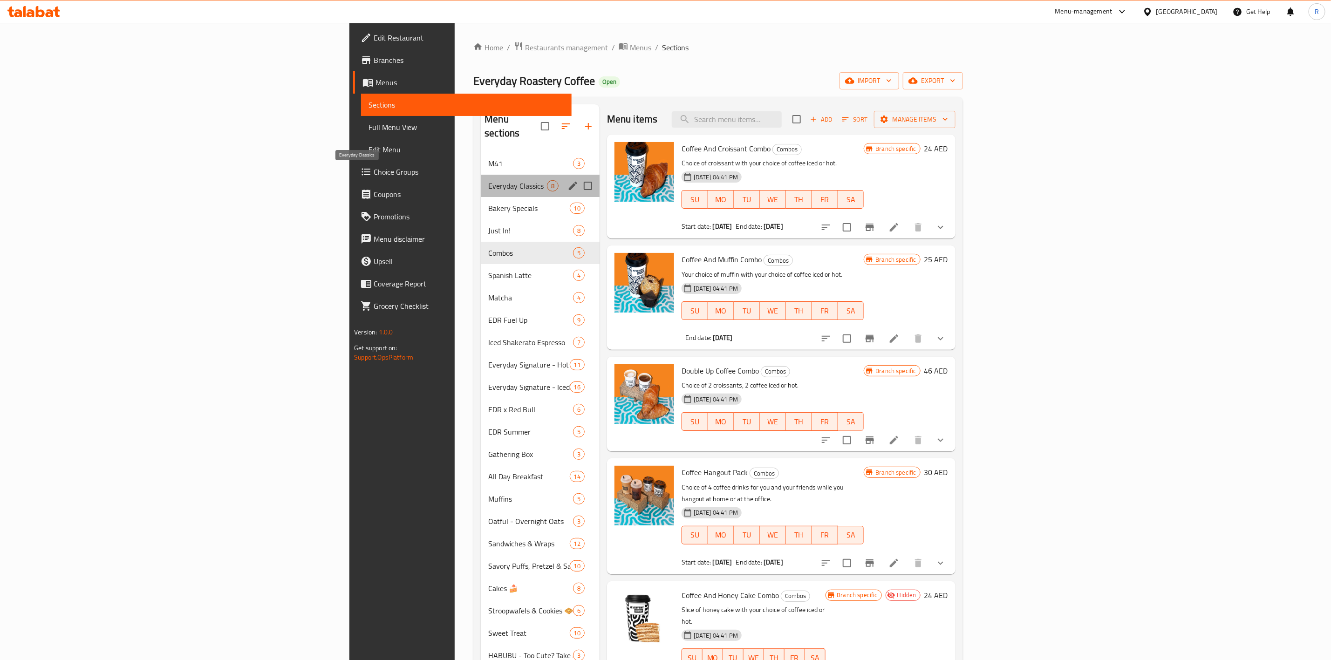
click at [488, 180] on span "Everyday Classics" at bounding box center [517, 185] width 58 height 11
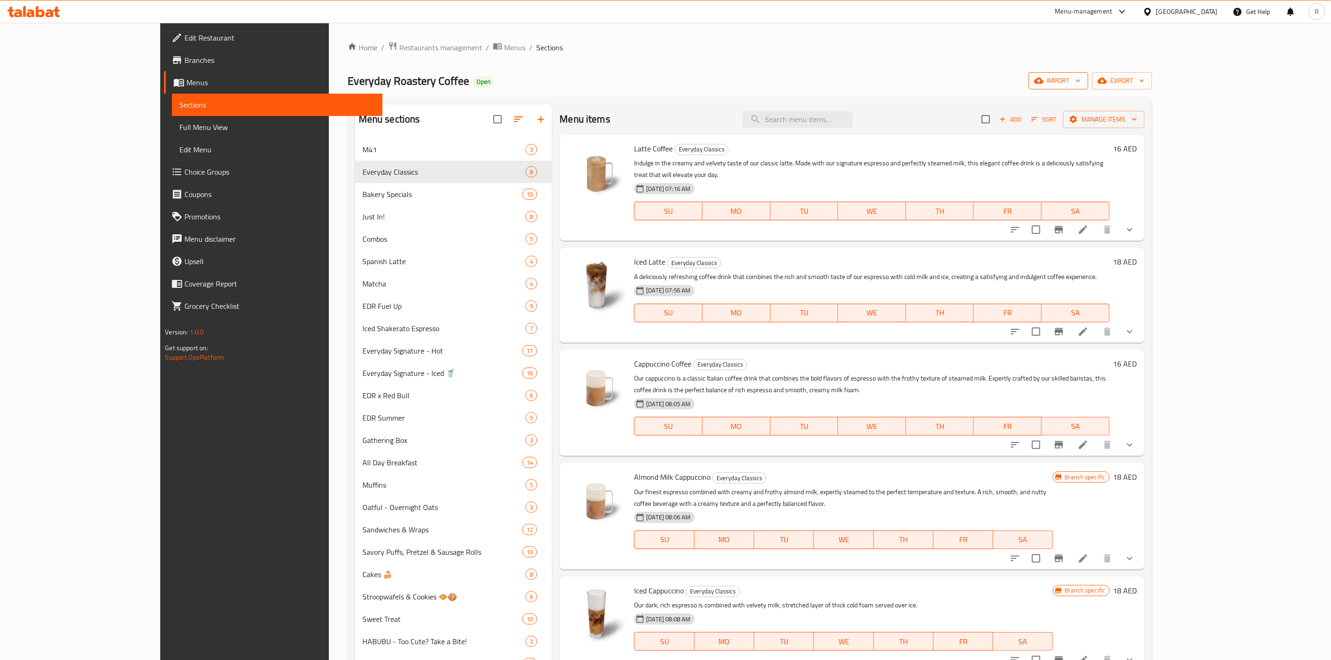
click at [1081, 84] on span "import" at bounding box center [1058, 81] width 45 height 12
